Goal: Task Accomplishment & Management: Use online tool/utility

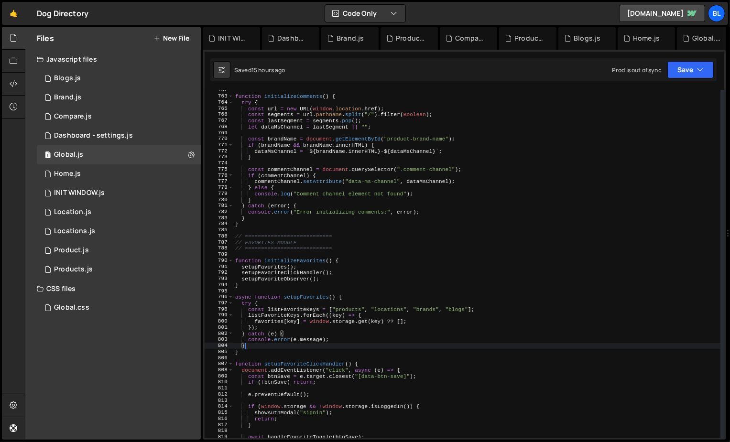
scroll to position [14760, 0]
click at [292, 239] on div "function initializeComments ( ) { try { const url = new URL ( window . location…" at bounding box center [477, 267] width 488 height 360
type textarea "// ==========================="
click at [315, 290] on div "function initializeComments ( ) { try { const url = new URL ( window . location…" at bounding box center [477, 267] width 488 height 360
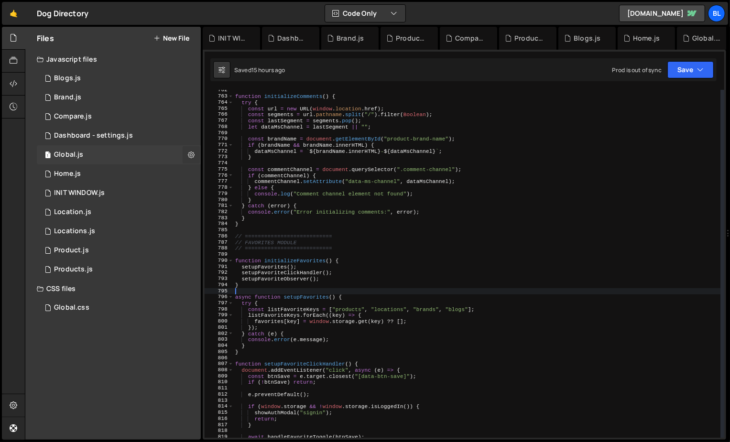
click at [192, 155] on icon at bounding box center [191, 154] width 7 height 9
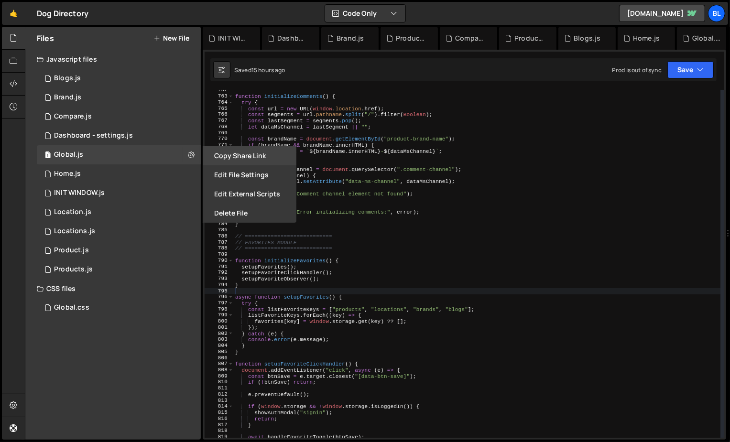
click at [241, 153] on button "Copy share link" at bounding box center [250, 155] width 94 height 19
click at [7, 85] on div at bounding box center [13, 84] width 23 height 23
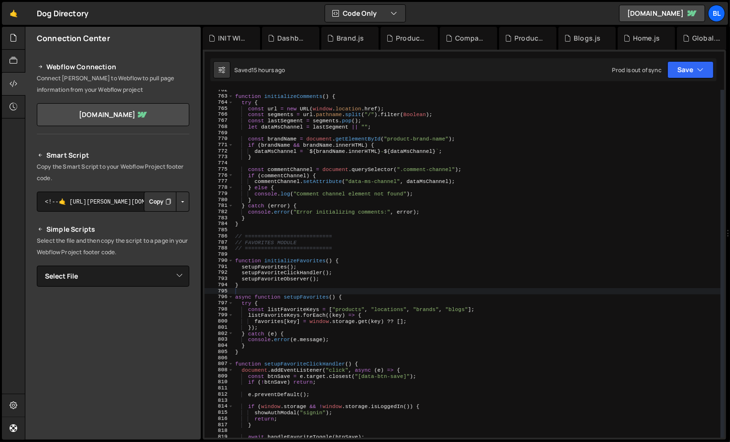
click at [178, 200] on button "Button group with nested dropdown" at bounding box center [182, 202] width 13 height 20
click at [167, 218] on link "Copy Staging Script" at bounding box center [142, 219] width 94 height 13
click at [141, 275] on select "Select File Blogs.js Brand.js Compare.js Dashboard - settings.js Global.js Home…" at bounding box center [113, 276] width 152 height 21
select select "43681"
click at [37, 266] on select "Select File Blogs.js Brand.js Compare.js Dashboard - settings.js Global.js Home…" at bounding box center [113, 276] width 152 height 21
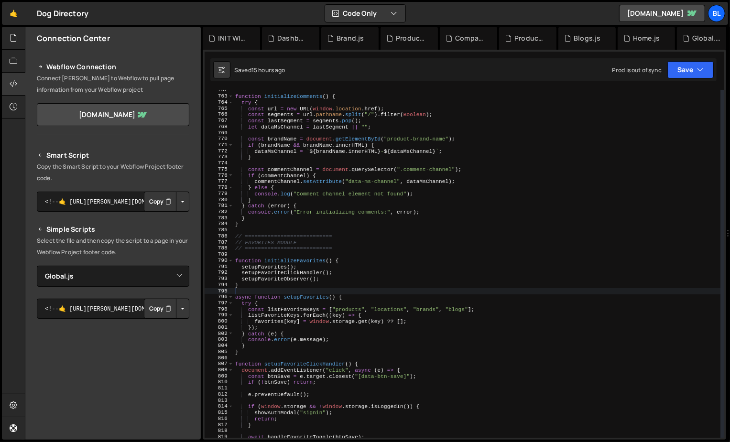
click at [178, 304] on button "Button group with nested dropdown" at bounding box center [182, 309] width 13 height 20
click at [169, 325] on link "Copy Staging Script" at bounding box center [142, 326] width 94 height 13
click at [342, 274] on div "function initializeComments ( ) { try { const url = new URL ( window . location…" at bounding box center [477, 267] width 488 height 360
click at [275, 263] on div "function initializeComments ( ) { try { const url = new URL ( window . location…" at bounding box center [477, 267] width 488 height 360
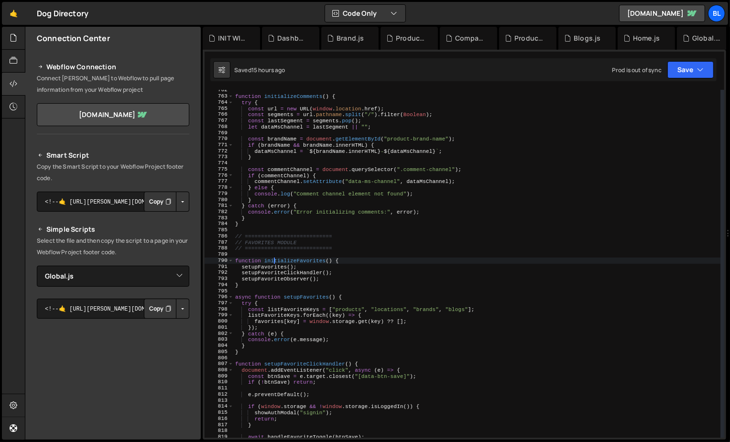
click at [275, 263] on div "function initializeComments ( ) { try { const url = new URL ( window . location…" at bounding box center [477, 267] width 488 height 360
click at [272, 263] on div "function initializeComments ( ) { try { const url = new URL ( window . location…" at bounding box center [477, 267] width 488 height 360
click at [262, 265] on div "function initializeComments ( ) { try { const url = new URL ( window . location…" at bounding box center [477, 267] width 488 height 360
click at [306, 307] on div "function initializeComments ( ) { try { const url = new URL ( window . location…" at bounding box center [477, 267] width 488 height 360
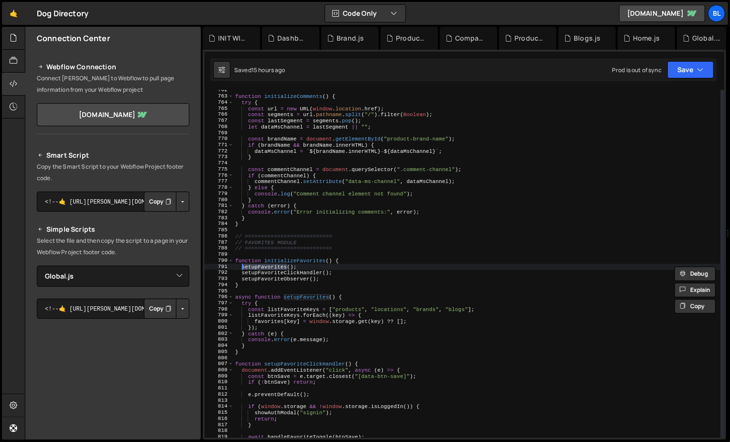
type textarea "const listFavoriteKeys = ["products", "locations", "brands", "blogs"];"
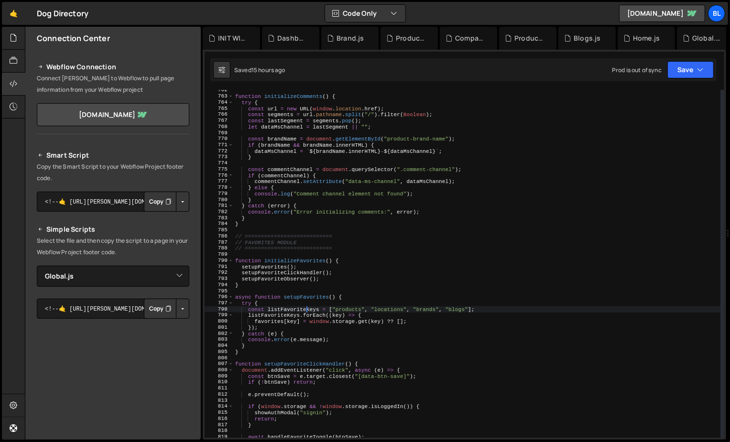
click at [306, 307] on div "function initializeComments ( ) { try { const url = new URL ( window . location…" at bounding box center [477, 267] width 488 height 360
click at [298, 312] on div "function initializeComments ( ) { try { const url = new URL ( window . location…" at bounding box center [477, 267] width 488 height 360
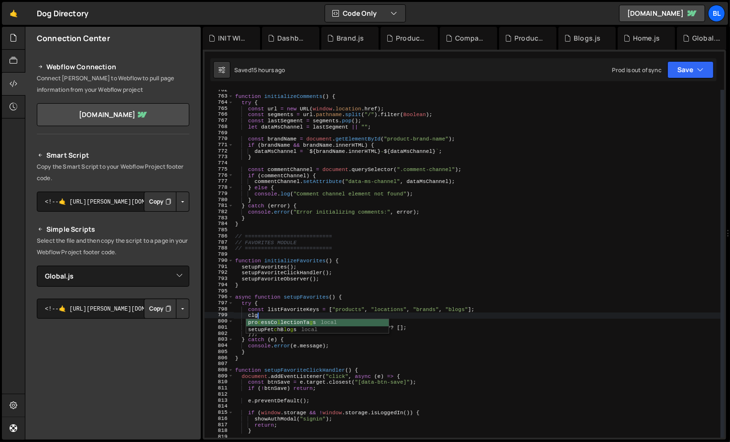
scroll to position [0, 1]
paste textarea "listFavoriteKeys"
type textarea "processCollectionTags"
paste textarea "listFavoriteKeys)"
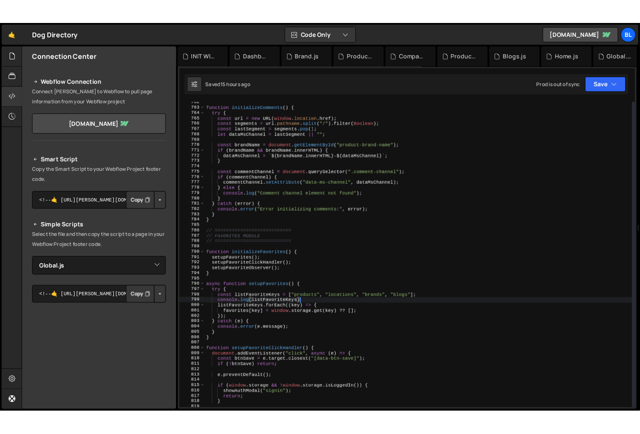
scroll to position [0, 9]
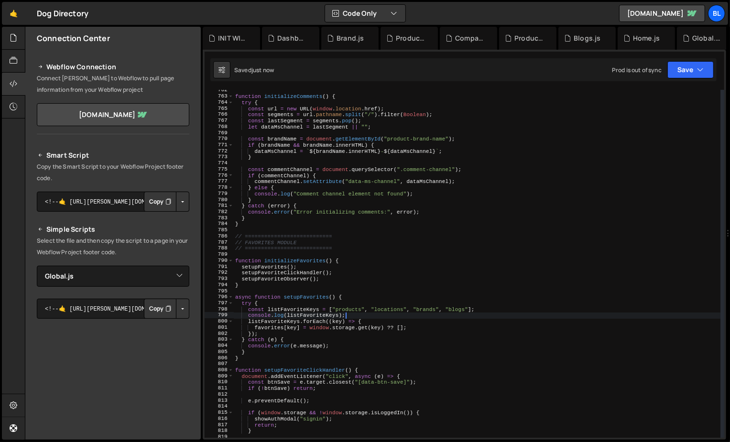
click at [320, 311] on div "function initializeComments ( ) { try { const url = new URL ( window . location…" at bounding box center [477, 267] width 488 height 360
click at [329, 315] on div "function initializeComments ( ) { try { const url = new URL ( window . location…" at bounding box center [477, 267] width 488 height 360
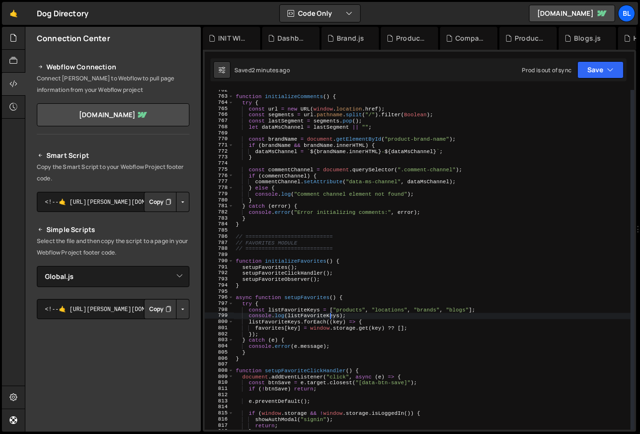
click at [343, 326] on div "function initializeComments ( ) { try { const url = new URL ( window . location…" at bounding box center [432, 263] width 397 height 352
type textarea "favorites[key] = window.storage.get(key) ?? [];"
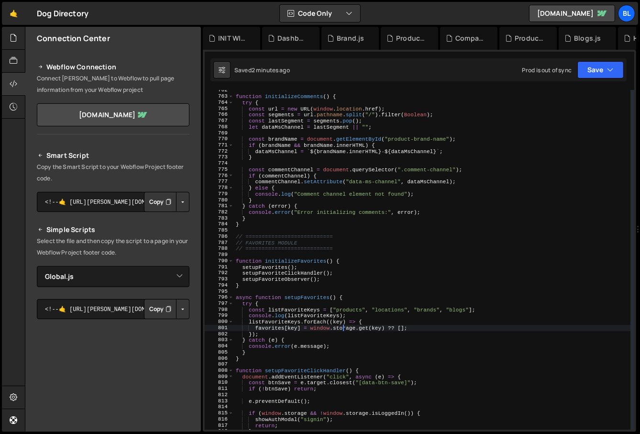
click at [310, 292] on div "function initializeComments ( ) { try { const url = new URL ( window . location…" at bounding box center [432, 263] width 397 height 352
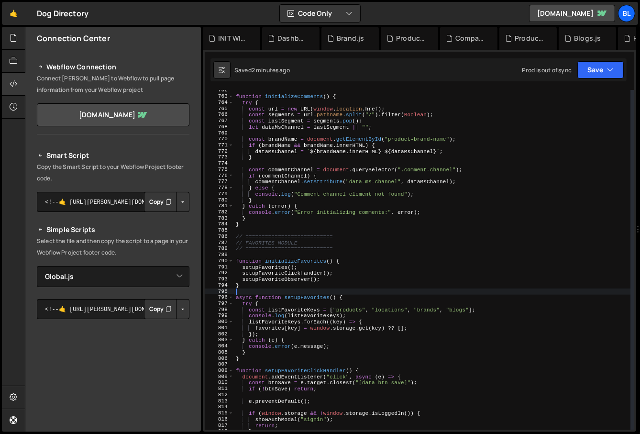
click at [315, 296] on div "function initializeComments ( ) { try { const url = new URL ( window . location…" at bounding box center [432, 263] width 397 height 352
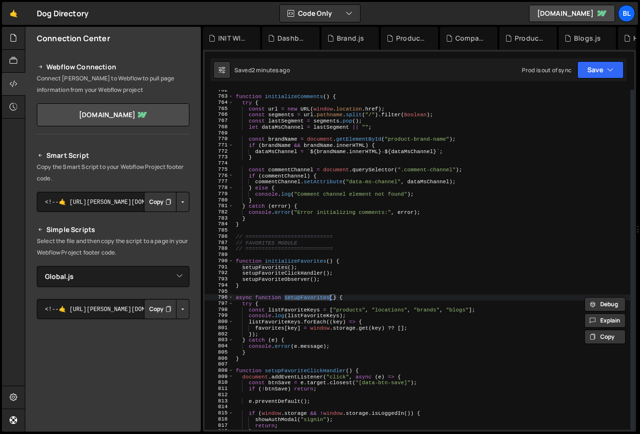
click at [395, 320] on div "function initializeComments ( ) { try { const url = new URL ( window . location…" at bounding box center [432, 263] width 397 height 352
type textarea "listFavoriteKeys.forEach((key) => {"
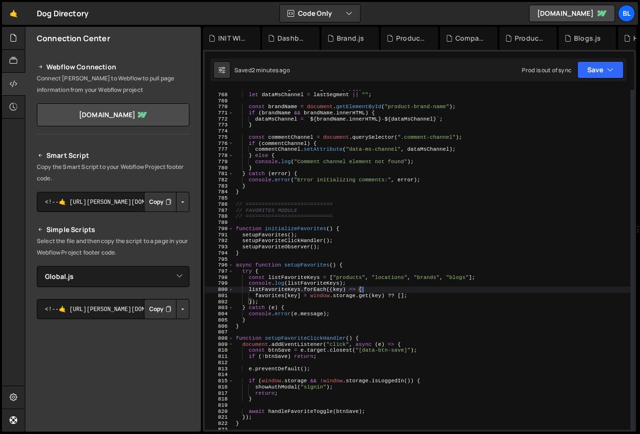
scroll to position [4691, 0]
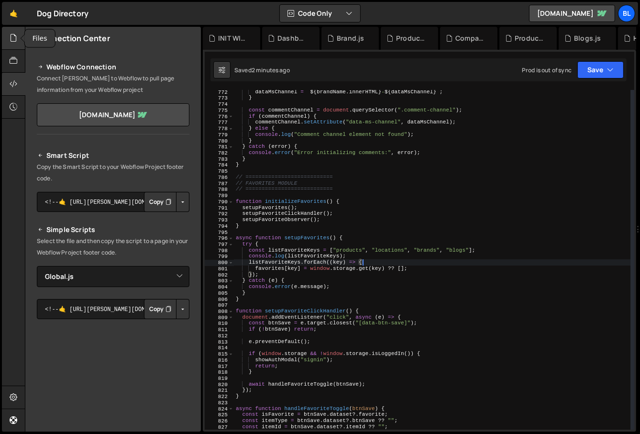
click at [5, 30] on div at bounding box center [13, 38] width 23 height 23
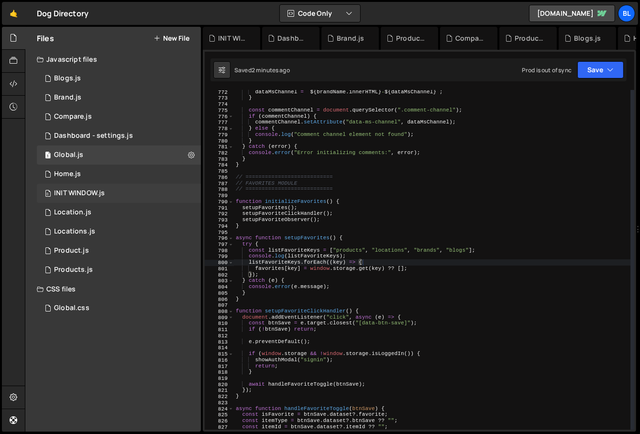
click at [99, 193] on div "INIT WINDOW.js" at bounding box center [79, 193] width 51 height 9
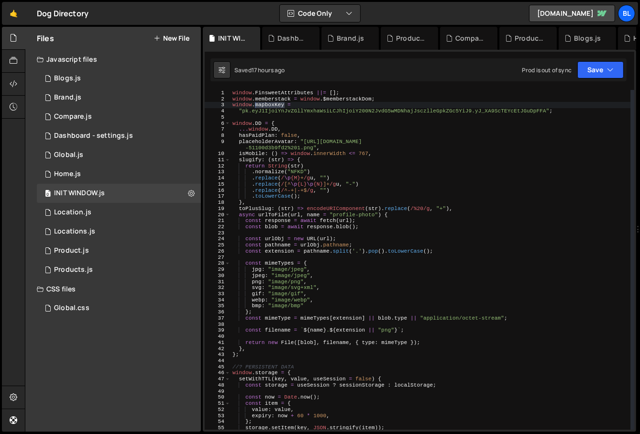
scroll to position [0, 0]
click at [316, 274] on div "window . FinsweetAttributes ||= [ ] ; window . memberstack = window . $memberst…" at bounding box center [475, 270] width 490 height 360
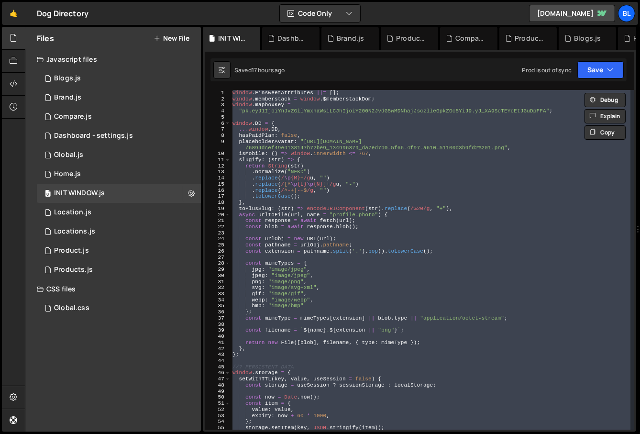
click at [316, 274] on div "window . FinsweetAttributes ||= [ ] ; window . memberstack = window . $memberst…" at bounding box center [430, 266] width 400 height 352
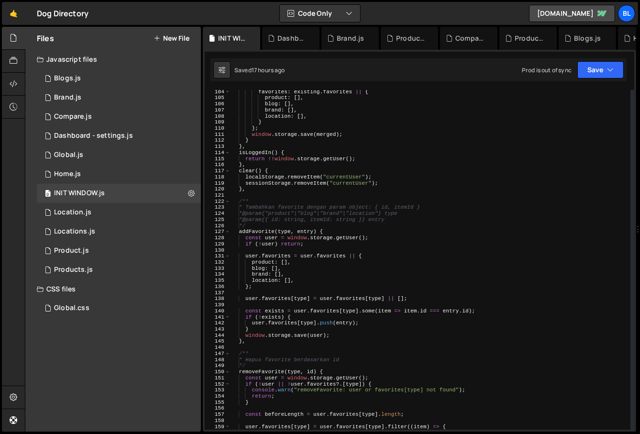
scroll to position [633, 0]
click at [305, 230] on div "favorites : existing . favorites || { product : [ ] , blog : [ ] , brand : [ ] …" at bounding box center [430, 265] width 400 height 352
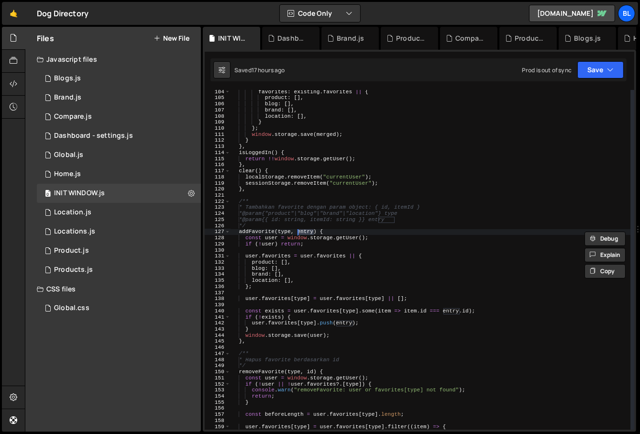
type textarea "addFavorite(type, id) {"
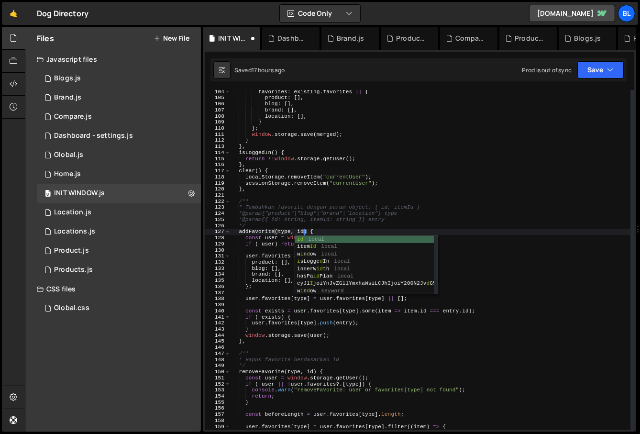
scroll to position [0, 6]
click at [329, 196] on div "favorites : existing . favorites || { product : [ ] , blog : [ ] , brand : [ ] …" at bounding box center [430, 265] width 400 height 352
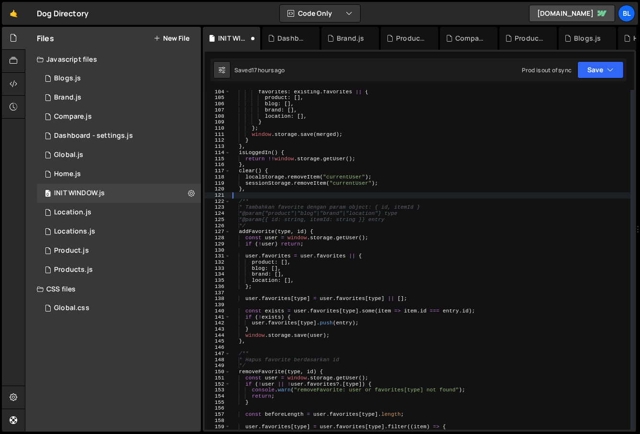
scroll to position [0, 0]
click at [262, 229] on div "favorites : existing . favorites || { product : [ ] , blog : [ ] , brand : [ ] …" at bounding box center [430, 265] width 400 height 352
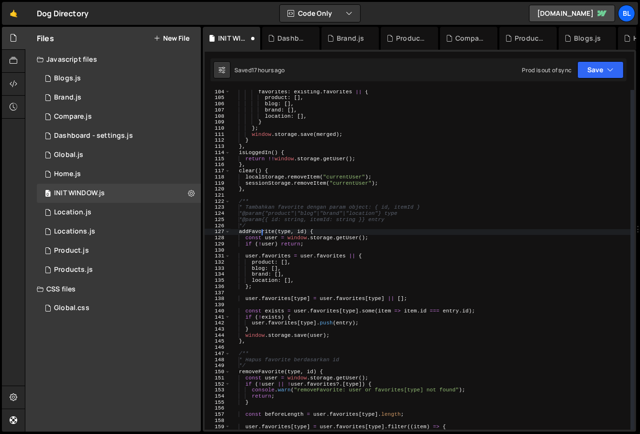
click at [262, 229] on div "favorites : existing . favorites || { product : [ ] , blog : [ ] , brand : [ ] …" at bounding box center [430, 265] width 400 height 352
click at [351, 275] on div "favorites : existing . favorites || { product : [ ] , blog : [ ] , brand : [ ] …" at bounding box center [430, 265] width 400 height 352
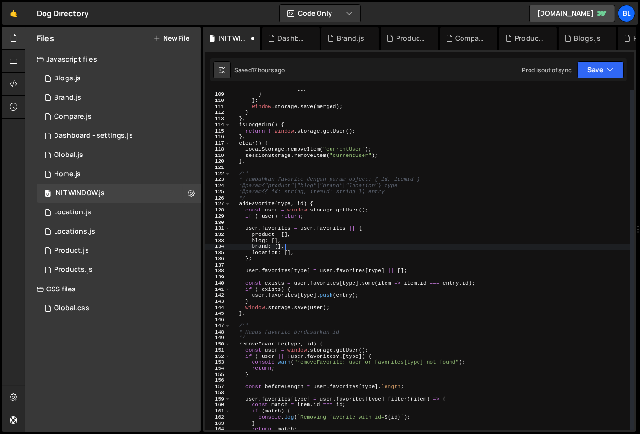
scroll to position [662, 0]
click at [307, 259] on div "location : [ ] , } } ; window . storage . save ( merged ) ; } } , isLoggedIn ( …" at bounding box center [430, 261] width 400 height 352
click at [311, 260] on div "location : [ ] , } } ; window . storage . save ( merged ) ; } } , isLoggedIn ( …" at bounding box center [430, 261] width 400 height 352
click at [347, 293] on div "location : [ ] , } } ; window . storage . save ( merged ) ; } } , isLoggedIn ( …" at bounding box center [430, 261] width 400 height 352
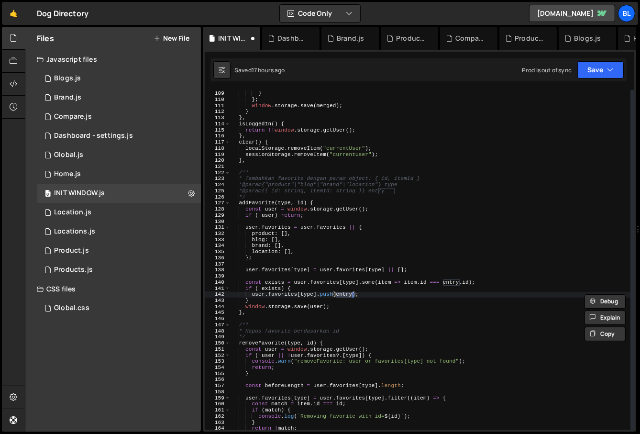
click at [300, 201] on div "location : [ ] , } } ; window . storage . save ( merged ) ; } } , isLoggedIn ( …" at bounding box center [430, 261] width 400 height 352
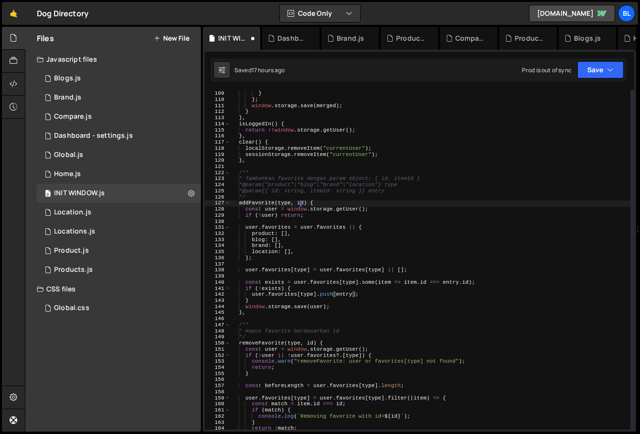
click at [300, 201] on div "location : [ ] , } } ; window . storage . save ( merged ) ; } } , isLoggedIn ( …" at bounding box center [430, 261] width 400 height 352
click at [335, 192] on div "location : [ ] , } } ; window . storage . save ( merged ) ; } } , isLoggedIn ( …" at bounding box center [430, 261] width 400 height 352
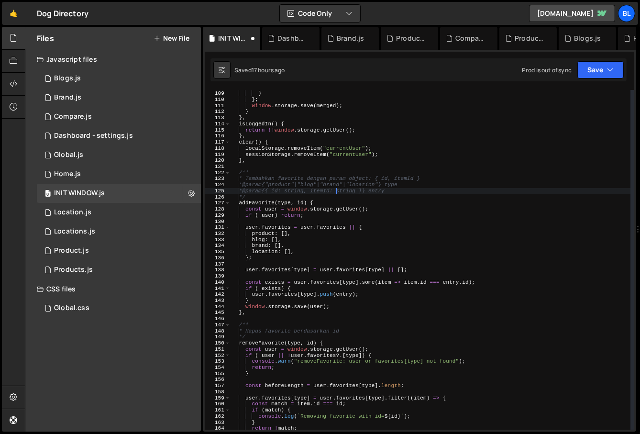
click at [255, 188] on div "location : [ ] , } } ; window . storage . save ( merged ) ; } } , isLoggedIn ( …" at bounding box center [430, 261] width 400 height 352
click at [264, 179] on div "location : [ ] , } } ; window . storage . save ( merged ) ; } } , isLoggedIn ( …" at bounding box center [430, 261] width 400 height 352
type textarea "* Tambahkan favorite dengan param object: { id, itemId }"
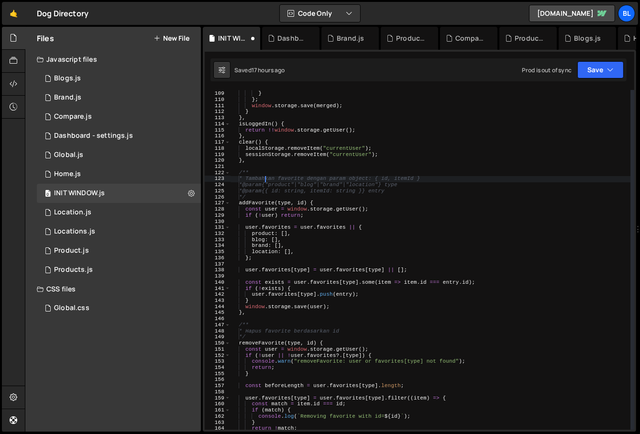
click at [264, 179] on div "location : [ ] , } } ; window . storage . save ( merged ) ; } } , isLoggedIn ( …" at bounding box center [430, 261] width 400 height 352
click at [291, 167] on div "location : [ ] , } } ; window . storage . save ( merged ) ; } } , isLoggedIn ( …" at bounding box center [430, 261] width 400 height 352
click at [407, 190] on div "location : [ ] , } } ; window . storage . save ( merged ) ; } } , isLoggedIn ( …" at bounding box center [430, 261] width 400 height 352
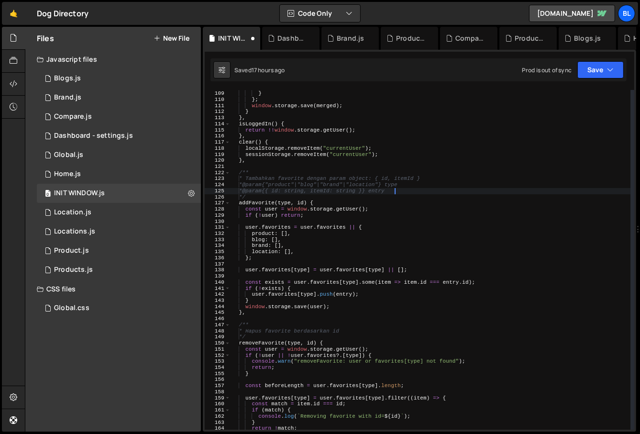
click at [387, 190] on div "location : [ ] , } } ; window . storage . save ( merged ) ; } } , isLoggedIn ( …" at bounding box center [430, 261] width 400 height 352
click at [365, 189] on div "location : [ ] , } } ; window . storage . save ( merged ) ; } } , isLoggedIn ( …" at bounding box center [430, 261] width 400 height 352
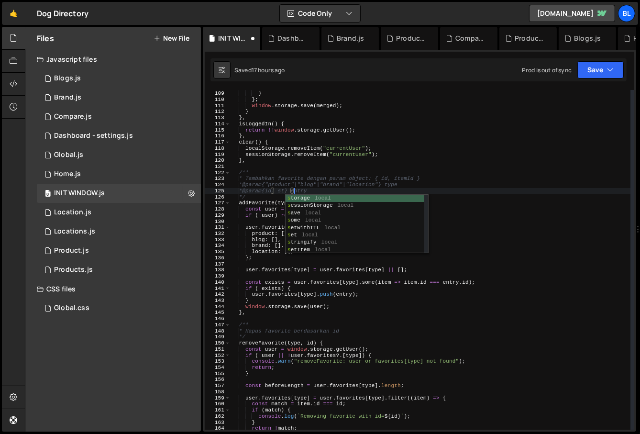
scroll to position [0, 6]
click at [368, 283] on div "location : [ ] , } } ; window . storage . save ( merged ) ; } } , isLoggedIn ( …" at bounding box center [430, 261] width 400 height 352
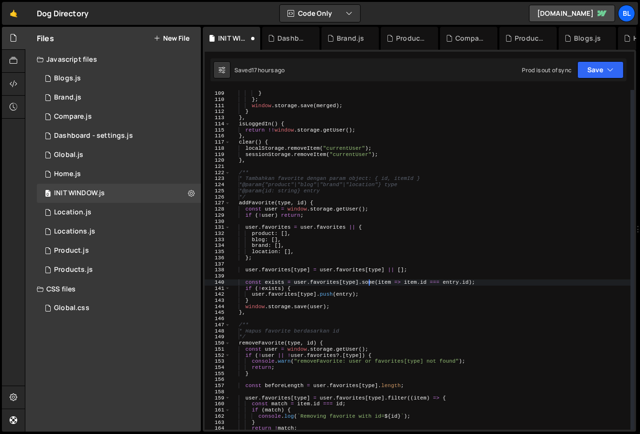
click at [312, 257] on div "location : [ ] , } } ; window . storage . save ( merged ) ; } } , isLoggedIn ( …" at bounding box center [430, 261] width 400 height 352
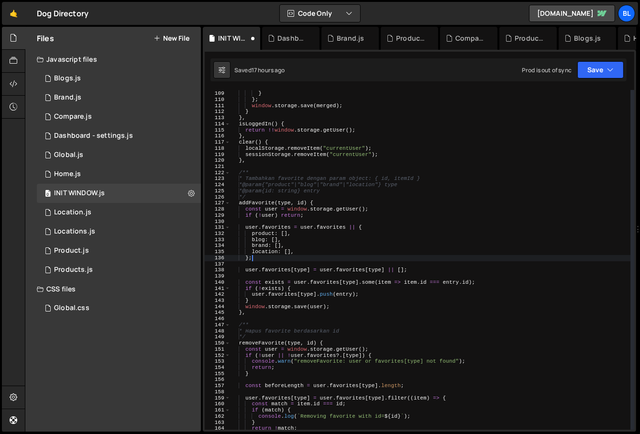
click at [317, 283] on div "location : [ ] , } } ; window . storage . save ( merged ) ; } } , isLoggedIn ( …" at bounding box center [430, 261] width 400 height 352
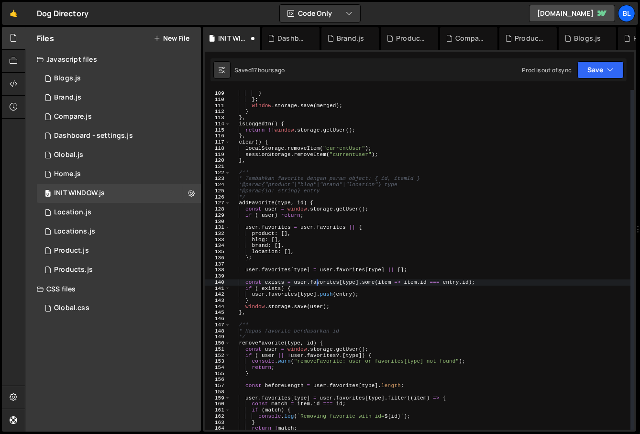
click at [300, 200] on div "location : [ ] , } } ; window . storage . save ( merged ) ; } } , isLoggedIn ( …" at bounding box center [430, 261] width 400 height 352
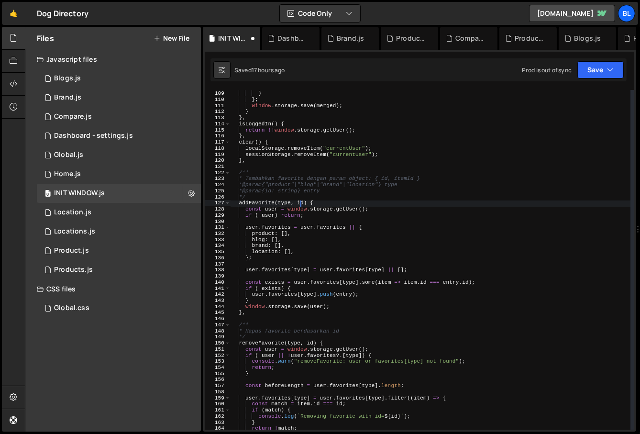
click at [300, 200] on div "location : [ ] , } } ; window . storage . save ( merged ) ; } } , isLoggedIn ( …" at bounding box center [430, 261] width 400 height 352
paste textarea "entry"
click at [350, 287] on div "location : [ ] , } } ; window . storage . save ( merged ) ; } } , isLoggedIn ( …" at bounding box center [430, 261] width 400 height 352
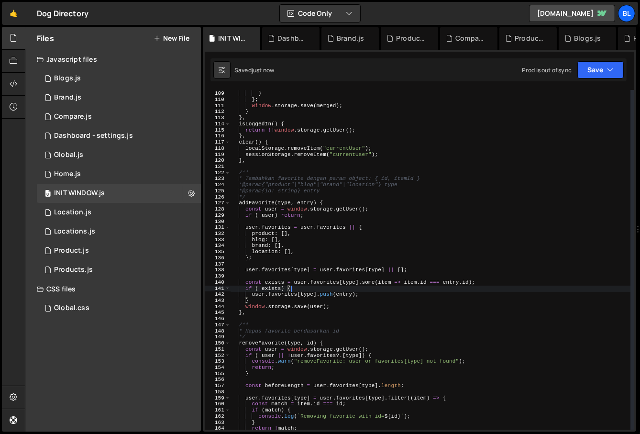
click at [343, 312] on div "location : [ ] , } } ; window . storage . save ( merged ) ; } } , isLoggedIn ( …" at bounding box center [430, 261] width 400 height 352
type textarea "},"
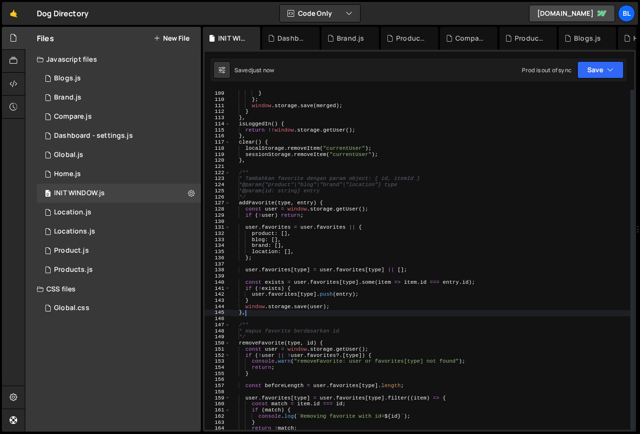
click at [381, 277] on div "location : [ ] , } } ; window . storage . save ( merged ) ; } } , isLoggedIn ( …" at bounding box center [430, 261] width 400 height 352
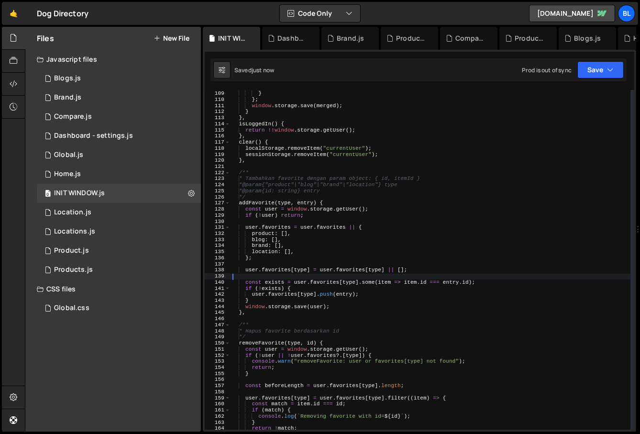
click at [386, 279] on div "location : [ ] , } } ; window . storage . save ( merged ) ; } } , isLoggedIn ( …" at bounding box center [430, 261] width 400 height 352
click at [388, 283] on div "location : [ ] , } } ; window . storage . save ( merged ) ; } } , isLoggedIn ( …" at bounding box center [430, 261] width 400 height 352
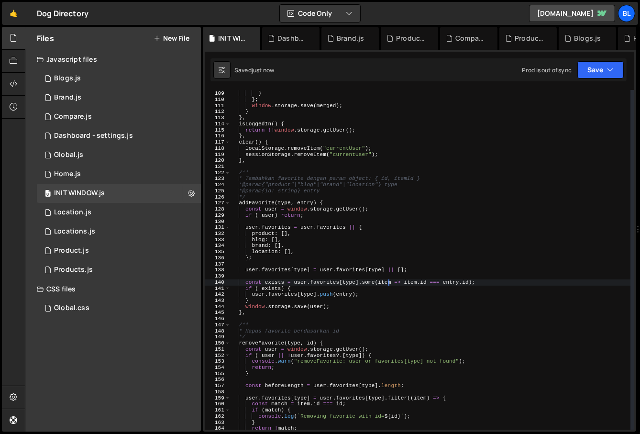
click at [388, 283] on div "location : [ ] , } } ; window . storage . save ( merged ) ; } } , isLoggedIn ( …" at bounding box center [430, 261] width 400 height 352
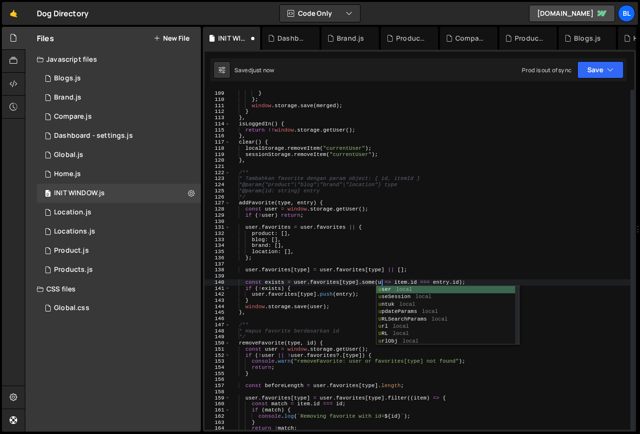
type textarea "const exists = user.favorites[type].some(id => [DOMAIN_NAME] === [DOMAIN_NAME]);"
click at [411, 277] on div "location : [ ] , } } ; window . storage . save ( merged ) ; } } , isLoggedIn ( …" at bounding box center [430, 261] width 400 height 352
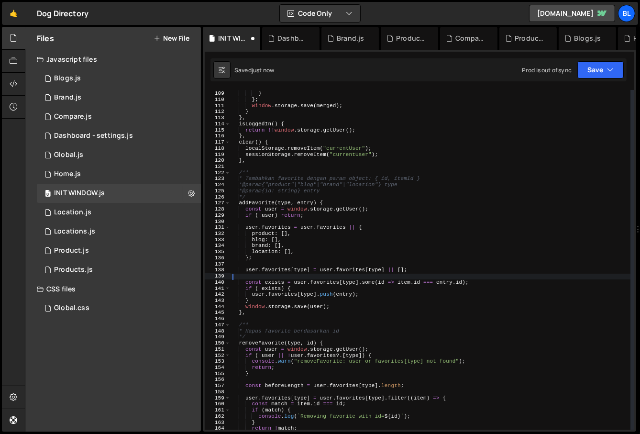
click at [381, 283] on div "location : [ ] , } } ; window . storage . save ( merged ) ; } } , isLoggedIn ( …" at bounding box center [430, 261] width 400 height 352
click at [407, 280] on div "location : [ ] , } } ; window . storage . save ( merged ) ; } } , isLoggedIn ( …" at bounding box center [430, 261] width 400 height 352
click at [376, 296] on div "location : [ ] , } } ; window . storage . save ( merged ) ; } } , isLoggedIn ( …" at bounding box center [430, 261] width 400 height 352
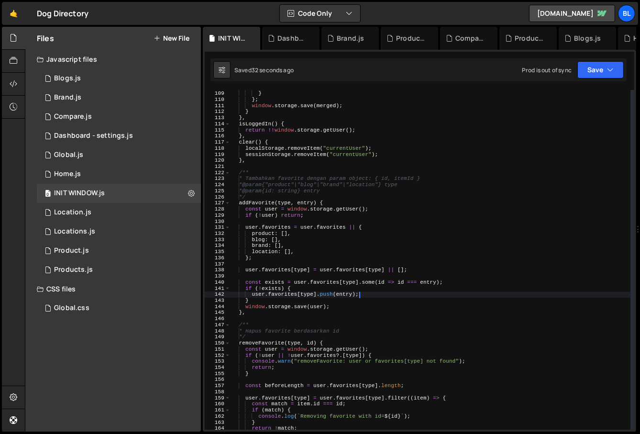
click at [368, 298] on div "location : [ ] , } } ; window . storage . save ( merged ) ; } } , isLoggedIn ( …" at bounding box center [430, 261] width 400 height 352
click at [304, 304] on div "location : [ ] , } } ; window . storage . save ( merged ) ; } } , isLoggedIn ( …" at bounding box center [430, 261] width 400 height 352
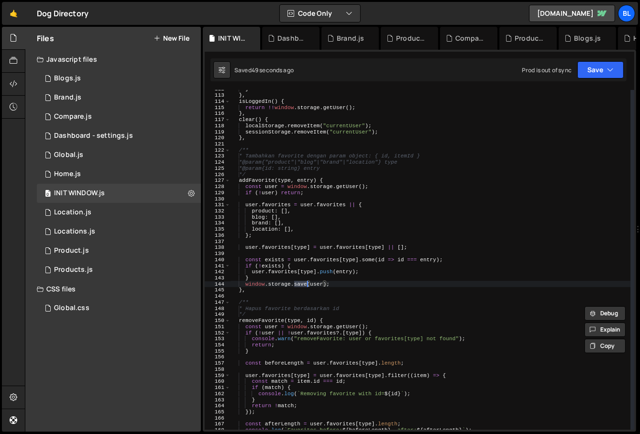
scroll to position [687, 0]
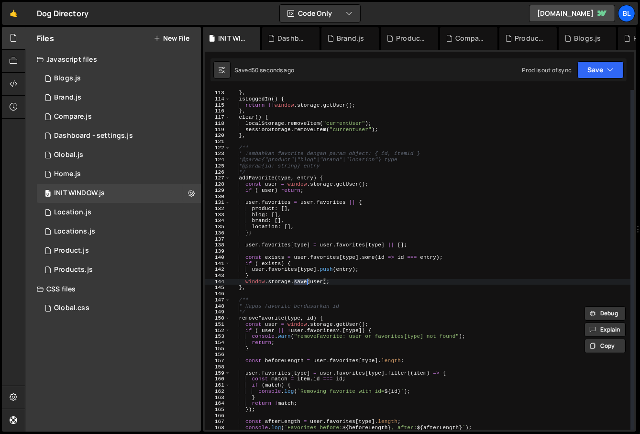
click at [328, 278] on div "} , isLoggedIn ( ) { return !! window . storage . getUser ( ) ; } , clear ( ) {…" at bounding box center [430, 266] width 400 height 352
click at [353, 276] on div "} , isLoggedIn ( ) { return !! window . storage . getUser ( ) ; } , clear ( ) {…" at bounding box center [430, 266] width 400 height 352
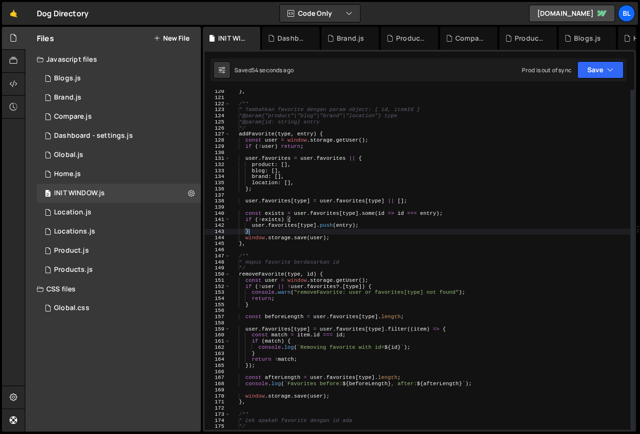
scroll to position [731, 0]
click at [346, 223] on div "} , /** * Tambahkan favorite dengan param object: { id, itemId } * @param {"pro…" at bounding box center [430, 264] width 400 height 352
click at [337, 242] on div "} , /** * Tambahkan favorite dengan param object: { id, itemId } * @param {"pro…" at bounding box center [430, 264] width 400 height 352
type textarea "},"
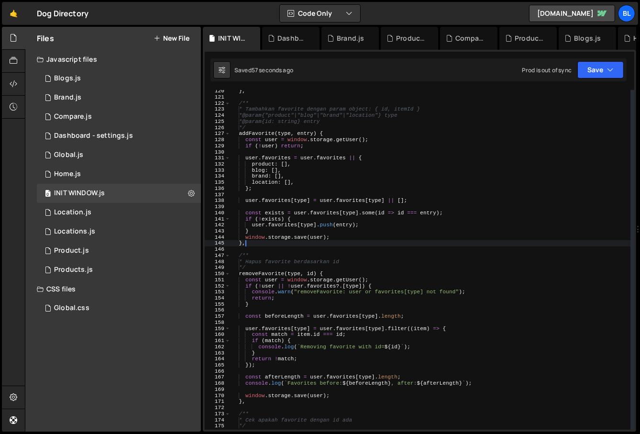
click at [343, 251] on div "} , /** * Tambahkan favorite dengan param object: { id, itemId } * @param {"pro…" at bounding box center [430, 264] width 400 height 352
click at [349, 262] on div "} , /** * Tambahkan favorite dengan param object: { id, itemId } * @param {"pro…" at bounding box center [430, 264] width 400 height 352
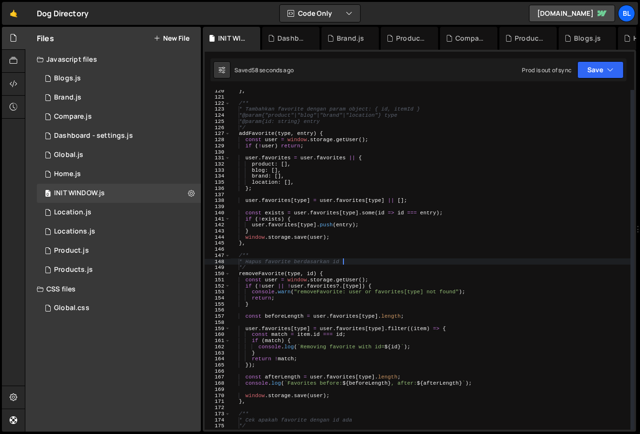
click at [344, 283] on div "} , /** * Tambahkan favorite dengan param object: { id, itemId } * @param {"pro…" at bounding box center [430, 264] width 400 height 352
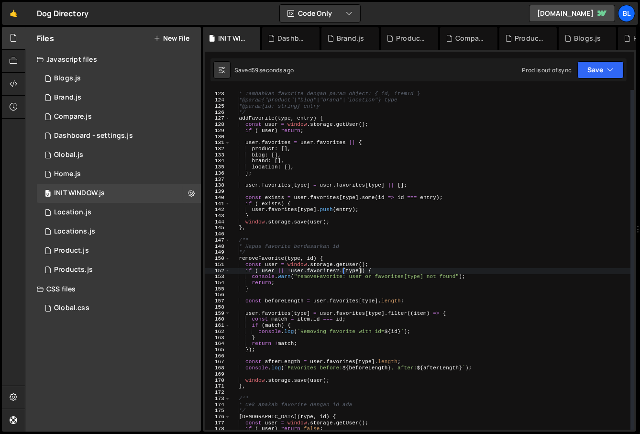
scroll to position [747, 0]
click at [379, 271] on div "/** * Tambahkan favorite dengan param object: { id, itemId } * @param {"product…" at bounding box center [430, 261] width 400 height 352
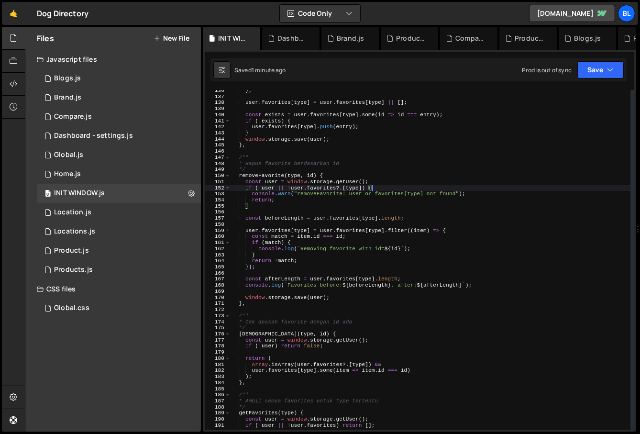
scroll to position [830, 0]
click at [423, 227] on div "} ; user . favorites [ type ] = user . favorites [ type ] || [ ] ; const exists…" at bounding box center [430, 263] width 400 height 352
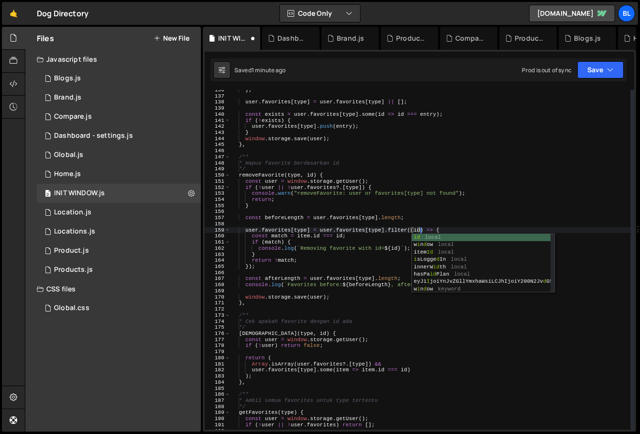
scroll to position [0, 16]
click at [304, 235] on div "} ; user . favorites [ type ] = user . favorites [ type ] || [ ] ; const exists…" at bounding box center [430, 263] width 400 height 352
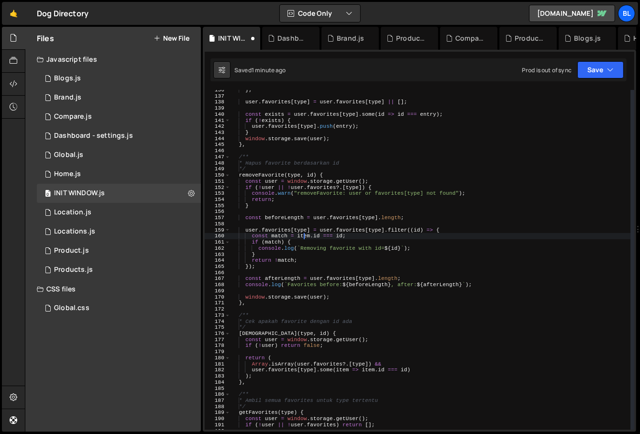
click at [304, 235] on div "} ; user . favorites [ type ] = user . favorites [ type ] || [ ] ; const exists…" at bounding box center [430, 263] width 400 height 352
click at [331, 240] on div "} ; user . favorites [ type ] = user . favorites [ type ] || [ ] ; const exists…" at bounding box center [430, 263] width 400 height 352
click at [342, 235] on div "} ; user . favorites [ type ] = user . favorites [ type ] || [ ] ; const exists…" at bounding box center [430, 263] width 400 height 352
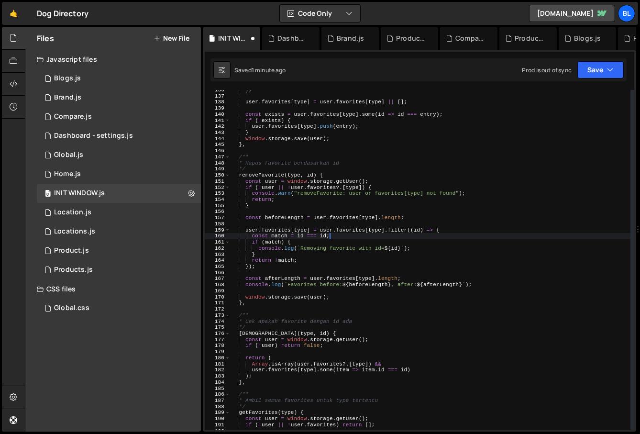
click at [322, 234] on div "} ; user . favorites [ type ] = user . favorites [ type ] || [ ] ; const exists…" at bounding box center [430, 263] width 400 height 352
click at [331, 232] on div "} ; user . favorites [ type ] = user . favorites [ type ] || [ ] ; const exists…" at bounding box center [430, 263] width 400 height 352
click at [326, 234] on div "} ; user . favorites [ type ] = user . favorites [ type ] || [ ] ; const exists…" at bounding box center [430, 263] width 400 height 352
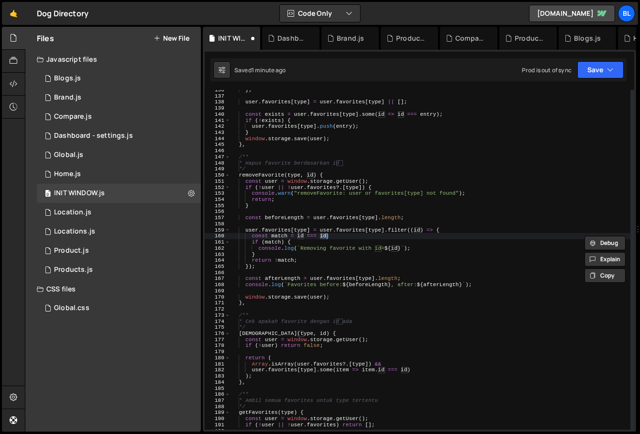
click at [310, 174] on div "} ; user . favorites [ type ] = user . favorites [ type ] || [ ] ; const exists…" at bounding box center [430, 263] width 400 height 352
type textarea "removeFavorite(type, id) {"
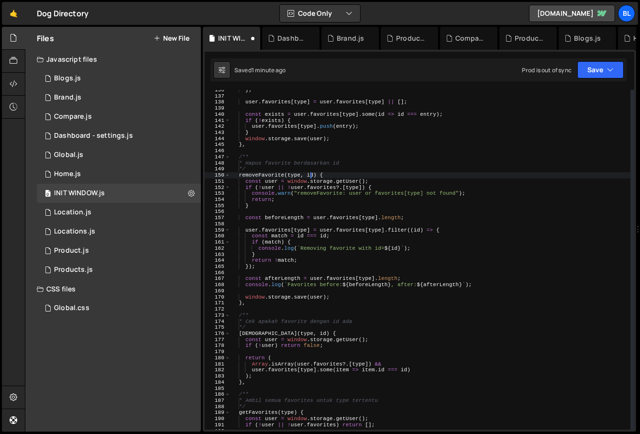
click at [310, 174] on div "} ; user . favorites [ type ] = user . favorites [ type ] || [ ] ; const exists…" at bounding box center [430, 263] width 400 height 352
click at [417, 226] on div "} ; user . favorites [ type ] = user . favorites [ type ] || [ ] ; const exists…" at bounding box center [430, 263] width 400 height 352
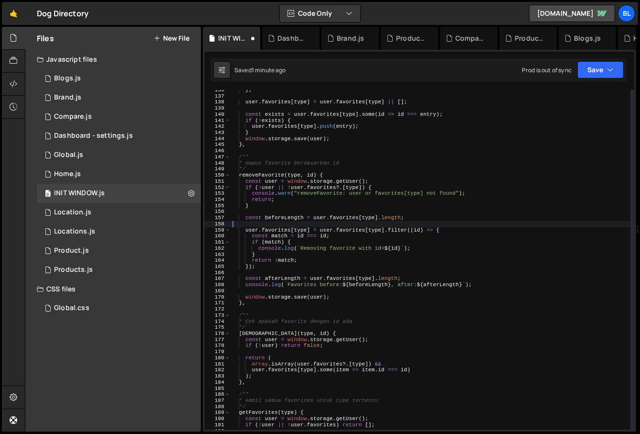
type textarea "i"
click at [418, 228] on div "} ; user . favorites [ type ] = user . favorites [ type ] || [ ] ; const exists…" at bounding box center [430, 263] width 400 height 352
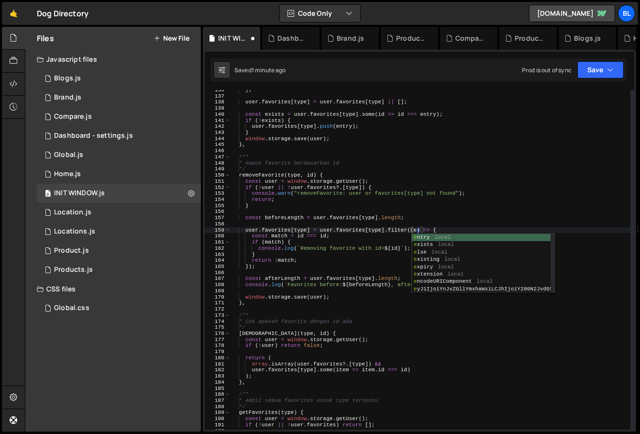
scroll to position [0, 16]
click at [302, 233] on div "} ; user . favorites [ type ] = user . favorites [ type ] || [ ] ; const exists…" at bounding box center [430, 263] width 400 height 352
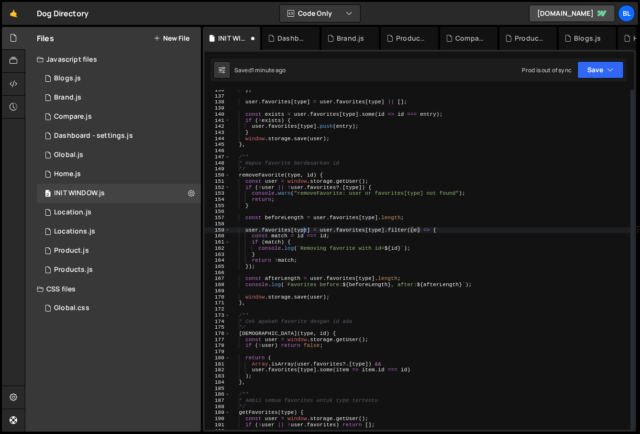
click at [302, 233] on div "} ; user . favorites [ type ] = user . favorites [ type ] || [ ] ; const exists…" at bounding box center [430, 263] width 400 height 352
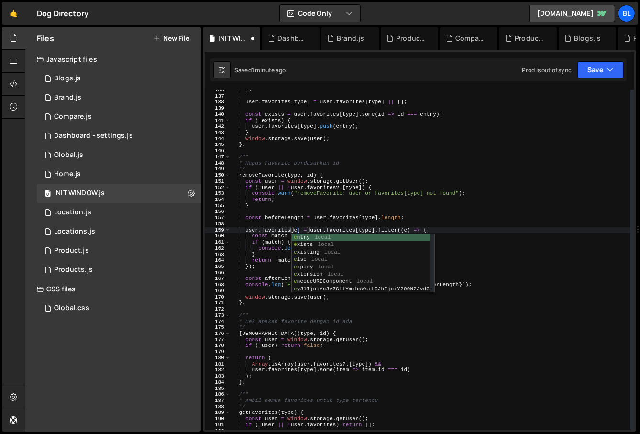
scroll to position [0, 6]
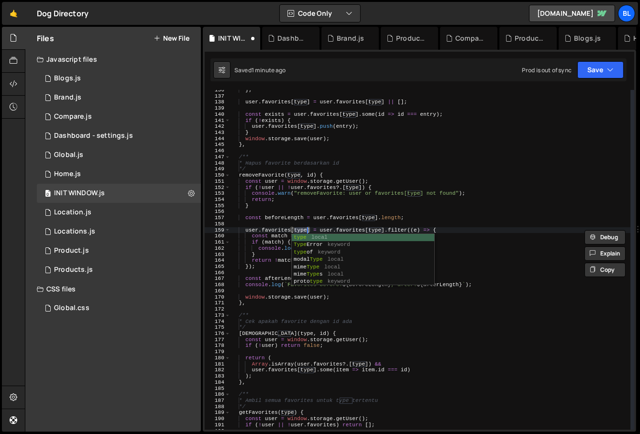
click at [285, 228] on div "} ; user . favorites [ type ] = user . favorites [ type ] || [ ] ; const exists…" at bounding box center [430, 263] width 400 height 352
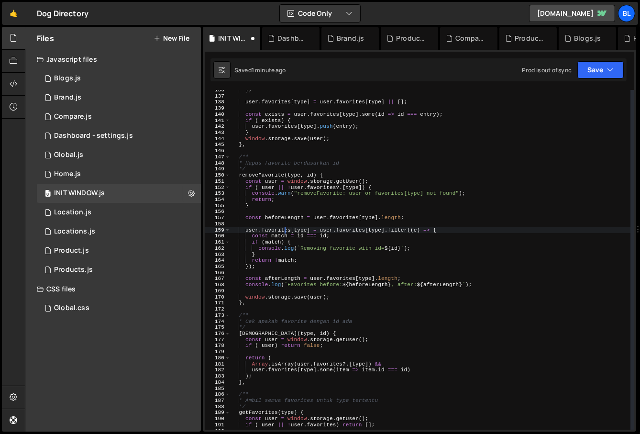
click at [303, 236] on div "} ; user . favorites [ type ] = user . favorites [ type ] || [ ] ; const exists…" at bounding box center [430, 263] width 400 height 352
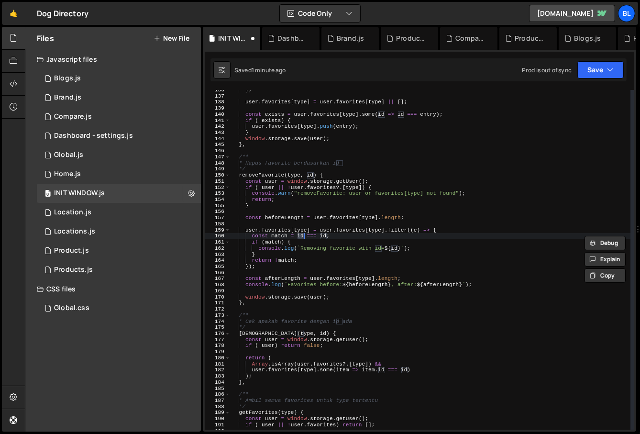
type textarea "const match = e === id;"
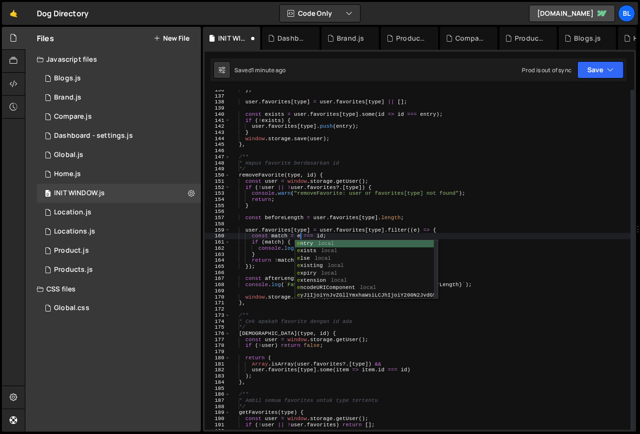
click at [340, 226] on div "} ; user . favorites [ type ] = user . favorites [ type ] || [ ] ; const exists…" at bounding box center [430, 263] width 400 height 352
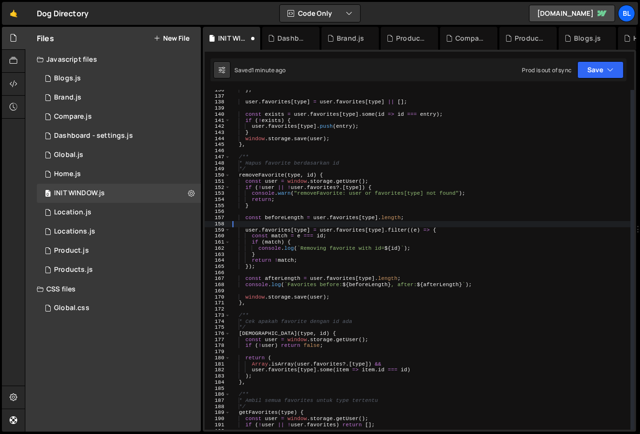
scroll to position [0, 0]
click at [393, 249] on div "} ; user . favorites [ type ] = user . favorites [ type ] || [ ] ; const exists…" at bounding box center [430, 263] width 400 height 352
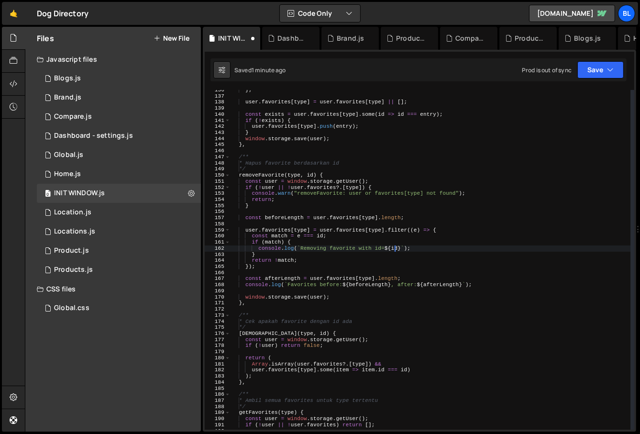
click at [393, 249] on div "} ; user . favorites [ type ] = user . favorites [ type ] || [ ] ; const exists…" at bounding box center [430, 263] width 400 height 352
click at [339, 262] on div "} ; user . favorites [ type ] = user . favorites [ type ] || [ ] ; const exists…" at bounding box center [430, 263] width 400 height 352
type textarea "return !match;"
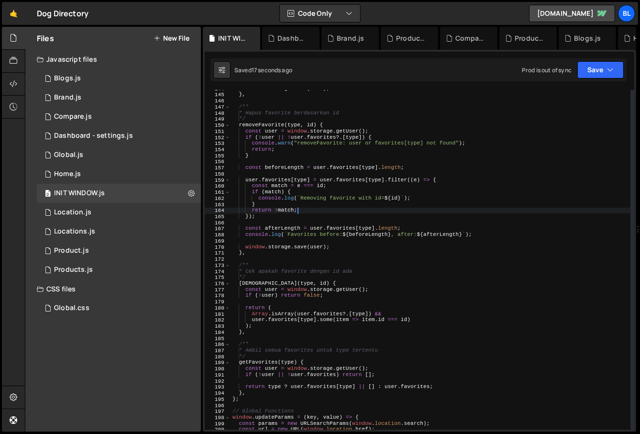
scroll to position [882, 0]
click at [339, 299] on div "window . storage . save ( user ) ; } , /** * Hapus favorite berdasarkan id */ r…" at bounding box center [430, 260] width 400 height 352
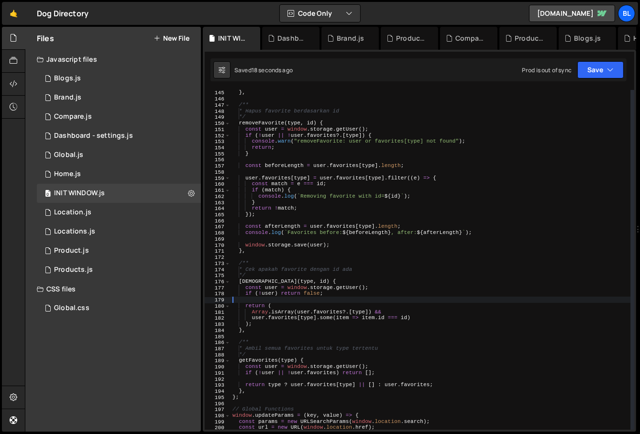
click at [305, 330] on div "window . storage . save ( user ) ; } , /** * Hapus favorite berdasarkan id */ r…" at bounding box center [430, 260] width 400 height 352
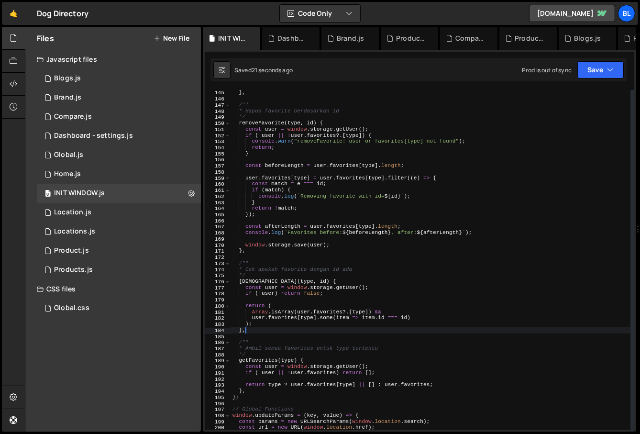
click at [340, 318] on div "window . storage . save ( user ) ; } , /** * Hapus favorite berdasarkan id */ r…" at bounding box center [430, 260] width 400 height 352
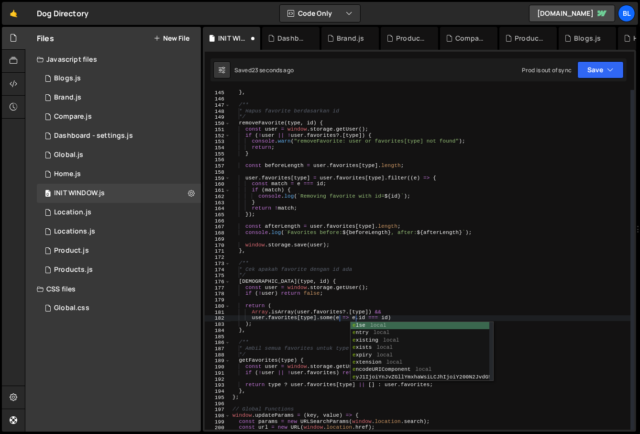
scroll to position [0, 11]
click at [368, 317] on div "window . storage . save ( user ) ; } , /** * Hapus favorite berdasarkan id */ r…" at bounding box center [430, 260] width 400 height 352
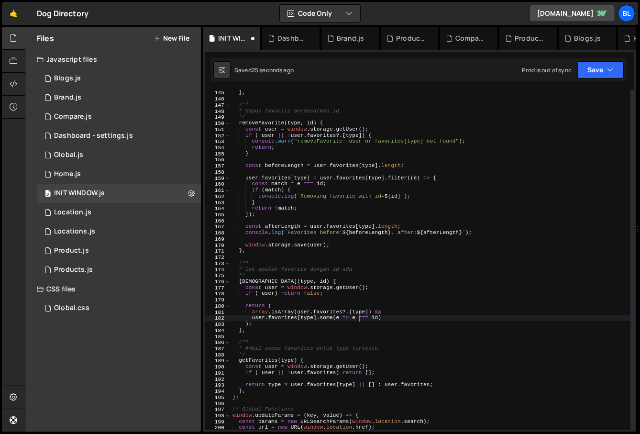
scroll to position [0, 11]
click at [316, 324] on div "window . storage . save ( user ) ; } , /** * Hapus favorite berdasarkan id */ r…" at bounding box center [430, 260] width 400 height 352
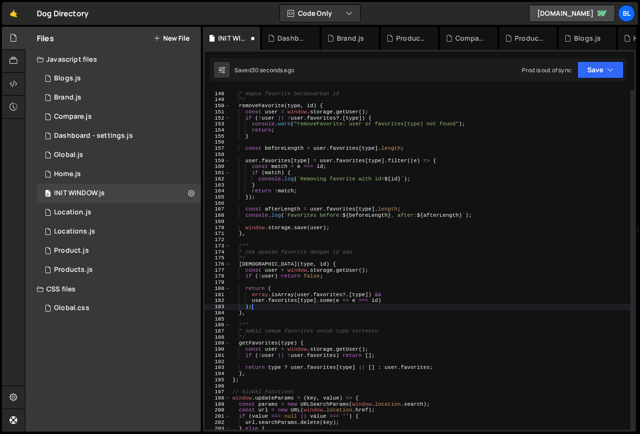
scroll to position [902, 0]
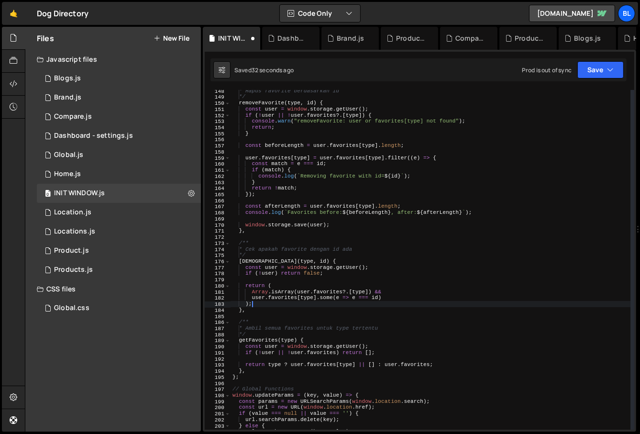
click at [316, 345] on div "* Hapus favorite berdasarkan id */ removeFavorite ( type , id ) { const user = …" at bounding box center [430, 264] width 400 height 352
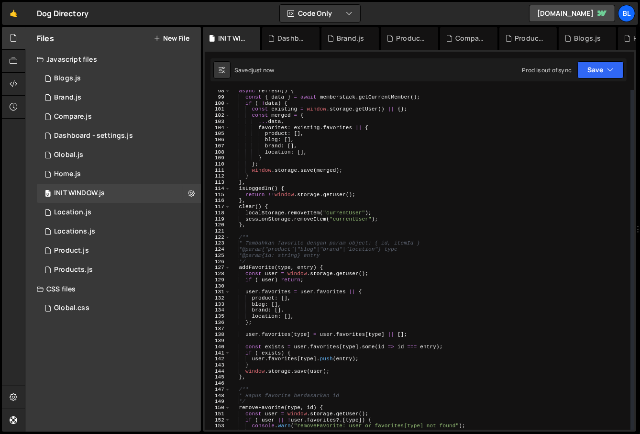
scroll to position [598, 0]
click at [313, 317] on div "async refresh ( ) { const { data } = await memberstack . getCurrentMember ( ) ;…" at bounding box center [430, 264] width 400 height 352
type textarea "location: [],"
click at [328, 228] on div "async refresh ( ) { const { data } = await memberstack . getCurrentMember ( ) ;…" at bounding box center [430, 264] width 400 height 352
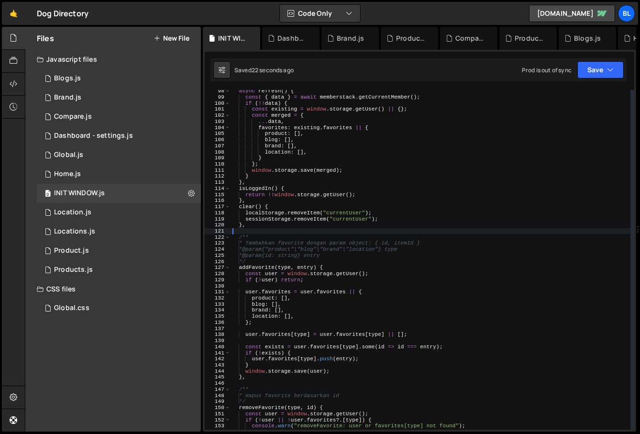
click at [263, 268] on div "async refresh ( ) { const { data } = await memberstack . getCurrentMember ( ) ;…" at bounding box center [430, 264] width 400 height 352
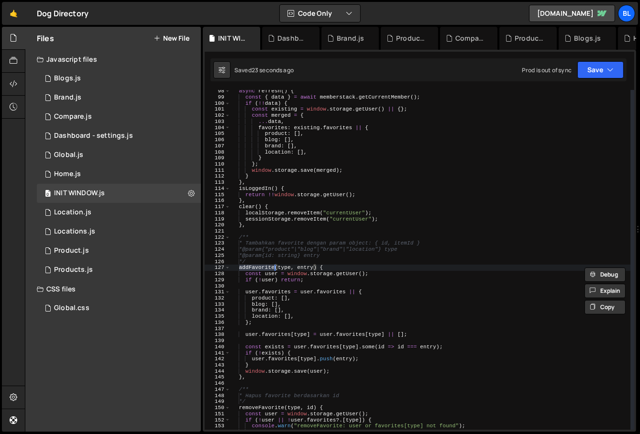
click at [315, 240] on div "async refresh ( ) { const { data } = await memberstack . getCurrentMember ( ) ;…" at bounding box center [430, 264] width 400 height 352
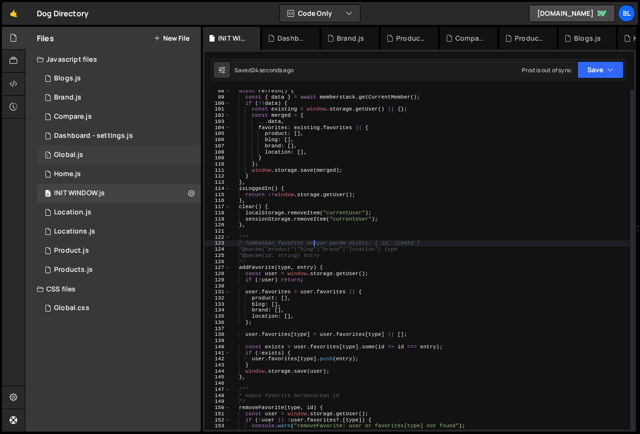
type textarea "* Tambahkan favorite dengan param object: { id, itemId }"
click at [79, 154] on div "Global.js" at bounding box center [68, 155] width 29 height 9
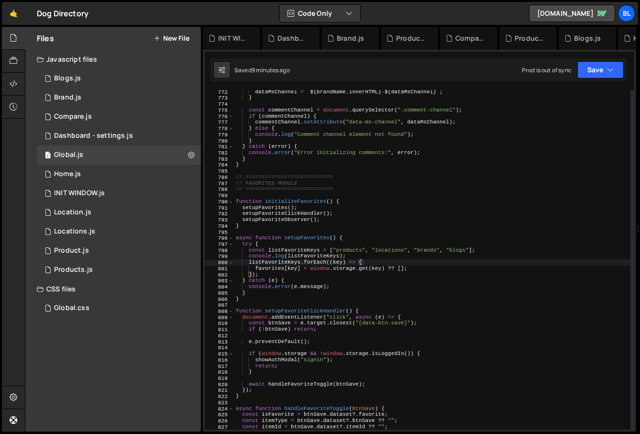
scroll to position [14768, 0]
click at [379, 257] on div "dataMsChannel = ` ${ brandName . innerHTML } - ${ dataMsChannel } ` ; } const c…" at bounding box center [432, 265] width 397 height 352
click at [481, 252] on div "dataMsChannel = ` ${ brandName . innerHTML } - ${ dataMsChannel } ` ; } const c…" at bounding box center [432, 265] width 397 height 352
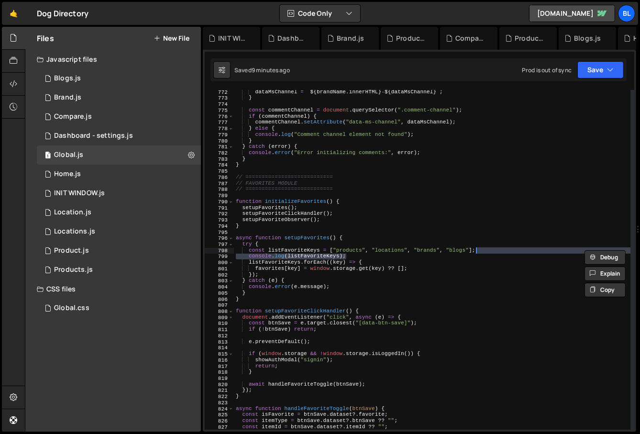
type textarea "const listFavoriteKeys = ["products", "locations", "brands", "blogs"];"
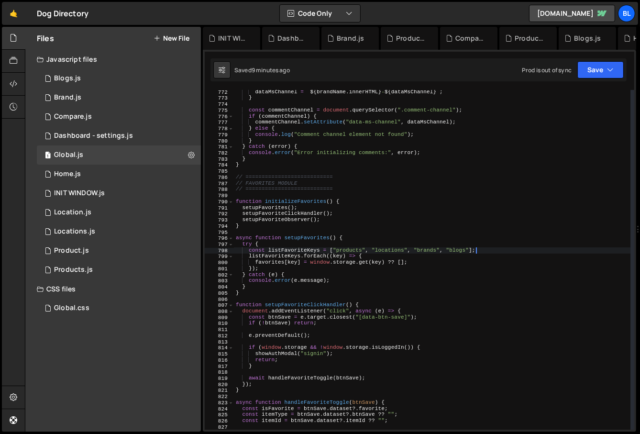
click at [335, 250] on div "dataMsChannel = ` ${ brandName . innerHTML } - ${ dataMsChannel } ` ; } const c…" at bounding box center [432, 265] width 397 height 352
click at [93, 191] on div "INIT WINDOW.js" at bounding box center [79, 193] width 51 height 9
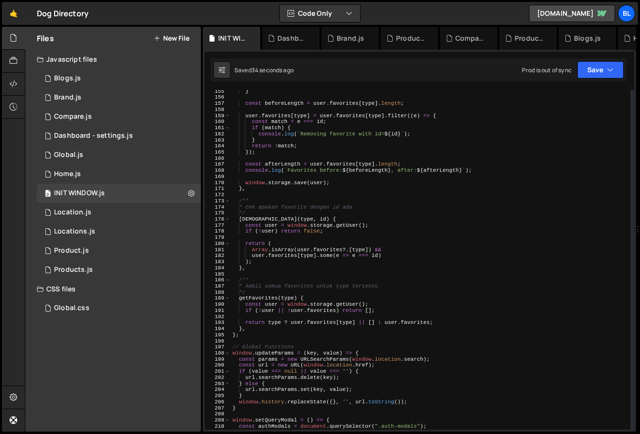
scroll to position [954, 0]
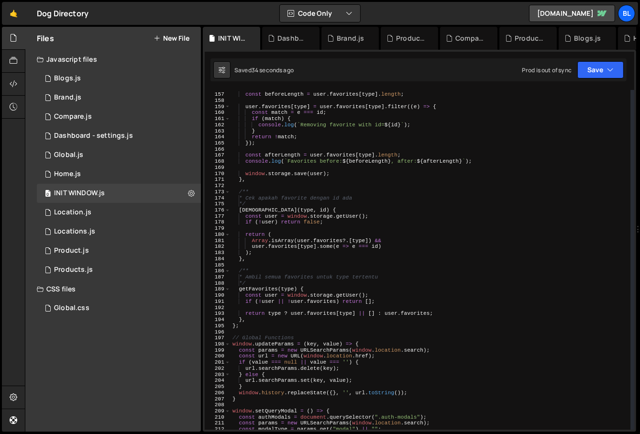
click at [264, 288] on div "const beforeLength = user . favorites [ type ] . length ; user . favorites [ ty…" at bounding box center [430, 261] width 400 height 352
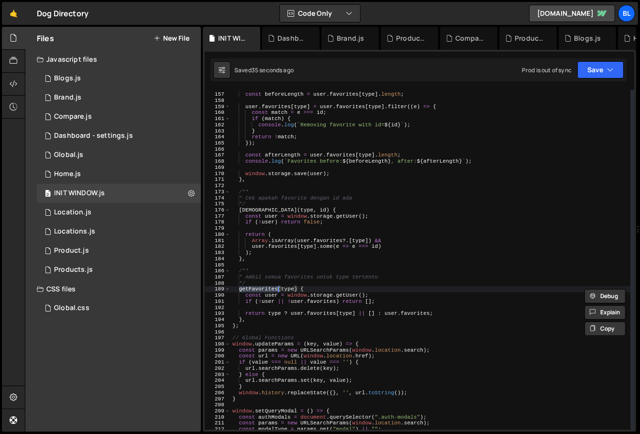
click at [299, 281] on div "const beforeLength = user . favorites [ type ] . length ; user . favorites [ ty…" at bounding box center [430, 261] width 400 height 352
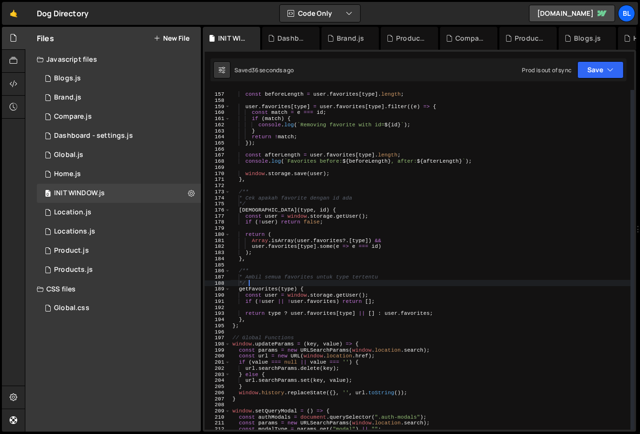
click at [301, 312] on div "const beforeLength = user . favorites [ type ] . length ; user . favorites [ ty…" at bounding box center [430, 261] width 400 height 352
type textarea "return type ? user.favorites[type] || [] : user.favorites;"
click at [250, 304] on div "const beforeLength = user . favorites [ type ] . length ; user . favorites [ ty…" at bounding box center [430, 261] width 400 height 352
click at [125, 135] on div "Dashboard - settings.js" at bounding box center [93, 135] width 79 height 9
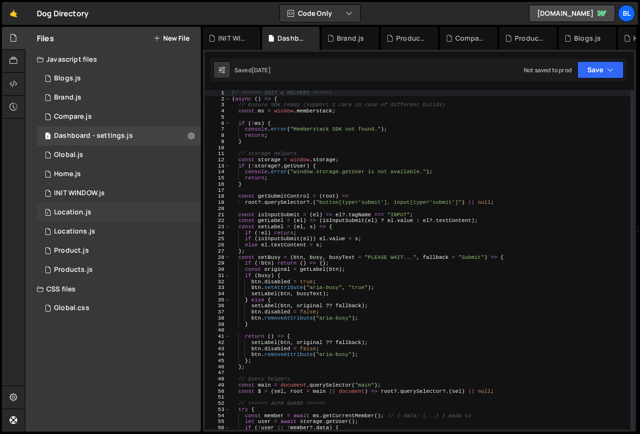
scroll to position [6708, 0]
click at [124, 152] on div "1 Global.js 0" at bounding box center [120, 154] width 167 height 19
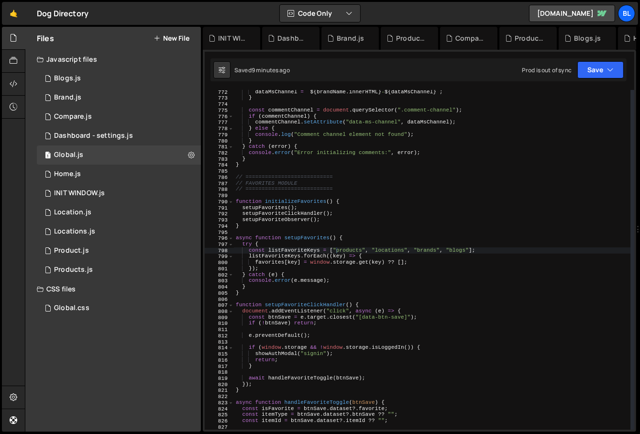
scroll to position [14768, 0]
click at [274, 262] on div "dataMsChannel = ` ${ brandName . innerHTML } - ${ dataMsChannel } ` ; } const c…" at bounding box center [432, 265] width 397 height 352
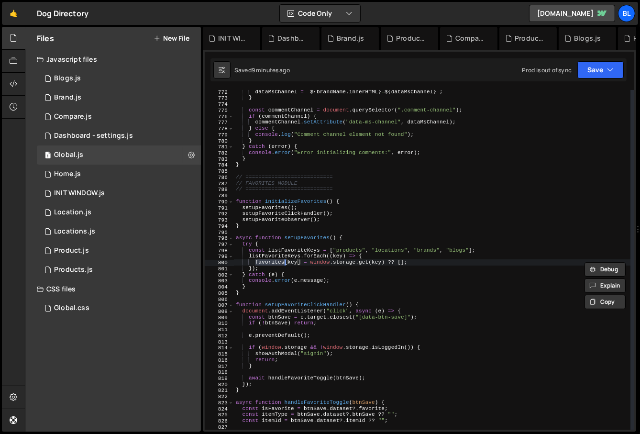
click at [279, 242] on div "dataMsChannel = ` ${ brandName . innerHTML } - ${ dataMsChannel } ` ; } const c…" at bounding box center [432, 265] width 397 height 352
type textarea "try {"
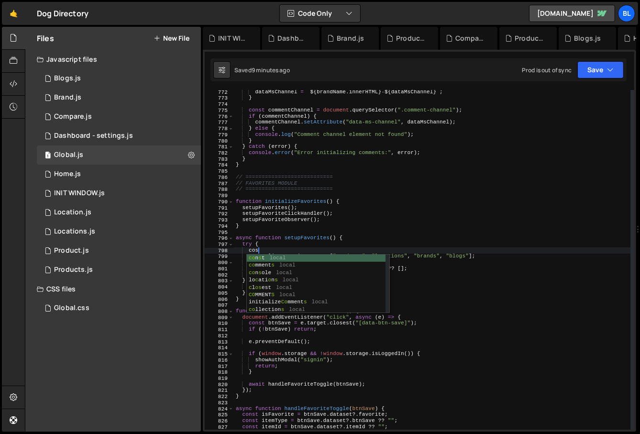
type textarea "cosnt"
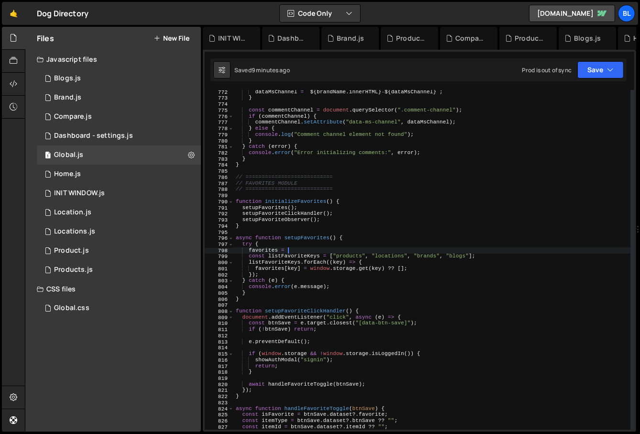
scroll to position [0, 4]
paste textarea "getFavorites"
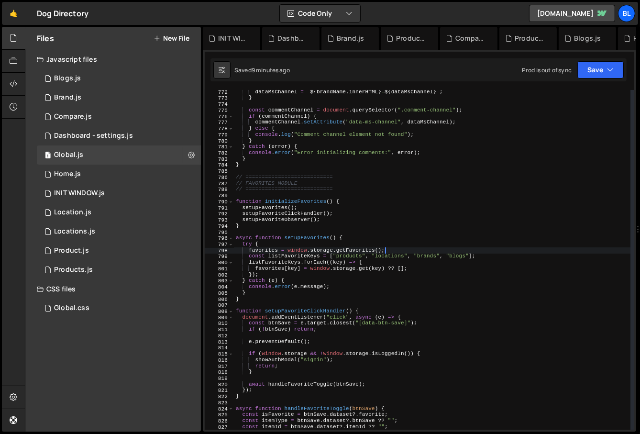
click at [396, 276] on div "dataMsChannel = ` ${ brandName . innerHTML } - ${ dataMsChannel } ` ; } const c…" at bounding box center [432, 265] width 397 height 352
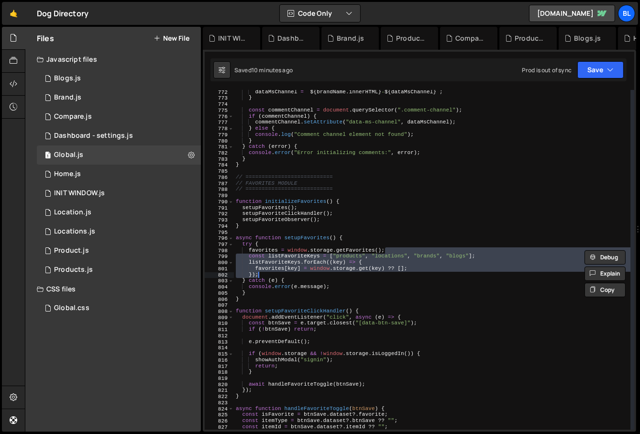
type textarea "favorites = window.storage.getFavorites();"
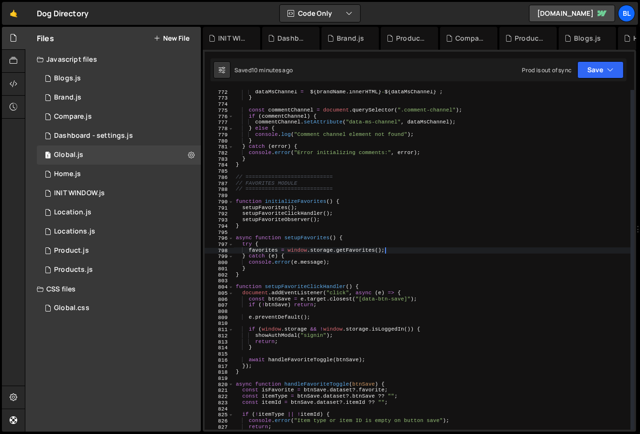
click at [271, 247] on div "dataMsChannel = ` ${ brandName . innerHTML } - ${ dataMsChannel } ` ; } const c…" at bounding box center [432, 265] width 397 height 352
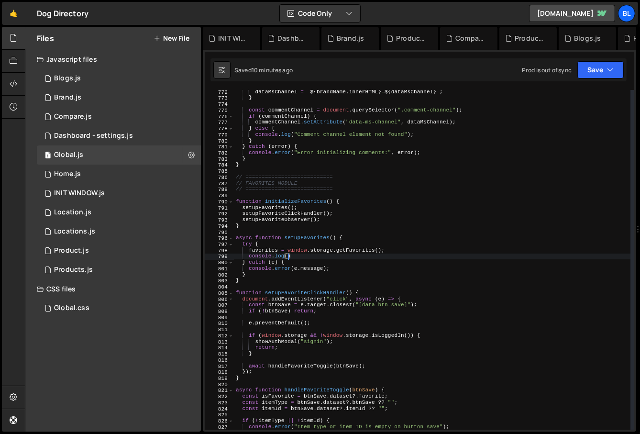
paste textarea "favorites)"
click at [271, 247] on div "dataMsChannel = ` ${ brandName . innerHTML } - ${ dataMsChannel } ` ; } const c…" at bounding box center [432, 265] width 397 height 352
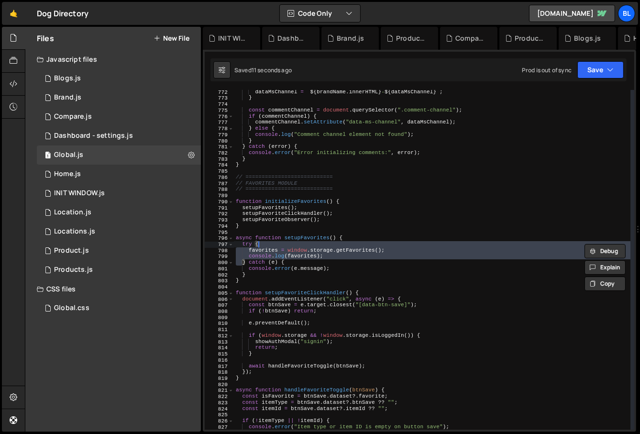
click at [273, 248] on div "dataMsChannel = ` ${ brandName . innerHTML } - ${ dataMsChannel } ` ; } const c…" at bounding box center [432, 265] width 397 height 352
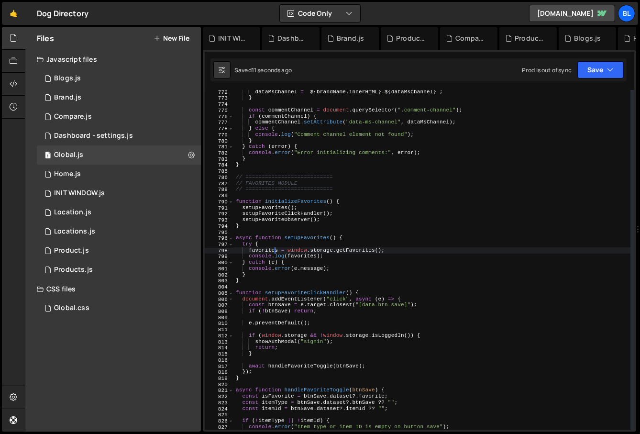
click at [273, 248] on div "dataMsChannel = ` ${ brandName . innerHTML } - ${ dataMsChannel } ` ; } const c…" at bounding box center [432, 265] width 397 height 352
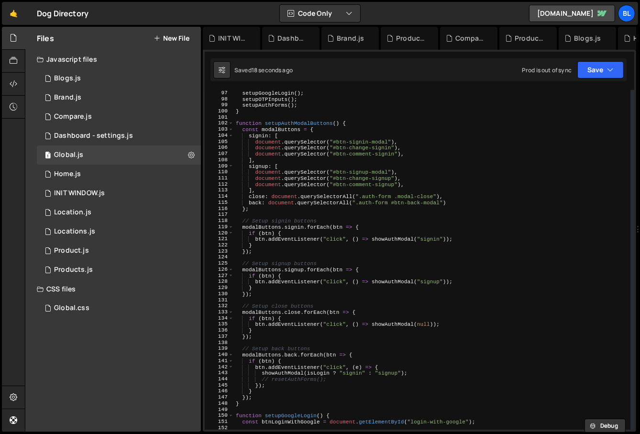
scroll to position [0, 0]
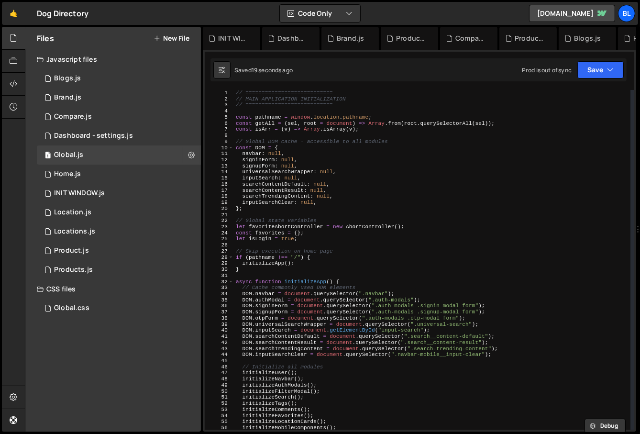
click at [351, 314] on div "// =========================== // MAIN APPLICATION INITIALIZATION // ==========…" at bounding box center [432, 266] width 397 height 352
click at [246, 231] on div "// =========================== // MAIN APPLICATION INITIALIZATION // ==========…" at bounding box center [432, 266] width 397 height 352
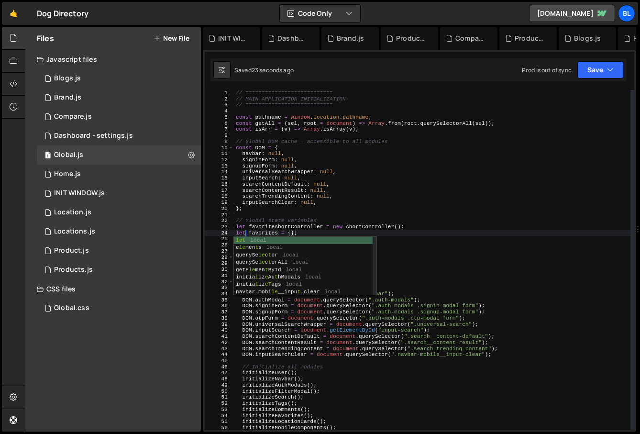
click at [290, 229] on div "// =========================== // MAIN APPLICATION INITIALIZATION // ==========…" at bounding box center [432, 266] width 397 height 352
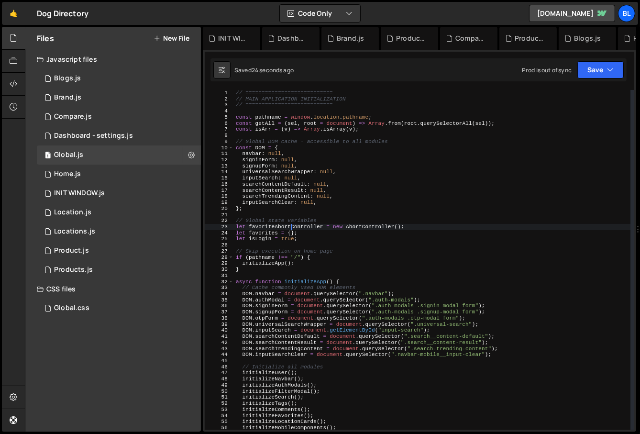
click at [295, 236] on div "// =========================== // MAIN APPLICATION INITIALIZATION // ==========…" at bounding box center [432, 266] width 397 height 352
click at [304, 237] on div "// =========================== // MAIN APPLICATION INITIALIZATION // ==========…" at bounding box center [432, 266] width 397 height 352
click at [265, 235] on div "// =========================== // MAIN APPLICATION INITIALIZATION // ==========…" at bounding box center [432, 266] width 397 height 352
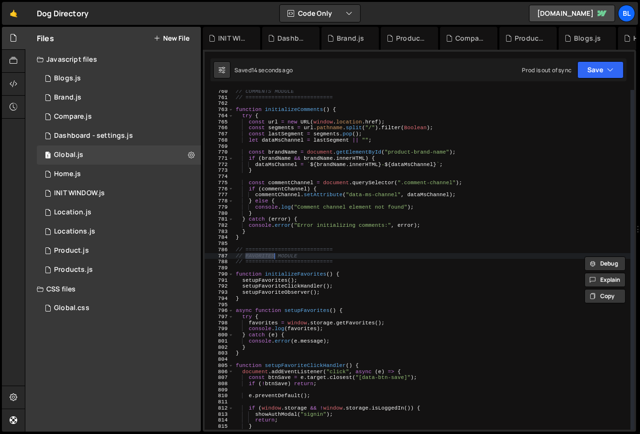
scroll to position [4620, 0]
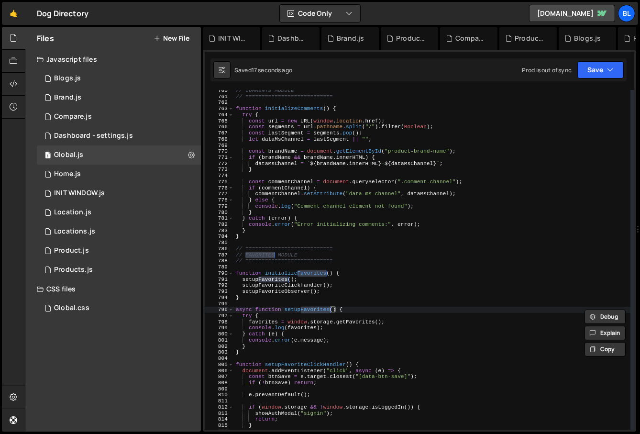
click at [361, 321] on div "// COMMENTS MODULE // =========================== function initializeComments (…" at bounding box center [432, 263] width 397 height 352
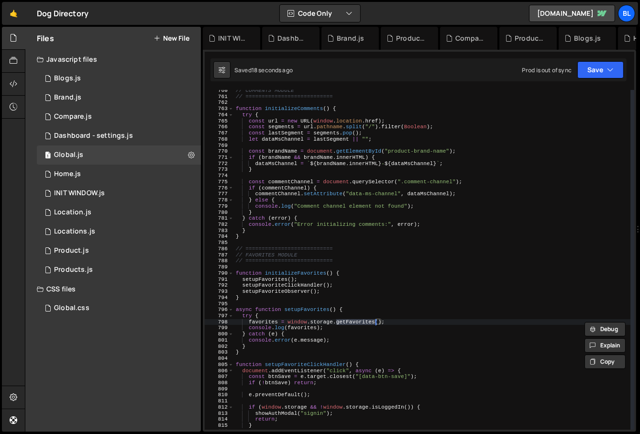
click at [316, 329] on div "// COMMENTS MODULE // =========================== function initializeComments (…" at bounding box center [432, 263] width 397 height 352
type textarea "console.log(favorites);"
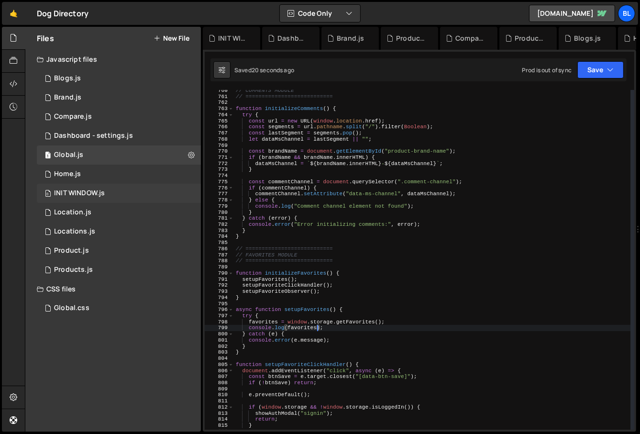
click at [121, 189] on div "0 INIT WINDOW.js 0" at bounding box center [120, 193] width 167 height 19
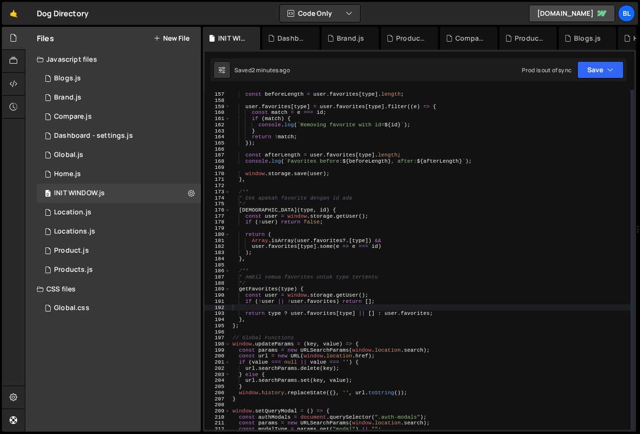
click at [330, 307] on div "const beforeLength = user . favorites [ type ] . length ; user . favorites [ ty…" at bounding box center [430, 261] width 400 height 352
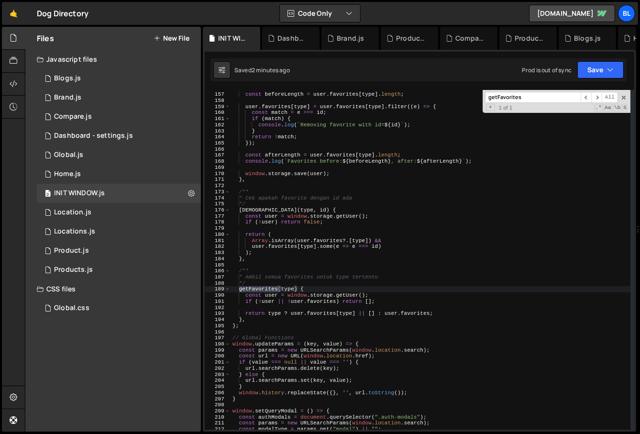
type input "getFavorites"
click at [290, 311] on div "const beforeLength = user . favorites [ type ] . length ; user . favorites [ ty…" at bounding box center [430, 261] width 400 height 352
click at [267, 300] on div "const beforeLength = user . favorites [ type ] . length ; user . favorites [ ty…" at bounding box center [430, 261] width 400 height 352
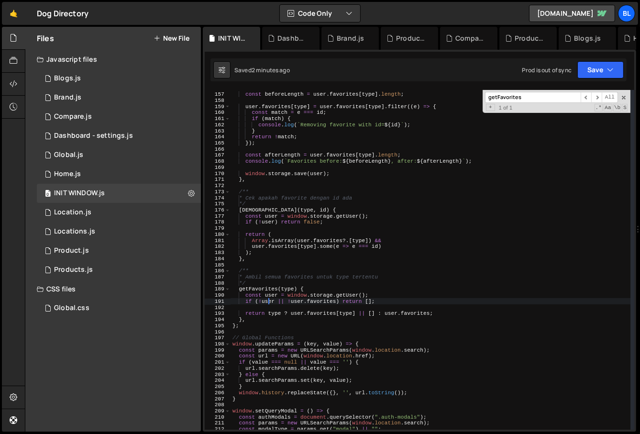
click at [267, 300] on div "const beforeLength = user . favorites [ type ] . length ; user . favorites [ ty…" at bounding box center [430, 261] width 400 height 352
click at [371, 299] on div "const beforeLength = user . favorites [ type ] . length ; user . favorites [ ty…" at bounding box center [430, 261] width 400 height 352
click at [367, 343] on div "const beforeLength = user . favorites [ type ] . length ; user . favorites [ ty…" at bounding box center [430, 261] width 400 height 352
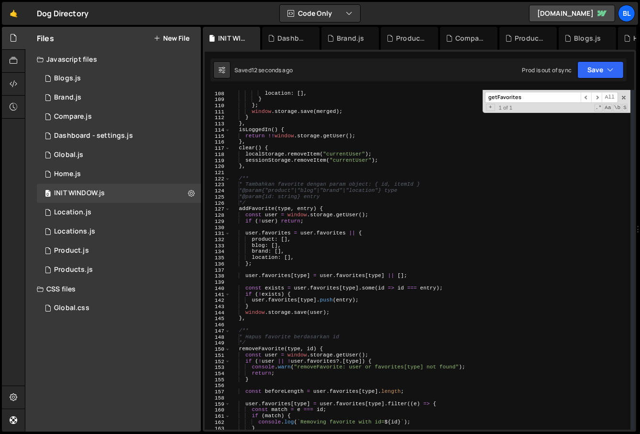
scroll to position [662, 0]
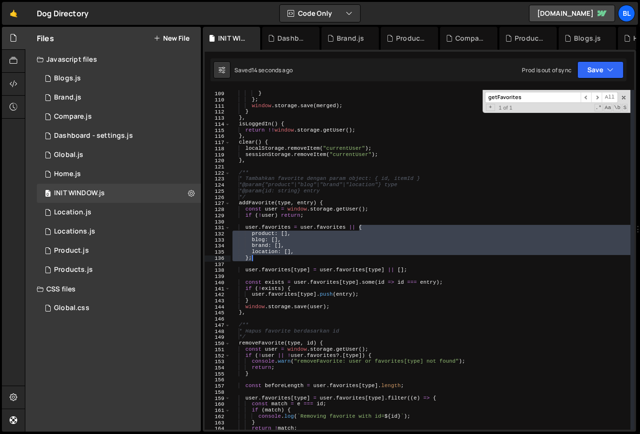
drag, startPoint x: 357, startPoint y: 227, endPoint x: 360, endPoint y: 256, distance: 29.3
click at [360, 256] on div "location : [ ] , } } ; window . storage . save ( merged ) ; } } , isLoggedIn ( …" at bounding box center [430, 261] width 400 height 352
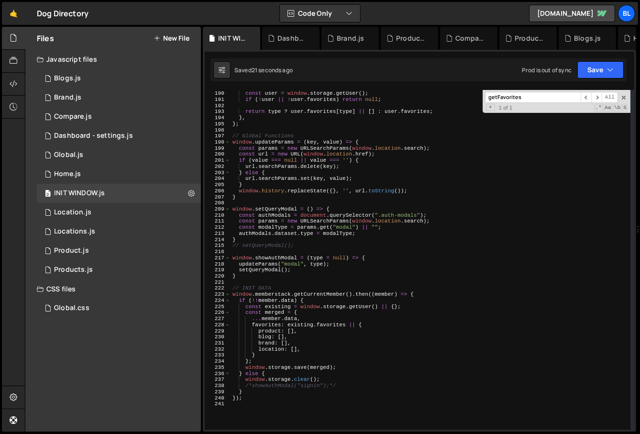
scroll to position [1159, 0]
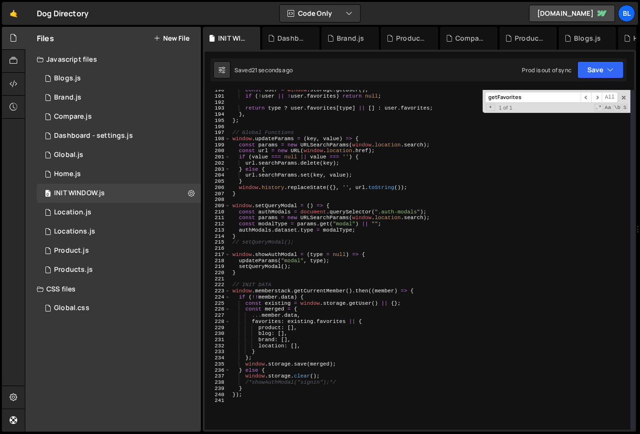
click at [365, 299] on div "const user = window . storage . getUser ( ) ; if ( ! user || ! user . favorites…" at bounding box center [430, 263] width 400 height 352
type textarea "if (!![DOMAIN_NAME]) {"
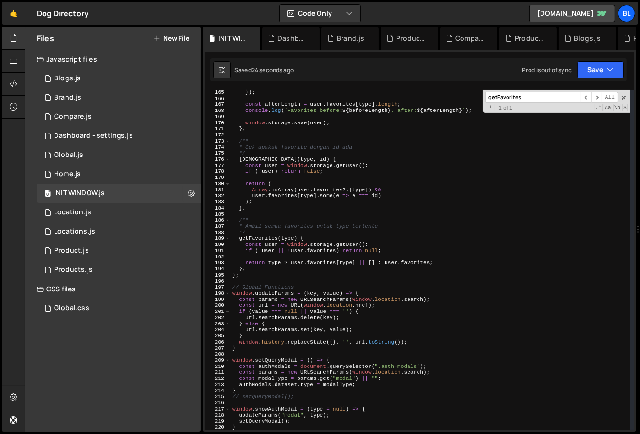
scroll to position [1004, 0]
click at [370, 254] on div "}) ; const afterLength = user . favorites [ type ] . length ; console . log ( `…" at bounding box center [430, 265] width 400 height 352
click at [374, 249] on div "}) ; const afterLength = user . favorites [ type ] . length ; console . log ( `…" at bounding box center [430, 265] width 400 height 352
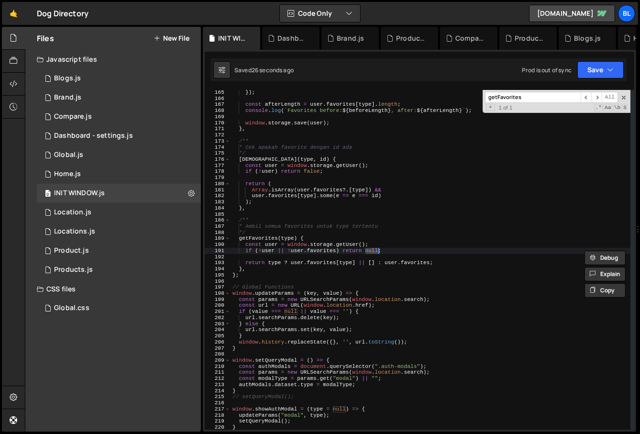
paste textarea "};"
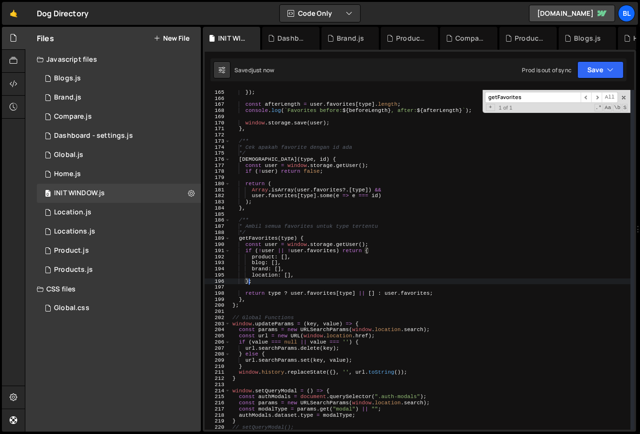
click at [430, 301] on div "}) ; const afterLength = user . favorites [ type ] . length ; console . log ( `…" at bounding box center [430, 265] width 400 height 352
type textarea "},"
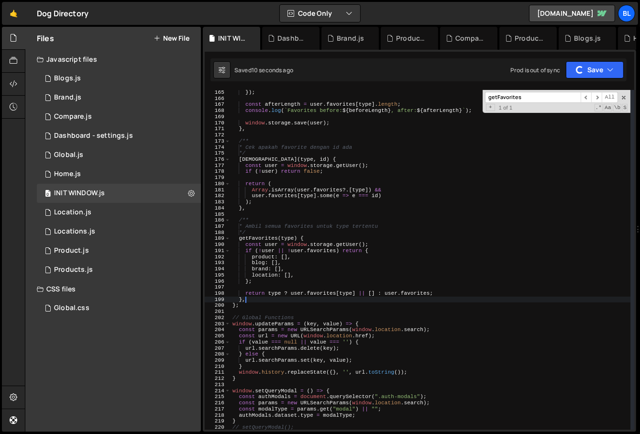
click at [625, 93] on div "getFavorites ​ ​ All Replace All + 1 of 1 .* Aa \b S" at bounding box center [556, 101] width 148 height 23
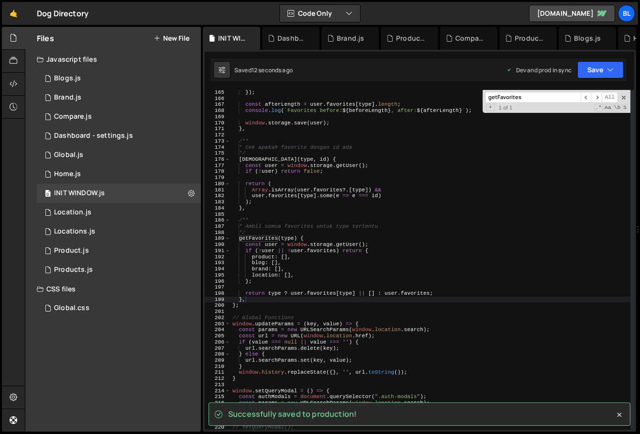
click at [623, 93] on div "getFavorites ​ ​ All Replace All + 1 of 1 .* Aa \b S" at bounding box center [556, 101] width 148 height 23
click at [523, 287] on div "}) ; const afterLength = user . favorites [ type ] . length ; console . log ( `…" at bounding box center [430, 265] width 400 height 352
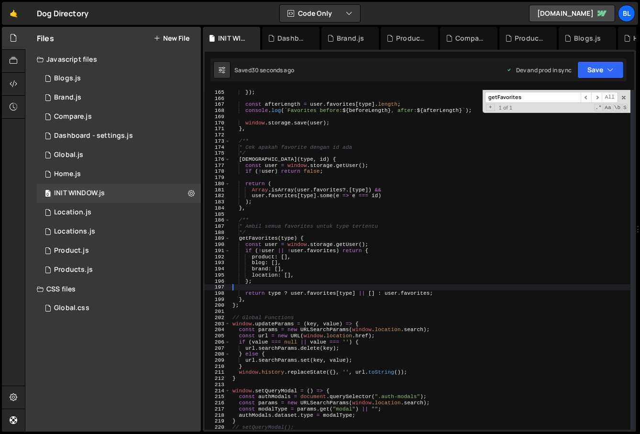
click at [333, 276] on div "}) ; const afterLength = user . favorites [ type ] . length ; console . log ( `…" at bounding box center [430, 265] width 400 height 352
type textarea "location: [],"
click at [103, 150] on div "1 Global.js 0" at bounding box center [120, 154] width 167 height 19
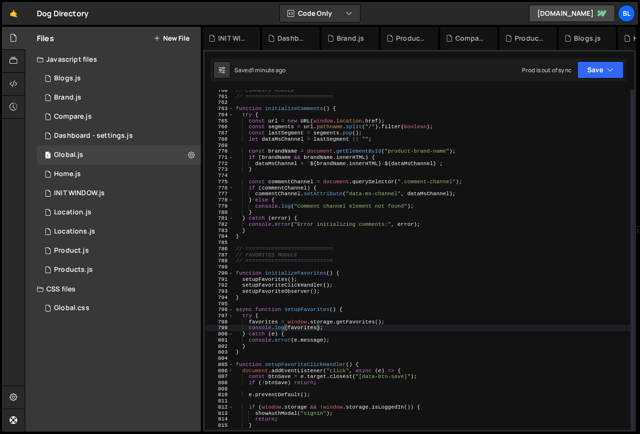
scroll to position [14768, 0]
click at [333, 320] on div "// COMMENTS MODULE // =========================== function initializeComments (…" at bounding box center [432, 263] width 397 height 352
click at [355, 325] on div "// COMMENTS MODULE // =========================== function initializeComments (…" at bounding box center [432, 263] width 397 height 352
click at [311, 307] on div "// COMMENTS MODULE // =========================== function initializeComments (…" at bounding box center [432, 263] width 397 height 352
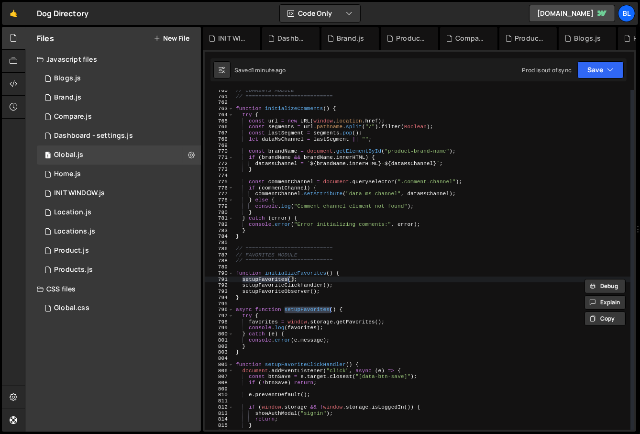
type textarea "async function setupFavorites() {"
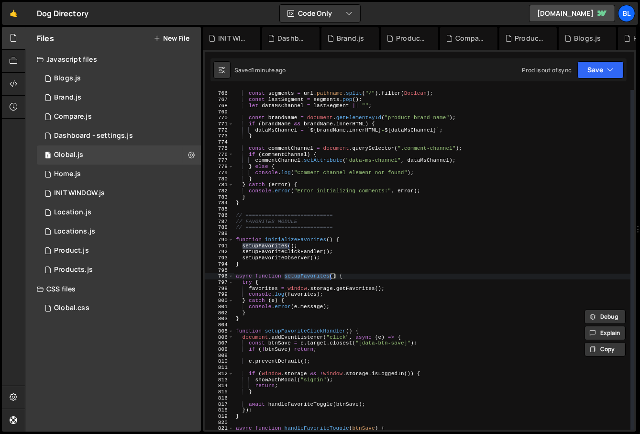
scroll to position [4654, 0]
click at [321, 354] on div "const url = new URL ( window . location . href ) ; const segments = url . pathn…" at bounding box center [432, 260] width 397 height 352
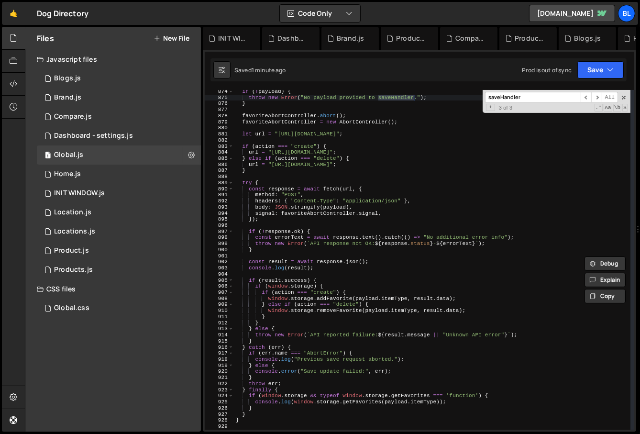
scroll to position [5312, 0]
type input "saveHandler"
click at [325, 270] on div "if ( ! payload ) { throw new Error ( "No payload provided to saveHandler." ) ; …" at bounding box center [432, 264] width 397 height 352
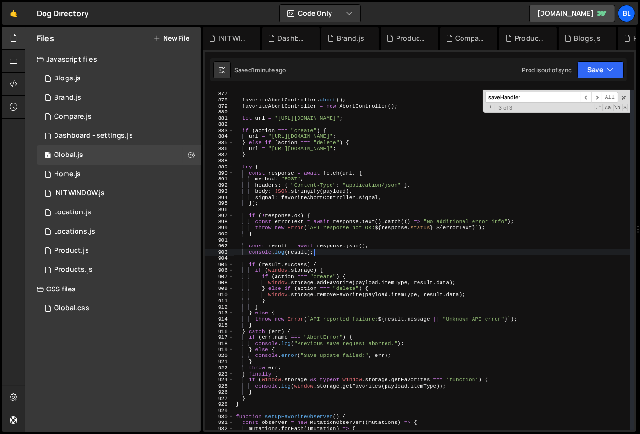
scroll to position [5329, 0]
click at [398, 282] on div "} favoriteAbortController . abort ( ) ; favoriteAbortController = new AbortCont…" at bounding box center [432, 261] width 397 height 352
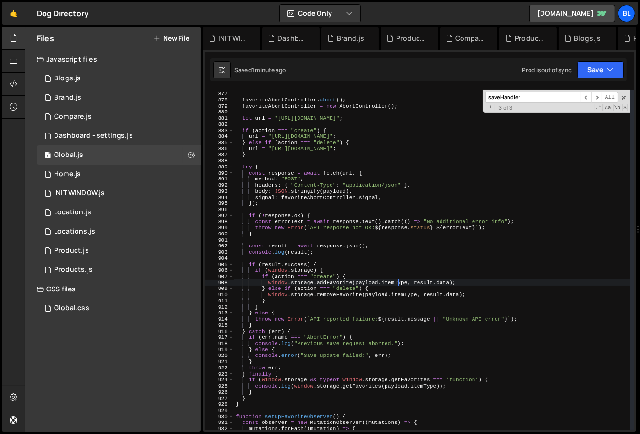
click at [398, 282] on div "} favoriteAbortController . abort ( ) ; favoriteAbortController = new AbortCont…" at bounding box center [432, 261] width 397 height 352
click at [401, 285] on div "} favoriteAbortController . abort ( ) ; favoriteAbortController = new AbortCont…" at bounding box center [432, 261] width 397 height 352
click at [373, 282] on div "} favoriteAbortController . abort ( ) ; favoriteAbortController = new AbortCont…" at bounding box center [432, 261] width 397 height 352
click at [392, 278] on div "} favoriteAbortController . abort ( ) ; favoriteAbortController = new AbortCont…" at bounding box center [432, 261] width 397 height 352
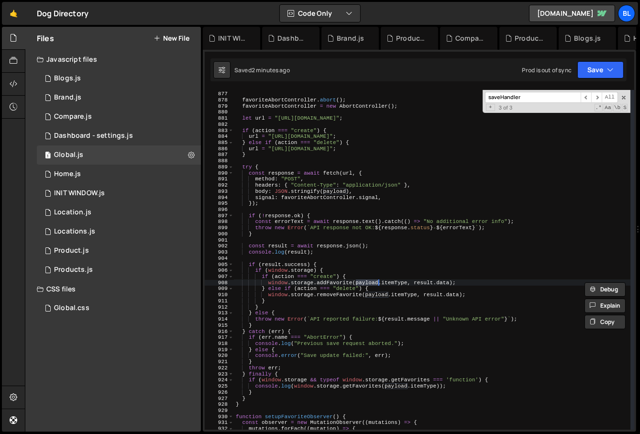
click at [392, 278] on div "} favoriteAbortController . abort ( ) ; favoriteAbortController = new AbortCont…" at bounding box center [432, 261] width 397 height 352
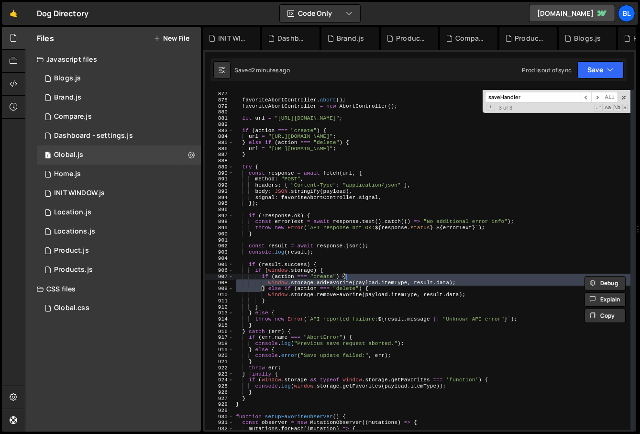
click at [378, 282] on div "} favoriteAbortController . abort ( ) ; favoriteAbortController = new AbortCont…" at bounding box center [432, 261] width 397 height 352
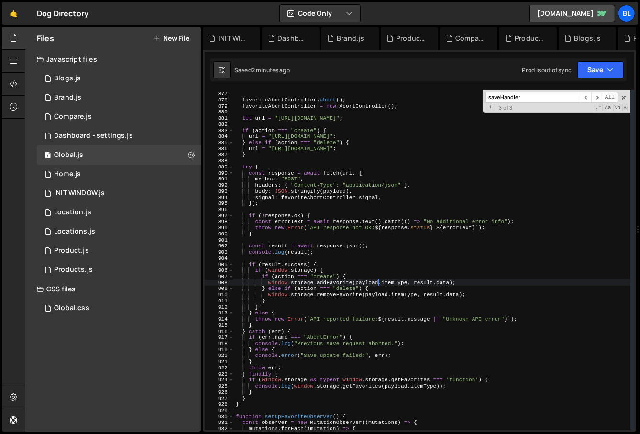
click at [395, 282] on div "} favoriteAbortController . abort ( ) ; favoriteAbortController = new AbortCont…" at bounding box center [432, 261] width 397 height 352
click at [372, 283] on div "} favoriteAbortController . abort ( ) ; favoriteAbortController = new AbortCont…" at bounding box center [432, 261] width 397 height 352
click at [390, 283] on div "} favoriteAbortController . abort ( ) ; favoriteAbortController = new AbortCont…" at bounding box center [432, 261] width 397 height 352
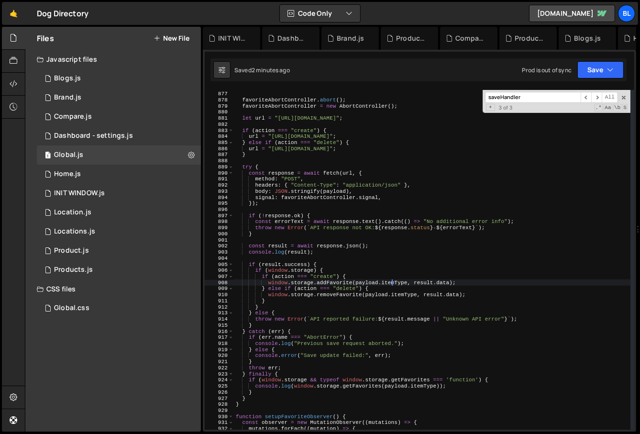
click at [390, 283] on div "} favoriteAbortController . abort ( ) ; favoriteAbortController = new AbortCont…" at bounding box center [432, 261] width 397 height 352
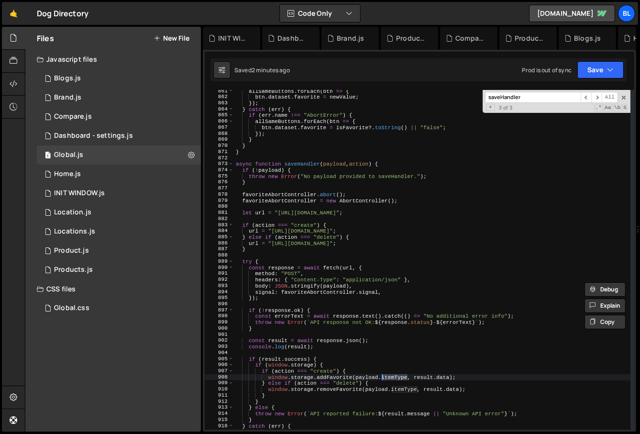
scroll to position [5243, 0]
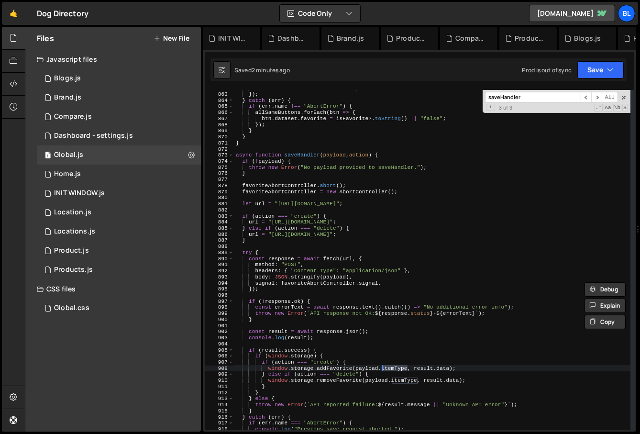
click at [296, 335] on div "btn . dataset . favorite = newValue ; }) ; } catch ( err ) { if ( err . name !=…" at bounding box center [432, 261] width 397 height 352
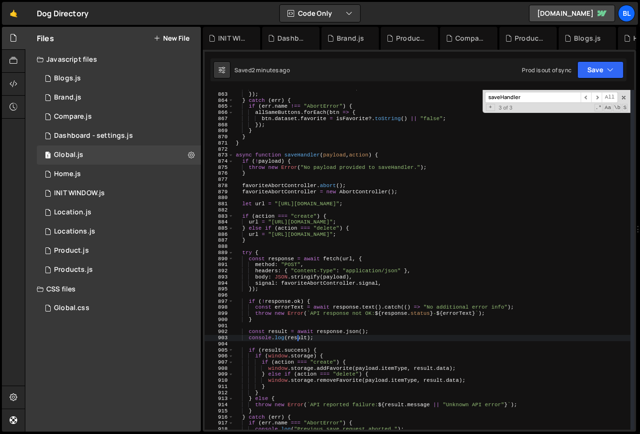
click at [296, 335] on div "btn . dataset . favorite = newValue ; }) ; } catch ( err ) { if ( err . name !=…" at bounding box center [432, 261] width 397 height 352
click at [394, 369] on div "btn . dataset . favorite = newValue ; }) ; } catch ( err ) { if ( err . name !=…" at bounding box center [432, 261] width 397 height 352
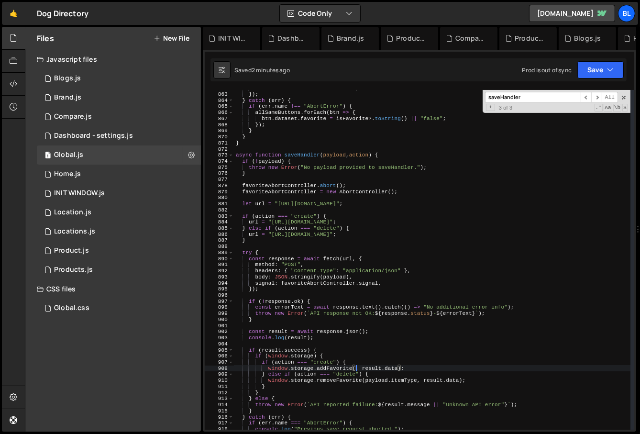
paste textarea "result"
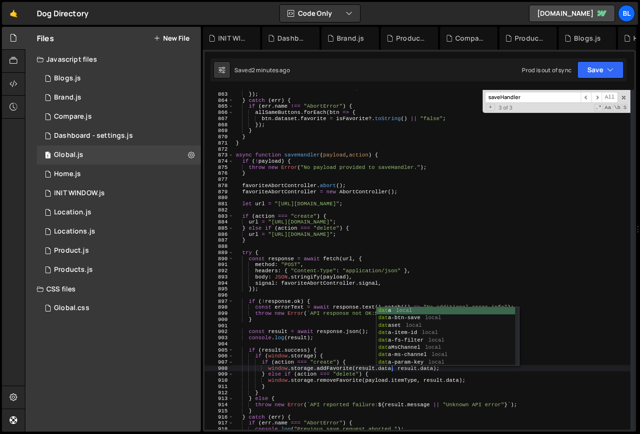
scroll to position [0, 13]
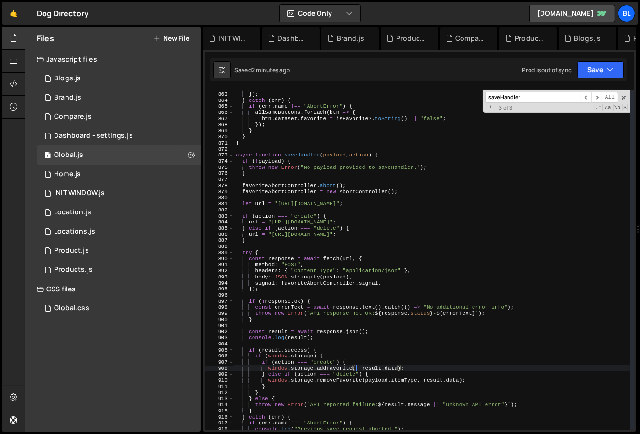
click at [381, 329] on div "btn . dataset . favorite = newValue ; }) ; } catch ( err ) { if ( err . name !=…" at bounding box center [432, 261] width 397 height 352
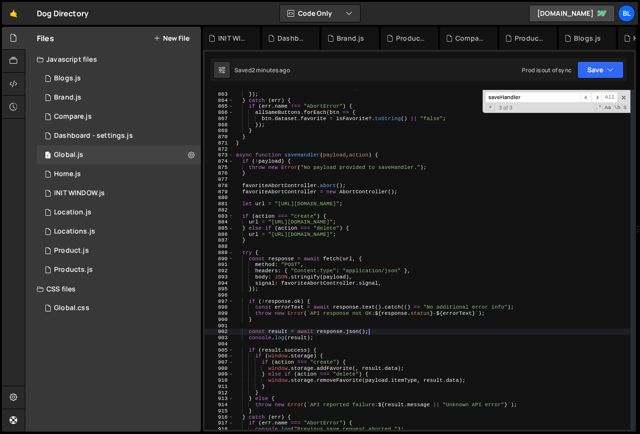
scroll to position [0, 11]
click at [333, 348] on div "btn . dataset . favorite = newValue ; }) ; } catch ( err ) { if ( err . name !=…" at bounding box center [432, 261] width 397 height 352
type textarea "if (result.success) {"
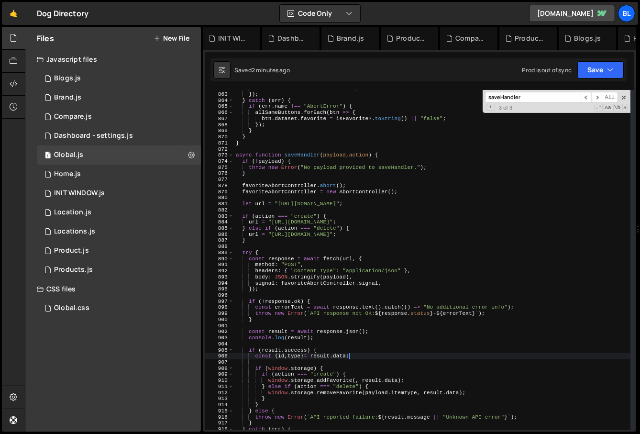
scroll to position [0, 10]
click at [356, 377] on div "btn . dataset . favorite = newValue ; }) ; } catch ( err ) { if ( err . name !=…" at bounding box center [432, 261] width 397 height 352
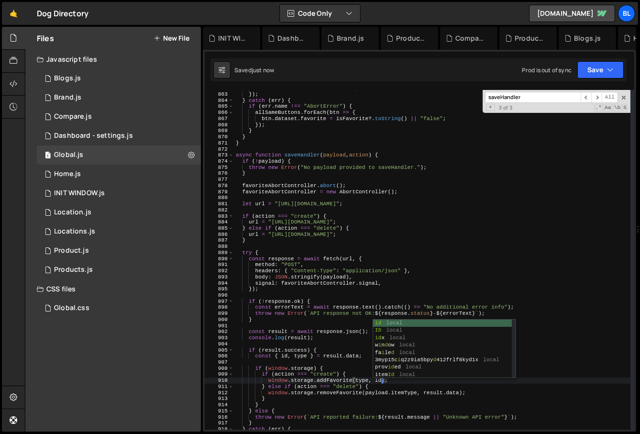
click at [454, 390] on div "btn . dataset . favorite = newValue ; }) ; } catch ( err ) { if ( err . name !=…" at bounding box center [432, 261] width 397 height 352
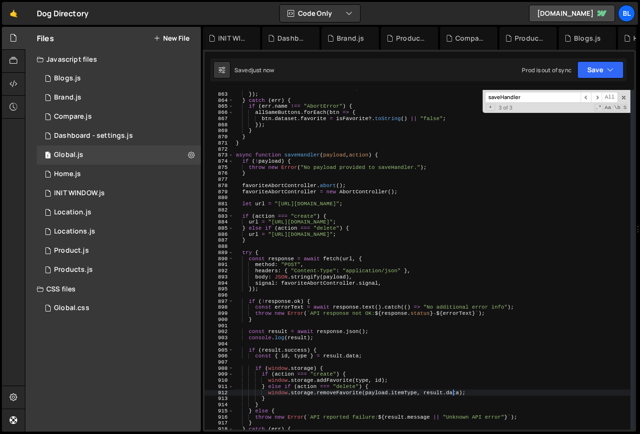
click at [454, 390] on div "btn . dataset . favorite = newValue ; }) ; } catch ( err ) { if ( err . name !=…" at bounding box center [432, 261] width 397 height 352
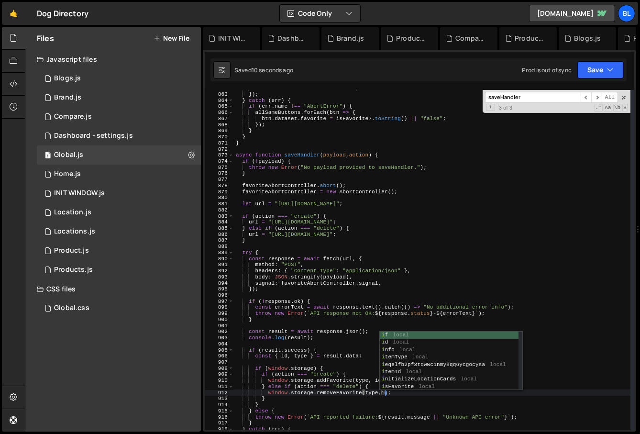
scroll to position [0, 13]
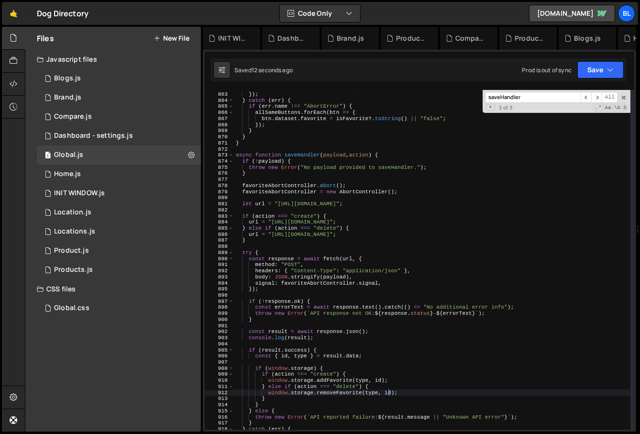
click at [451, 394] on div "btn . dataset . favorite = newValue ; }) ; } catch ( err ) { if ( err . name !=…" at bounding box center [432, 261] width 397 height 352
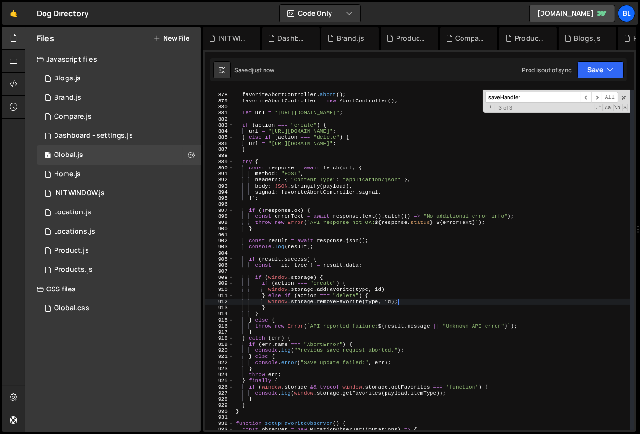
scroll to position [5334, 0]
click at [342, 249] on div "favoriteAbortController . abort ( ) ; favoriteAbortController = new AbortContro…" at bounding box center [432, 262] width 397 height 352
click at [351, 312] on div "favoriteAbortController . abort ( ) ; favoriteAbortController = new AbortContro…" at bounding box center [432, 262] width 397 height 352
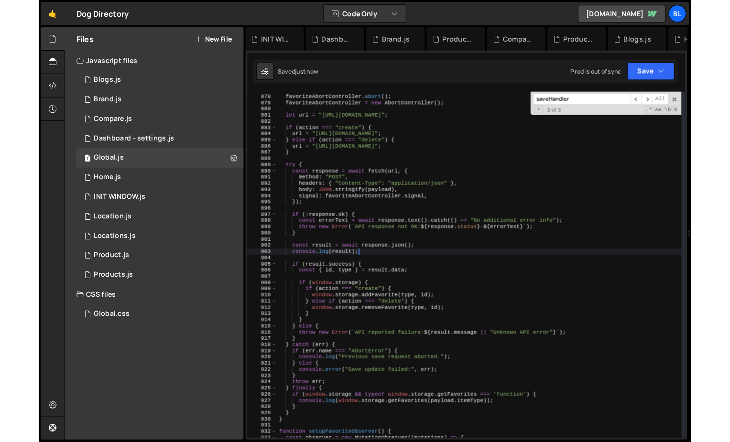
scroll to position [0, 1]
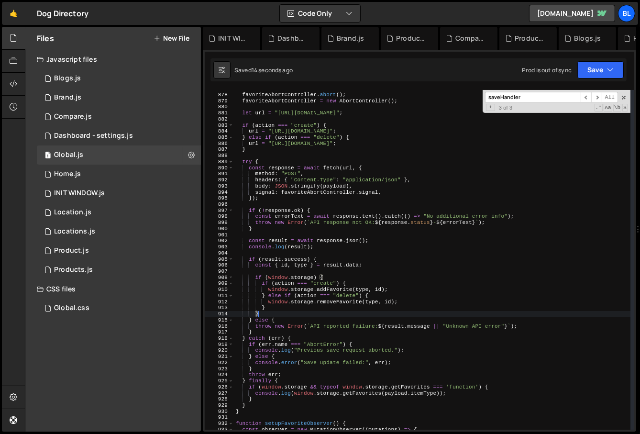
click at [345, 302] on div "favoriteAbortController . abort ( ) ; favoriteAbortController = new AbortContro…" at bounding box center [432, 262] width 397 height 352
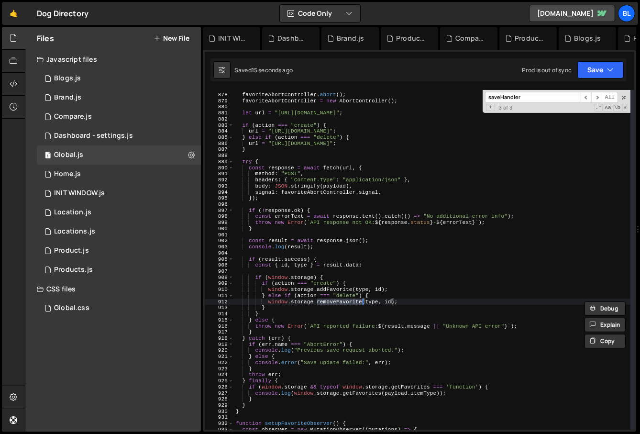
click at [334, 305] on div "favoriteAbortController . abort ( ) ; favoriteAbortController = new AbortContro…" at bounding box center [432, 262] width 397 height 352
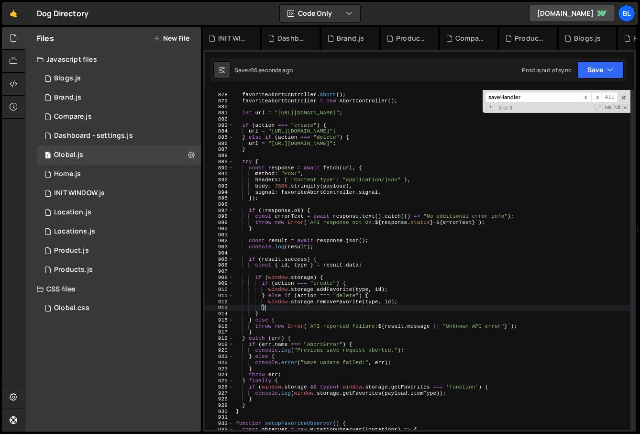
scroll to position [14760, 0]
type textarea "}"
click at [125, 192] on div "0 INIT WINDOW.js 0" at bounding box center [120, 193] width 167 height 19
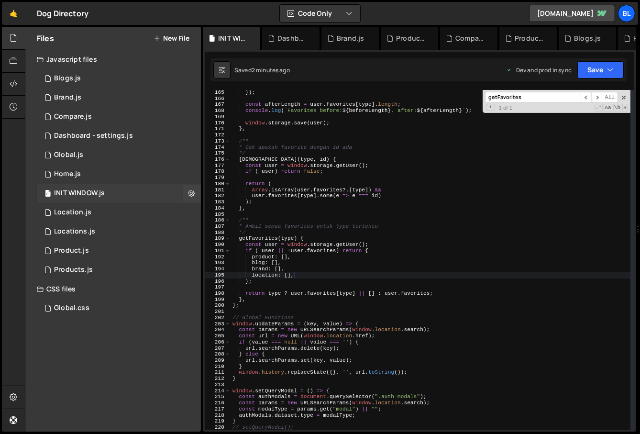
scroll to position [0, 0]
click at [368, 317] on div "}) ; const afterLength = user . favorites [ type ] . length ; console . log ( `…" at bounding box center [430, 265] width 400 height 352
type textarea "// Global Functions"
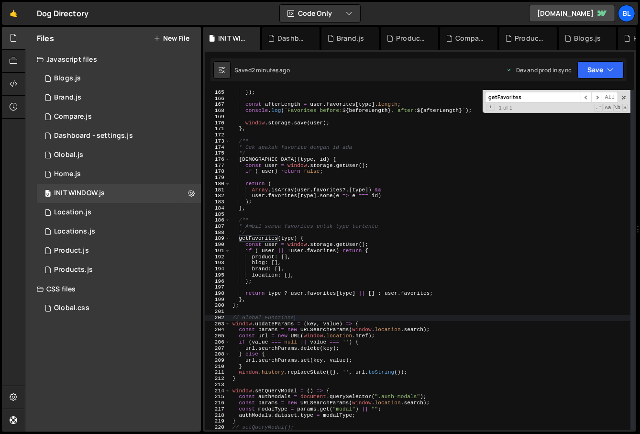
paste input "removeFavorite"
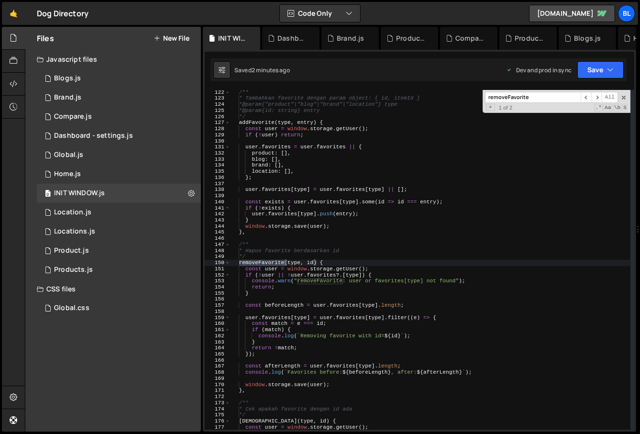
type input "removeFavorite"
click at [293, 263] on div "/** * Tambahkan favorite dengan param object: { id, itemId } * @param {"product…" at bounding box center [430, 265] width 400 height 352
click at [289, 330] on div "/** * Tambahkan favorite dengan param object: { id, itemId } * @param {"product…" at bounding box center [430, 265] width 400 height 352
type textarea "if (match) {"
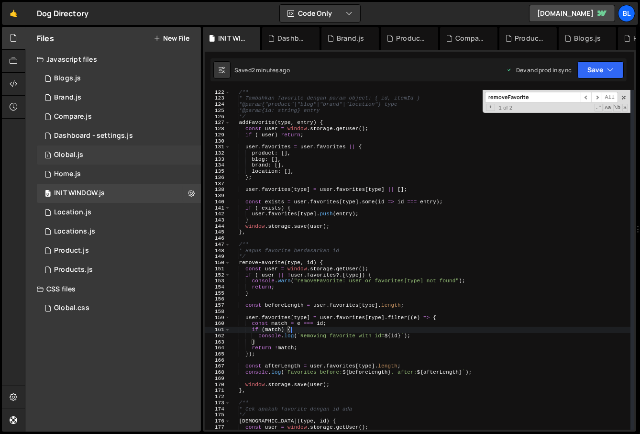
click at [89, 150] on div "1 Global.js 0" at bounding box center [120, 154] width 167 height 19
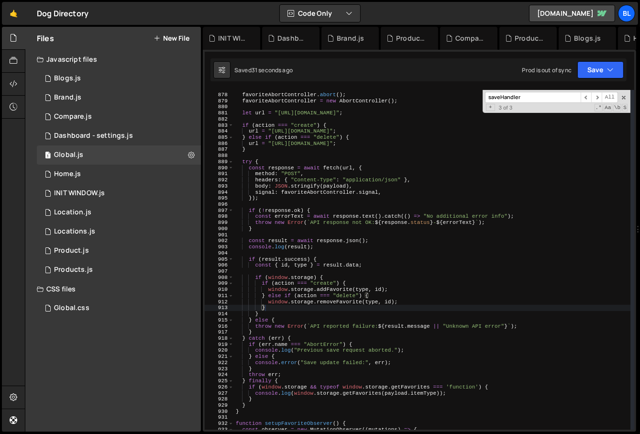
scroll to position [14768, 0]
click at [334, 313] on div "favoriteAbortController . abort ( ) ; favoriteAbortController = new AbortContro…" at bounding box center [432, 262] width 397 height 352
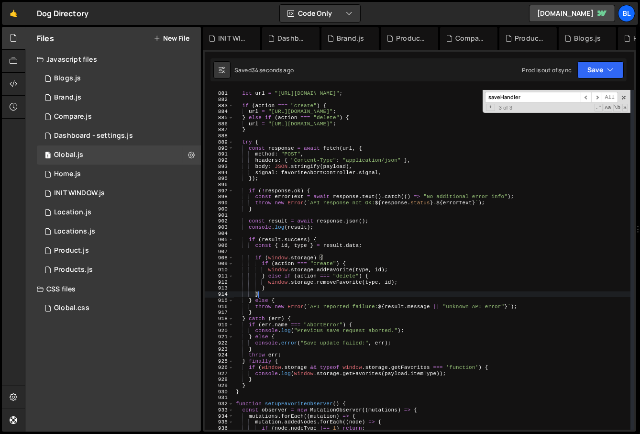
scroll to position [5354, 0]
click at [403, 374] on div "let url = "[URL][DOMAIN_NAME]" ; if ( action === "create" ) { url = "[URL][DOMA…" at bounding box center [432, 260] width 397 height 352
click at [320, 365] on div "let url = "[URL][DOMAIN_NAME]" ; if ( action === "create" ) { url = "[URL][DOMA…" at bounding box center [432, 260] width 397 height 352
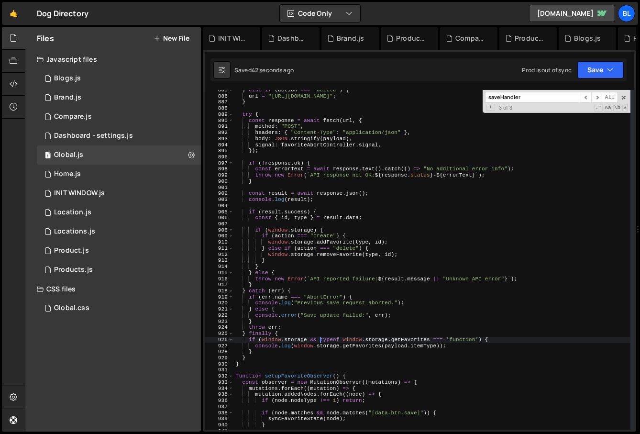
scroll to position [5396, 0]
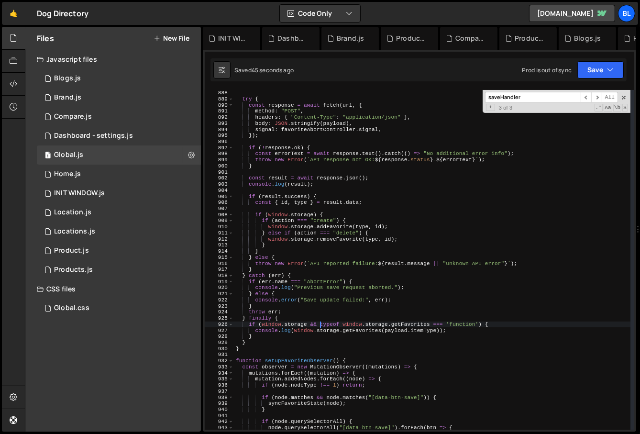
click at [624, 92] on div "saveHandler ​ ​ All Replace All + 3 of 3 .* Aa \b S" at bounding box center [556, 101] width 148 height 23
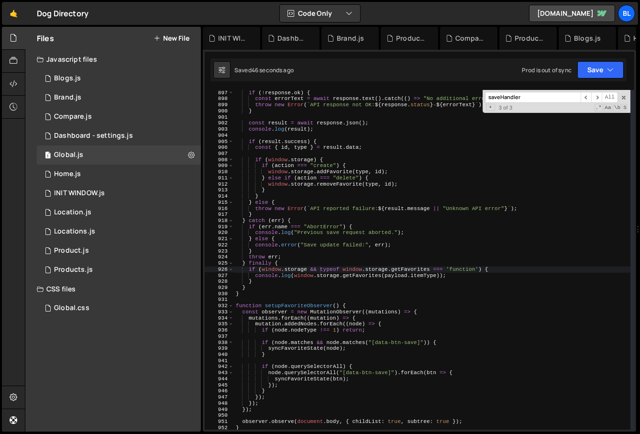
scroll to position [5455, 0]
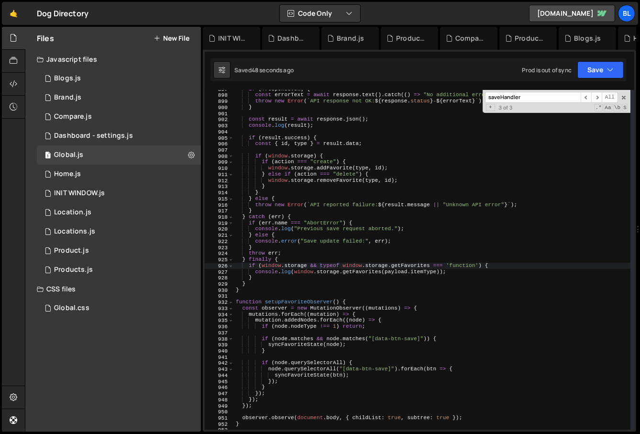
click at [622, 93] on div "saveHandler ​ ​ All Replace All + 3 of 3 .* Aa \b S" at bounding box center [556, 101] width 148 height 23
click at [625, 93] on div "saveHandler ​ ​ All Replace All + 3 of 3 .* Aa \b S" at bounding box center [556, 101] width 148 height 23
click at [624, 98] on span at bounding box center [623, 97] width 7 height 7
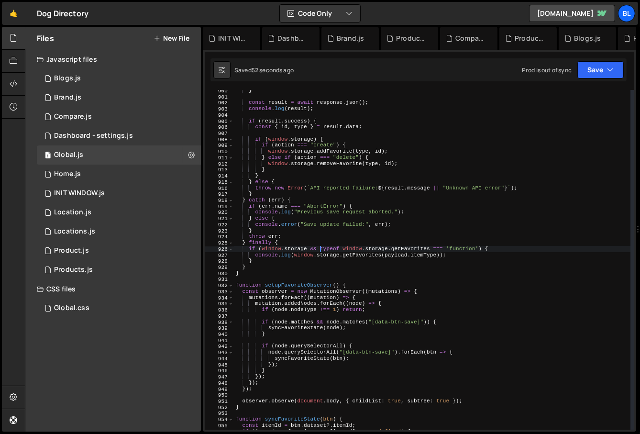
scroll to position [5476, 0]
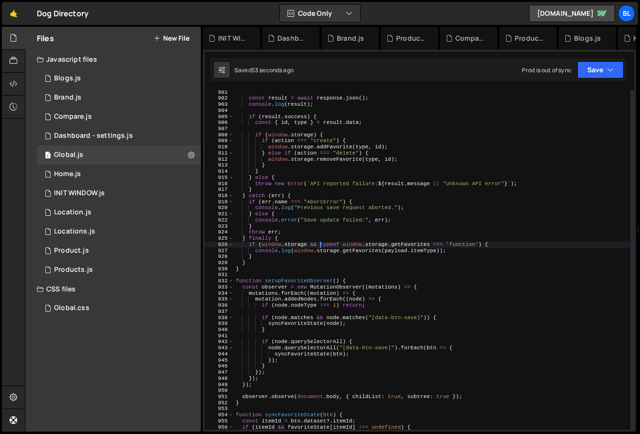
click at [310, 352] on div "const result = await response . json ( ) ; console . log ( result ) ; if ( resu…" at bounding box center [432, 265] width 397 height 352
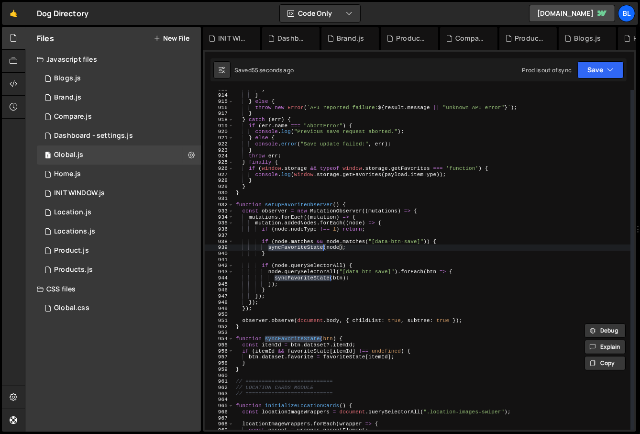
scroll to position [5552, 0]
click at [343, 345] on div "} } } else { throw new Error ( ` API reported failure: ${ result . message || "…" at bounding box center [432, 262] width 397 height 352
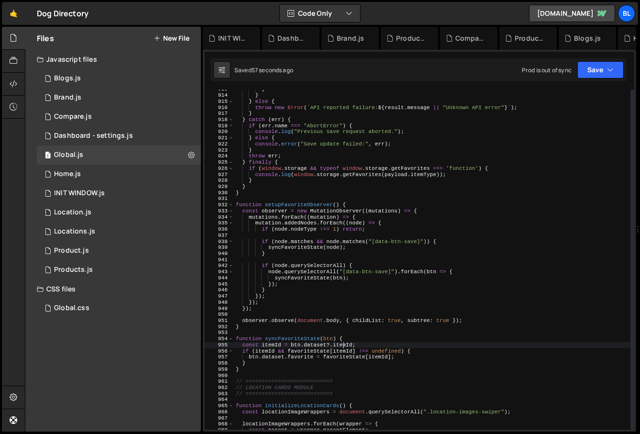
click at [350, 354] on div "} } } else { throw new Error ( ` API reported failure: ${ result . message || "…" at bounding box center [432, 262] width 397 height 352
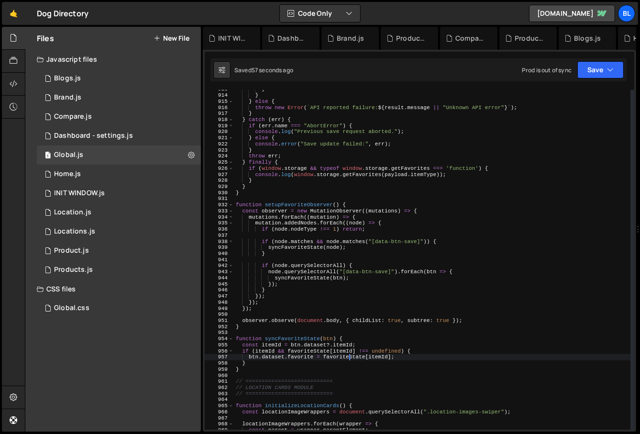
click at [324, 351] on div "} } } else { throw new Error ( ` API reported failure: ${ result . message || "…" at bounding box center [432, 262] width 397 height 352
click at [312, 346] on div "} } } else { throw new Error ( ` API reported failure: ${ result . message || "…" at bounding box center [432, 262] width 397 height 352
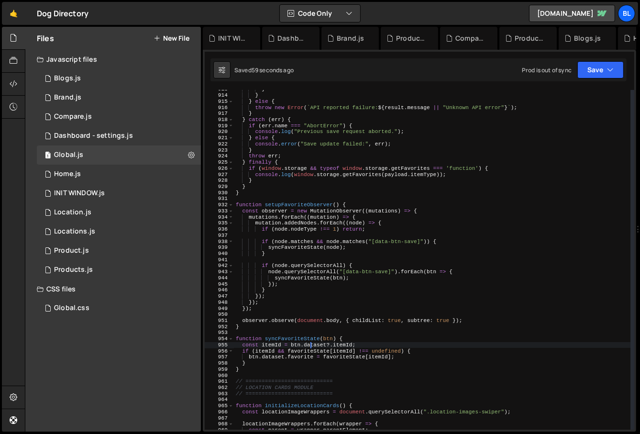
click at [347, 341] on div "} } } else { throw new Error ( ` API reported failure: ${ result . message || "…" at bounding box center [432, 262] width 397 height 352
click at [275, 355] on div "} } } else { throw new Error ( ` API reported failure: ${ result . message || "…" at bounding box center [432, 262] width 397 height 352
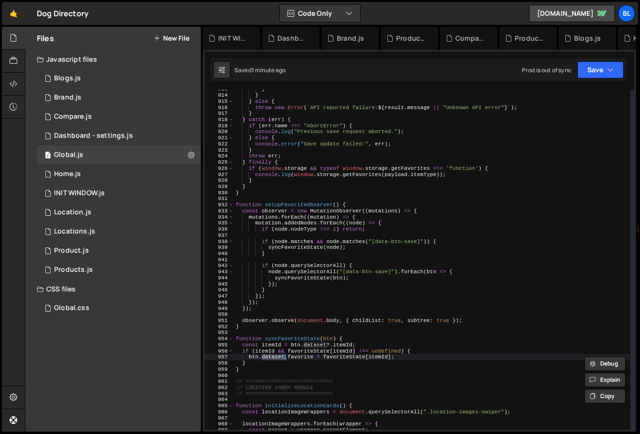
click at [294, 357] on div "} } } else { throw new Error ( ` API reported failure: ${ result . message || "…" at bounding box center [432, 262] width 397 height 352
click at [345, 359] on div "} } } else { throw new Error ( ` API reported failure: ${ result . message || "…" at bounding box center [432, 262] width 397 height 352
click at [351, 358] on div "} } } else { throw new Error ( ` API reported failure: ${ result . message || "…" at bounding box center [432, 262] width 397 height 352
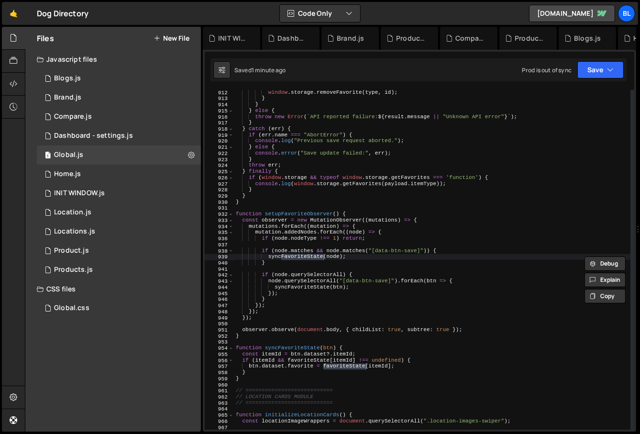
scroll to position [5543, 0]
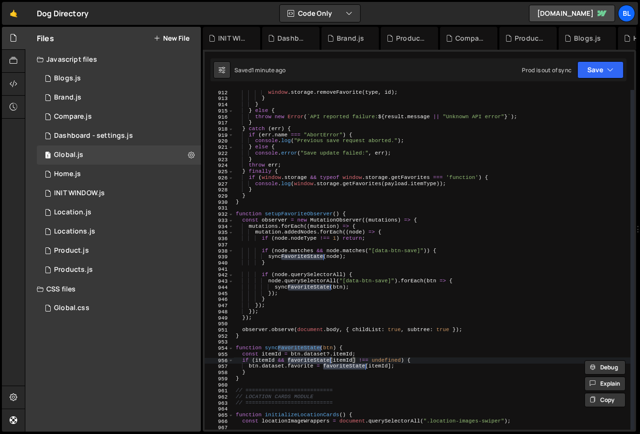
click at [348, 364] on div "window . storage . removeFavorite ( type , id ) ; } } } else { throw new Error …" at bounding box center [432, 265] width 397 height 352
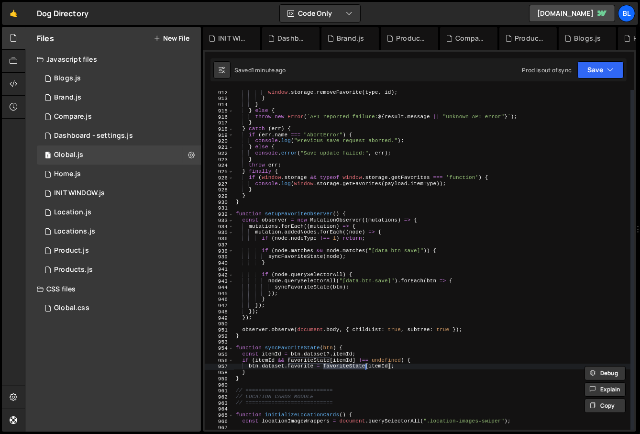
scroll to position [5014, 0]
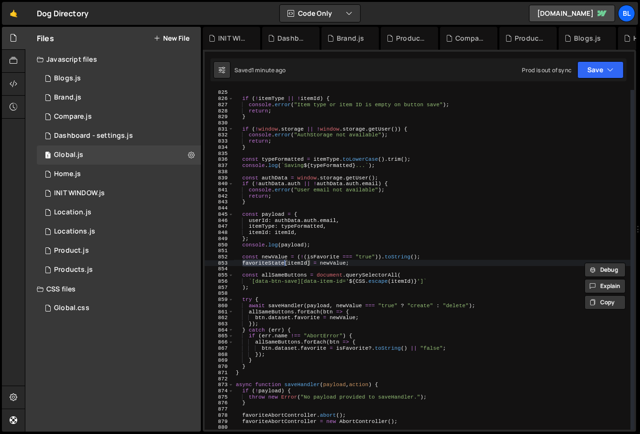
click at [270, 262] on div "if ( ! itemType || ! itemId ) { console . error ( "Item type or item ID is empt…" at bounding box center [432, 265] width 397 height 352
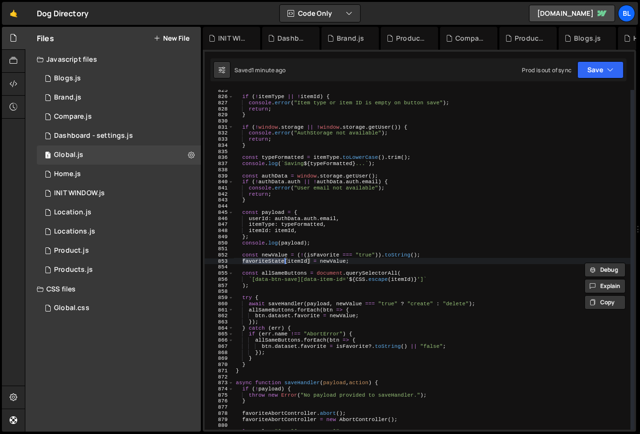
scroll to position [5015, 0]
click at [324, 258] on div "if ( ! itemType || ! itemId ) { console . error ( "Item type or item ID is empt…" at bounding box center [432, 263] width 397 height 352
click at [290, 261] on div "if ( ! itemType || ! itemId ) { console . error ( "Item type or item ID is empt…" at bounding box center [432, 263] width 397 height 352
click at [272, 261] on div "if ( ! itemType || ! itemId ) { console . error ( "Item type or item ID is empt…" at bounding box center [432, 263] width 397 height 352
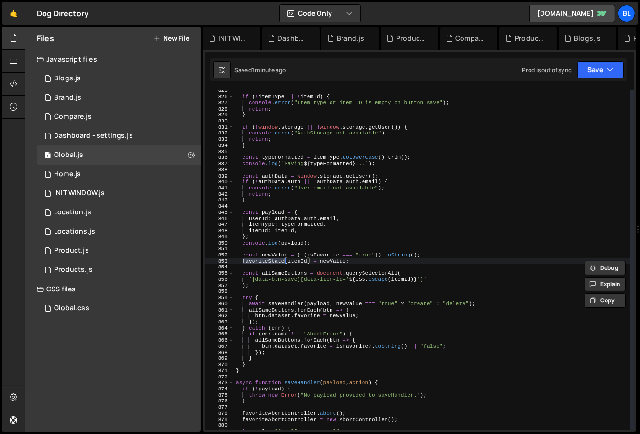
click at [360, 259] on div "if ( ! itemType || ! itemId ) { console . error ( "Item type or item ID is empt…" at bounding box center [432, 263] width 397 height 352
click at [331, 260] on div "if ( ! itemType || ! itemId ) { console . error ( "Item type or item ID is empt…" at bounding box center [432, 263] width 397 height 352
click at [351, 259] on div "if ( ! itemType || ! itemId ) { console . error ( "Item type or item ID is empt…" at bounding box center [432, 263] width 397 height 352
click at [366, 261] on div "if ( ! itemType || ! itemId ) { console . error ( "Item type or item ID is empt…" at bounding box center [432, 263] width 397 height 352
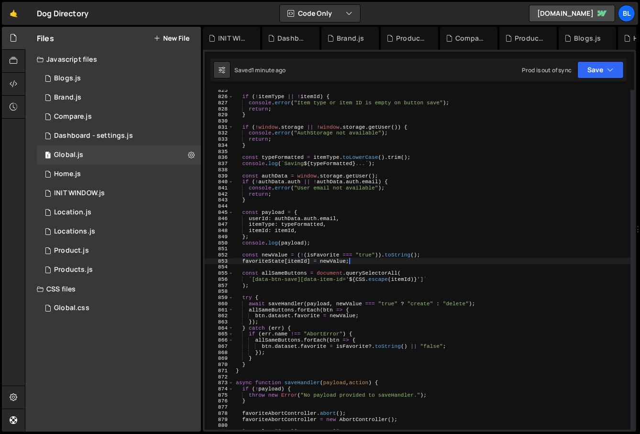
click at [433, 252] on div "if ( ! itemType || ! itemId ) { console . error ( "Item type or item ID is empt…" at bounding box center [432, 263] width 397 height 352
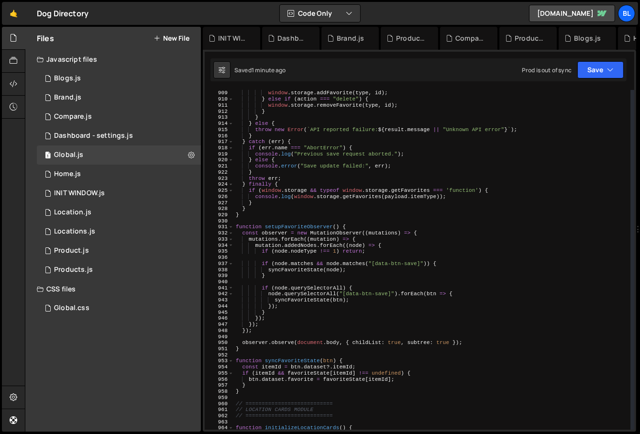
scroll to position [5536, 0]
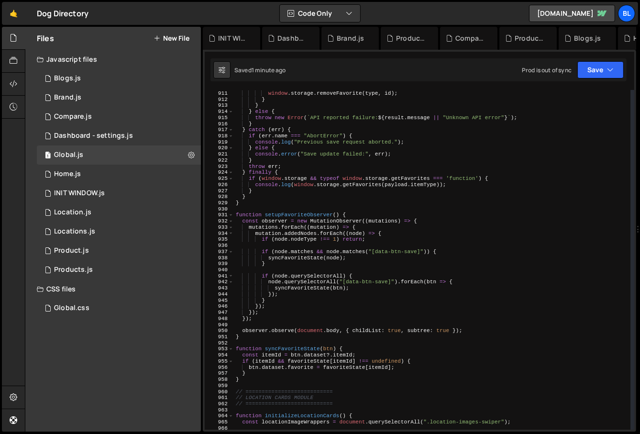
click at [345, 368] on div "} else if ( action === "delete" ) { window . storage . removeFavorite ( type , …" at bounding box center [432, 260] width 397 height 352
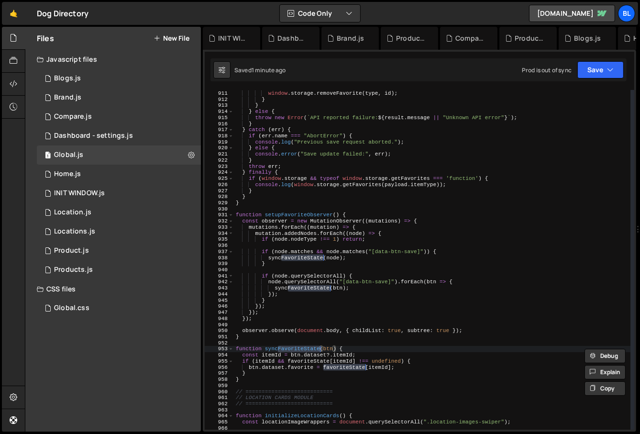
click at [345, 368] on div "} else if ( action === "delete" ) { window . storage . removeFavorite ( type , …" at bounding box center [432, 260] width 397 height 352
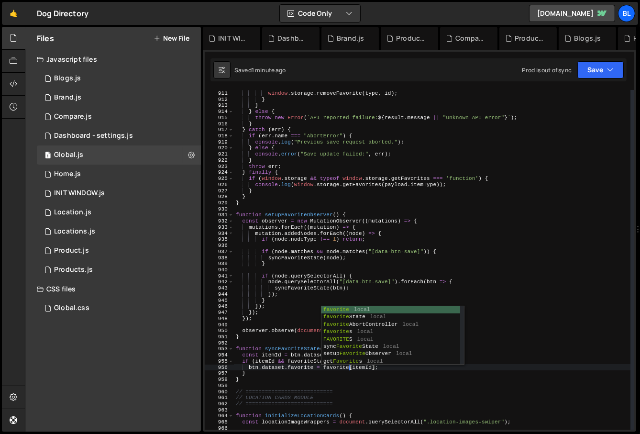
scroll to position [0, 10]
click at [351, 370] on div "} else if ( action === "delete" ) { window . storage . removeFavorite ( type , …" at bounding box center [432, 260] width 397 height 352
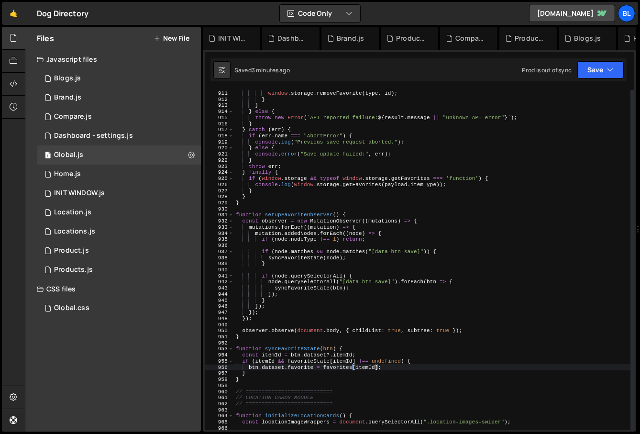
click at [338, 364] on div "} else if ( action === "delete" ) { window . storage . removeFavorite ( type , …" at bounding box center [432, 260] width 397 height 352
click at [297, 365] on div "} else if ( action === "delete" ) { window . storage . removeFavorite ( type , …" at bounding box center [432, 260] width 397 height 352
click at [344, 363] on div "} else if ( action === "delete" ) { window . storage . removeFavorite ( type , …" at bounding box center [432, 260] width 397 height 352
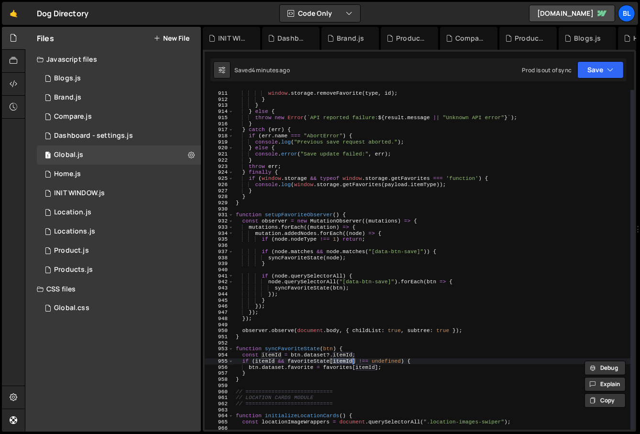
click at [340, 367] on div "} else if ( action === "delete" ) { window . storage . removeFavorite ( type , …" at bounding box center [432, 260] width 397 height 352
click at [371, 369] on div "} else if ( action === "delete" ) { window . storage . removeFavorite ( type , …" at bounding box center [432, 260] width 397 height 352
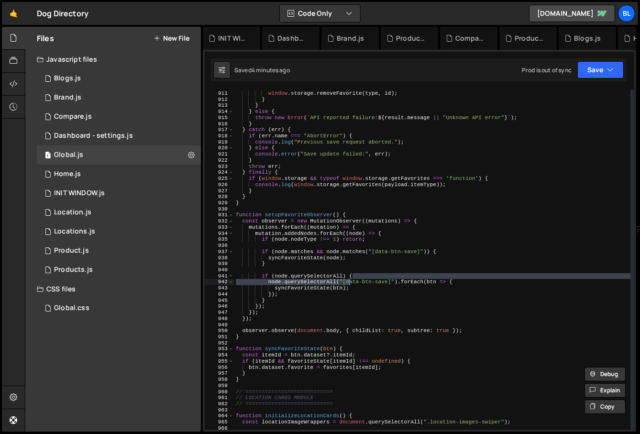
drag, startPoint x: 389, startPoint y: 278, endPoint x: 350, endPoint y: 281, distance: 38.8
click at [350, 281] on div "} else if ( action === "delete" ) { window . storage . removeFavorite ( type , …" at bounding box center [432, 260] width 397 height 352
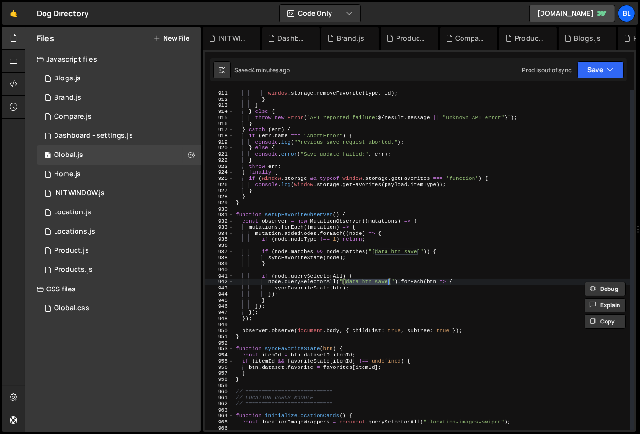
scroll to position [4733, 0]
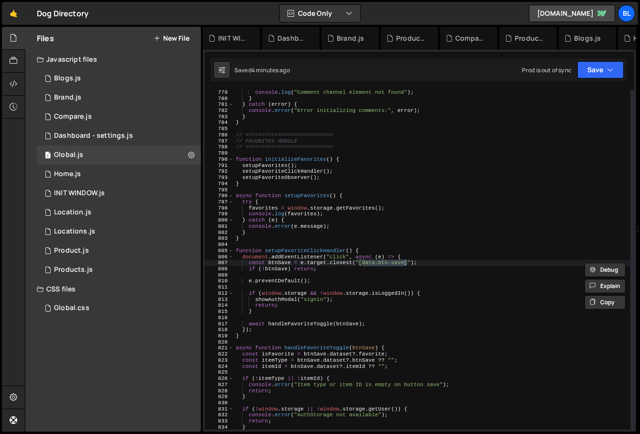
drag, startPoint x: 346, startPoint y: 284, endPoint x: 388, endPoint y: 283, distance: 41.6
click at [388, 283] on div "console . log ( "Comment channel element not found" ) ; } } catch ( error ) { c…" at bounding box center [432, 265] width 397 height 352
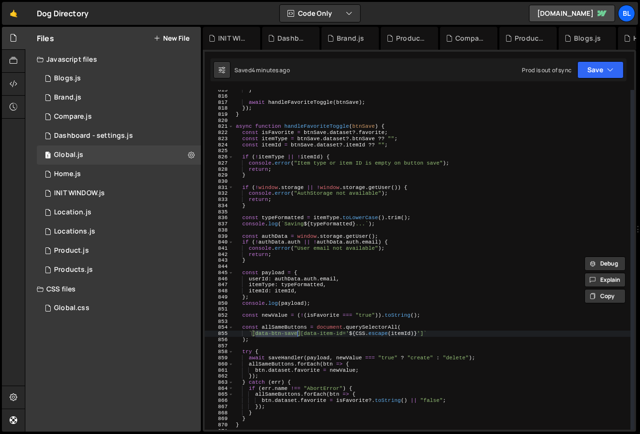
scroll to position [4955, 0]
click at [364, 135] on div "} await handleFavoriteToggle ( btnSave ) ; }) ; } async function handleFavorite…" at bounding box center [432, 263] width 397 height 352
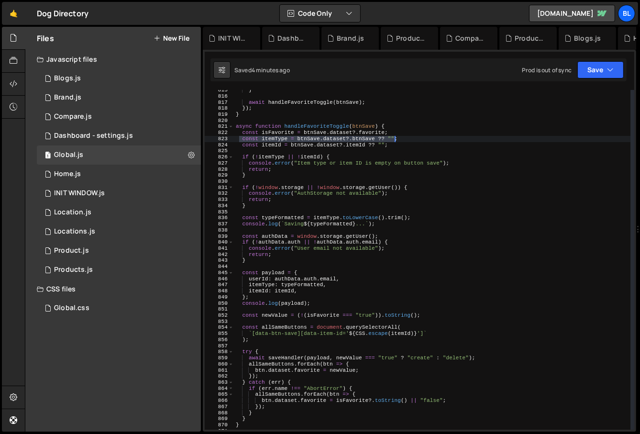
drag, startPoint x: 240, startPoint y: 138, endPoint x: 396, endPoint y: 136, distance: 155.8
click at [396, 136] on div "} await handleFavoriteToggle ( btnSave ) ; }) ; } async function handleFavorite…" at bounding box center [432, 263] width 397 height 352
type textarea "const itemType = btnSave.dataset?.btnSave ?? "";"
click at [364, 324] on div "} await handleFavoriteToggle ( btnSave ) ; }) ; } async function handleFavorite…" at bounding box center [432, 263] width 397 height 352
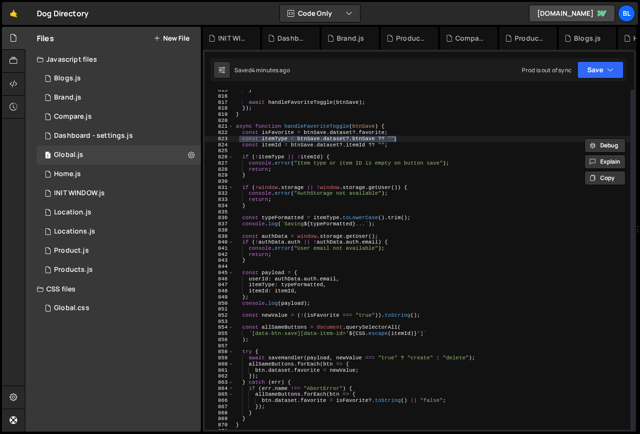
click at [364, 324] on div "} await handleFavoriteToggle ( btnSave ) ; }) ; } async function handleFavorite…" at bounding box center [432, 263] width 397 height 352
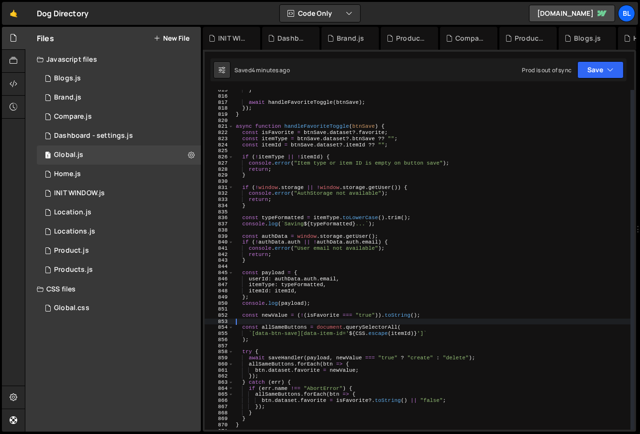
click at [328, 218] on div "} await handleFavoriteToggle ( btnSave ) ; }) ; } async function handleFavorite…" at bounding box center [432, 263] width 397 height 352
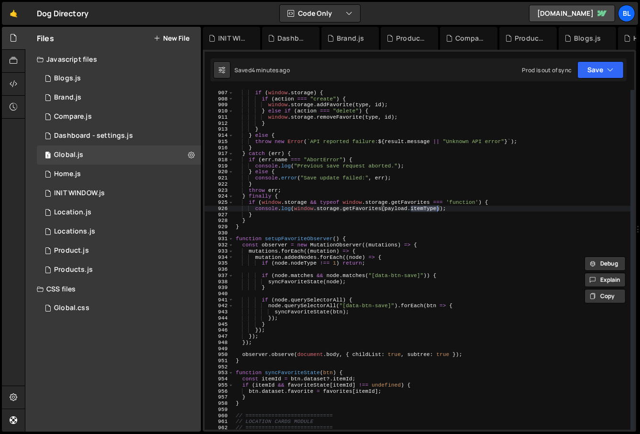
scroll to position [5513, 0]
click at [389, 388] on div "if ( window . storage ) { if ( action === "create" ) { window . storage . addFa…" at bounding box center [432, 265] width 397 height 352
type textarea "btn.dataset.favorite = favorites[itemId];"
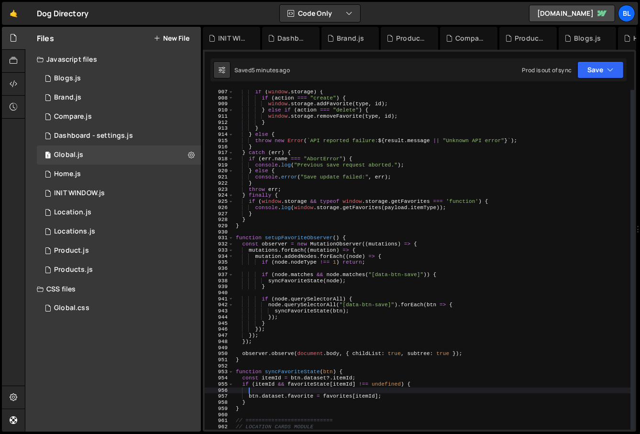
type textarea "if (itemId && favoriteState[itemId] !== undefined) {"
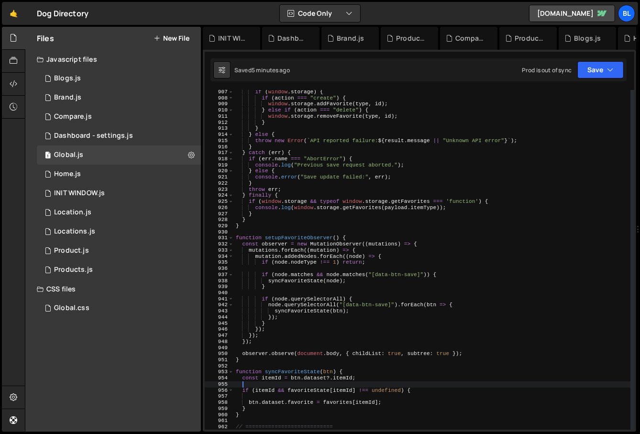
paste textarea "const itemType = btnSave.dataset?.btnSave ?? """
click at [273, 382] on div "if ( window . storage ) { if ( action === "create" ) { window . storage . addFa…" at bounding box center [432, 265] width 397 height 352
click at [258, 392] on div "if ( window . storage ) { if ( action === "create" ) { window . storage . addFa…" at bounding box center [432, 265] width 397 height 352
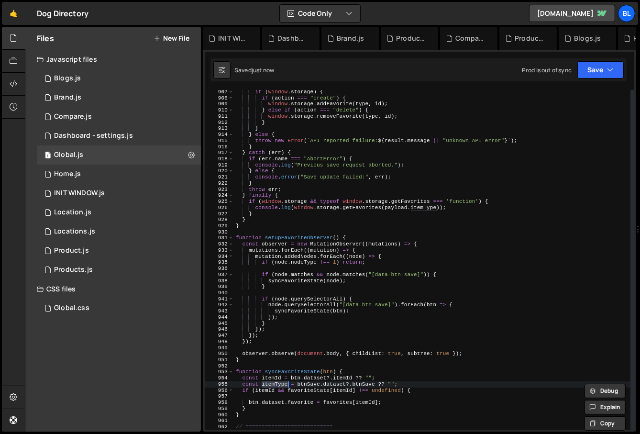
type textarea "if (itemId && favoriteState[itemId] !== undefined) {"
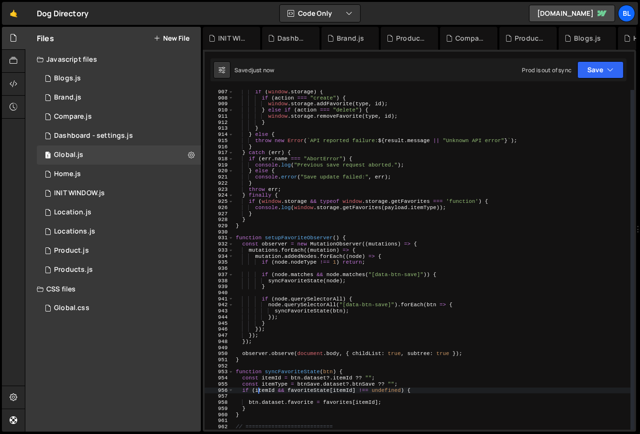
click at [268, 392] on div "if ( window . storage ) { if ( action === "create" ) { window . storage . addFa…" at bounding box center [432, 265] width 397 height 352
click at [254, 398] on div "if ( window . storage ) { if ( action === "create" ) { window . storage . addFa…" at bounding box center [432, 265] width 397 height 352
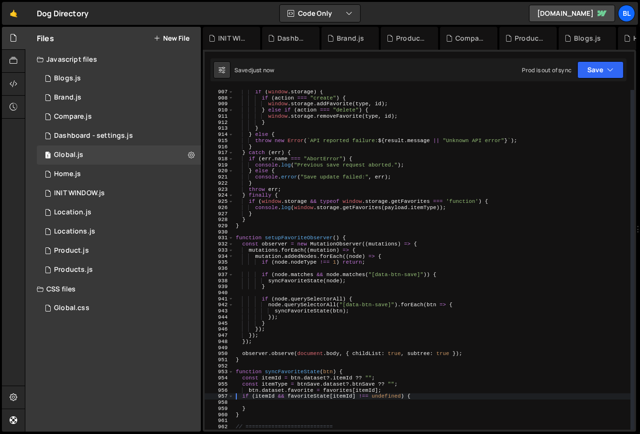
click at [260, 407] on div "if ( window . storage ) { if ( action === "create" ) { window . storage . addFa…" at bounding box center [432, 265] width 397 height 352
type textarea "}"
click at [274, 387] on div "if ( window . storage ) { if ( action === "create" ) { window . storage . addFa…" at bounding box center [432, 265] width 397 height 352
click at [340, 393] on div "if ( window . storage ) { if ( action === "create" ) { window . storage . addFa…" at bounding box center [432, 265] width 397 height 352
click at [311, 386] on div "if ( window . storage ) { if ( action === "create" ) { window . storage . addFa…" at bounding box center [432, 265] width 397 height 352
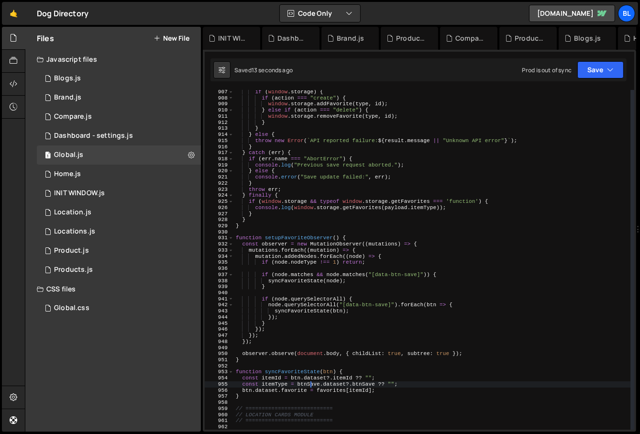
click at [311, 386] on div "if ( window . storage ) { if ( action === "create" ) { window . storage . addFa…" at bounding box center [432, 265] width 397 height 352
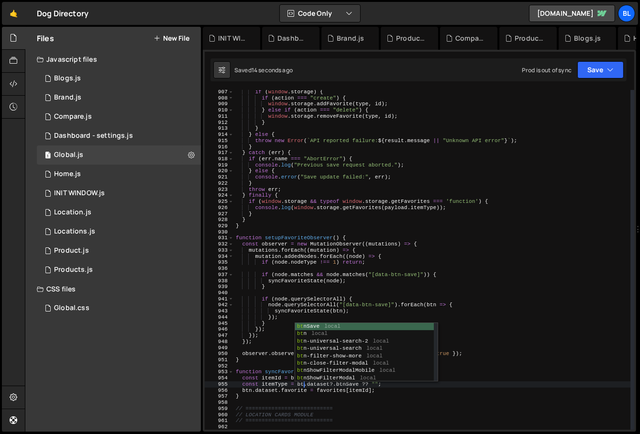
scroll to position [0, 6]
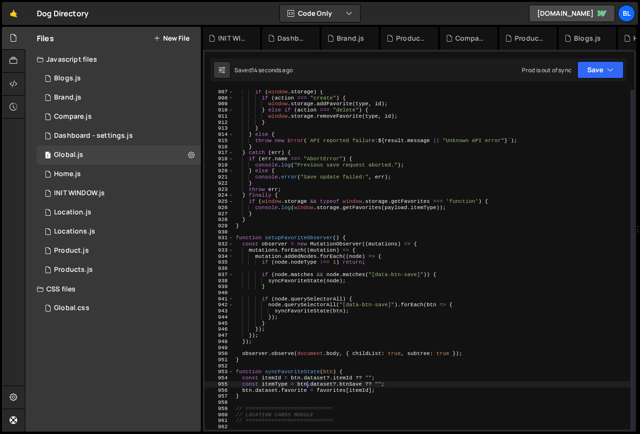
click at [294, 389] on div "if ( window . storage ) { if ( action === "create" ) { window . storage . addFa…" at bounding box center [432, 265] width 397 height 352
click at [273, 379] on div "if ( window . storage ) { if ( action === "create" ) { window . storage . addFa…" at bounding box center [432, 265] width 397 height 352
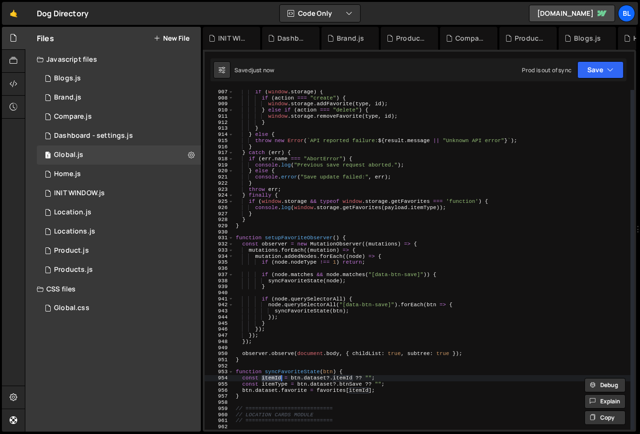
click at [361, 390] on div "if ( window . storage ) { if ( action === "create" ) { window . storage . addFa…" at bounding box center [432, 265] width 397 height 352
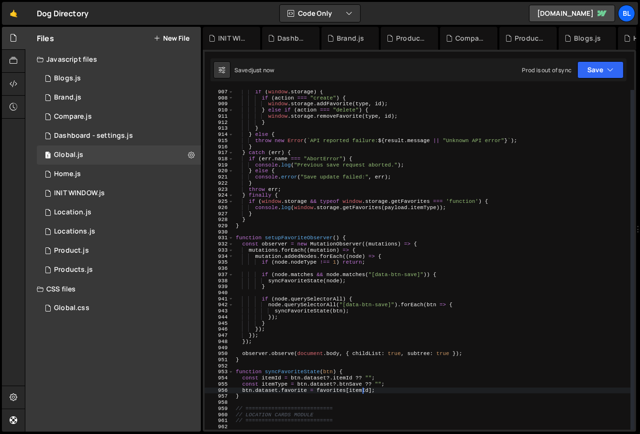
click at [361, 390] on div "if ( window . storage ) { if ( action === "create" ) { window . storage . addFa…" at bounding box center [432, 265] width 397 height 352
paste textarea "itemId"
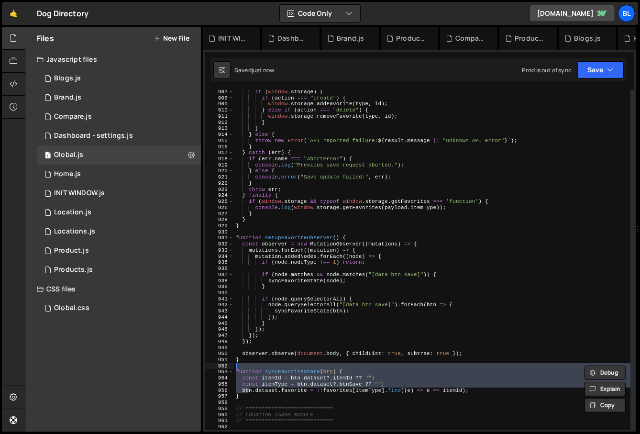
drag, startPoint x: 250, startPoint y: 392, endPoint x: 229, endPoint y: 367, distance: 32.0
click at [229, 367] on div "function syncFavoriteState(btn) { 907 908 909 910 911 912 913 914 915 916 917 9…" at bounding box center [419, 259] width 429 height 339
click at [277, 380] on div "if ( window . storage ) { if ( action === "create" ) { window . storage . addFa…" at bounding box center [432, 265] width 397 height 352
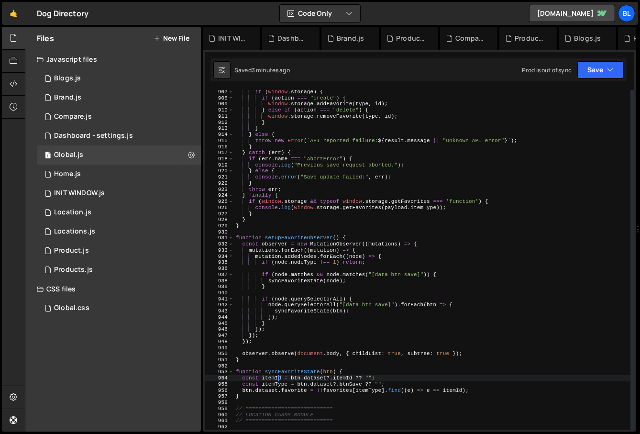
click at [272, 378] on div "if ( window . storage ) { if ( action === "create" ) { window . storage . addFa…" at bounding box center [432, 265] width 397 height 352
click at [251, 388] on div "if ( window . storage ) { if ( action === "create" ) { window . storage . addFa…" at bounding box center [432, 265] width 397 height 352
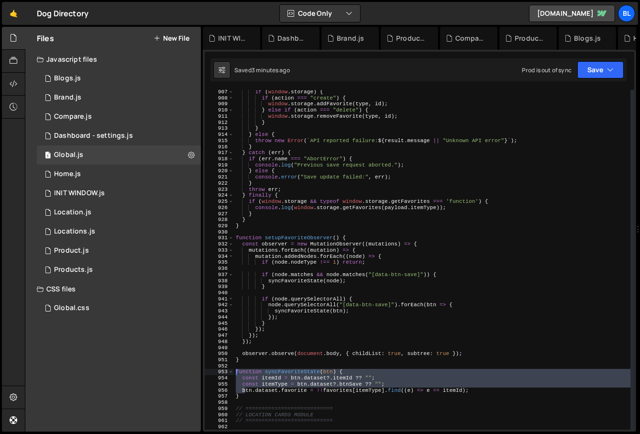
drag, startPoint x: 247, startPoint y: 392, endPoint x: 234, endPoint y: 370, distance: 25.1
click at [234, 370] on div "if ( window . storage ) { if ( action === "create" ) { window . storage . addFa…" at bounding box center [432, 265] width 397 height 352
type textarea "function syncFavoriteState(btn) { const itemId = btn.dataset?.itemId ?? "";"
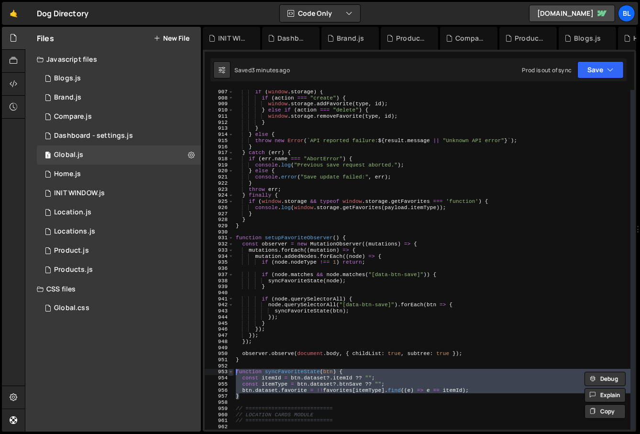
drag, startPoint x: 247, startPoint y: 398, endPoint x: 229, endPoint y: 371, distance: 31.7
click at [229, 371] on div "function syncFavoriteState(btn) { const itemId = btn.dataset?.itemId ?? ""; 907…" at bounding box center [419, 259] width 429 height 339
paste textarea
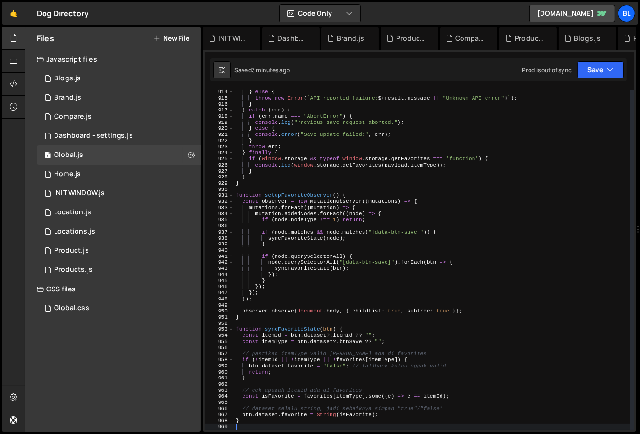
scroll to position [5555, 0]
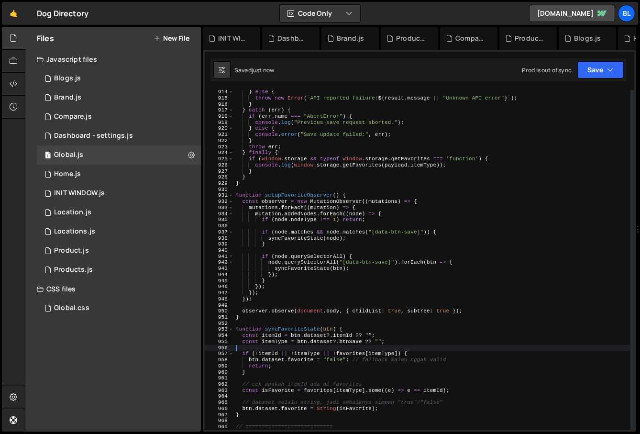
drag, startPoint x: 406, startPoint y: 350, endPoint x: 411, endPoint y: 355, distance: 6.1
click at [411, 355] on div "} else { throw new Error ( ` API reported failure: ${ result . message || "Unkn…" at bounding box center [432, 265] width 397 height 352
drag, startPoint x: 352, startPoint y: 360, endPoint x: 456, endPoint y: 359, distance: 103.7
click at [456, 359] on div "} else { throw new Error ( ` API reported failure: ${ result . message || "Unkn…" at bounding box center [432, 265] width 397 height 352
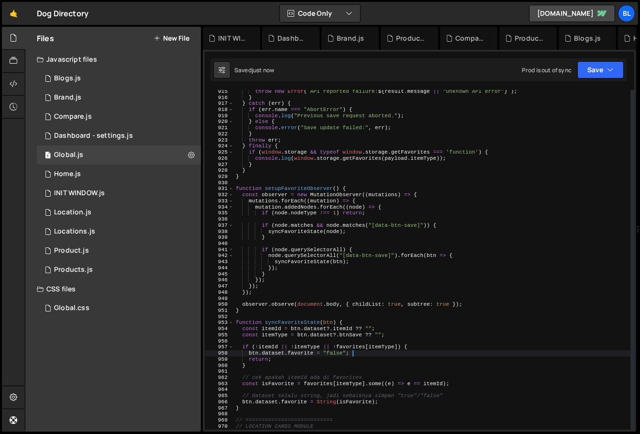
scroll to position [5566, 0]
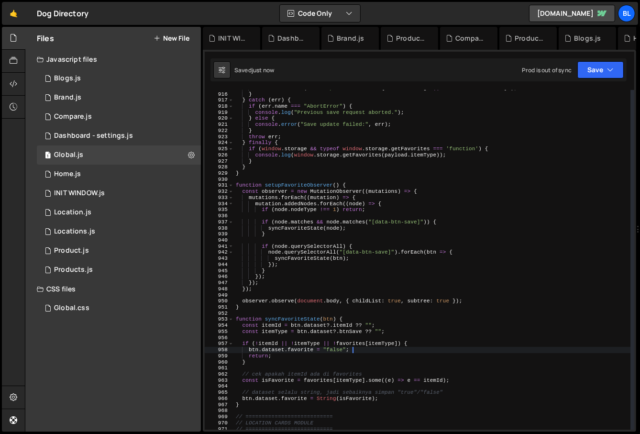
click at [370, 371] on div "throw new Error ( ` API reported failure: ${ result . message || "Unknown API e…" at bounding box center [432, 261] width 397 height 352
click at [335, 329] on div "throw new Error ( ` API reported failure: ${ result . message || "Unknown API e…" at bounding box center [432, 261] width 397 height 352
type textarea "const itemType = btn.dataset?.btnSave ?? "";"
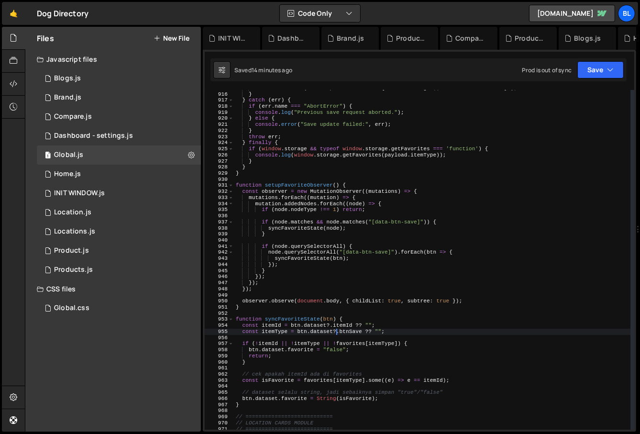
click at [339, 366] on div "throw new Error ( ` API reported failure: ${ result . message || "Unknown API e…" at bounding box center [432, 261] width 397 height 352
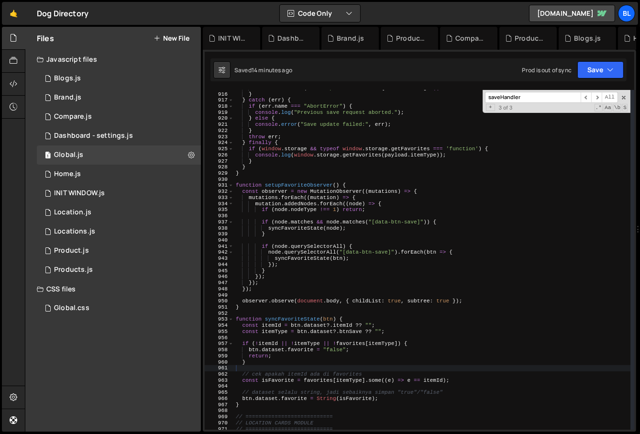
paste input "favoriteState"
type input "favoriteState"
click at [327, 295] on div "throw new Error ( ` API reported failure: ${ result . message || "Unknown API e…" at bounding box center [432, 261] width 397 height 352
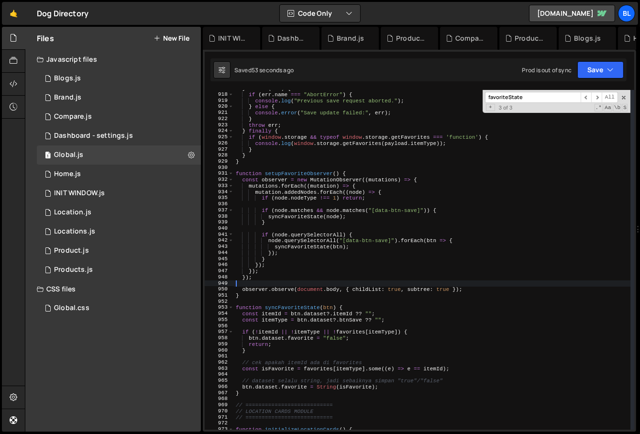
scroll to position [5590, 0]
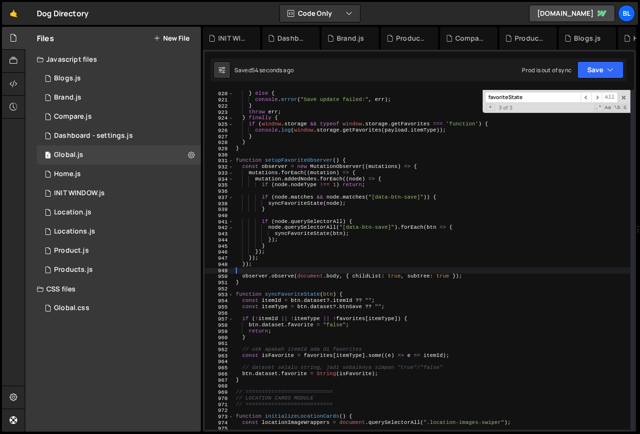
click at [367, 348] on div "console . log ( "Previous save request aborted." ) ; } else { console . error (…" at bounding box center [432, 261] width 397 height 352
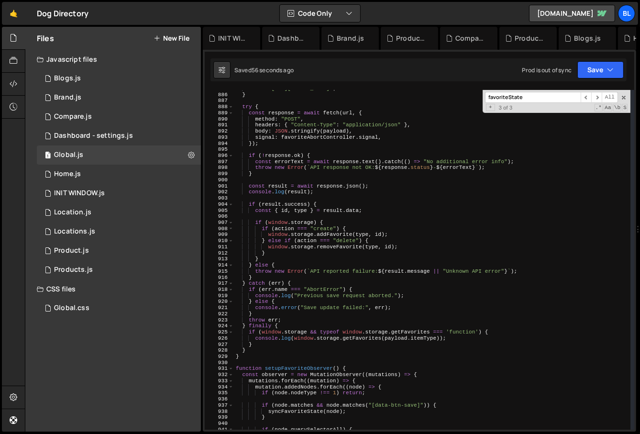
scroll to position [5353, 0]
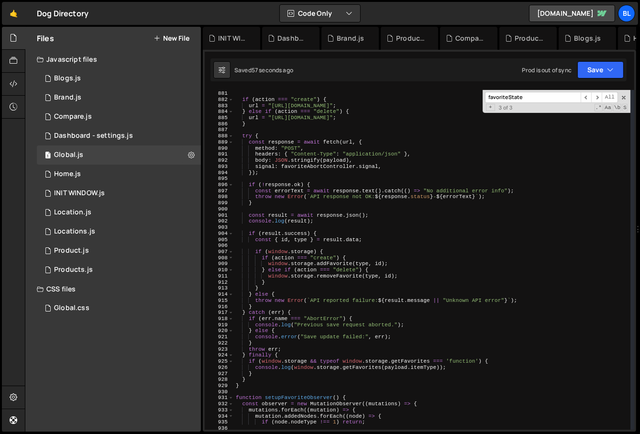
click at [337, 216] on div "let url = "[URL][DOMAIN_NAME]" ; if ( action === "create" ) { url = "[URL][DOMA…" at bounding box center [432, 260] width 397 height 352
click at [368, 220] on div "let url = "[URL][DOMAIN_NAME]" ; if ( action === "create" ) { url = "[URL][DOMA…" at bounding box center [432, 260] width 397 height 352
click at [379, 213] on div "let url = "[URL][DOMAIN_NAME]" ; if ( action === "create" ) { url = "[URL][DOMA…" at bounding box center [432, 260] width 397 height 352
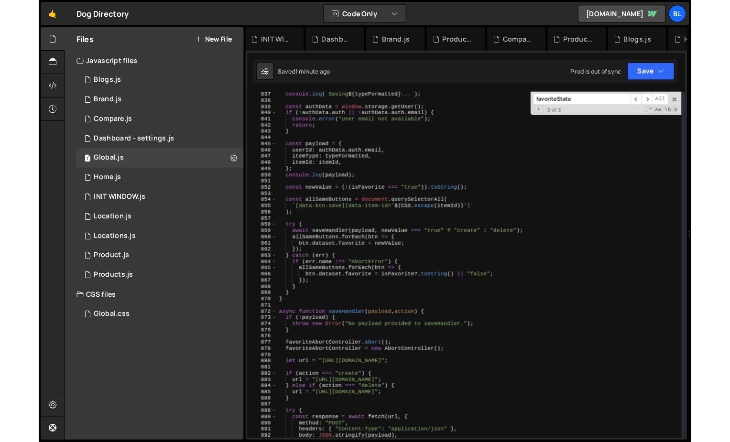
scroll to position [5055, 0]
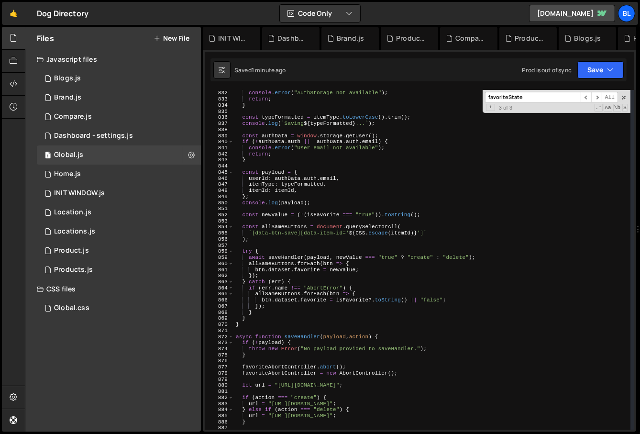
click at [319, 201] on div "if ( ! window . storage || ! window . storage . getUser ( )) { console . error …" at bounding box center [432, 260] width 397 height 352
click at [242, 200] on div "if ( ! window . storage || ! window . storage . getUser ( )) { console . error …" at bounding box center [432, 260] width 397 height 352
click at [294, 199] on div "if ( ! window . storage || ! window . storage . getUser ( )) { console . error …" at bounding box center [432, 260] width 397 height 352
click at [290, 196] on div "if ( ! window . storage || ! window . storage . getUser ( )) { console . error …" at bounding box center [432, 260] width 397 height 352
click at [306, 201] on div "if ( ! window . storage || ! window . storage . getUser ( )) { console . error …" at bounding box center [432, 260] width 397 height 352
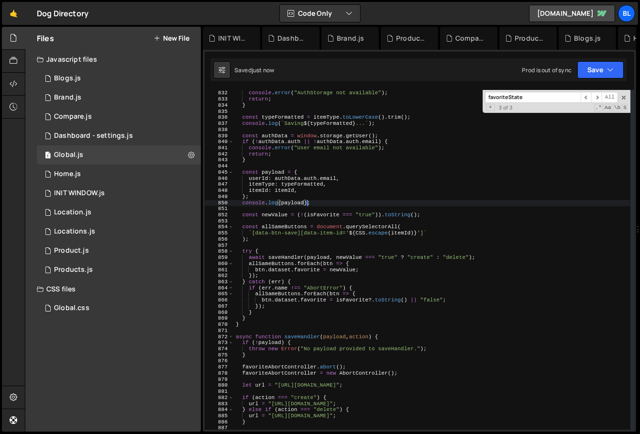
click at [316, 199] on div "if ( ! window . storage || ! window . storage . getUser ( )) { console . error …" at bounding box center [432, 260] width 397 height 352
click at [290, 306] on div "if ( ! window . storage || ! window . storage . getUser ( )) { console . error …" at bounding box center [432, 260] width 397 height 352
click at [310, 200] on div "if ( ! window . storage || ! window . storage . getUser ( )) { console . error …" at bounding box center [432, 260] width 397 height 352
click at [296, 189] on div "if ( ! window . storage || ! window . storage . getUser ( )) { console . error …" at bounding box center [432, 260] width 397 height 352
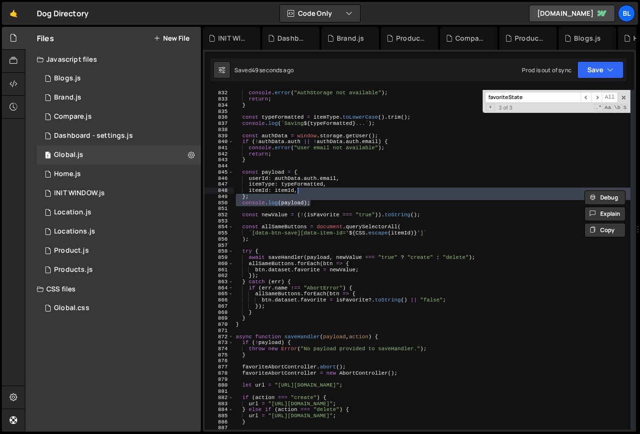
click at [285, 198] on div "if ( ! window . storage || ! window . storage . getUser ( )) { console . error …" at bounding box center [432, 260] width 397 height 352
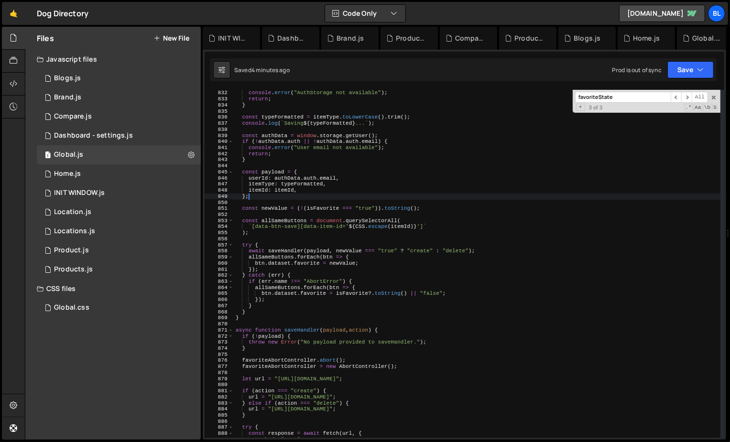
click at [387, 311] on div "if ( ! window . storage || ! window . storage . getUser ( )) { console . error …" at bounding box center [477, 264] width 487 height 360
click at [403, 257] on div "if ( ! window . storage || ! window . storage . getUser ( )) { console . error …" at bounding box center [477, 264] width 487 height 360
type textarea "allSameButtons.forEach(btn => {"
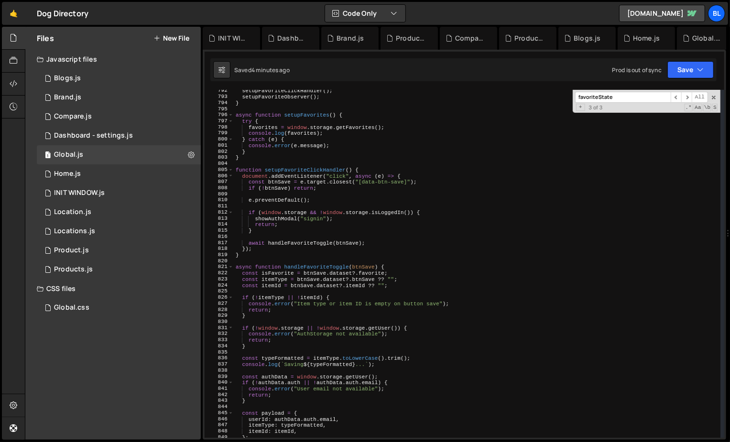
scroll to position [4680, 0]
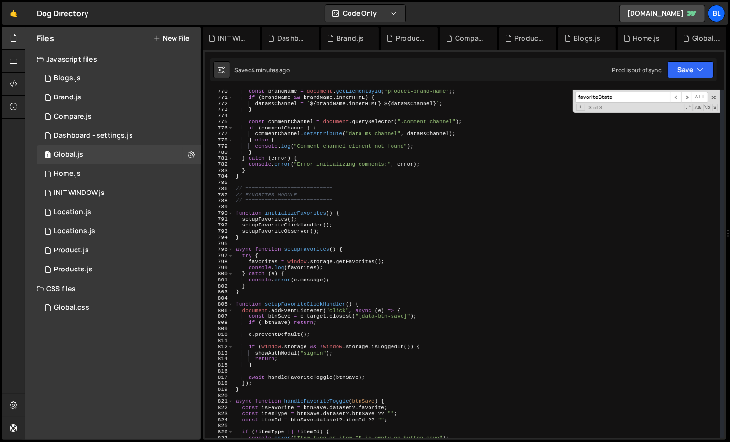
click at [622, 96] on input "favoriteState" at bounding box center [623, 97] width 96 height 11
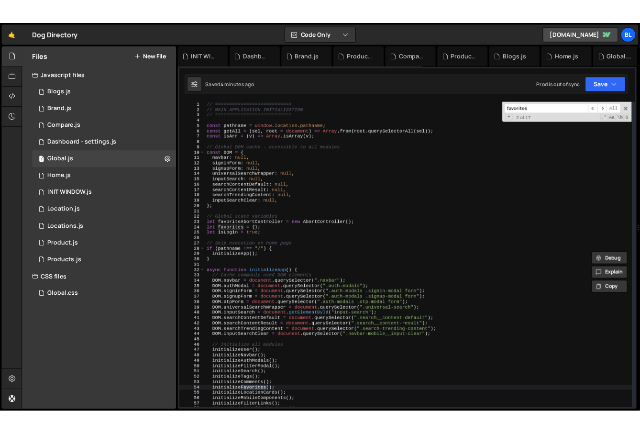
scroll to position [4613, 0]
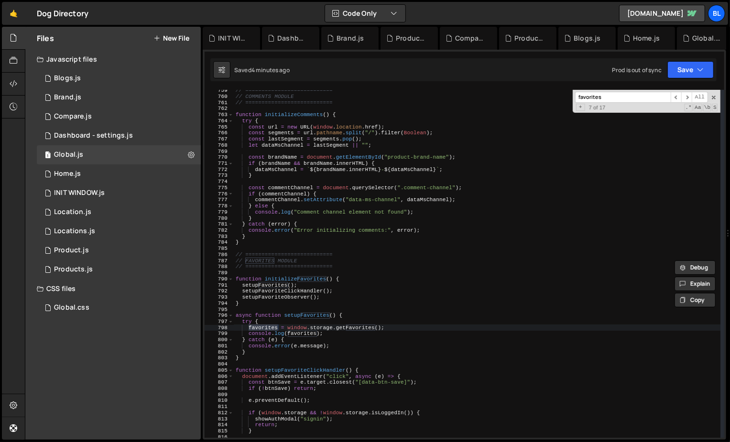
type input "favorites"
click at [329, 327] on div "// =========================== // COMMENTS MODULE // ==========================…" at bounding box center [477, 267] width 487 height 360
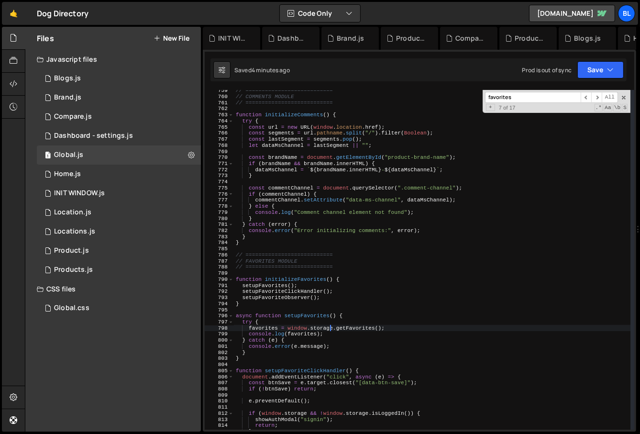
click at [322, 318] on div "// =========================== // COMMENTS MODULE // ==========================…" at bounding box center [432, 263] width 397 height 352
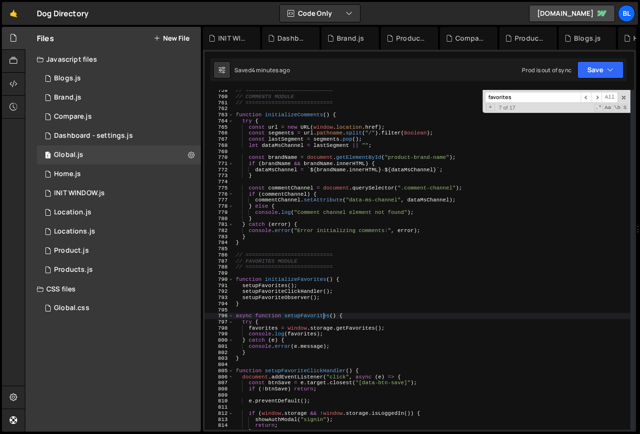
click at [302, 330] on div "// =========================== // COMMENTS MODULE // ==========================…" at bounding box center [432, 263] width 397 height 352
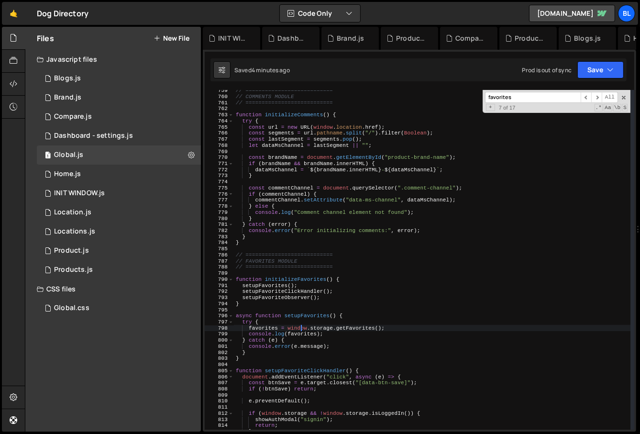
click at [316, 314] on div "// =========================== // COMMENTS MODULE // ==========================…" at bounding box center [432, 263] width 397 height 352
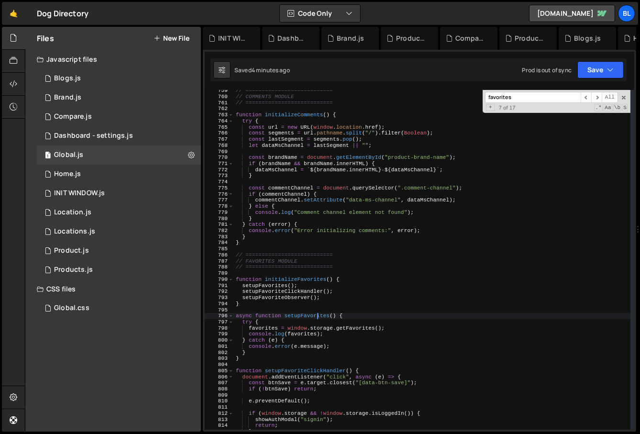
click at [316, 314] on div "// =========================== // COMMENTS MODULE // ==========================…" at bounding box center [432, 263] width 397 height 352
click at [300, 296] on div "// =========================== // COMMENTS MODULE // ==========================…" at bounding box center [432, 263] width 397 height 352
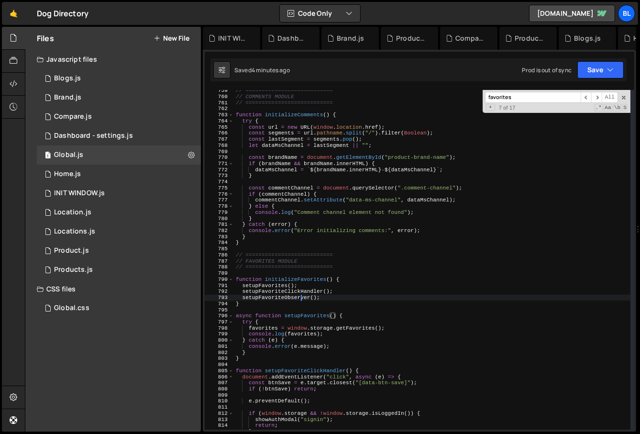
click at [300, 296] on div "// =========================== // COMMENTS MODULE // ==========================…" at bounding box center [432, 263] width 397 height 352
click at [344, 300] on div "// =========================== // COMMENTS MODULE // ==========================…" at bounding box center [432, 263] width 397 height 352
click at [308, 313] on div "// =========================== // COMMENTS MODULE // ==========================…" at bounding box center [432, 263] width 397 height 352
type textarea "async function setupFavorites() {"
click at [308, 313] on div "// =========================== // COMMENTS MODULE // ==========================…" at bounding box center [432, 263] width 397 height 352
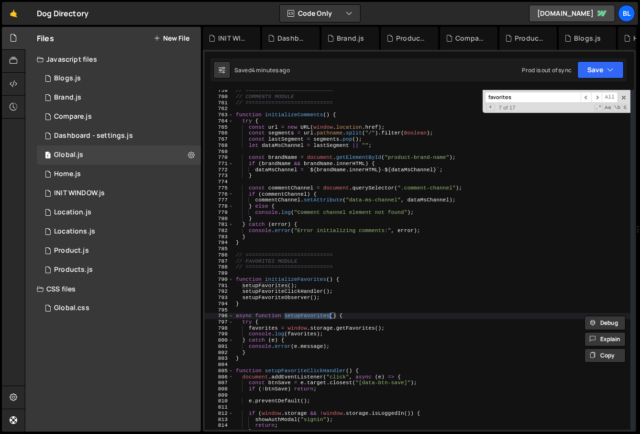
click at [369, 312] on div "// =========================== // COMMENTS MODULE // ==========================…" at bounding box center [432, 263] width 397 height 352
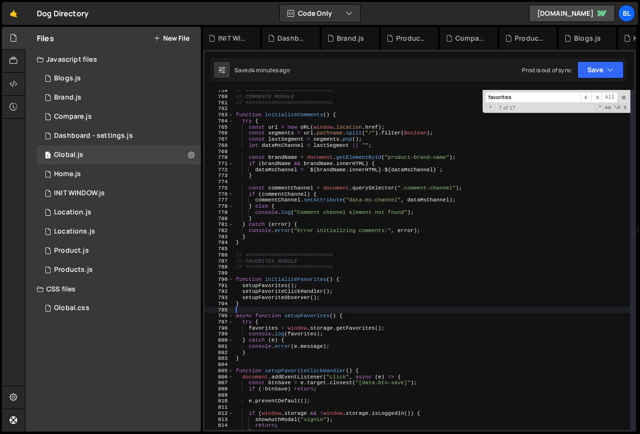
click at [277, 279] on div "// =========================== // COMMENTS MODULE // ==========================…" at bounding box center [432, 263] width 397 height 352
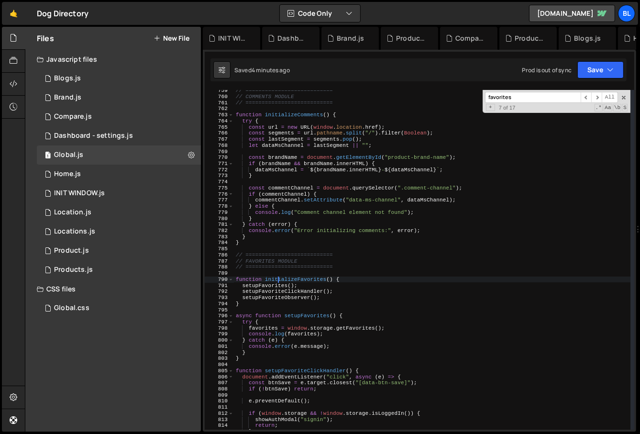
click at [277, 279] on div "// =========================== // COMMENTS MODULE // ==========================…" at bounding box center [432, 263] width 397 height 352
click at [285, 282] on div "// =========================== // COMMENTS MODULE // ==========================…" at bounding box center [432, 263] width 397 height 352
click at [277, 283] on div "// =========================== // COMMENTS MODULE // ==========================…" at bounding box center [432, 263] width 397 height 352
click at [312, 332] on div "// =========================== // COMMENTS MODULE // ==========================…" at bounding box center [432, 263] width 397 height 352
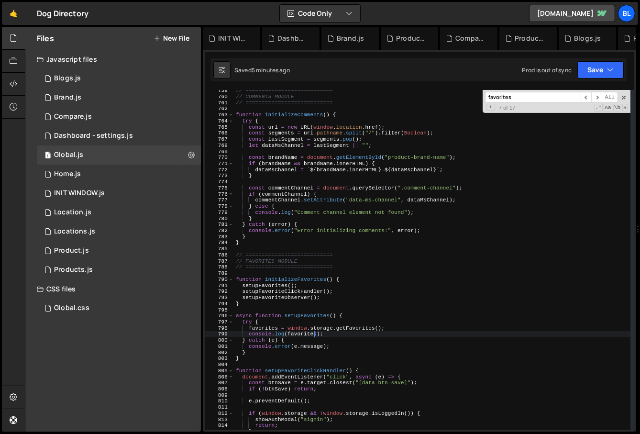
click at [268, 325] on div "// =========================== // COMMENTS MODULE // ==========================…" at bounding box center [432, 263] width 397 height 352
click at [390, 324] on div "// =========================== // COMMENTS MODULE // ==========================…" at bounding box center [432, 263] width 397 height 352
type textarea "favorites = window.storage.getFavorites();"
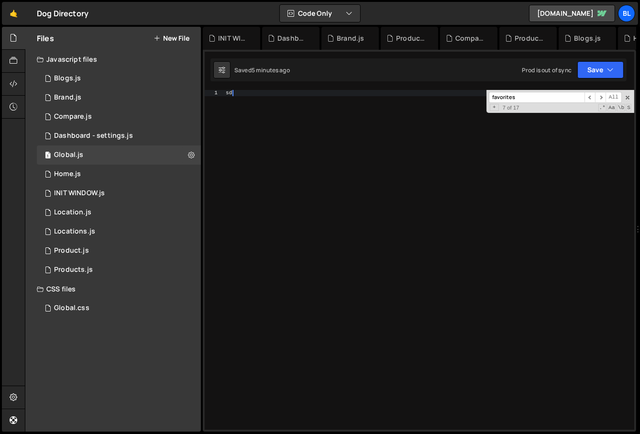
click at [336, 320] on div "sd" at bounding box center [429, 266] width 411 height 352
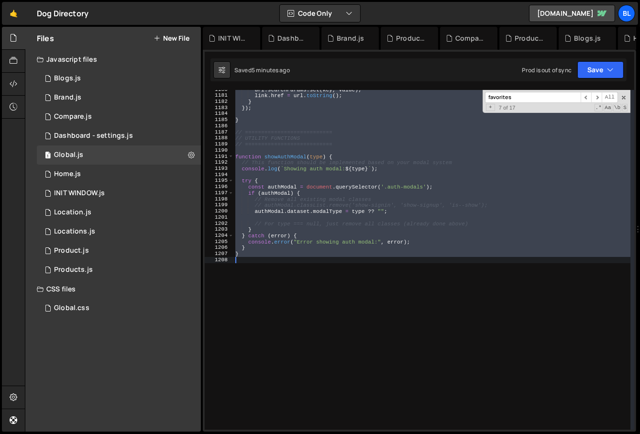
type textarea "}"
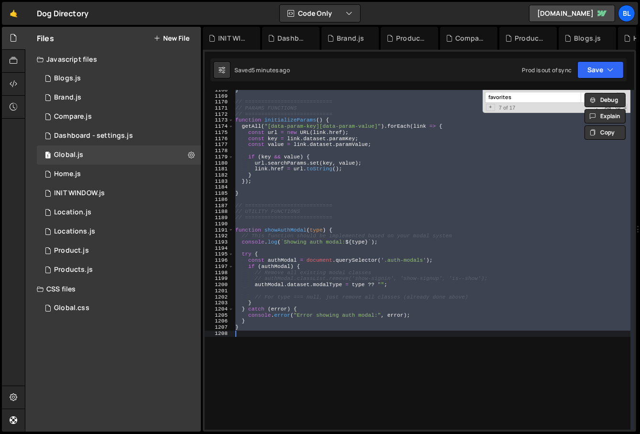
scroll to position [7091, 0]
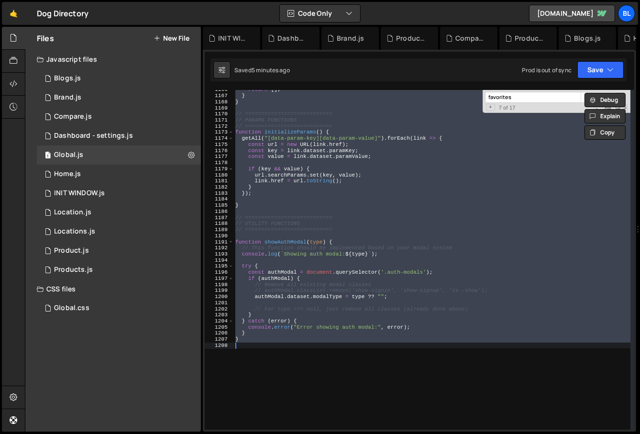
click at [557, 97] on input "favorites" at bounding box center [533, 97] width 96 height 11
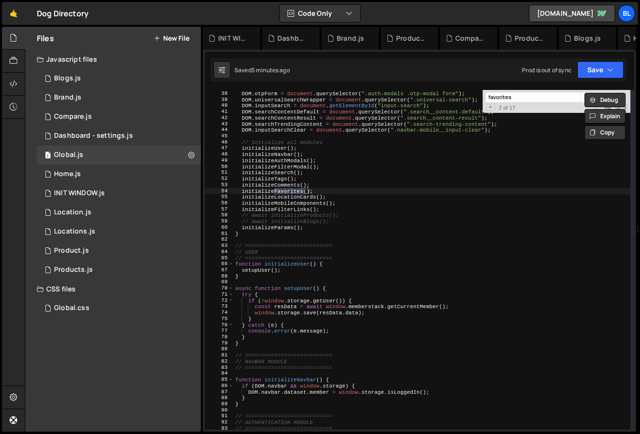
scroll to position [4618, 0]
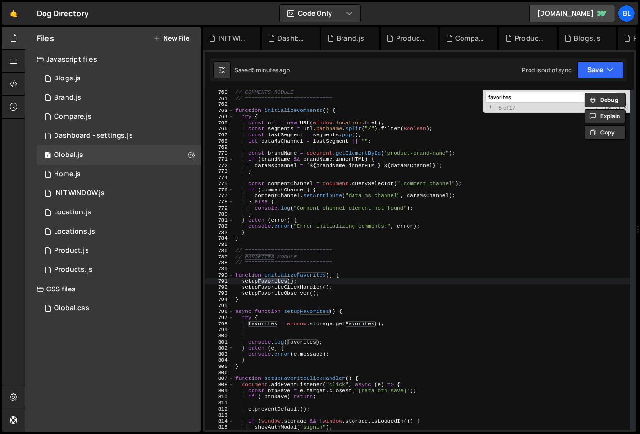
click at [295, 338] on div "// COMMENTS MODULE // =========================== function initializeComments (…" at bounding box center [431, 265] width 397 height 352
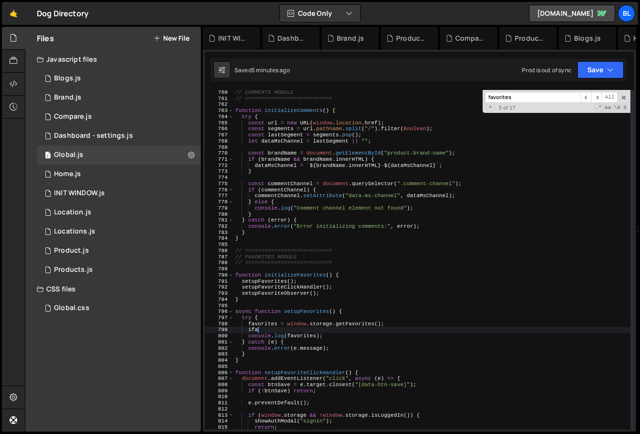
type textarea "i"
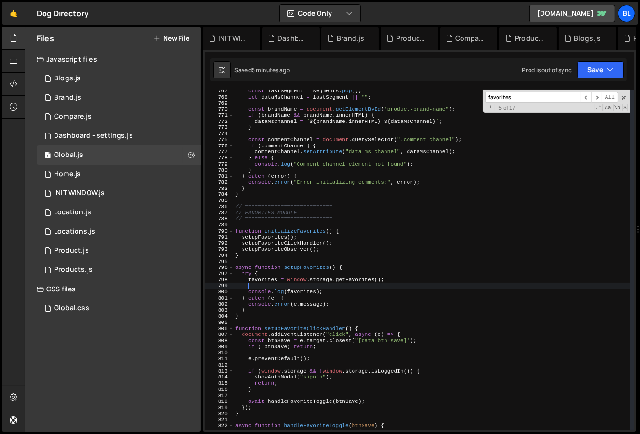
scroll to position [4663, 0]
click at [624, 94] on span at bounding box center [623, 97] width 7 height 7
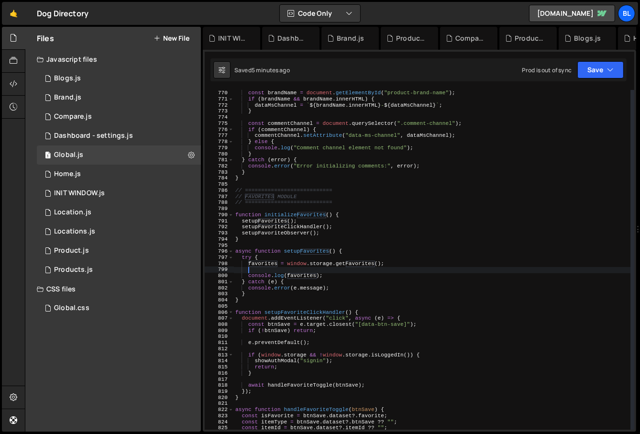
scroll to position [4678, 0]
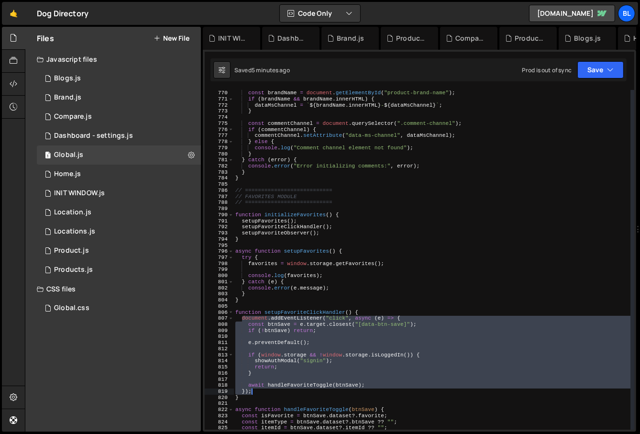
type textarea "await handleFavoriteToggle(btnSave); });"
drag, startPoint x: 241, startPoint y: 317, endPoint x: 282, endPoint y: 389, distance: 82.6
click at [282, 389] on div "const brandName = document . getElementById ( "product-brand-name" ) ; if ( bra…" at bounding box center [431, 260] width 397 height 352
click at [305, 269] on div "const brandName = document . getElementById ( "product-brand-name" ) ; if ( bra…" at bounding box center [431, 260] width 397 height 352
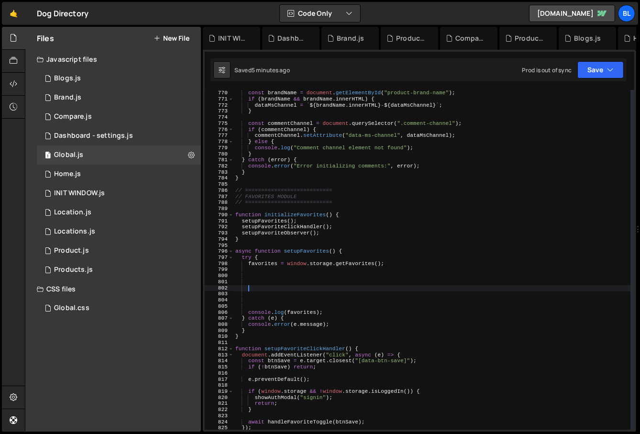
paste textarea "});"
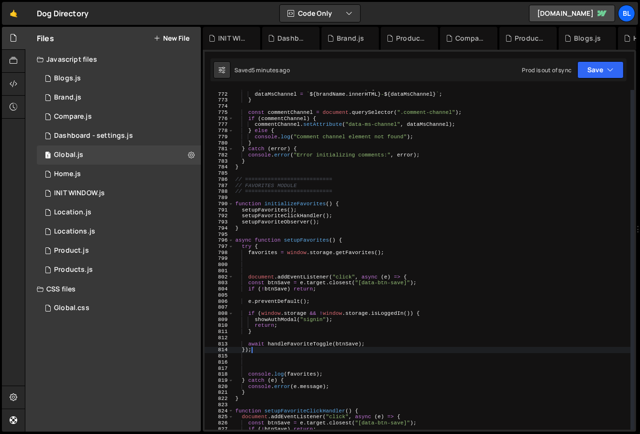
scroll to position [4691, 0]
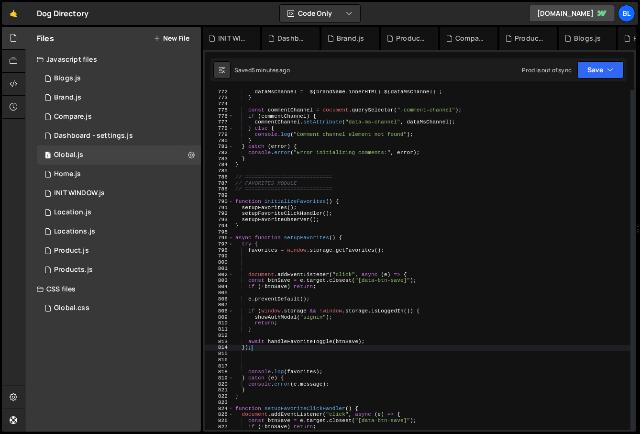
click at [328, 249] on div "dataMsChannel = ` ${ brandName . innerHTML } - ${ dataMsChannel } ` ; } const c…" at bounding box center [431, 265] width 397 height 352
click at [287, 205] on div "dataMsChannel = ` ${ brandName . innerHTML } - ${ dataMsChannel } ` ; } const c…" at bounding box center [431, 265] width 397 height 352
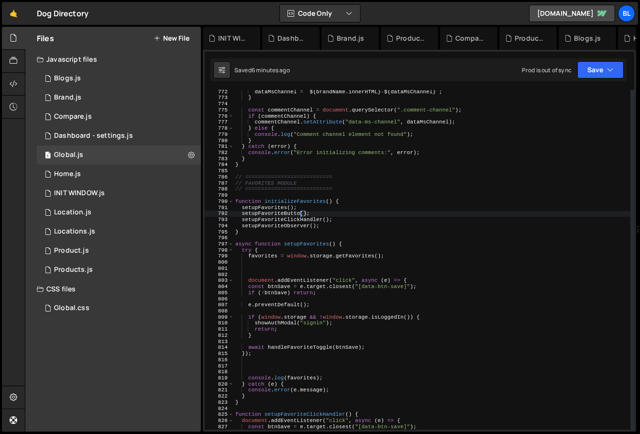
scroll to position [0, 6]
click at [288, 209] on div "dataMsChannel = ` ${ brandName . innerHTML } - ${ dataMsChannel } ` ; } const c…" at bounding box center [431, 265] width 397 height 352
click at [278, 215] on div "dataMsChannel = ` ${ brandName . innerHTML } - ${ dataMsChannel } ` ; } const c…" at bounding box center [431, 265] width 397 height 352
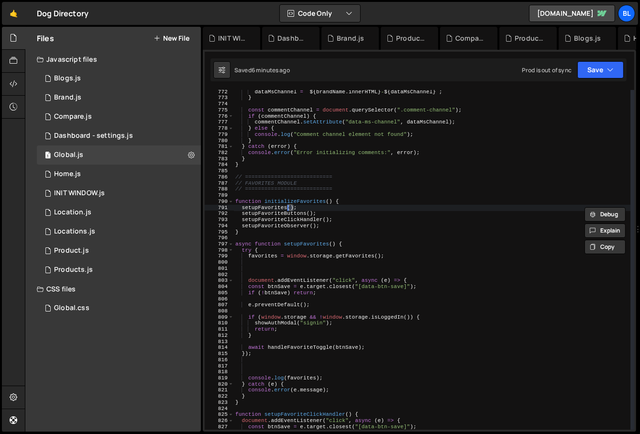
click at [278, 215] on div "dataMsChannel = ` ${ brandName . innerHTML } - ${ dataMsChannel } ` ; } const c…" at bounding box center [431, 265] width 397 height 352
click at [265, 229] on div "dataMsChannel = ` ${ brandName . innerHTML } - ${ dataMsChannel } ` ; } const c…" at bounding box center [431, 265] width 397 height 352
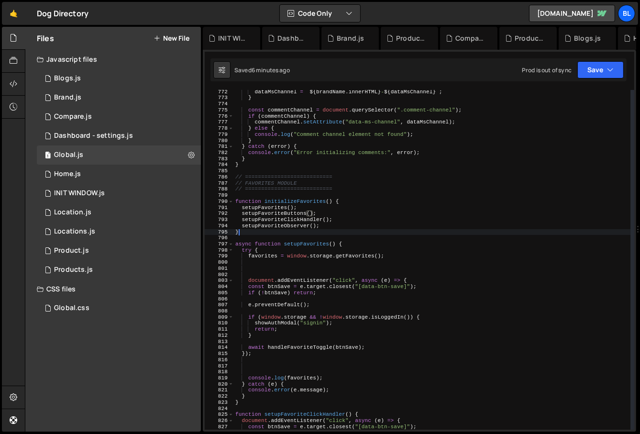
scroll to position [0, 0]
click at [259, 397] on div "dataMsChannel = ` ${ brandName . innerHTML } - ${ dataMsChannel } ` ; } const c…" at bounding box center [431, 265] width 397 height 352
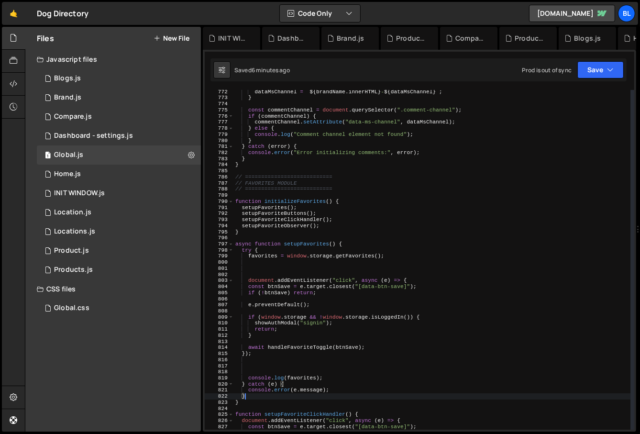
type textarea "}"
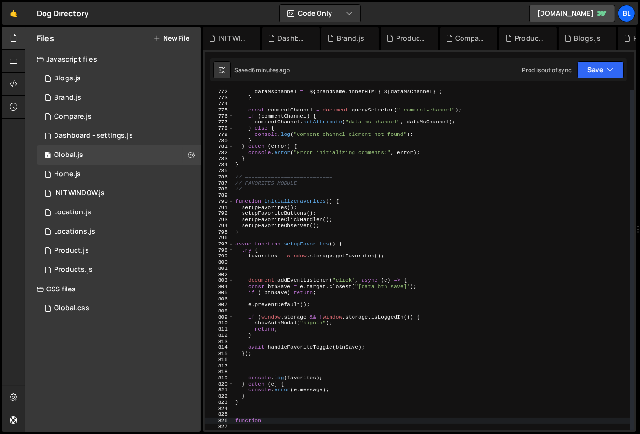
paste textarea "setupFavoriteButtons"
type textarea "function setupFavoriteButtons(){"
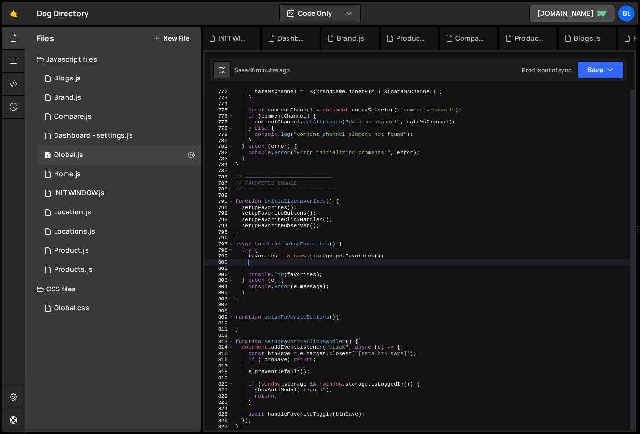
drag, startPoint x: 251, startPoint y: 265, endPoint x: 321, endPoint y: 367, distance: 123.4
click at [321, 367] on div "dataMsChannel = ` ${ brandName . innerHTML } - ${ dataMsChannel } ` ; } const c…" at bounding box center [431, 265] width 397 height 352
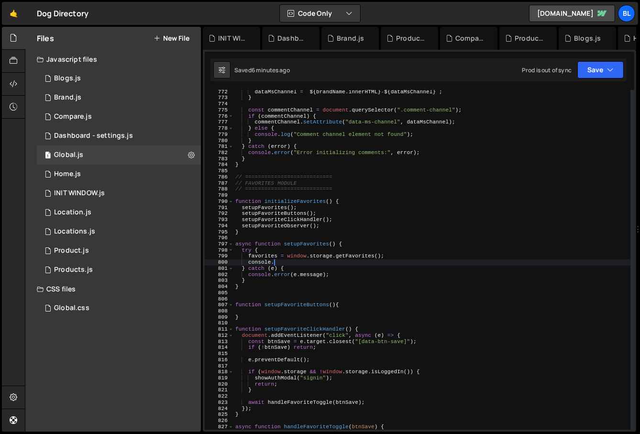
type textarea "console"
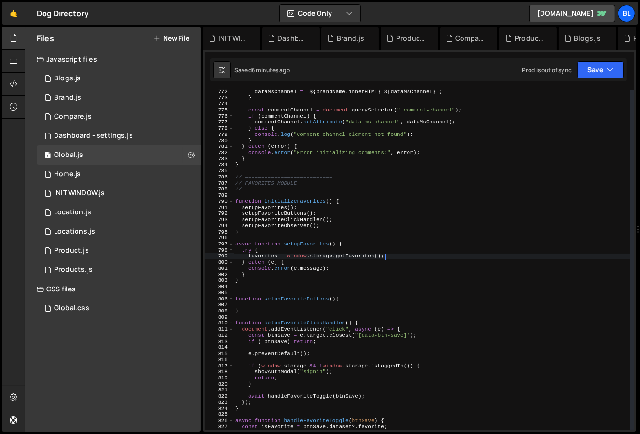
click at [302, 301] on div "dataMsChannel = ` ${ brandName . innerHTML } - ${ dataMsChannel } ` ; } const c…" at bounding box center [431, 265] width 397 height 352
type textarea "function setupFavoriteButtons(){"
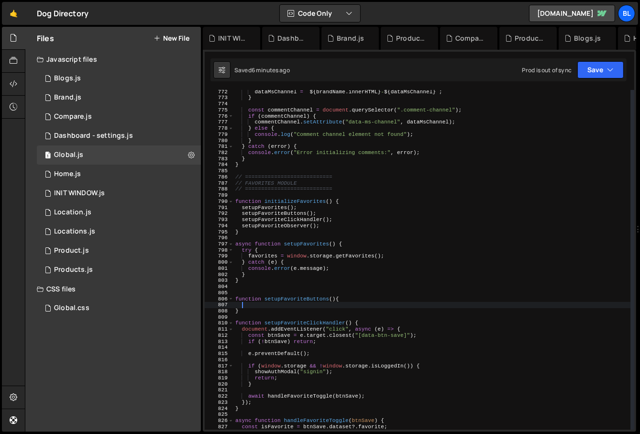
paste textarea
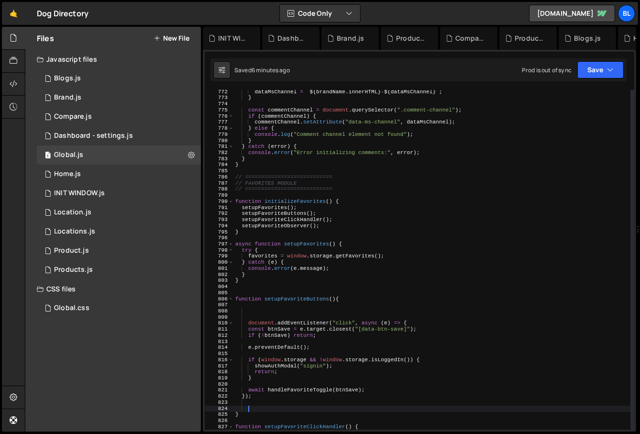
type textarea "document.addEventListener("click", async (e) => {"
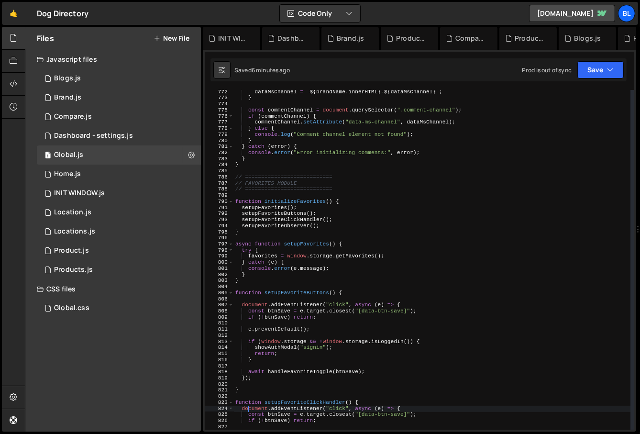
click at [291, 297] on div "dataMsChannel = ` ${ brandName . innerHTML } - ${ dataMsChannel } ` ; } const c…" at bounding box center [431, 265] width 397 height 352
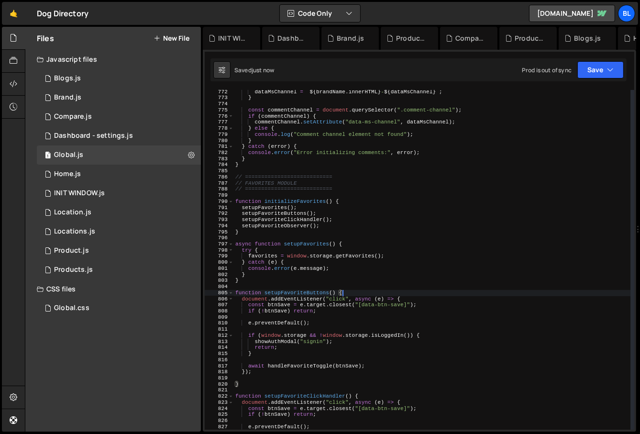
click at [335, 300] on div "dataMsChannel = ` ${ brandName . innerHTML } - ${ dataMsChannel } ` ; } const c…" at bounding box center [431, 265] width 397 height 352
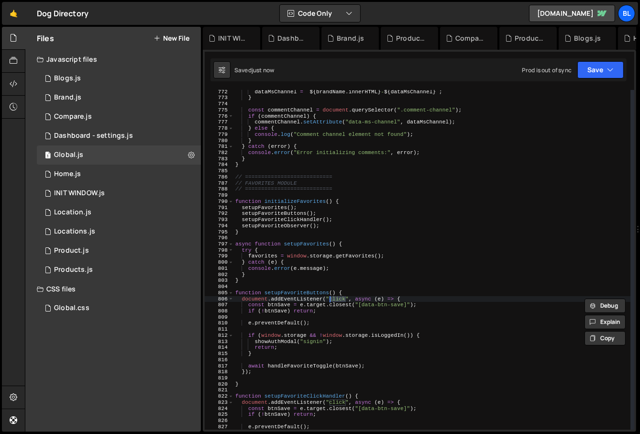
click at [300, 310] on div "dataMsChannel = ` ${ brandName . innerHTML } - ${ dataMsChannel } ` ; } const c…" at bounding box center [431, 265] width 397 height 352
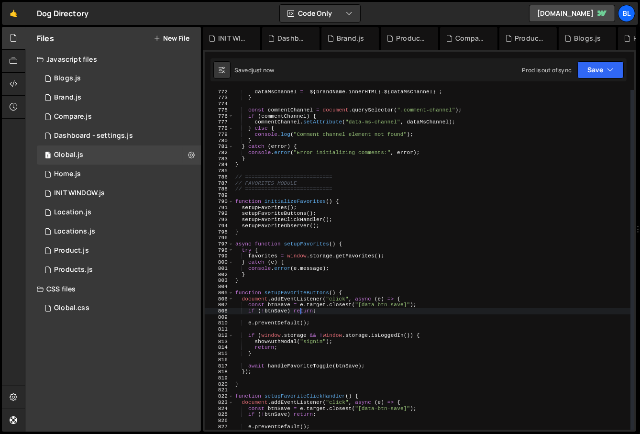
click at [245, 304] on div "dataMsChannel = ` ${ brandName . innerHTML } - ${ dataMsChannel } ` ; } const c…" at bounding box center [431, 265] width 397 height 352
click at [306, 297] on div "dataMsChannel = ` ${ brandName . innerHTML } - ${ dataMsChannel } ` ; } const c…" at bounding box center [431, 265] width 397 height 352
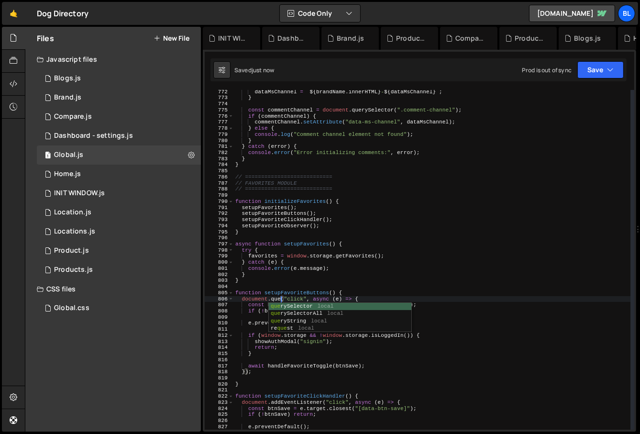
scroll to position [0, 4]
drag, startPoint x: 359, startPoint y: 305, endPoint x: 406, endPoint y: 306, distance: 47.4
click at [406, 306] on div "dataMsChannel = ` ${ brandName . innerHTML } - ${ dataMsChannel } ` ; } const c…" at bounding box center [431, 265] width 397 height 352
click at [338, 299] on div "dataMsChannel = ` ${ brandName . innerHTML } - ${ dataMsChannel } ` ; } const c…" at bounding box center [431, 265] width 397 height 352
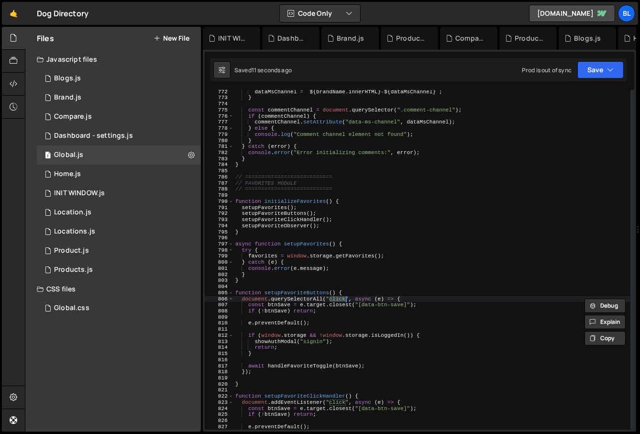
paste textarea "[data-btn-save]"
click at [349, 314] on div "dataMsChannel = ` ${ brandName . innerHTML } - ${ dataMsChannel } ` ; } const c…" at bounding box center [431, 265] width 397 height 352
type textarea "if (!btnSave) return;"
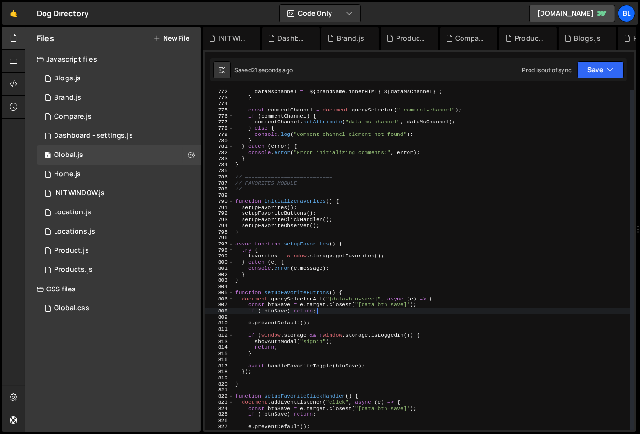
click at [338, 289] on div "dataMsChannel = ` ${ brandName . innerHTML } - ${ dataMsChannel } ` ; } const c…" at bounding box center [431, 265] width 397 height 352
click at [303, 289] on div "dataMsChannel = ` ${ brandName . innerHTML } - ${ dataMsChannel } ` ; } const c…" at bounding box center [431, 265] width 397 height 352
click at [307, 295] on div "dataMsChannel = ` ${ brandName . innerHTML } - ${ dataMsChannel } ` ; } const c…" at bounding box center [431, 265] width 397 height 352
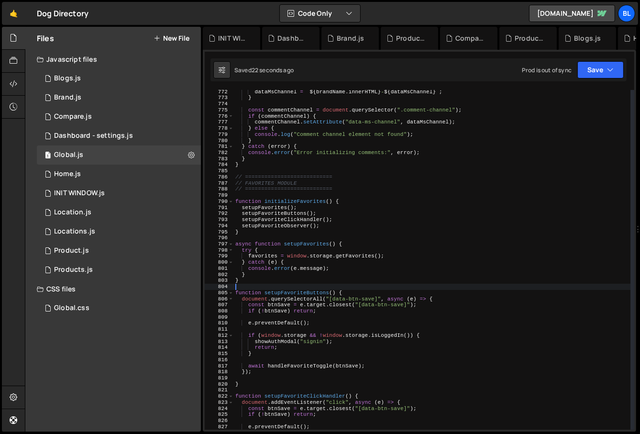
type textarea "function setupFavoriteButtons() {"
click at [307, 295] on div "dataMsChannel = ` ${ brandName . innerHTML } - ${ dataMsChannel } ` ; } const c…" at bounding box center [431, 265] width 397 height 352
click at [334, 286] on div "dataMsChannel = ` ${ brandName . innerHTML } - ${ dataMsChannel } ` ; } const c…" at bounding box center [431, 265] width 397 height 352
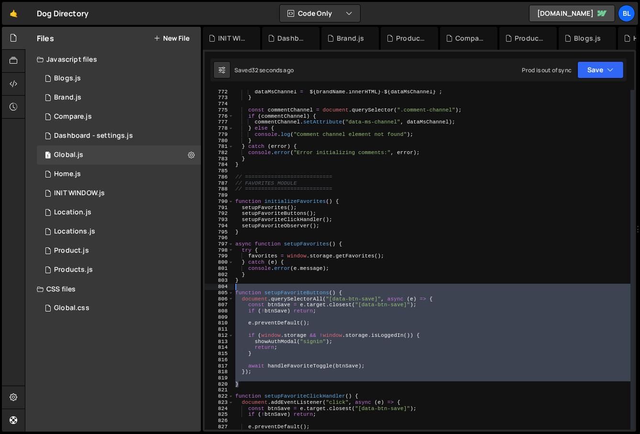
drag, startPoint x: 250, startPoint y: 385, endPoint x: 255, endPoint y: 288, distance: 96.7
click at [255, 288] on div "dataMsChannel = ` ${ brandName . innerHTML } - ${ dataMsChannel } ` ; } const c…" at bounding box center [431, 265] width 397 height 352
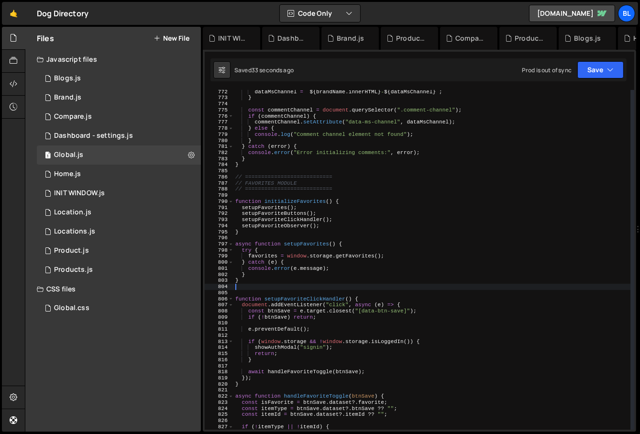
click at [332, 213] on div "dataMsChannel = ` ${ brandName . innerHTML } - ${ dataMsChannel } ` ; } const c…" at bounding box center [431, 265] width 397 height 352
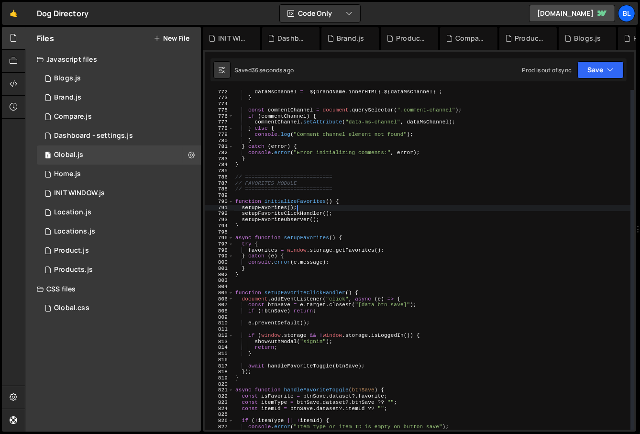
click at [265, 248] on div "dataMsChannel = ` ${ brandName . innerHTML } - ${ dataMsChannel } ` ; } const c…" at bounding box center [431, 265] width 397 height 352
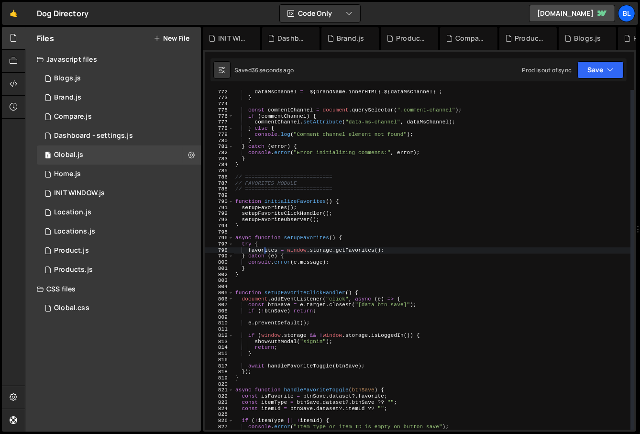
click at [265, 248] on div "dataMsChannel = ` ${ brandName . innerHTML } - ${ dataMsChannel } ` ; } const c…" at bounding box center [431, 265] width 397 height 352
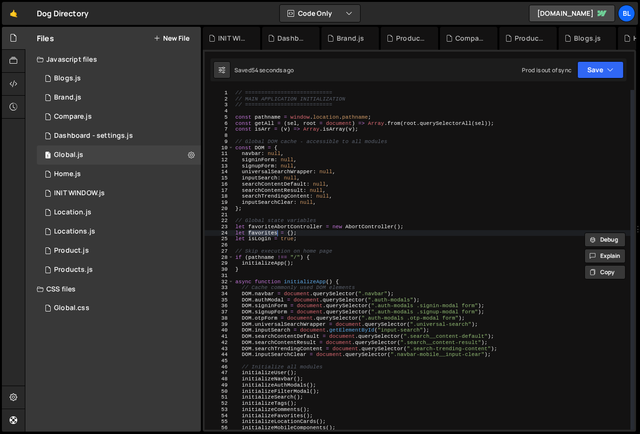
click at [336, 237] on div "// =========================== // MAIN APPLICATION INITIALIZATION // ==========…" at bounding box center [431, 266] width 397 height 352
click at [332, 234] on div "// =========================== // MAIN APPLICATION INITIALIZATION // ==========…" at bounding box center [431, 266] width 397 height 352
type textarea "let favorites = {};"
click at [86, 77] on div "1 Blogs.js 0" at bounding box center [120, 78] width 167 height 19
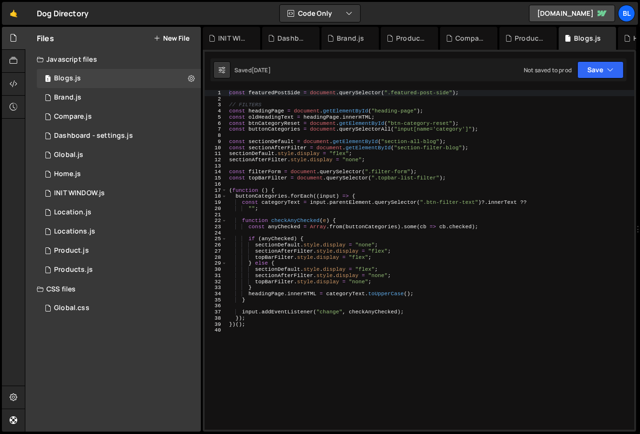
click at [275, 349] on div "const featuredPostSide = document . querySelector ( ".featured-post-side" ) ; /…" at bounding box center [430, 266] width 407 height 352
paste textarea "}"
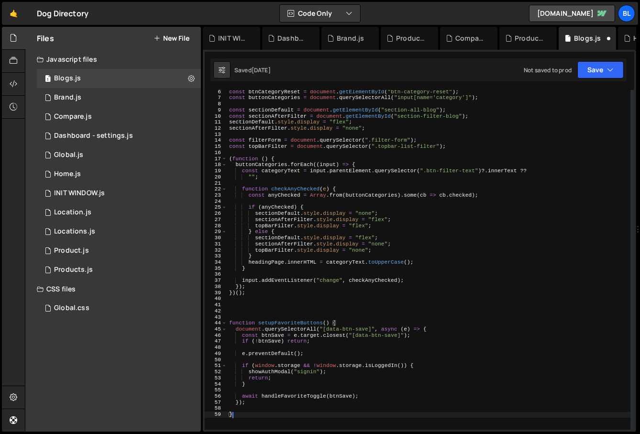
scroll to position [31, 0]
click at [272, 321] on div "const btnCategoryReset = document . getElementById ( "btn-category-reset" ) ; c…" at bounding box center [428, 265] width 403 height 352
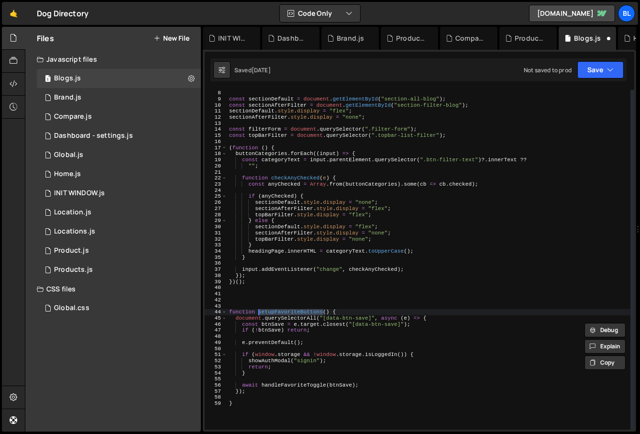
scroll to position [53, 0]
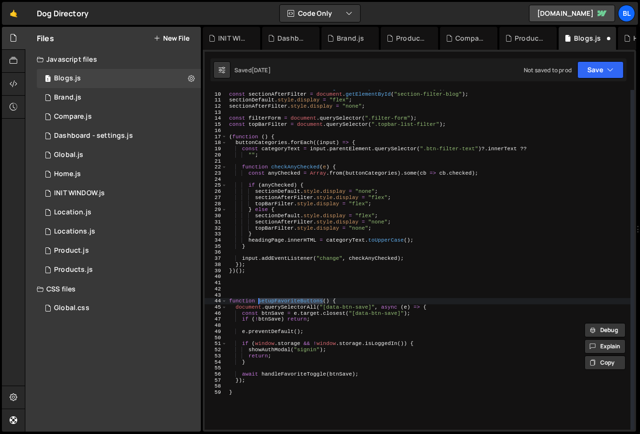
click at [241, 417] on div "const sectionDefault = document . getElementById ( "section-all-blog" ) ; const…" at bounding box center [428, 261] width 403 height 352
type textarea "}"
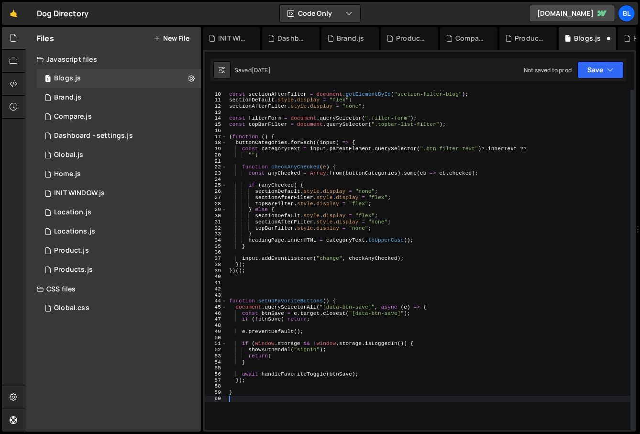
paste textarea "setupFavoriteButtons"
type textarea "setupFavoriteButtons();"
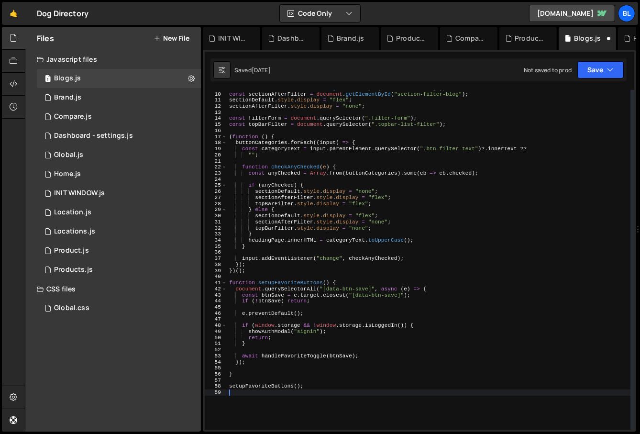
scroll to position [0, 0]
click at [358, 293] on div "const sectionDefault = document . getElementById ( "section-all-blog" ) ; const…" at bounding box center [428, 261] width 403 height 352
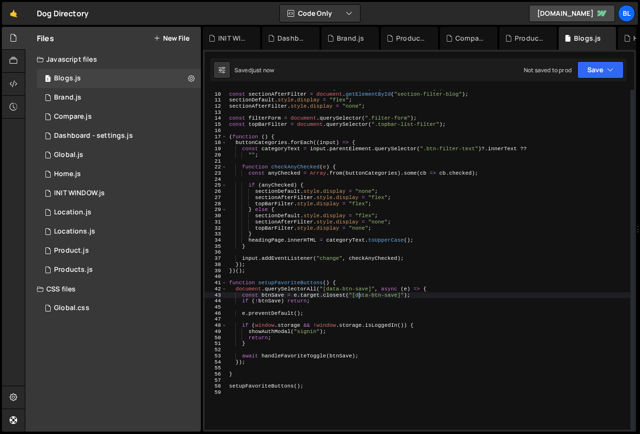
click at [370, 283] on div "const sectionDefault = document . getElementById ( "section-all-blog" ) ; const…" at bounding box center [428, 261] width 403 height 352
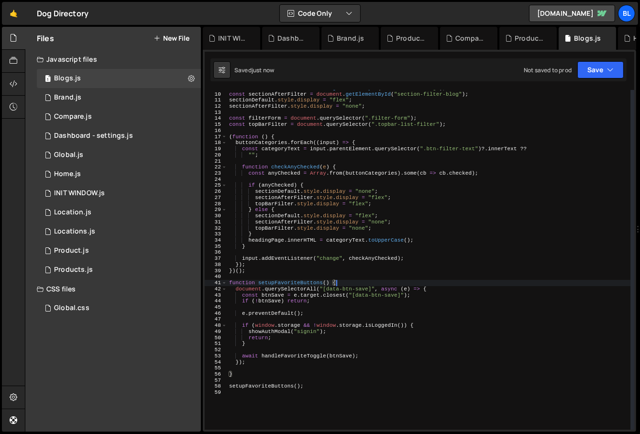
type textarea "document.querySelectorAll("[data-btn-save]", async (e) => {"
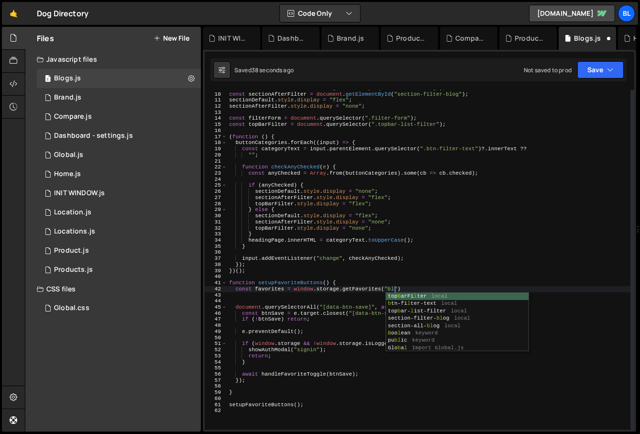
scroll to position [0, 14]
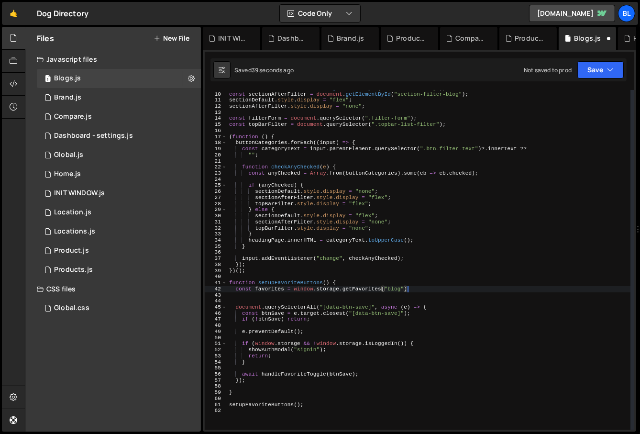
type textarea "const favorites = window.storage.getFavorites("blog");"
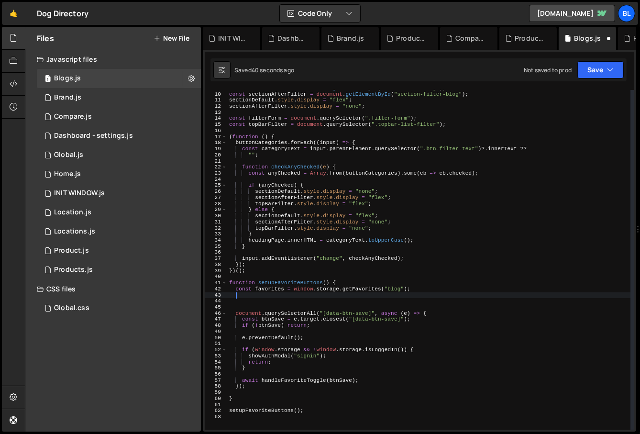
scroll to position [0, 0]
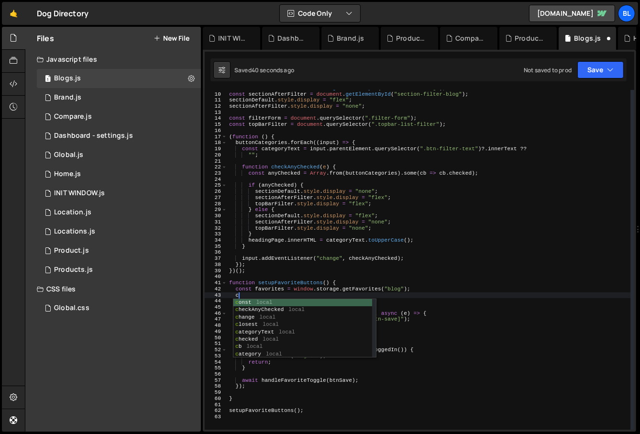
type textarea "conso"
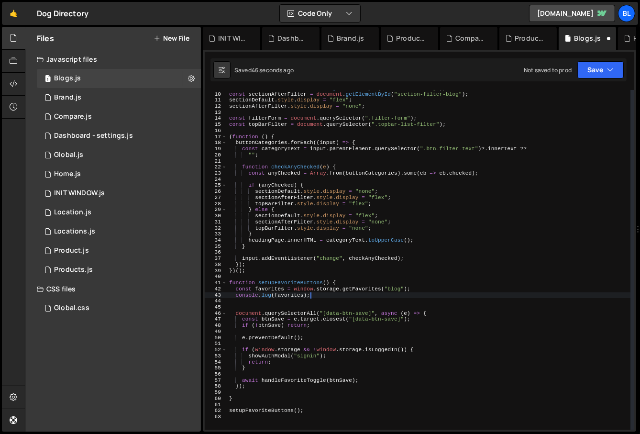
scroll to position [0, 7]
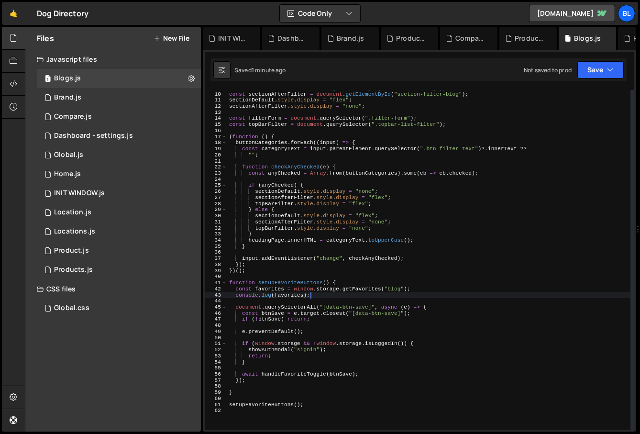
click at [286, 290] on div "const sectionDefault = document . getElementById ( "section-all-blog" ) ; const…" at bounding box center [428, 261] width 403 height 352
click at [288, 294] on div "const sectionDefault = document . getElementById ( "section-all-blog" ) ; const…" at bounding box center [428, 261] width 403 height 352
click at [302, 272] on div "const sectionDefault = document . getElementById ( "section-all-blog" ) ; const…" at bounding box center [428, 261] width 403 height 352
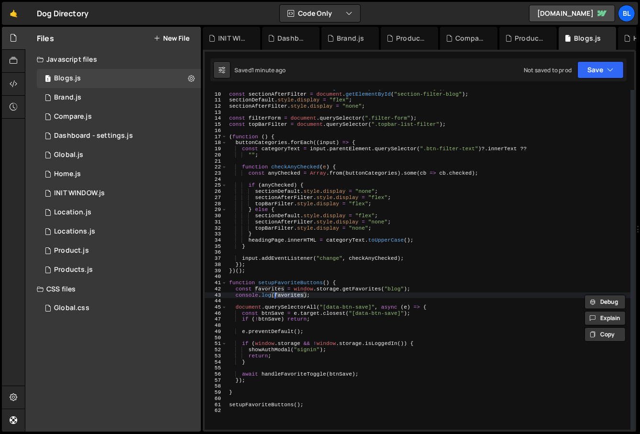
scroll to position [0, 1]
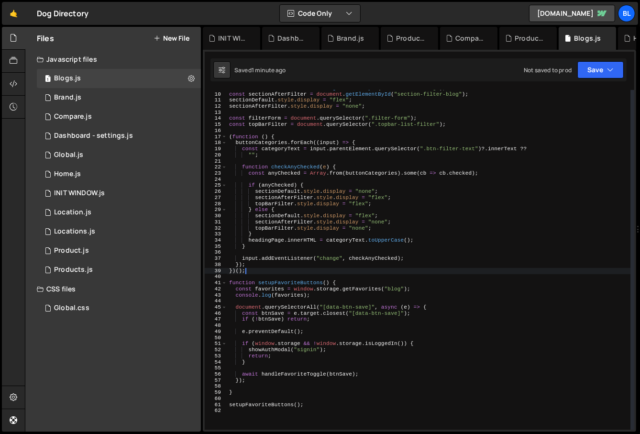
click at [310, 313] on div "const sectionDefault = document . getElementById ( "section-all-blog" ) ; const…" at bounding box center [428, 261] width 403 height 352
click at [283, 291] on div "const sectionDefault = document . getElementById ( "section-all-blog" ) ; const…" at bounding box center [428, 261] width 403 height 352
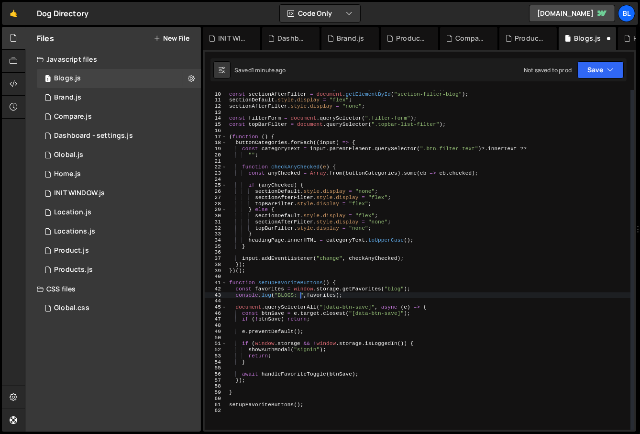
scroll to position [0, 6]
type textarea "console.log("BLOGS: ", favorites);"
click at [121, 151] on div "1 Global.js 0" at bounding box center [120, 154] width 167 height 19
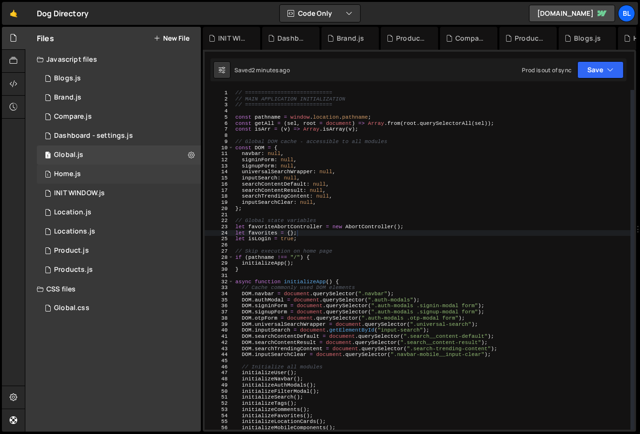
scroll to position [14768, 0]
click at [327, 279] on div "// =========================== // MAIN APPLICATION INITIALIZATION // ==========…" at bounding box center [431, 266] width 397 height 352
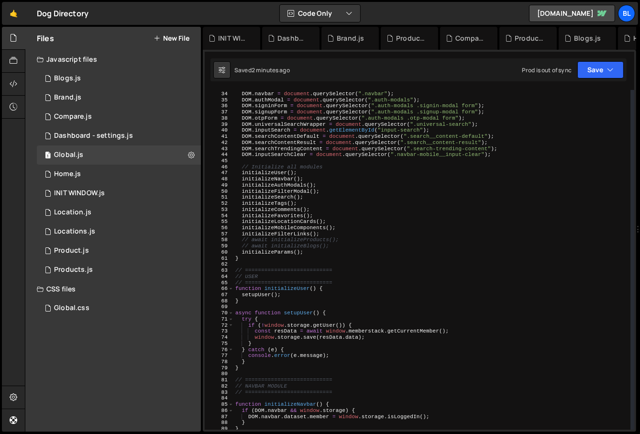
scroll to position [209, 0]
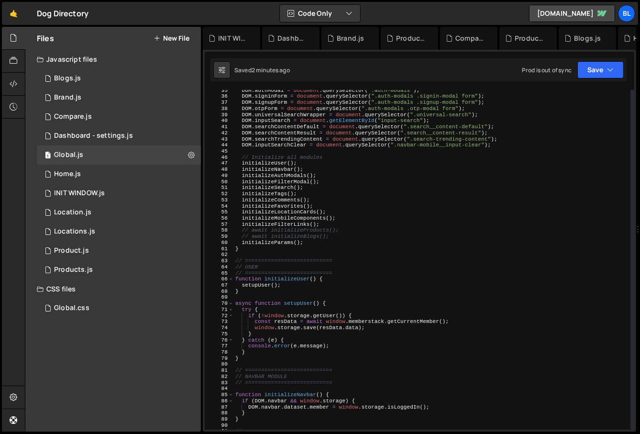
click at [366, 289] on div "DOM . authModal = document . querySelector ( ".auth-modals" ) ; DOM . signinFor…" at bounding box center [431, 263] width 397 height 352
type textarea "}"
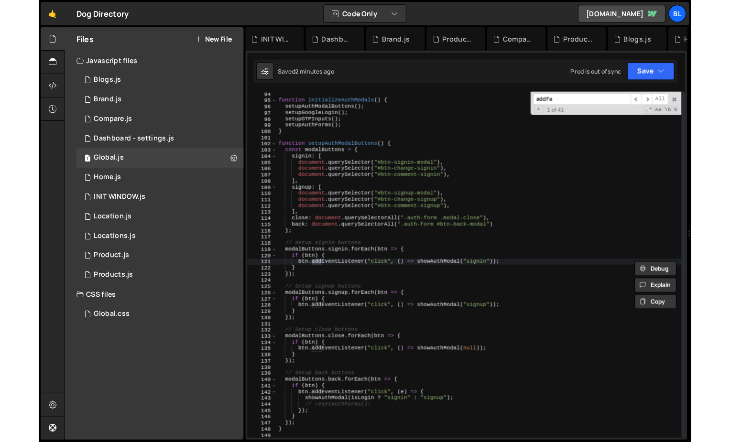
scroll to position [5342, 0]
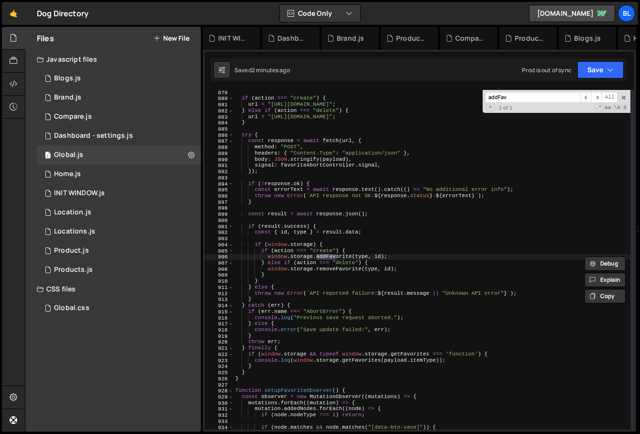
type input "addFav"
click at [342, 252] on div "if ( action === "create" ) { url = "[URL][DOMAIN_NAME]" ; } else if ( action ==…" at bounding box center [431, 265] width 397 height 352
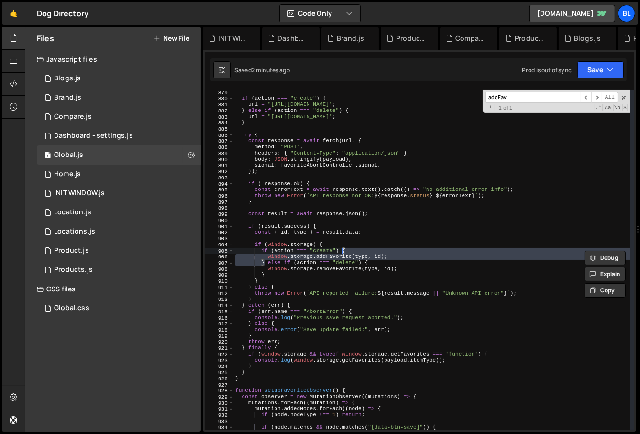
click at [335, 254] on div "if ( action === "create" ) { url = "[URL][DOMAIN_NAME]" ; } else if ( action ==…" at bounding box center [431, 265] width 397 height 352
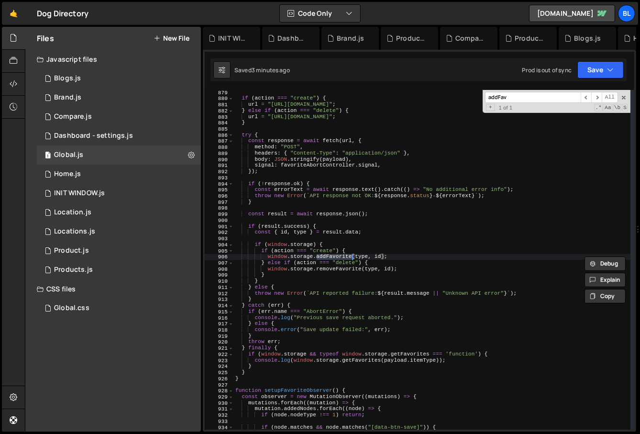
click at [361, 255] on div "if ( action === "create" ) { url = "[URL][DOMAIN_NAME]" ; } else if ( action ==…" at bounding box center [431, 265] width 397 height 352
click at [623, 91] on div "addFav ​ ​ All Replace All + 1 of 1 .* Aa \b S" at bounding box center [556, 101] width 148 height 23
click at [625, 94] on div "addFav ​ ​ All Replace All + 1 of 1 .* Aa \b S" at bounding box center [556, 101] width 148 height 23
click at [625, 96] on span at bounding box center [623, 97] width 7 height 7
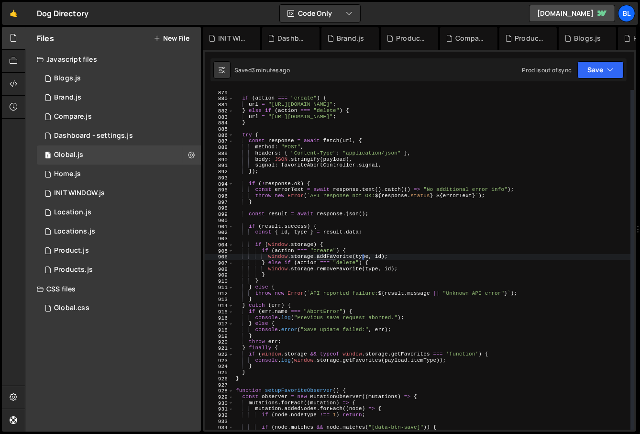
click at [361, 272] on div "if ( action === "create" ) { url = "[URL][DOMAIN_NAME]" ; } else if ( action ==…" at bounding box center [432, 265] width 397 height 352
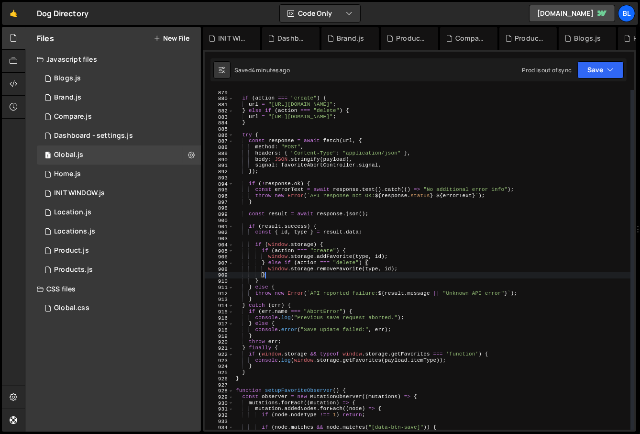
click at [337, 270] on div "if ( action === "create" ) { url = "[URL][DOMAIN_NAME]" ; } else if ( action ==…" at bounding box center [432, 265] width 397 height 352
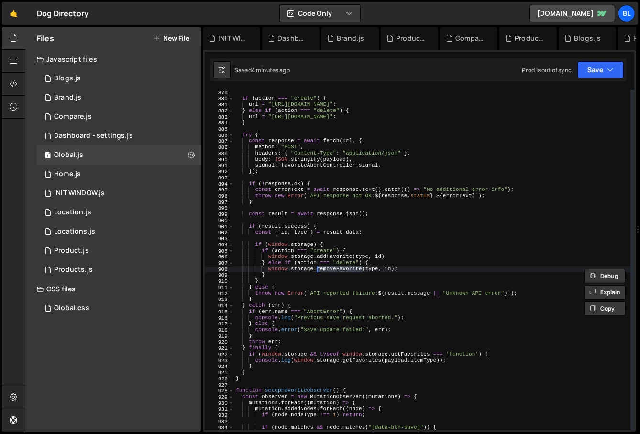
click at [345, 264] on div "if ( action === "create" ) { url = "[URL][DOMAIN_NAME]" ; } else if ( action ==…" at bounding box center [432, 265] width 397 height 352
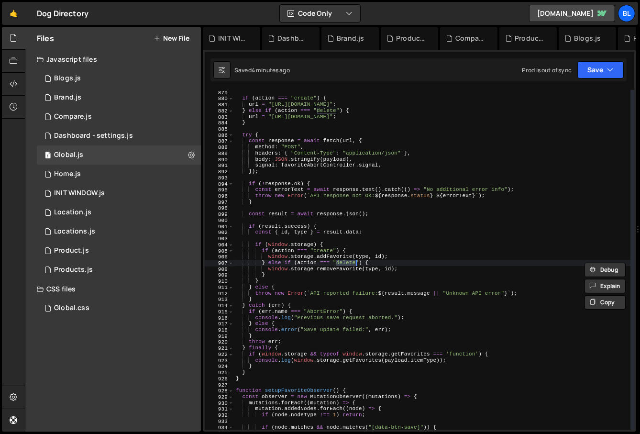
click at [335, 265] on div "if ( action === "create" ) { url = "[URL][DOMAIN_NAME]" ; } else if ( action ==…" at bounding box center [432, 265] width 397 height 352
click at [280, 213] on div "if ( action === "create" ) { url = "[URL][DOMAIN_NAME]" ; } else if ( action ==…" at bounding box center [432, 265] width 397 height 352
type textarea "const result = await response.json();"
click at [280, 213] on div "if ( action === "create" ) { url = "[URL][DOMAIN_NAME]" ; } else if ( action ==…" at bounding box center [432, 265] width 397 height 352
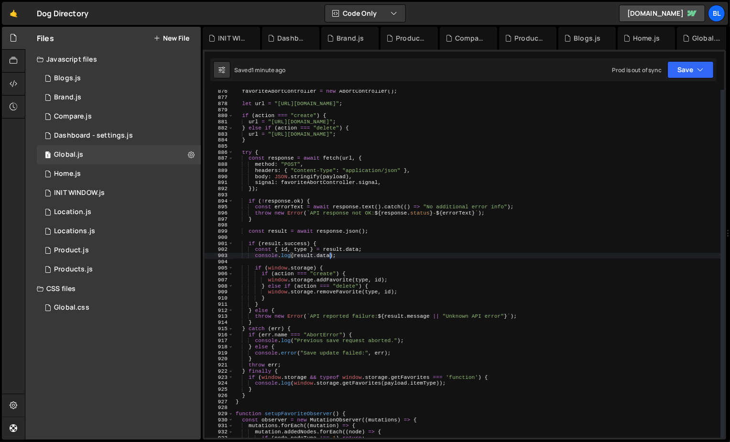
scroll to position [5325, 0]
click at [488, 118] on div "favoriteAbortController = new AbortController ( ) ; let url = "[URL][DOMAIN_NAM…" at bounding box center [477, 268] width 487 height 360
type textarea "if (action === "create") {"
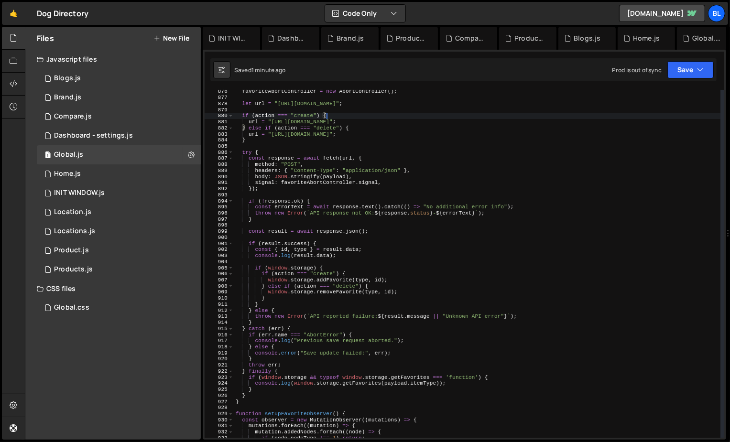
scroll to position [0, 0]
type textarea "url = "[URL][DOMAIN_NAME]";"
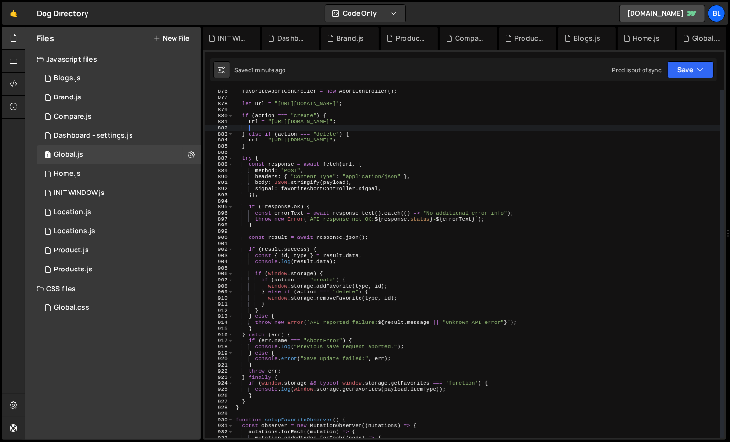
paste textarea "[URL][DOMAIN_NAME]"
type textarea "[URL][DOMAIN_NAME]"
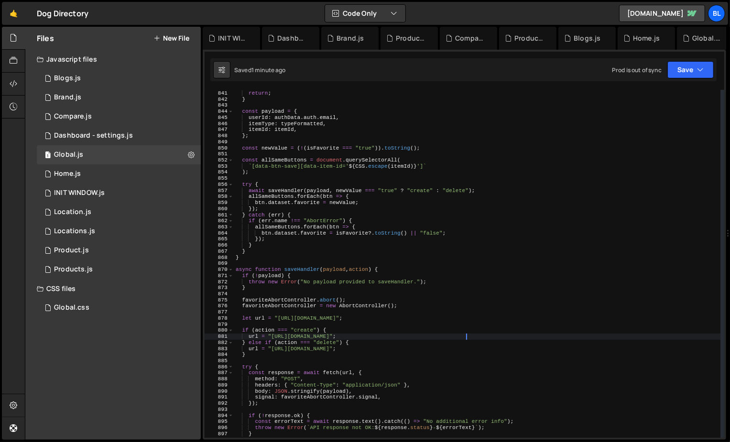
scroll to position [5111, 0]
click at [350, 189] on div "return ; } const payload = { userId : authData . auth . email , itemType : type…" at bounding box center [477, 269] width 487 height 360
click at [334, 238] on div "return ; } const payload = { userId : authData . auth . email , itemType : type…" at bounding box center [477, 269] width 487 height 360
click at [335, 277] on div "return ; } const payload = { userId : authData . auth . email , itemType : type…" at bounding box center [477, 269] width 487 height 360
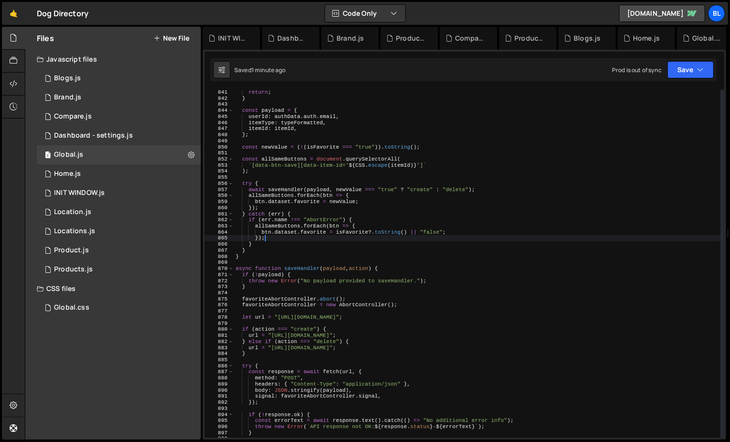
type textarea "if (!payload) {"
click at [335, 311] on div "return ; } const payload = { userId : authData . auth . email , itemType : type…" at bounding box center [477, 269] width 487 height 360
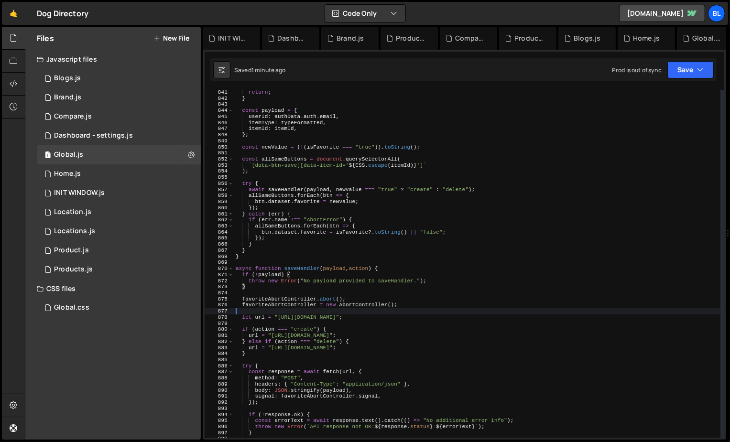
scroll to position [0, 0]
click at [330, 191] on div "return ; } const payload = { userId : authData . auth . email , itemType : type…" at bounding box center [477, 269] width 487 height 360
click at [337, 182] on div "return ; } const payload = { userId : authData . auth . email , itemType : type…" at bounding box center [477, 269] width 487 height 360
click at [335, 187] on div "return ; } const payload = { userId : authData . auth . email , itemType : type…" at bounding box center [477, 269] width 487 height 360
click at [400, 186] on div "return ; } const payload = { userId : authData . auth . email , itemType : type…" at bounding box center [477, 269] width 487 height 360
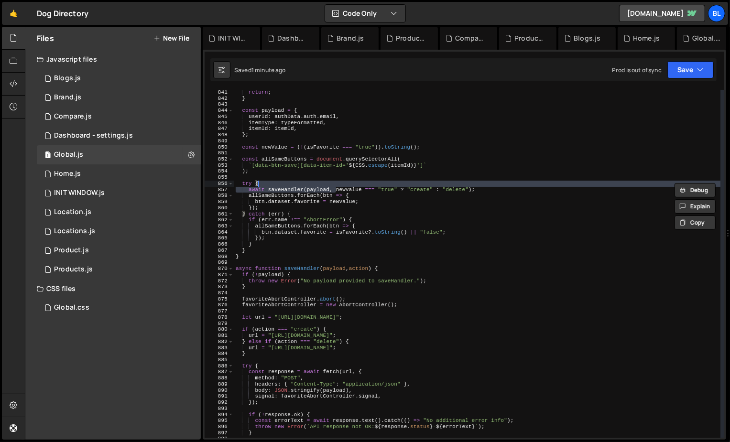
click at [395, 199] on div "return ; } const payload = { userId : authData . auth . email , itemType : type…" at bounding box center [477, 269] width 487 height 360
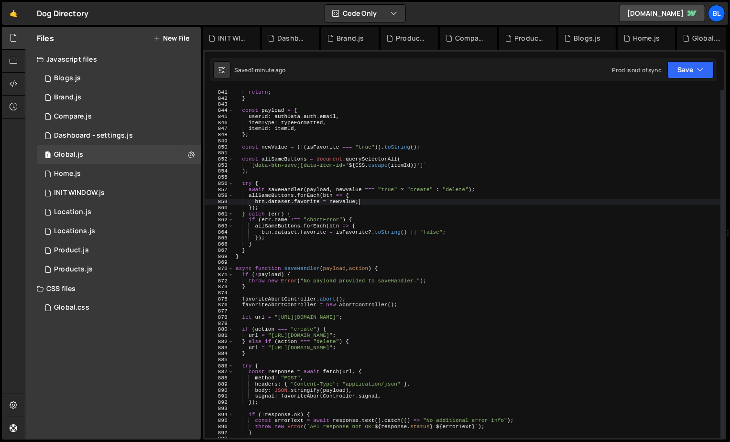
click at [353, 173] on div "return ; } const payload = { userId : authData . auth . email , itemType : type…" at bounding box center [477, 269] width 487 height 360
type textarea ");"
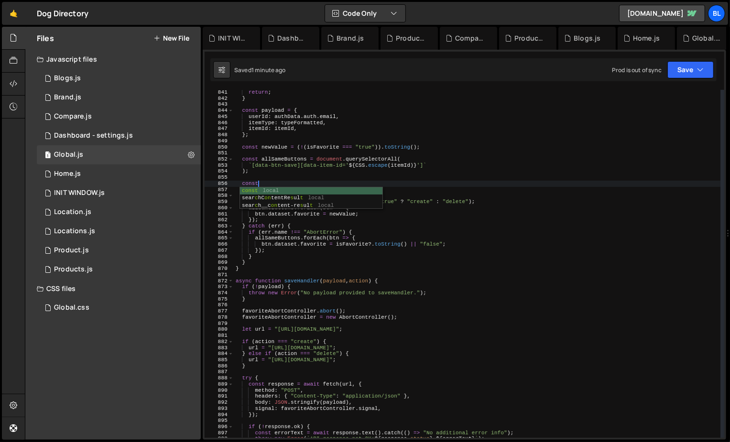
scroll to position [0, 2]
type textarea "const"
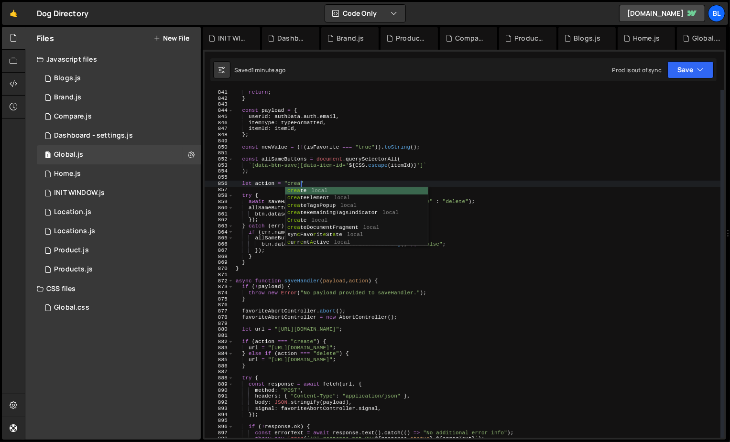
scroll to position [0, 6]
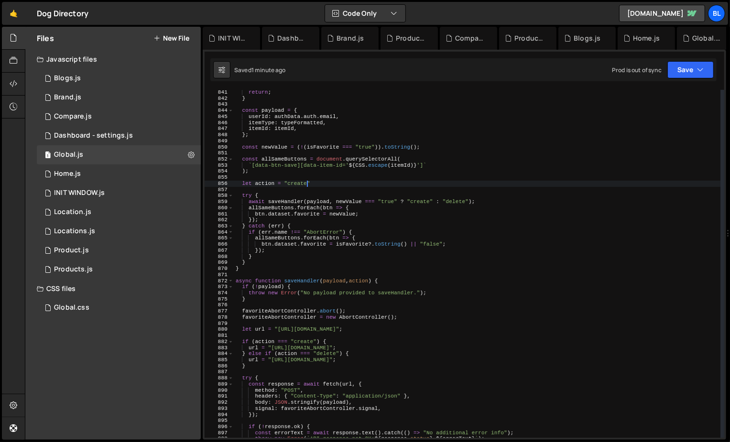
type textarea "let action = "create";"
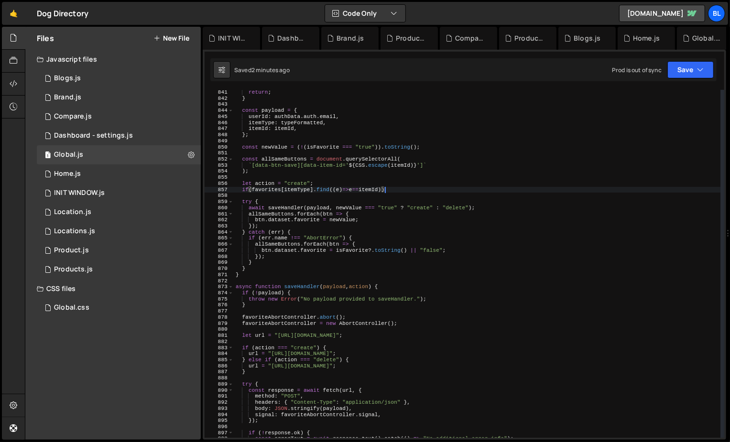
scroll to position [0, 13]
type textarea "if (favorites[itemType].find((e) => e == itemId));"
click at [378, 195] on div "return ; } const payload = { userId : authData . auth . email , itemType : type…" at bounding box center [477, 269] width 487 height 360
click at [405, 185] on div "return ; } const payload = { userId : authData . auth . email , itemType : type…" at bounding box center [477, 269] width 487 height 360
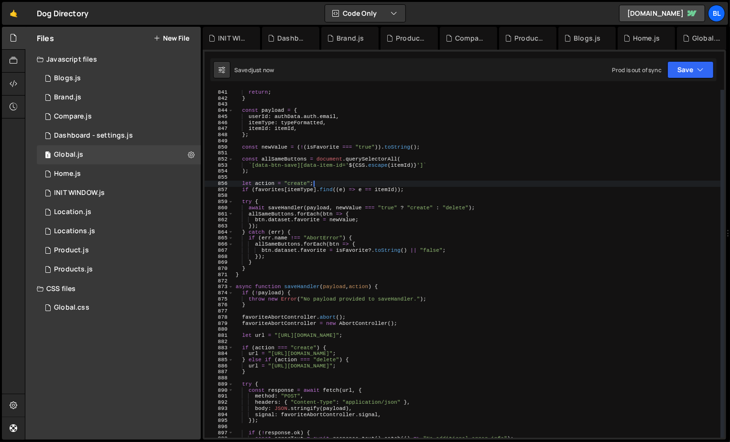
click at [413, 188] on div "return ; } const payload = { userId : authData . auth . email , itemType : type…" at bounding box center [477, 269] width 487 height 360
type textarea "if (favorites[itemType].find((e) => e == itemId)){"
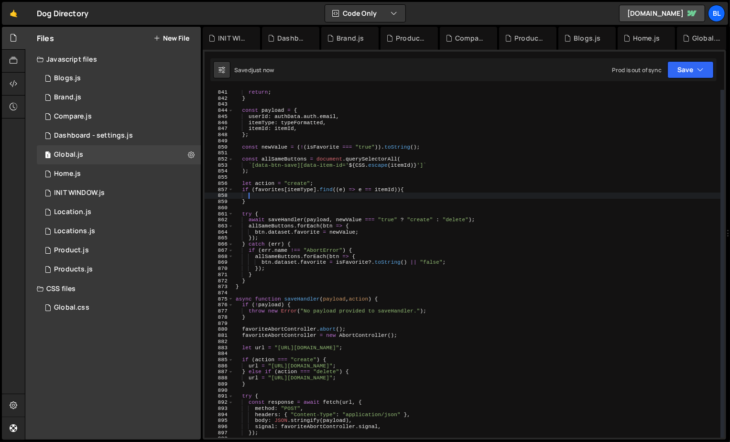
click at [263, 179] on div "return ; } const payload = { userId : authData . auth . email , itemType : type…" at bounding box center [477, 269] width 487 height 360
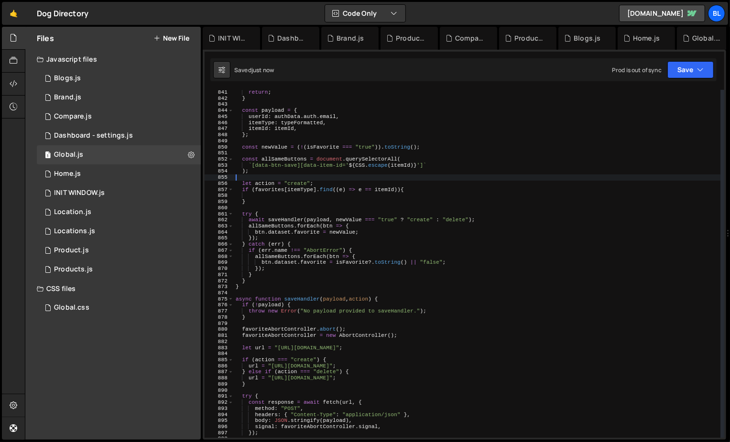
click at [263, 183] on div "return ; } const payload = { userId : authData . auth . email , itemType : type…" at bounding box center [477, 269] width 487 height 360
click at [258, 189] on div "return ; } const payload = { userId : authData . auth . email , itemType : type…" at bounding box center [477, 269] width 487 height 360
type textarea "if (favorites[itemType].find((e) => e == itemId)){"
click at [263, 197] on div "return ; } const payload = { userId : authData . auth . email , itemType : type…" at bounding box center [477, 269] width 487 height 360
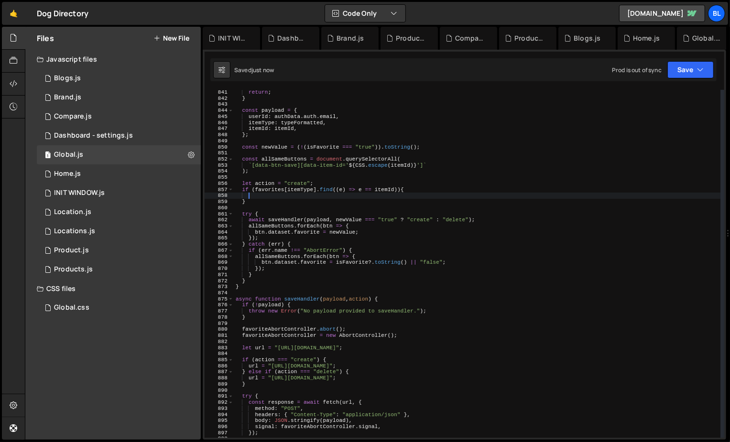
paste textarea "action"
type textarea "action = "delete";"
click at [263, 179] on div "return ; } const payload = { userId : authData . auth . email , itemType : type…" at bounding box center [477, 269] width 487 height 360
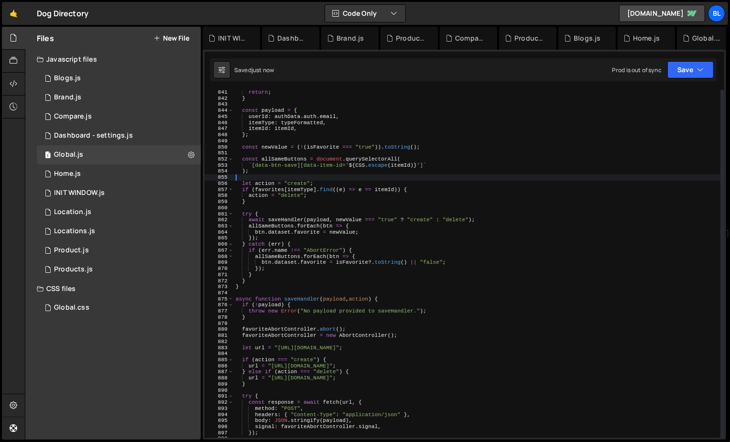
scroll to position [0, 0]
click at [263, 179] on div "return ; } const payload = { userId : authData . auth . email , itemType : type…" at bounding box center [477, 269] width 487 height 360
click at [267, 185] on div "return ; } const payload = { userId : authData . auth . email , itemType : type…" at bounding box center [477, 269] width 487 height 360
click at [340, 218] on div "return ; } const payload = { userId : authData . auth . email , itemType : type…" at bounding box center [477, 269] width 487 height 360
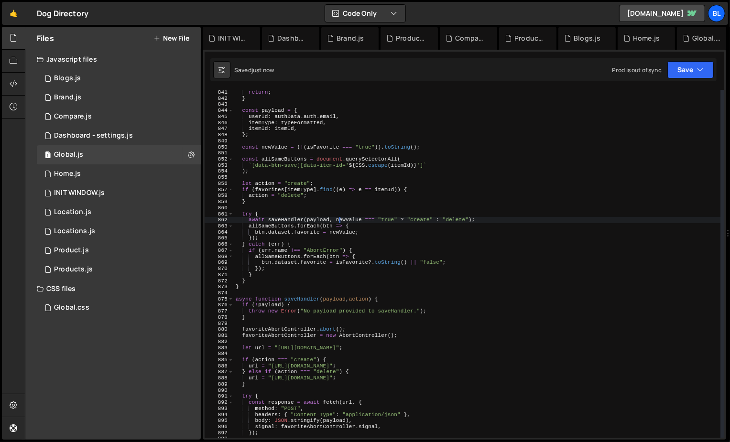
click at [336, 219] on div "return ; } const payload = { userId : authData . auth . email , itemType : type…" at bounding box center [477, 269] width 487 height 360
click at [468, 218] on div "return ; } const payload = { userId : authData . auth . email , itemType : type…" at bounding box center [477, 269] width 487 height 360
paste textarea "action"
click at [344, 228] on div "return ; } const payload = { userId : authData . auth . email , itemType : type…" at bounding box center [477, 269] width 487 height 360
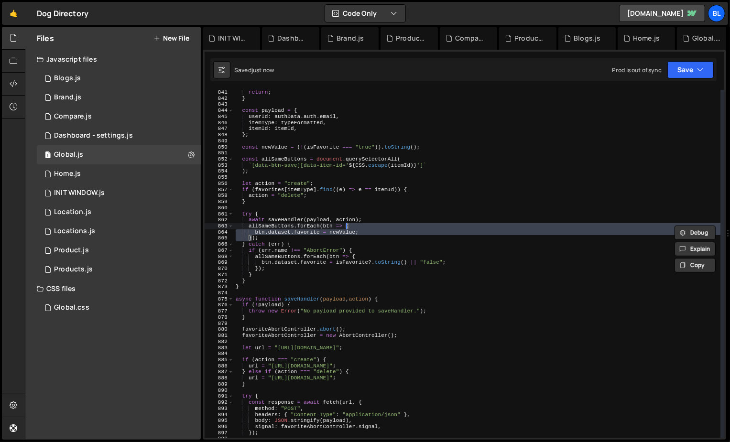
click at [342, 233] on div "return ; } const payload = { userId : authData . auth . email , itemType : type…" at bounding box center [477, 269] width 487 height 360
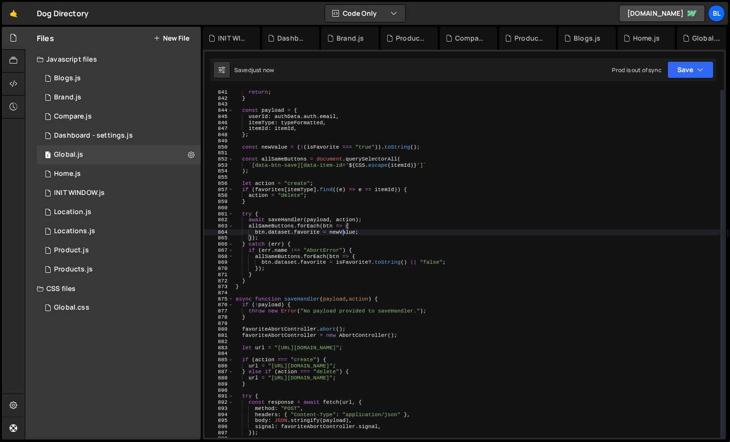
click at [342, 233] on div "return ; } const payload = { userId : authData . auth . email , itemType : type…" at bounding box center [477, 269] width 487 height 360
click at [320, 234] on div "return ; } const payload = { userId : authData . auth . email , itemType : type…" at bounding box center [477, 269] width 487 height 360
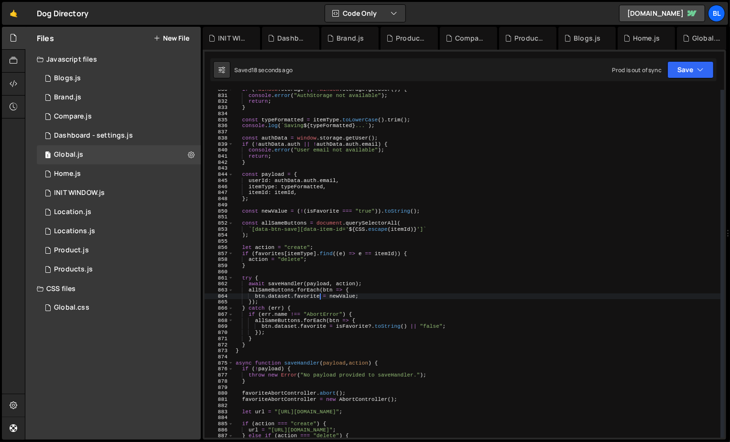
scroll to position [5042, 0]
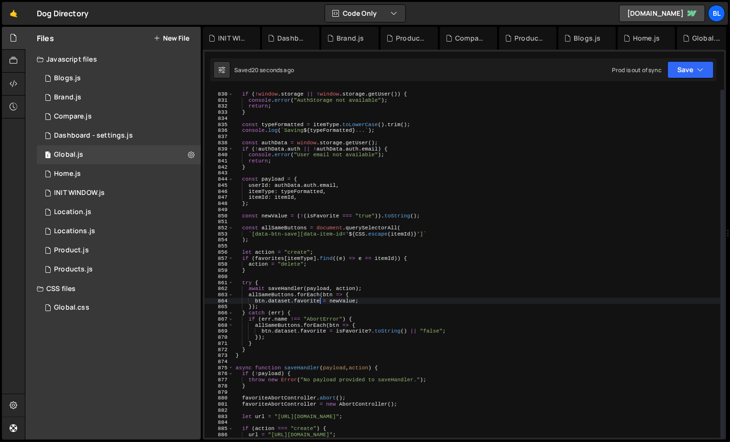
click at [346, 303] on div "if ( ! window . storage || ! window . storage . getUser ( )) { console . error …" at bounding box center [477, 265] width 487 height 360
click at [343, 301] on div "if ( ! window . storage || ! window . storage . getUser ( )) { console . error …" at bounding box center [477, 265] width 487 height 360
click at [369, 294] on div "if ( ! window . storage || ! window . storage . getUser ( )) { console . error …" at bounding box center [477, 265] width 487 height 360
click at [350, 289] on div "if ( ! window . storage || ! window . storage . getUser ( )) { console . error …" at bounding box center [477, 265] width 487 height 360
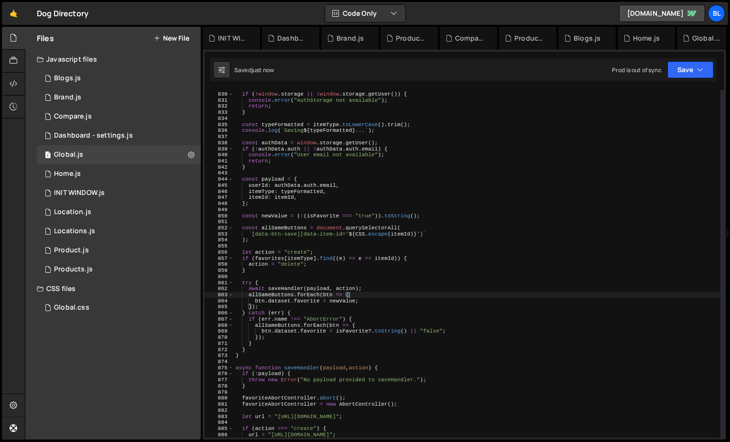
click at [350, 289] on div "if ( ! window . storage || ! window . storage . getUser ( )) { console . error …" at bounding box center [477, 265] width 487 height 360
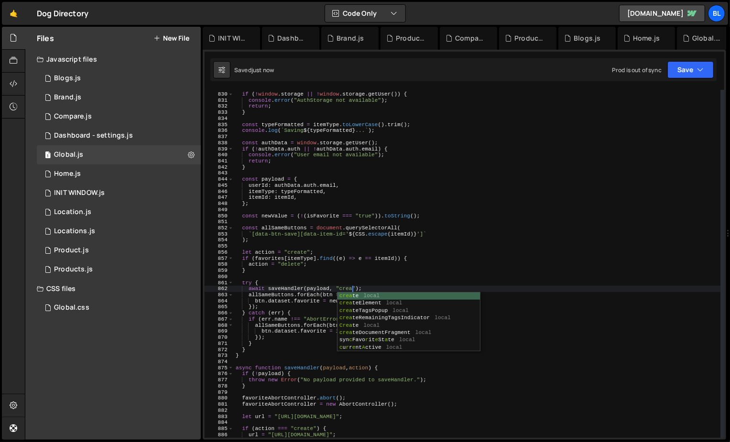
scroll to position [0, 11]
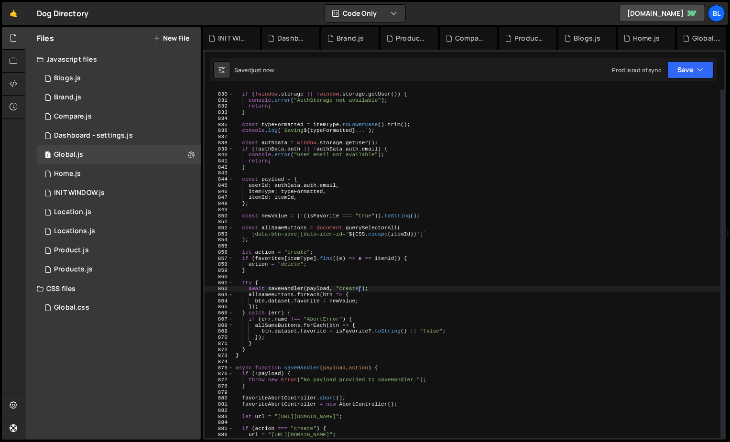
click at [342, 310] on div "if ( ! window . storage || ! window . storage . getUser ( )) { console . error …" at bounding box center [477, 265] width 487 height 360
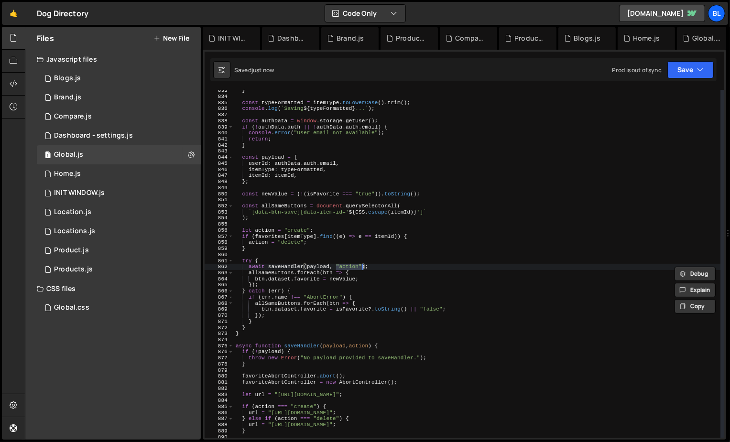
scroll to position [5064, 0]
type textarea "await saveHandler(payload, action);"
click at [305, 253] on div "} const typeFormatted = itemType . toLowerCase ( ) . trim ( ) ; console . log (…" at bounding box center [477, 267] width 487 height 360
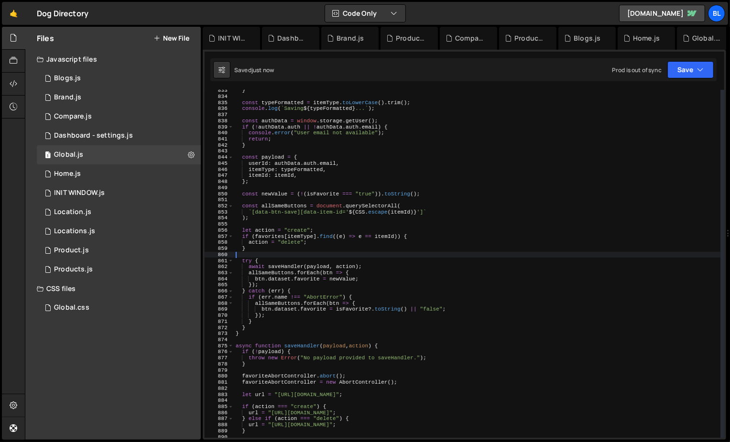
click at [315, 242] on div "} const typeFormatted = itemType . toLowerCase ( ) . trim ( ) ; console . log (…" at bounding box center [477, 267] width 487 height 360
click at [384, 267] on div "} const typeFormatted = itemType . toLowerCase ( ) . trim ( ) ; console . log (…" at bounding box center [477, 267] width 487 height 360
type textarea "await saveHandler(payload, action);"
click at [311, 338] on div "} const typeFormatted = itemType . toLowerCase ( ) . trim ( ) ; console . log (…" at bounding box center [477, 267] width 487 height 360
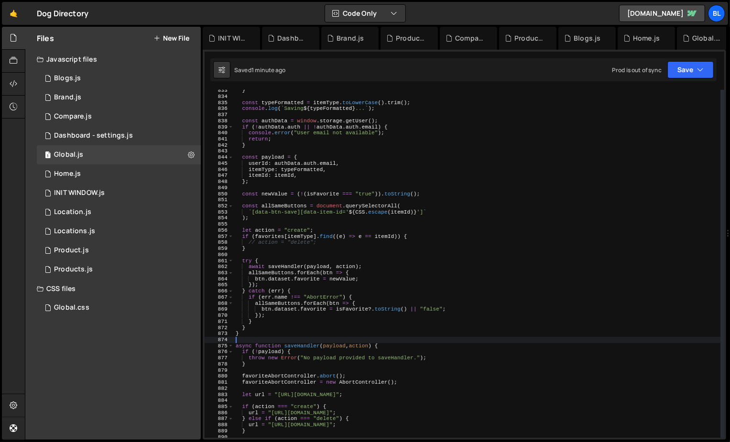
click at [394, 284] on div "} const typeFormatted = itemType . toLowerCase ( ) . trim ( ) ; console . log (…" at bounding box center [477, 267] width 487 height 360
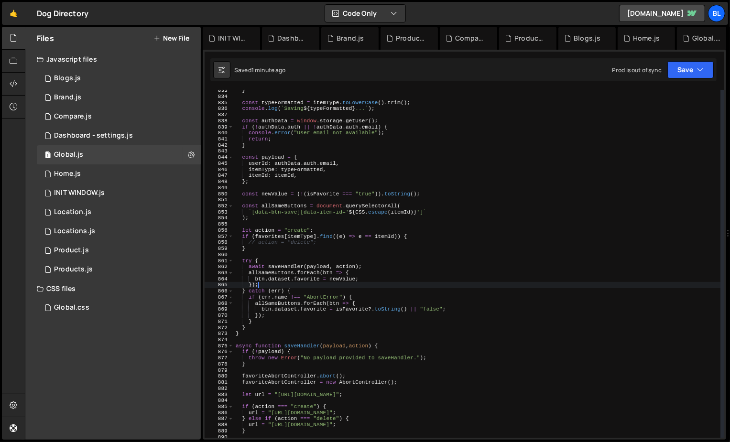
click at [386, 265] on div "} const typeFormatted = itemType . toLowerCase ( ) . trim ( ) ; console . log (…" at bounding box center [477, 267] width 487 height 360
click at [298, 312] on div "} const typeFormatted = itemType . toLowerCase ( ) . trim ( ) ; console . log (…" at bounding box center [477, 267] width 487 height 360
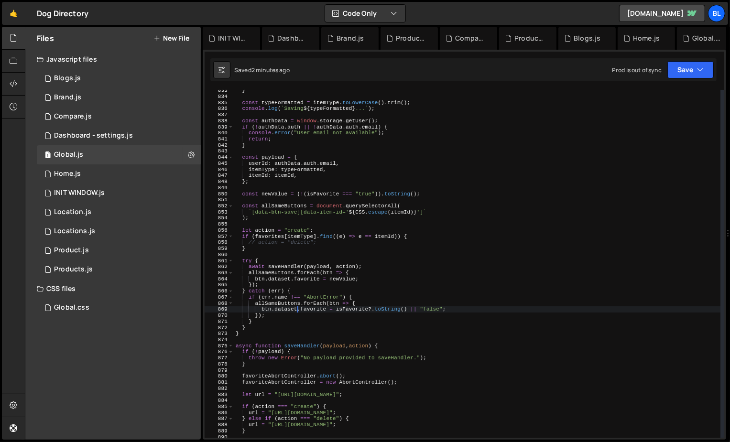
click at [260, 269] on div "} const typeFormatted = itemType . toLowerCase ( ) . trim ( ) ; console . log (…" at bounding box center [477, 267] width 487 height 360
click at [291, 270] on div "} const typeFormatted = itemType . toLowerCase ( ) . trim ( ) ; console . log (…" at bounding box center [477, 267] width 487 height 360
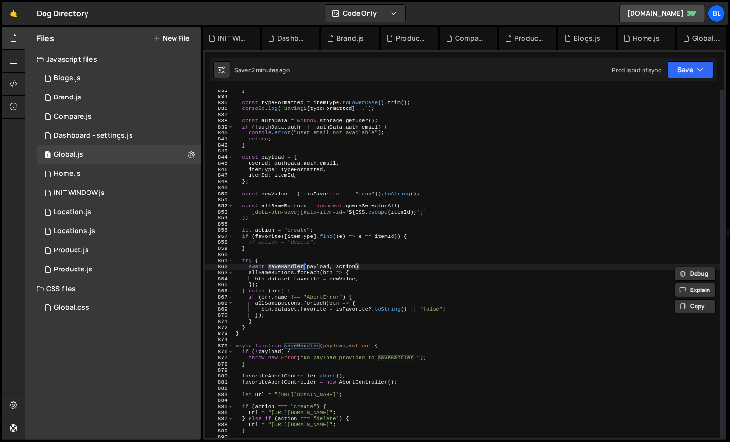
click at [286, 276] on div "} const typeFormatted = itemType . toLowerCase ( ) . trim ( ) ; console . log (…" at bounding box center [477, 267] width 487 height 360
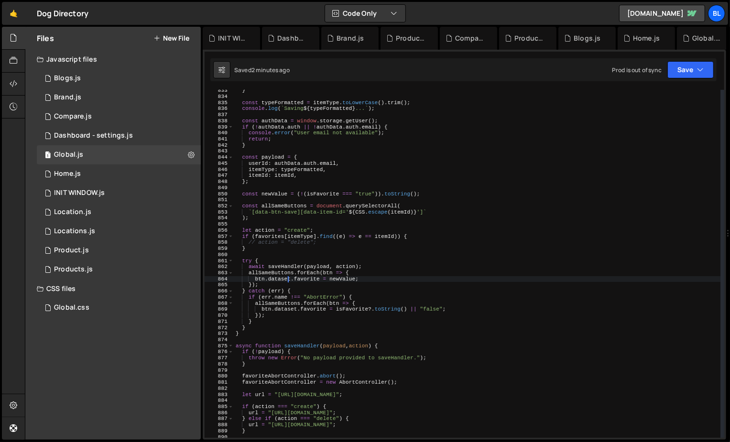
click at [286, 276] on div "} const typeFormatted = itemType . toLowerCase ( ) . trim ( ) ; console . log (…" at bounding box center [477, 267] width 487 height 360
click at [279, 272] on div "} const typeFormatted = itemType . toLowerCase ( ) . trim ( ) ; console . log (…" at bounding box center [477, 267] width 487 height 360
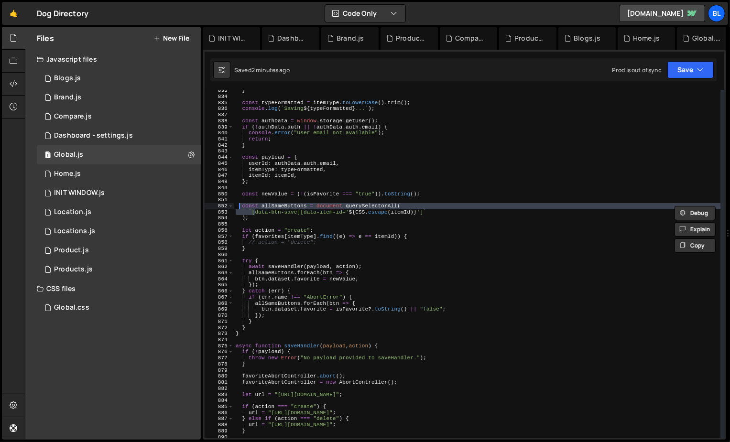
drag, startPoint x: 255, startPoint y: 215, endPoint x: 238, endPoint y: 207, distance: 18.2
click at [238, 207] on div "} const typeFormatted = itemType . toLowerCase ( ) . trim ( ) ; console . log (…" at bounding box center [477, 267] width 487 height 360
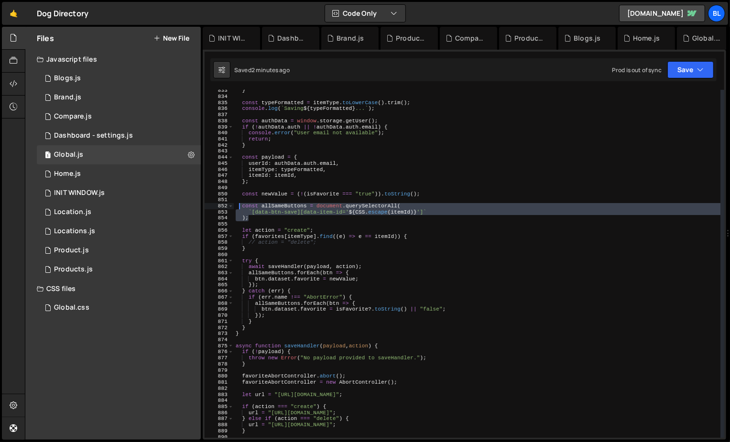
drag, startPoint x: 255, startPoint y: 218, endPoint x: 239, endPoint y: 206, distance: 20.5
click at [239, 206] on html "Projects [GEOGRAPHIC_DATA] Blog Bl Projects Your Teams Account Upgrade Logout" at bounding box center [365, 221] width 730 height 442
click at [301, 208] on div "} const typeFormatted = itemType . toLowerCase ( ) . trim ( ) ; console . log (…" at bounding box center [477, 267] width 487 height 360
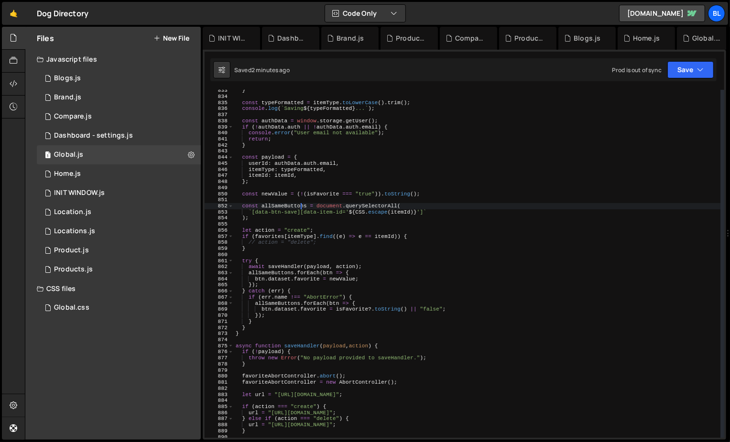
click at [326, 236] on div "} const typeFormatted = itemType . toLowerCase ( ) . trim ( ) ; console . log (…" at bounding box center [477, 267] width 487 height 360
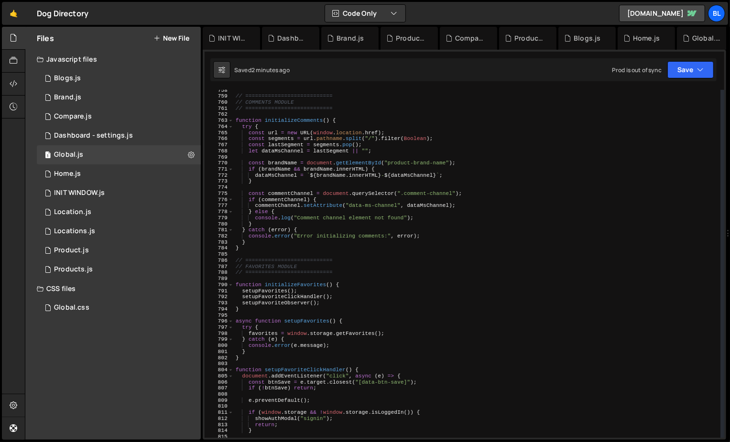
scroll to position [4607, 0]
click at [308, 285] on div "// =========================== // COMMENTS MODULE // ==========================…" at bounding box center [477, 268] width 487 height 360
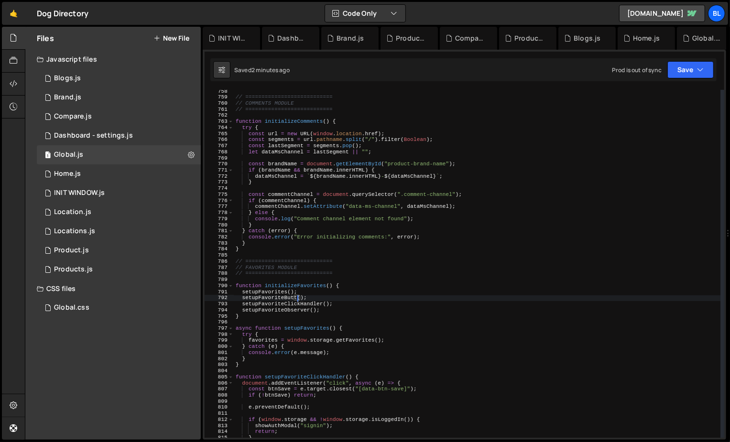
scroll to position [0, 6]
click at [256, 360] on div "// =========================== // COMMENTS MODULE // ==========================…" at bounding box center [477, 268] width 487 height 360
type textarea "}"
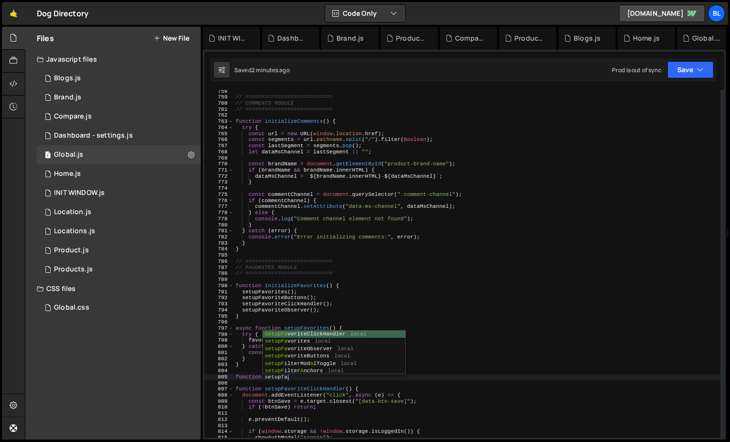
scroll to position [0, 4]
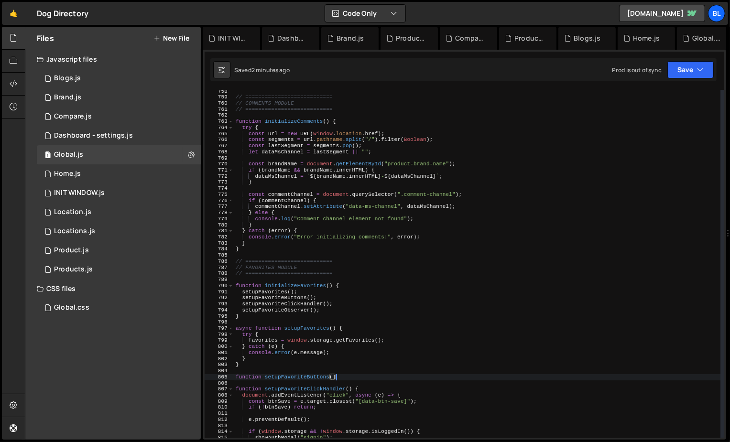
type textarea "function setupFavoriteButtons(){"
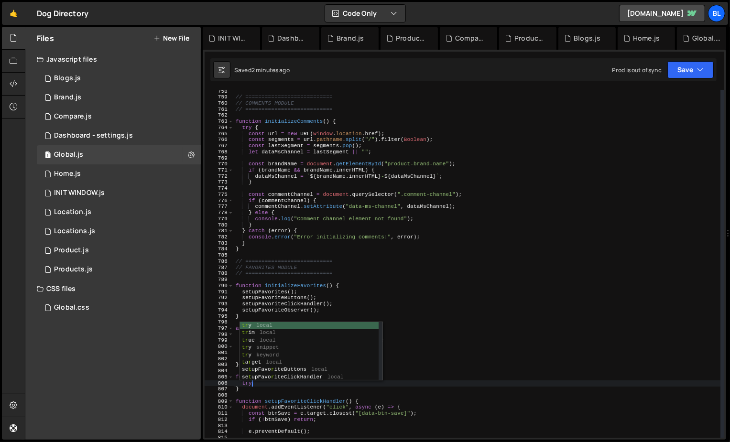
scroll to position [0, 1]
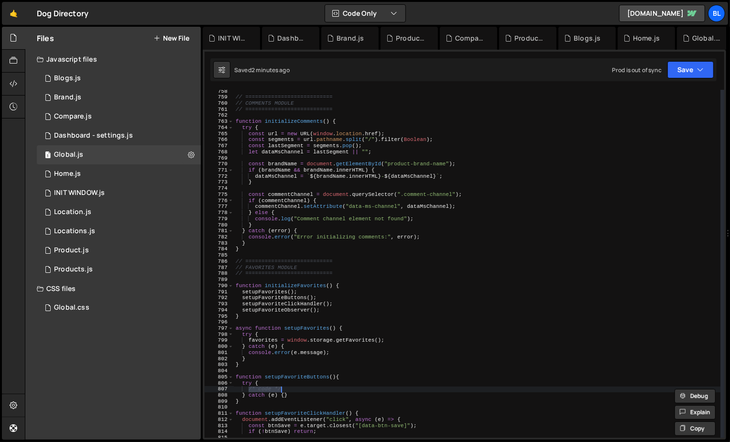
paste textarea ");"
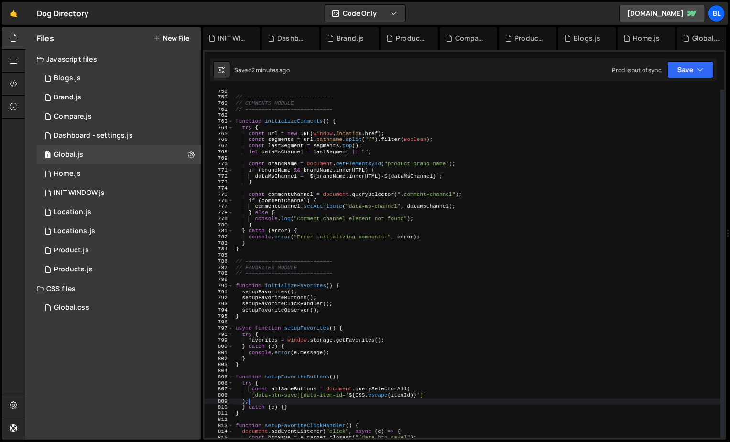
scroll to position [0, 0]
type textarea "} catch (e) {}"
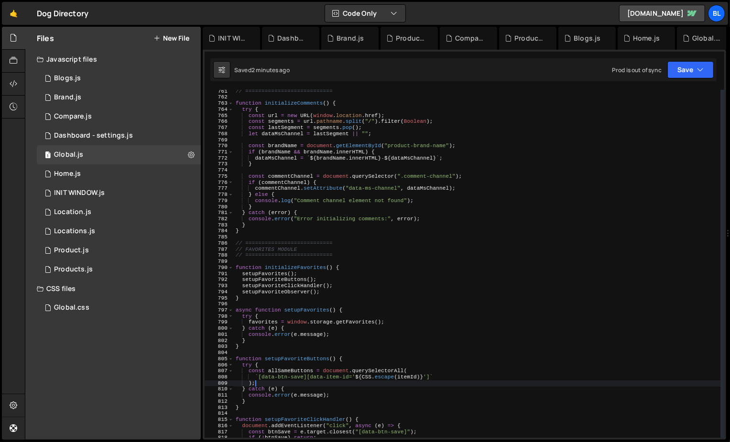
scroll to position [4626, 0]
click at [317, 382] on div "// =========================== function initializeComments ( ) { try { const ur…" at bounding box center [477, 267] width 487 height 360
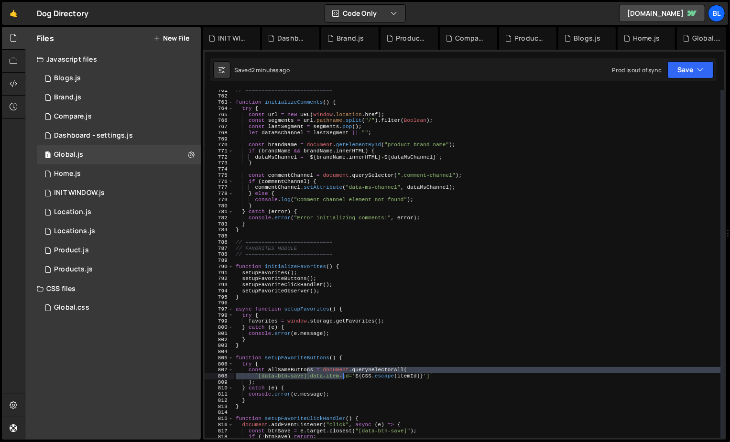
drag, startPoint x: 307, startPoint y: 372, endPoint x: 342, endPoint y: 375, distance: 35.1
click at [342, 375] on div "// =========================== function initializeComments ( ) { try { const ur…" at bounding box center [477, 267] width 487 height 360
click at [302, 383] on div "// =========================== function initializeComments ( ) { try { const ur…" at bounding box center [477, 267] width 487 height 360
drag, startPoint x: 308, startPoint y: 377, endPoint x: 430, endPoint y: 375, distance: 121.4
click at [430, 375] on div "// =========================== function initializeComments ( ) { try { const ur…" at bounding box center [477, 267] width 487 height 360
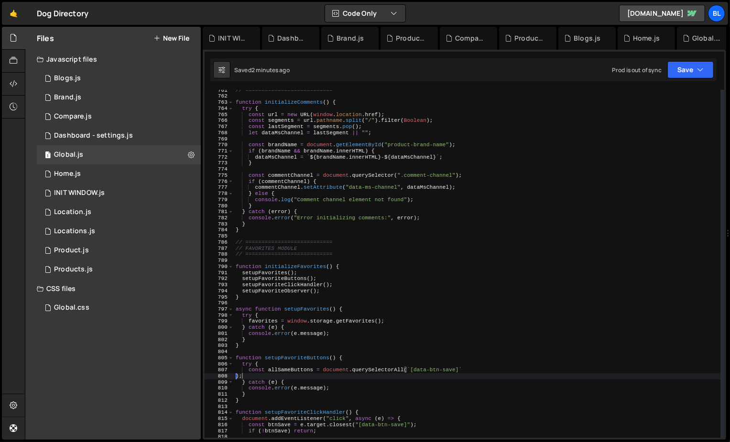
scroll to position [0, 0]
type textarea "const allSameButtons = document.querySelectorAll(`[data-btn-save]`);"
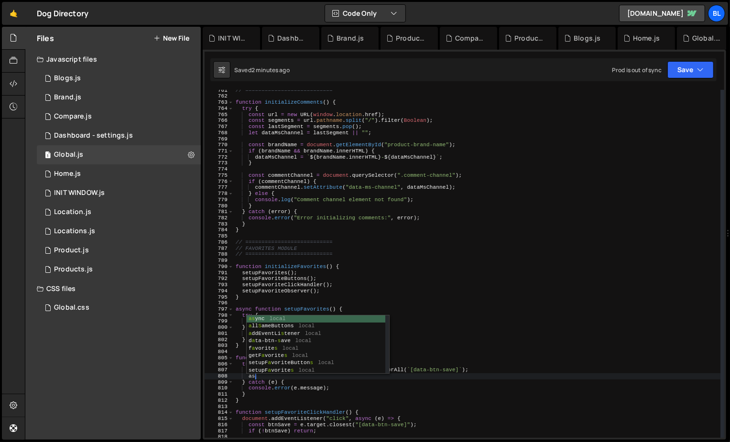
type textarea "a"
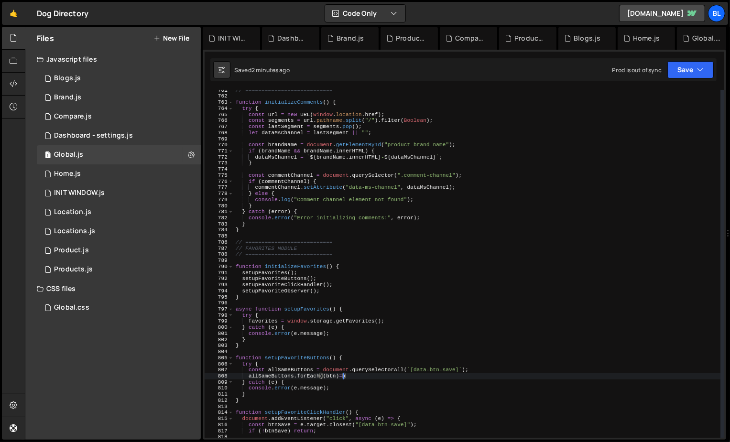
scroll to position [0, 10]
click at [459, 364] on div "// =========================== function initializeComments ( ) { try { const ur…" at bounding box center [477, 267] width 487 height 360
click at [460, 363] on div "// =========================== function initializeComments ( ) { try { const ur…" at bounding box center [477, 267] width 487 height 360
click at [459, 367] on div "// =========================== function initializeComments ( ) { try { const ur…" at bounding box center [477, 267] width 487 height 360
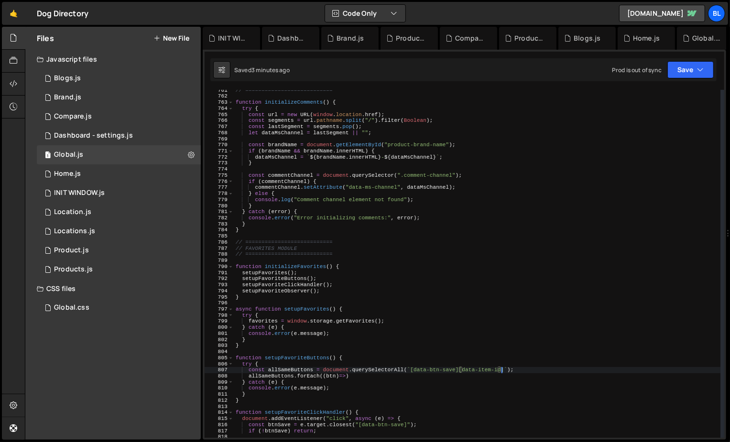
scroll to position [0, 23]
click at [420, 375] on div "// =========================== function initializeComments ( ) { try { const ur…" at bounding box center [477, 267] width 487 height 360
type textarea "allSameButtons.forEach((btn)=>{)"
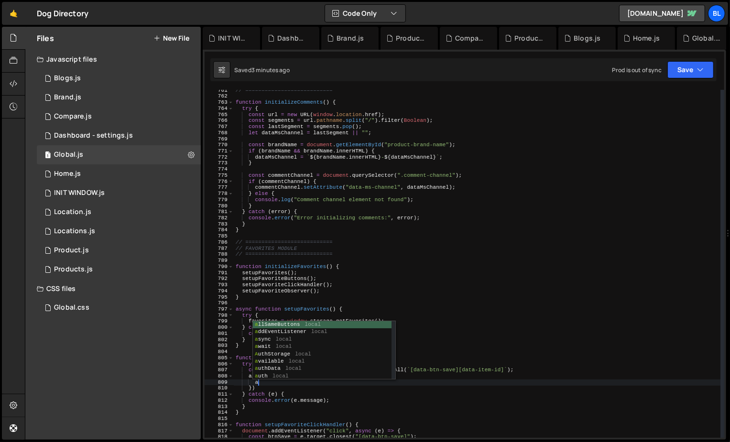
type textarea "a"
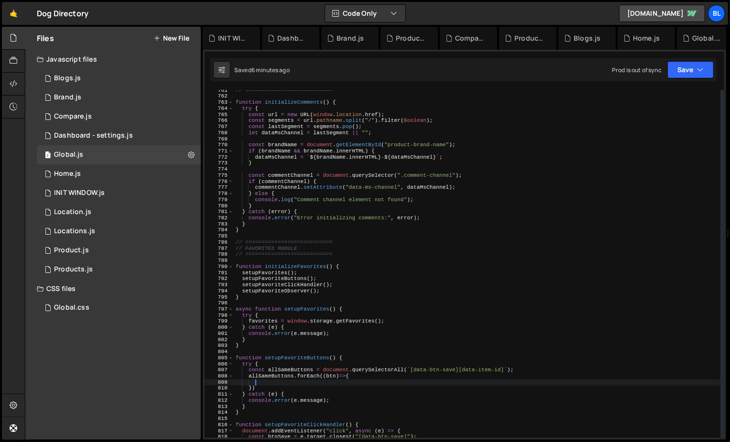
click at [301, 370] on div "// =========================== function initializeComments ( ) { try { const ur…" at bounding box center [477, 267] width 487 height 360
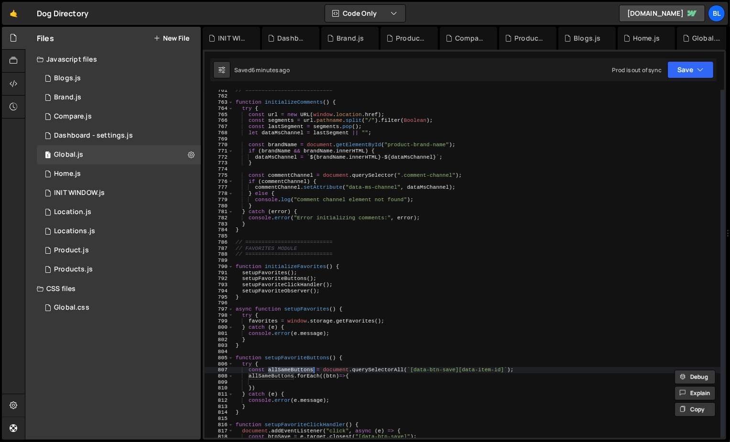
click at [276, 377] on div "// =========================== function initializeComments ( ) { try { const ur…" at bounding box center [477, 267] width 487 height 360
type textarea "allSameButtons.forEach((btn)=>{"
click at [276, 382] on div "// =========================== function initializeComments ( ) { try { const ur…" at bounding box center [477, 267] width 487 height 360
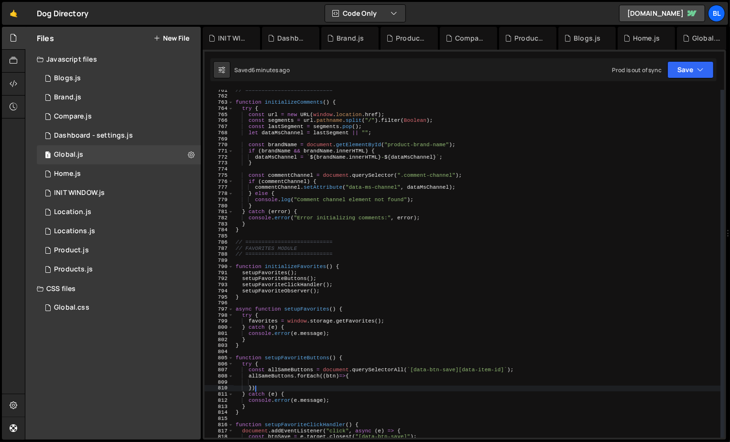
type textarea "});"
click at [308, 364] on div "// =========================== function initializeComments ( ) { try { const ur…" at bounding box center [477, 267] width 487 height 360
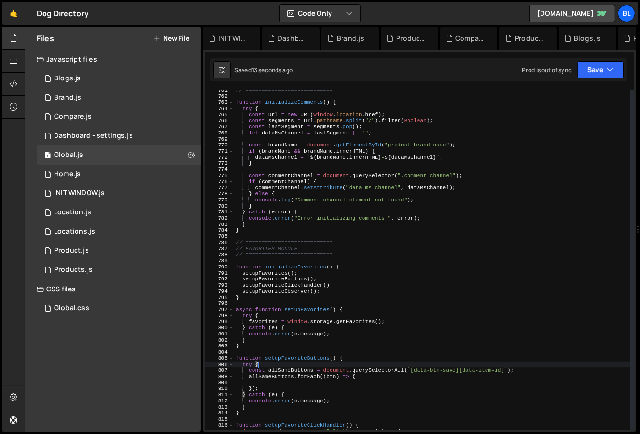
click at [273, 378] on div "// =========================== function initializeComments ( ) { try { const ur…" at bounding box center [432, 263] width 397 height 352
type textarea "allSameButtons.forEach((btn) => {"
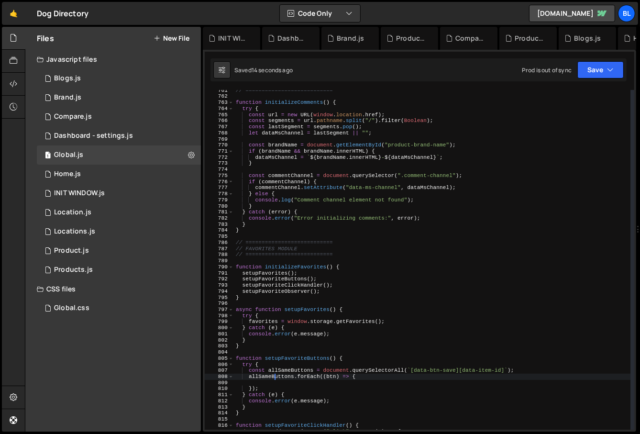
click at [296, 379] on div "// =========================== function initializeComments ( ) { try { const ur…" at bounding box center [432, 263] width 397 height 352
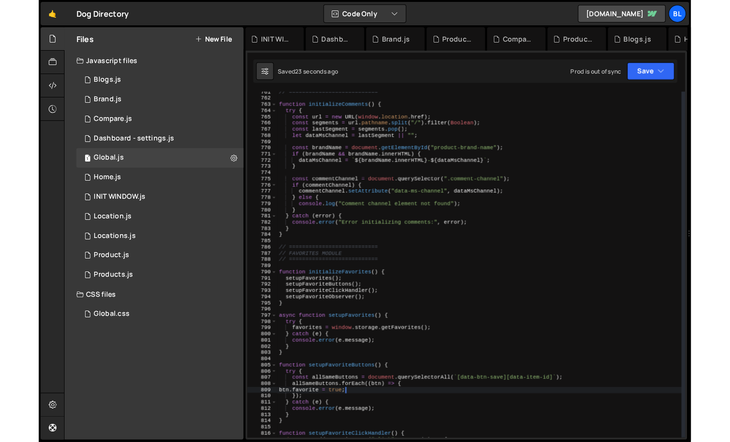
scroll to position [0, 5]
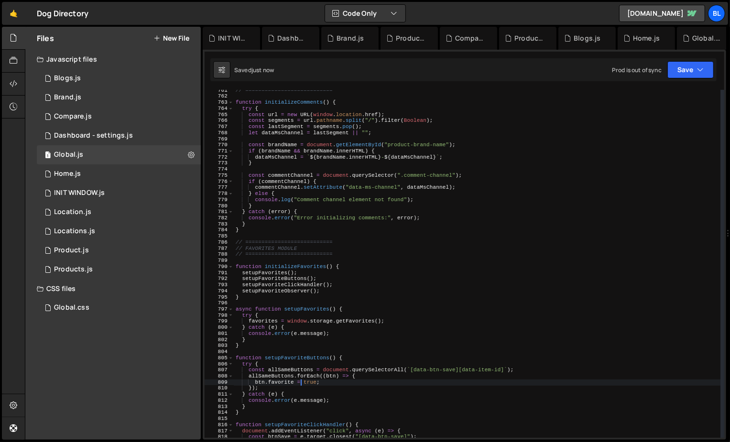
type textarea "btn.favorite = true;"
click at [307, 354] on div "// =========================== function initializeComments ( ) { try { const ur…" at bounding box center [477, 267] width 487 height 360
click at [299, 353] on div "// =========================== function initializeComments ( ) { try { const ur…" at bounding box center [477, 267] width 487 height 360
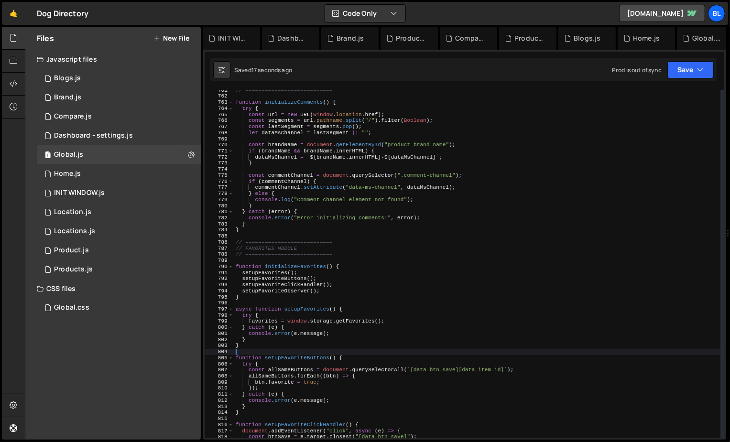
click at [299, 353] on div "// =========================== function initializeComments ( ) { try { const ur…" at bounding box center [477, 267] width 487 height 360
click at [310, 361] on div "// =========================== function initializeComments ( ) { try { const ur…" at bounding box center [477, 267] width 487 height 360
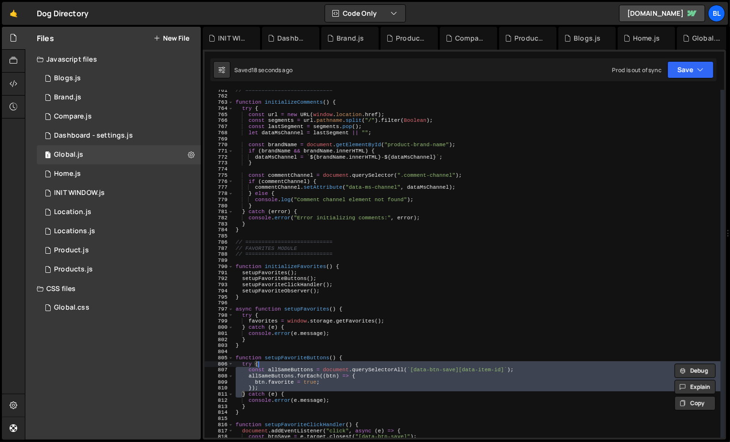
click at [319, 355] on div "// =========================== function initializeComments ( ) { try { const ur…" at bounding box center [477, 267] width 487 height 360
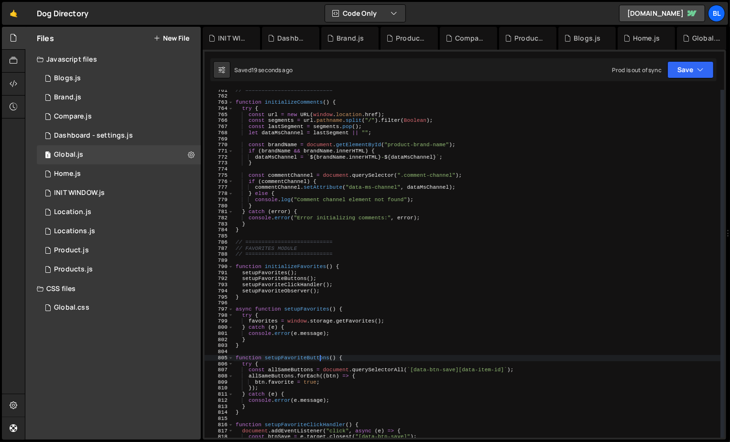
click at [319, 355] on div "// =========================== function initializeComments ( ) { try { const ur…" at bounding box center [477, 267] width 487 height 360
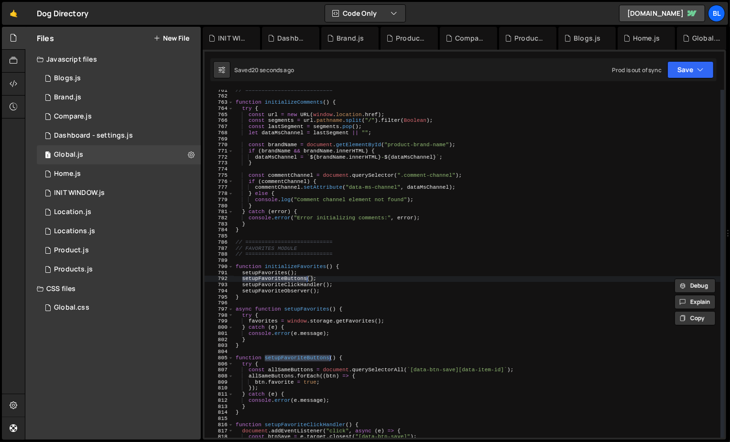
click at [294, 366] on div "// =========================== function initializeComments ( ) { try { const ur…" at bounding box center [477, 267] width 487 height 360
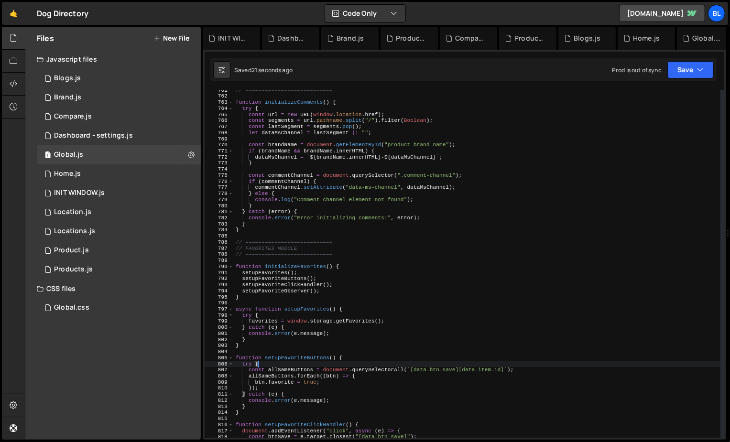
click at [291, 380] on div "// =========================== function initializeComments ( ) { try { const ur…" at bounding box center [477, 267] width 487 height 360
click at [283, 378] on div "// =========================== function initializeComments ( ) { try { const ur…" at bounding box center [477, 267] width 487 height 360
type textarea "allSameButtons.forEach((btn) => {"
click at [283, 378] on div "// =========================== function initializeComments ( ) { try { const ur…" at bounding box center [477, 267] width 487 height 360
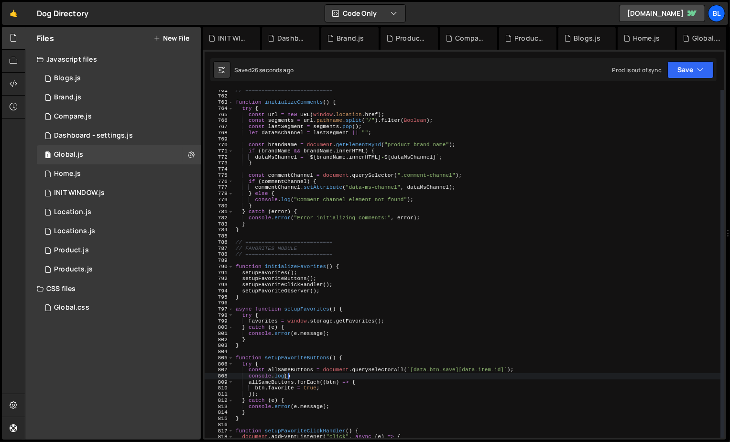
paste textarea "allSameButtons)"
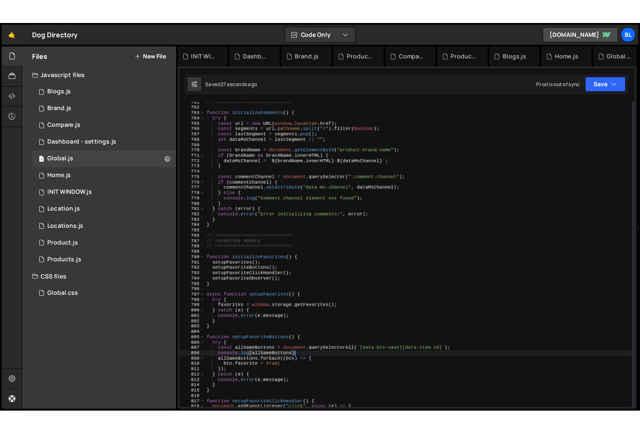
scroll to position [0, 9]
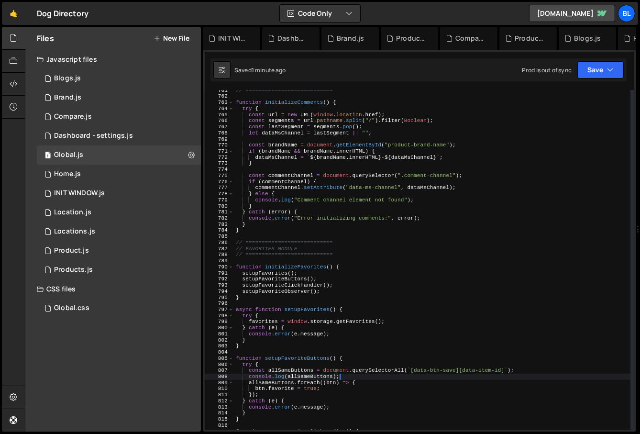
click at [383, 362] on div "// =========================== function initializeComments ( ) { try { const ur…" at bounding box center [432, 263] width 397 height 352
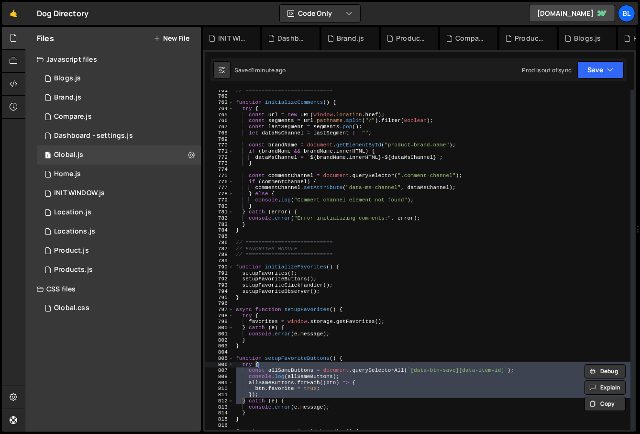
click at [428, 365] on div "// =========================== function initializeComments ( ) { try { const ur…" at bounding box center [432, 263] width 397 height 352
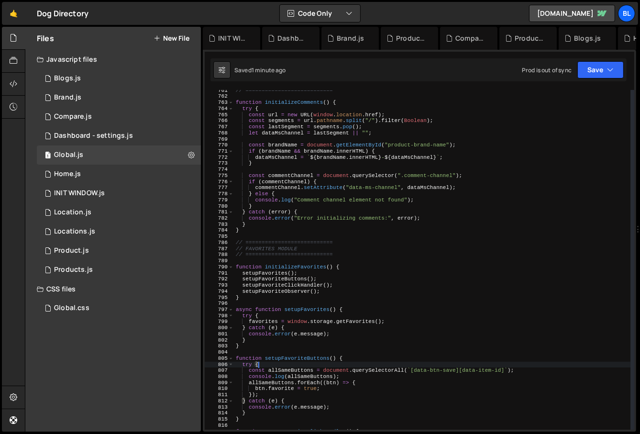
click at [428, 365] on div "// =========================== function initializeComments ( ) { try { const ur…" at bounding box center [432, 263] width 397 height 352
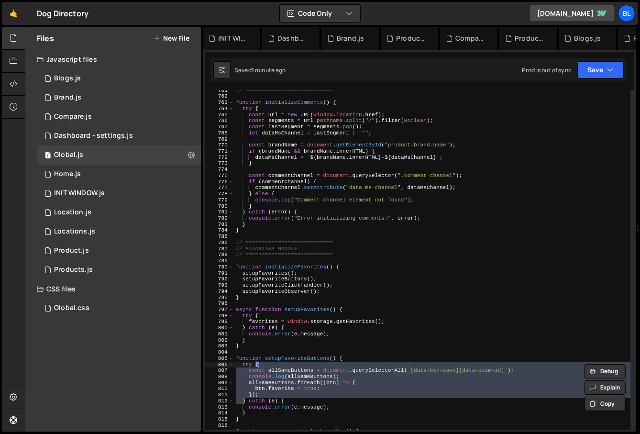
click at [429, 370] on div "// =========================== function initializeComments ( ) { try { const ur…" at bounding box center [432, 263] width 397 height 352
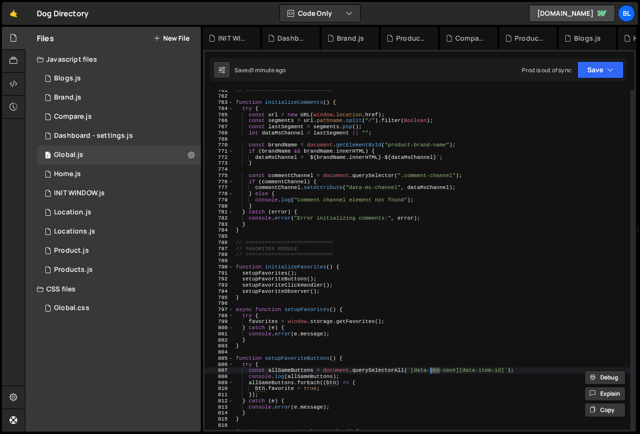
click at [414, 368] on div "// =========================== function initializeComments ( ) { try { const ur…" at bounding box center [432, 263] width 397 height 352
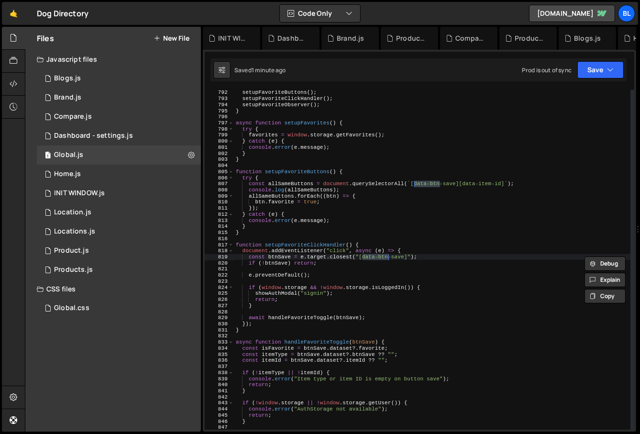
scroll to position [5099, 0]
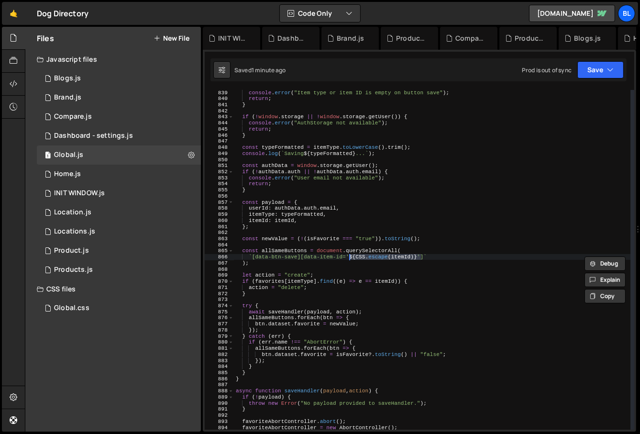
drag, startPoint x: 419, startPoint y: 257, endPoint x: 349, endPoint y: 257, distance: 69.8
click at [349, 257] on div "console . error ( "Item type or item ID is empty on button save" ) ; return ; }…" at bounding box center [432, 265] width 397 height 352
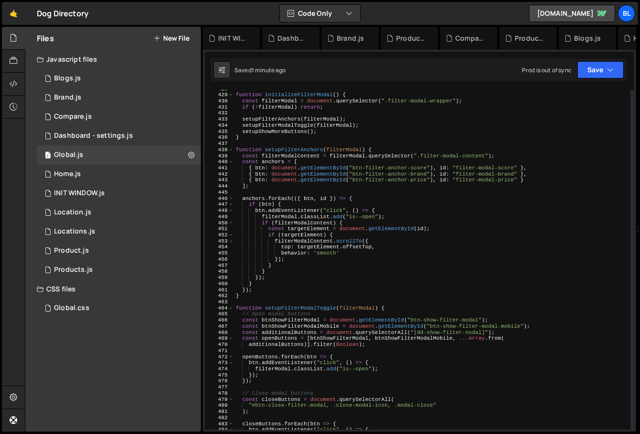
scroll to position [2601, 0]
click at [339, 269] on div "function initializeFilterModal ( ) { const filterModal = document . querySelect…" at bounding box center [432, 262] width 397 height 352
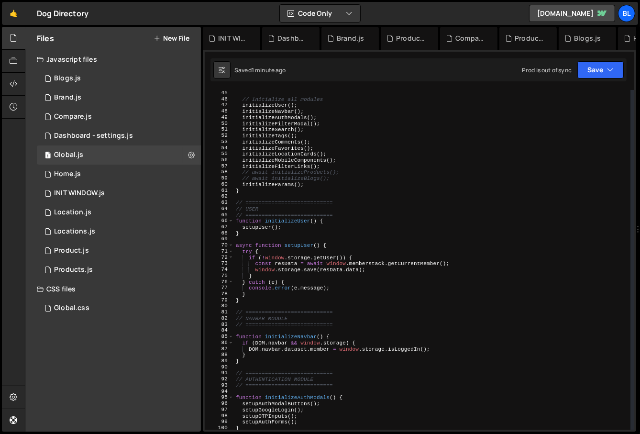
scroll to position [274, 0]
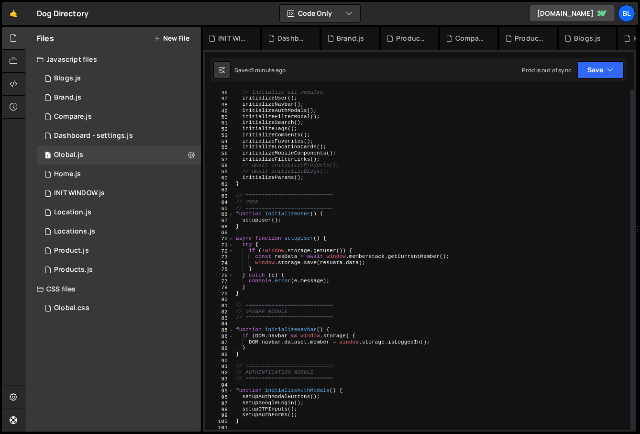
click at [305, 243] on div "// Initialize all modules initializeUser ( ) ; initializeNavbar ( ) ; initializ…" at bounding box center [432, 265] width 397 height 352
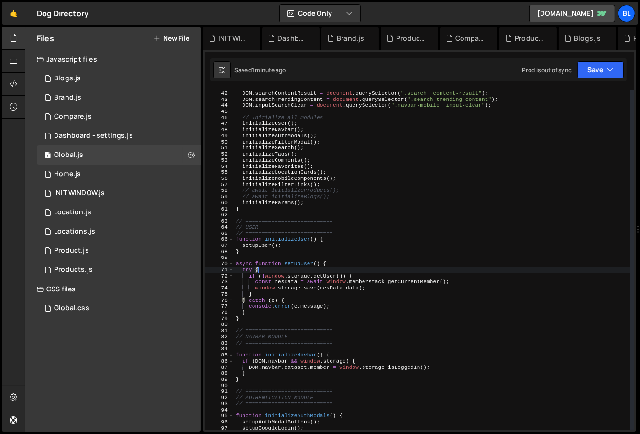
scroll to position [248, 0]
click at [282, 157] on div "DOM . searchContentDefault = document . querySelector ( ".search__content-defau…" at bounding box center [432, 262] width 397 height 352
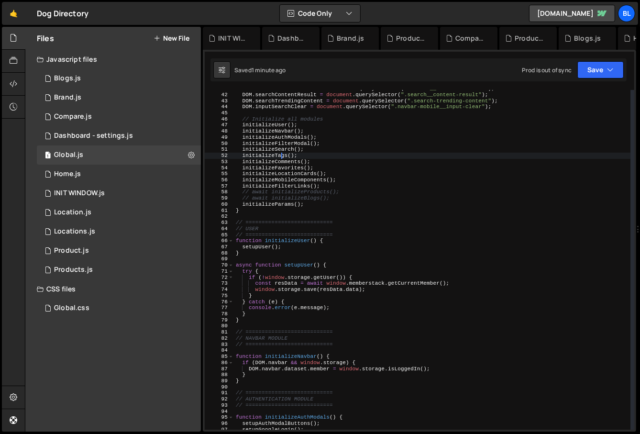
click at [282, 157] on div "DOM . searchContentDefault = document . querySelector ( ".search__content-defau…" at bounding box center [432, 262] width 397 height 352
click at [265, 164] on div "DOM . searchContentDefault = document . querySelector ( ".search__content-defau…" at bounding box center [432, 262] width 397 height 352
type textarea "initializeComments();"
click at [265, 164] on div "DOM . searchContentDefault = document . querySelector ( ".search__content-defau…" at bounding box center [432, 262] width 397 height 352
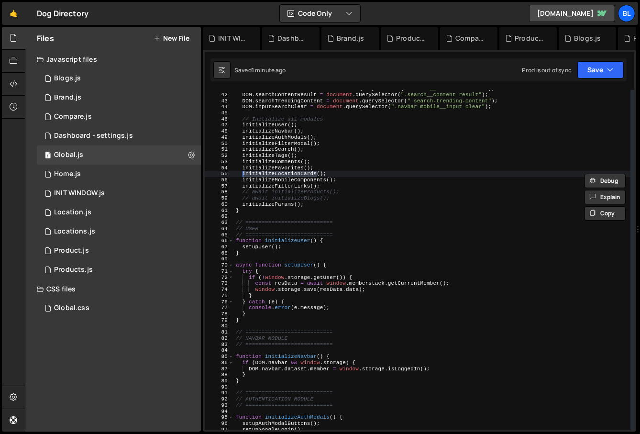
scroll to position [14760, 0]
click at [280, 166] on div "DOM . searchContentDefault = document . querySelector ( ".search__content-defau…" at bounding box center [432, 262] width 397 height 352
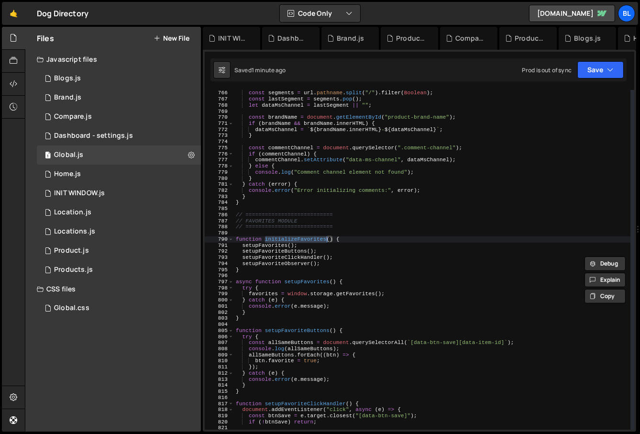
scroll to position [4679, 0]
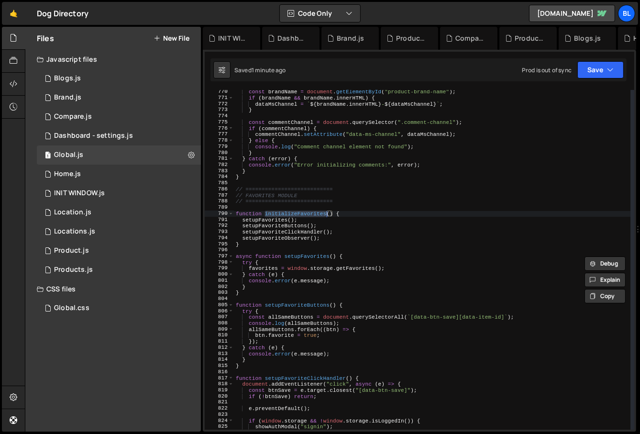
click at [346, 343] on div "const brandName = document . getElementById ( "product-brand-name" ) ; if ( bra…" at bounding box center [432, 265] width 397 height 352
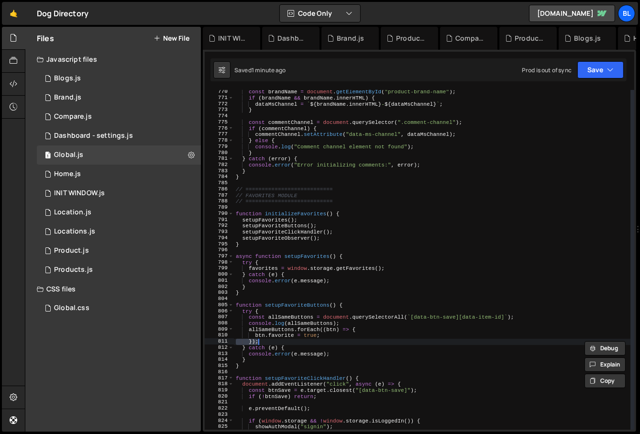
click at [356, 333] on div "const brandName = document . getElementById ( "product-brand-name" ) ; if ( bra…" at bounding box center [432, 265] width 397 height 352
type textarea "btn.favorite = true;"
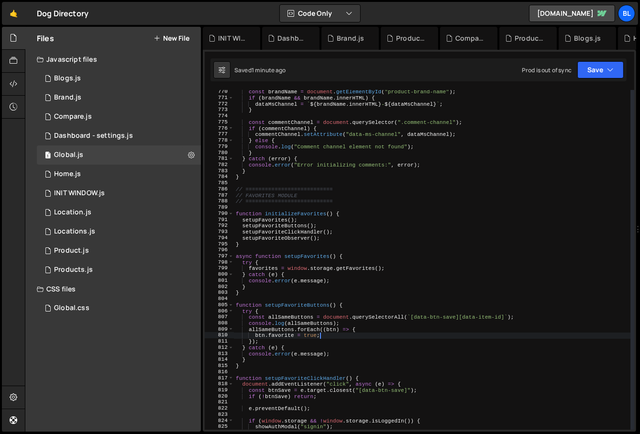
scroll to position [0, 1]
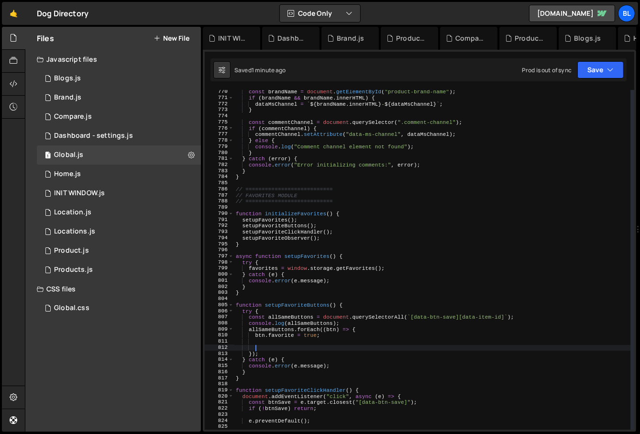
type textarea "${CSS.escape(itemId)}'"
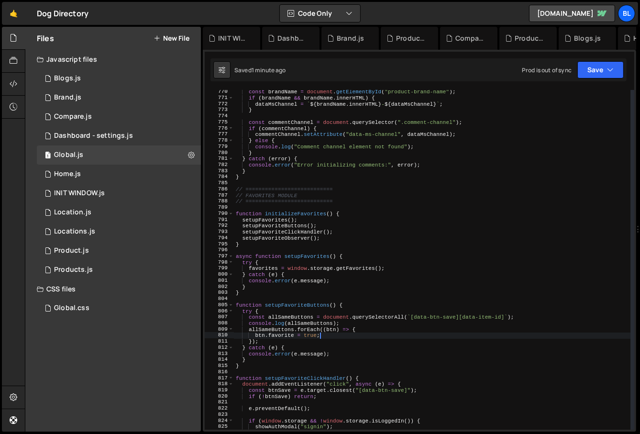
click at [388, 325] on div "const brandName = document . getElementById ( "product-brand-name" ) ; if ( bra…" at bounding box center [432, 265] width 397 height 352
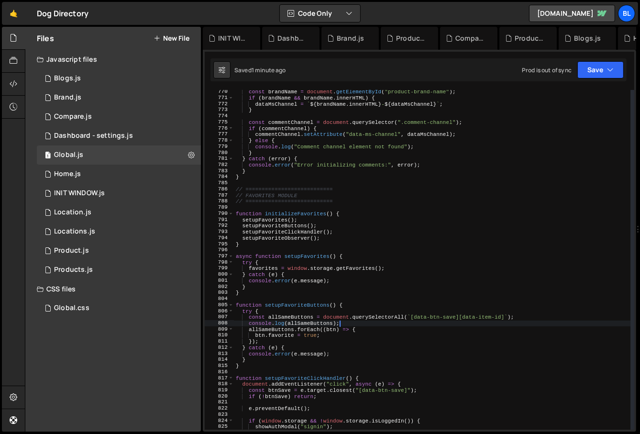
click at [506, 312] on div "const brandName = document . getElementById ( "product-brand-name" ) ; if ( bra…" at bounding box center [432, 265] width 397 height 352
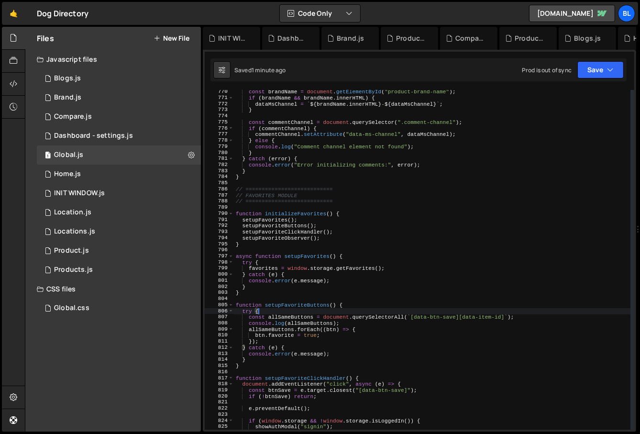
click at [503, 318] on div "const brandName = document . getElementById ( "product-brand-name" ) ; if ( bra…" at bounding box center [432, 265] width 397 height 352
click at [300, 317] on div "const brandName = document . getElementById ( "product-brand-name" ) ; if ( bra…" at bounding box center [432, 265] width 397 height 352
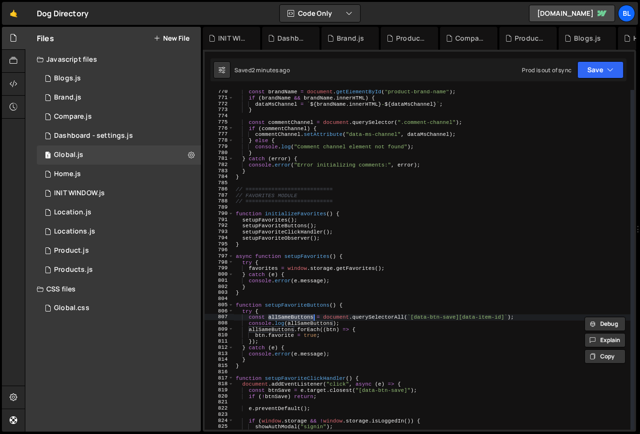
click at [350, 318] on div "const brandName = document . getElementById ( "product-brand-name" ) ; if ( bra…" at bounding box center [432, 265] width 397 height 352
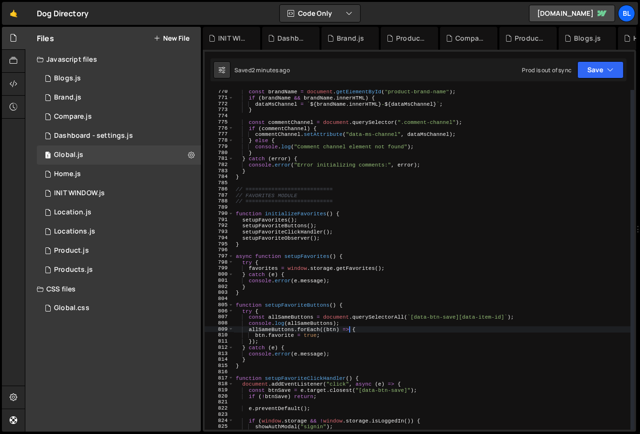
type textarea "btn.favorite = true;"
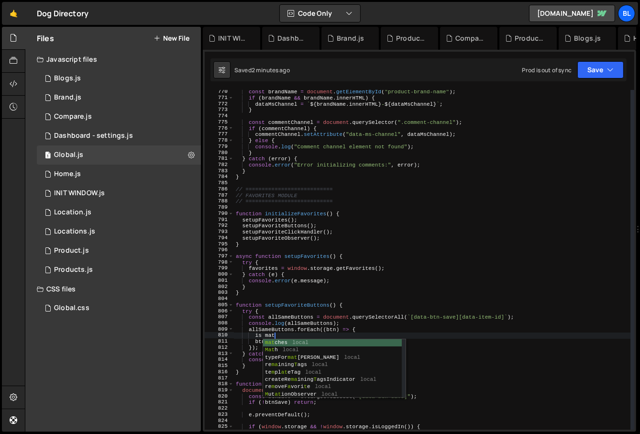
type textarea "is"
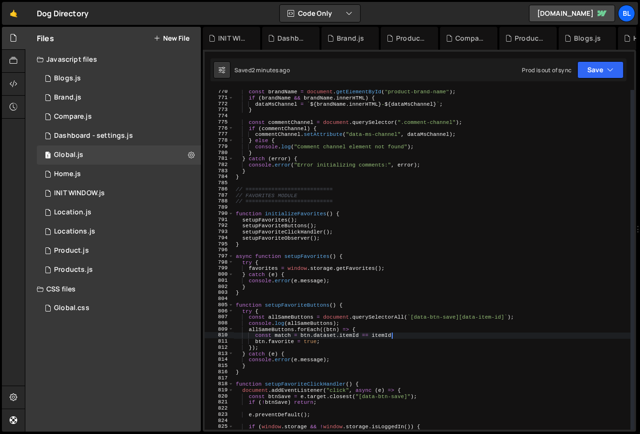
scroll to position [0, 13]
click at [358, 322] on div "const brandName = document . getElementById ( "product-brand-name" ) ; if ( bra…" at bounding box center [432, 265] width 397 height 352
type textarea "console.log(allSameButtons);"
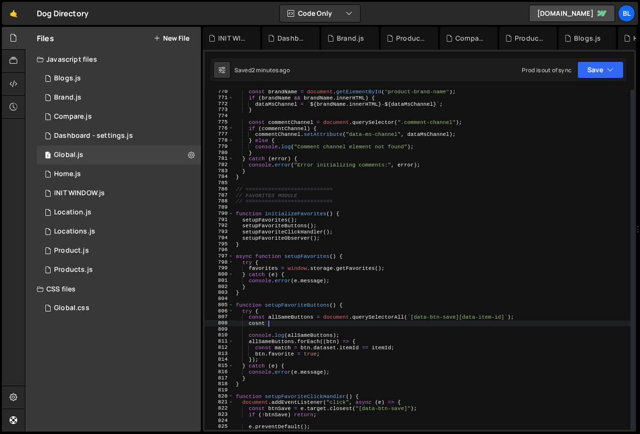
type textarea "cosnt"
type textarea "const flattenFavorites = favorites.flatten();"
click at [296, 322] on div "const brandName = document . getElementById ( "product-brand-name" ) ; if ( bra…" at bounding box center [432, 265] width 397 height 352
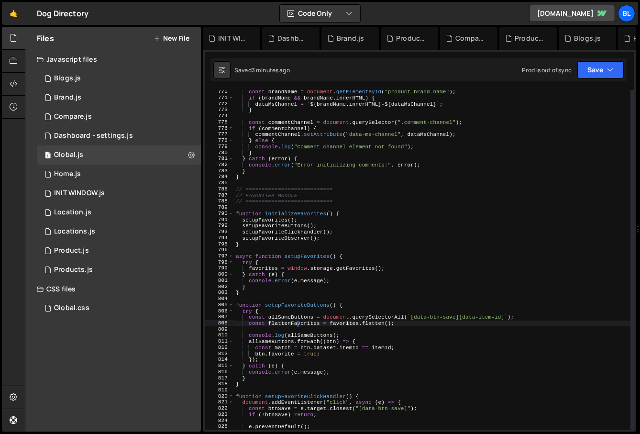
click at [296, 322] on div "const brandName = document . getElementById ( "product-brand-name" ) ; if ( bra…" at bounding box center [432, 265] width 397 height 352
click at [302, 329] on div "const brandName = document . getElementById ( "product-brand-name" ) ; if ( bra…" at bounding box center [432, 265] width 397 height 352
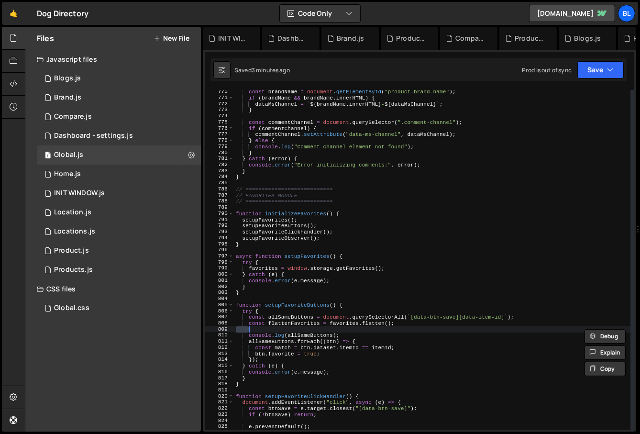
click at [307, 331] on div "const brandName = document . getElementById ( "product-brand-name" ) ; if ( bra…" at bounding box center [432, 265] width 397 height 352
click at [311, 334] on div "const brandName = document . getElementById ( "product-brand-name" ) ; if ( bra…" at bounding box center [432, 265] width 397 height 352
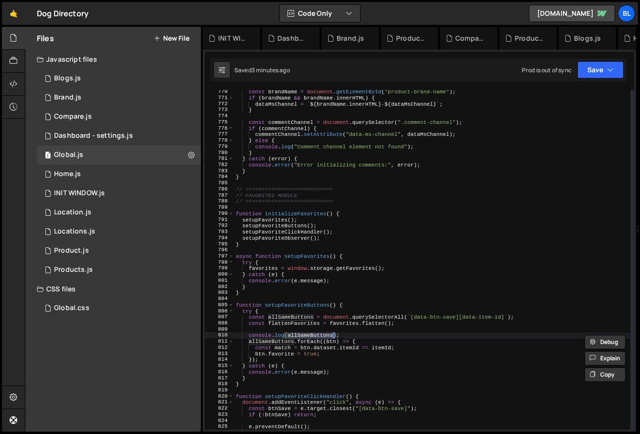
paste textarea "flattenFavorite"
click at [400, 320] on div "const brandName = document . getElementById ( "product-brand-name" ) ; if ( bra…" at bounding box center [432, 265] width 397 height 352
type textarea "const flattenFavorites = favorites.flatten();"
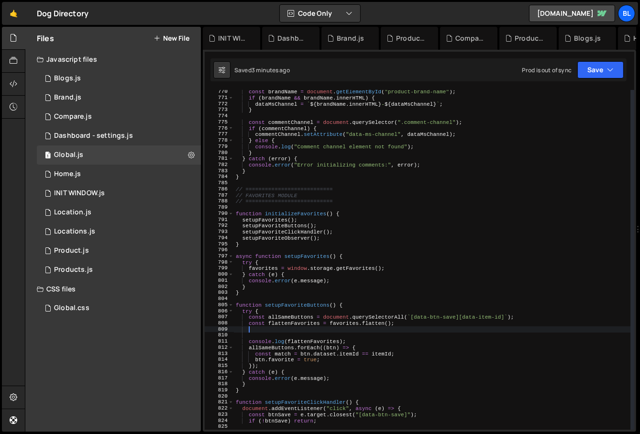
paste textarea "flattenFavorites"
type textarea "flattenFavorites.forEach((id)=>{)"
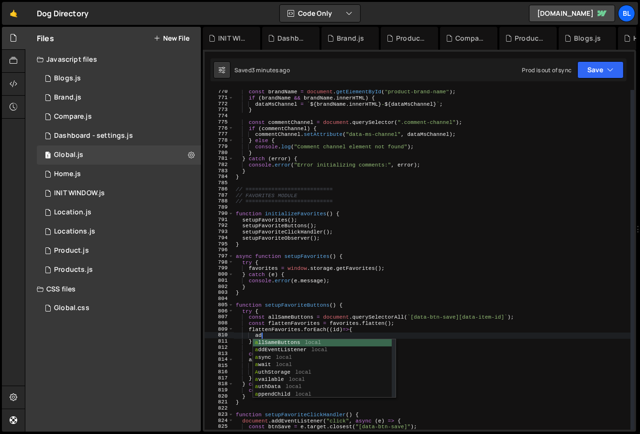
type textarea "a"
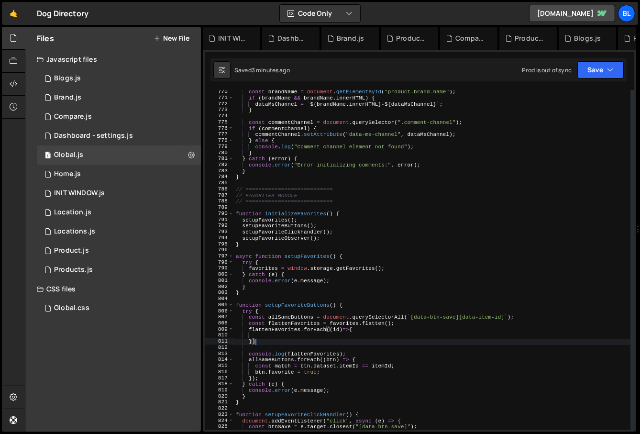
type textarea "});"
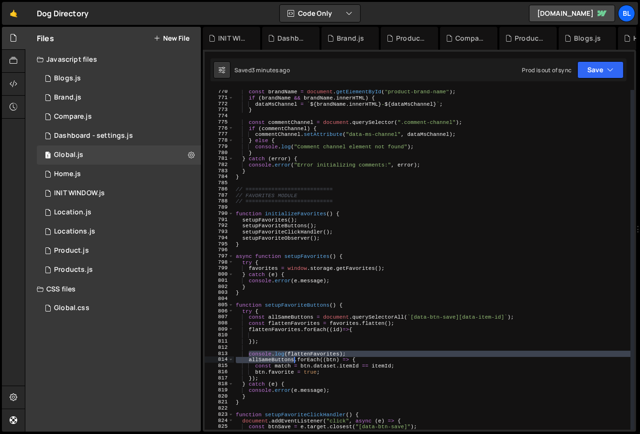
drag, startPoint x: 249, startPoint y: 356, endPoint x: 294, endPoint y: 357, distance: 44.5
click at [294, 357] on div "const brandName = document . getElementById ( "product-brand-name" ) ; if ( bra…" at bounding box center [432, 265] width 397 height 352
click at [266, 356] on div "const brandName = document . getElementById ( "product-brand-name" ) ; if ( bra…" at bounding box center [432, 265] width 397 height 352
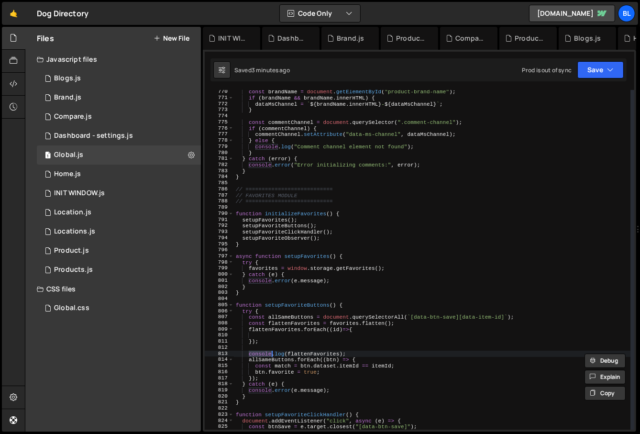
click at [296, 316] on div "const brandName = document . getElementById ( "product-brand-name" ) ; if ( bra…" at bounding box center [432, 265] width 397 height 352
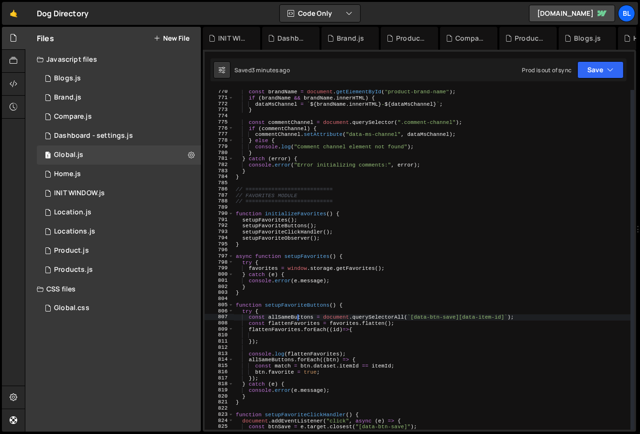
click at [296, 316] on div "const brandName = document . getElementById ( "product-brand-name" ) ; if ( bra…" at bounding box center [432, 265] width 397 height 352
click at [267, 356] on div "const brandName = document . getElementById ( "product-brand-name" ) ; if ( bra…" at bounding box center [432, 265] width 397 height 352
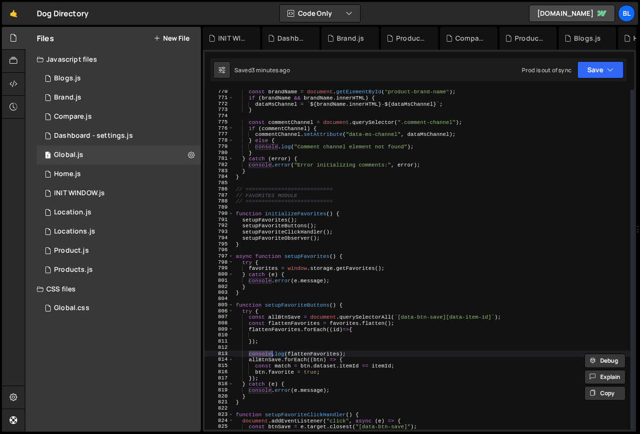
click at [260, 360] on div "const brandName = document . getElementById ( "product-brand-name" ) ; if ( bra…" at bounding box center [432, 265] width 397 height 352
type textarea "allBtnSave.forEach((btn) => {"
click at [260, 360] on div "const brandName = document . getElementById ( "product-brand-name" ) ; if ( bra…" at bounding box center [432, 265] width 397 height 352
click at [273, 335] on div "const brandName = document . getElementById ( "product-brand-name" ) ; if ( bra…" at bounding box center [432, 265] width 397 height 352
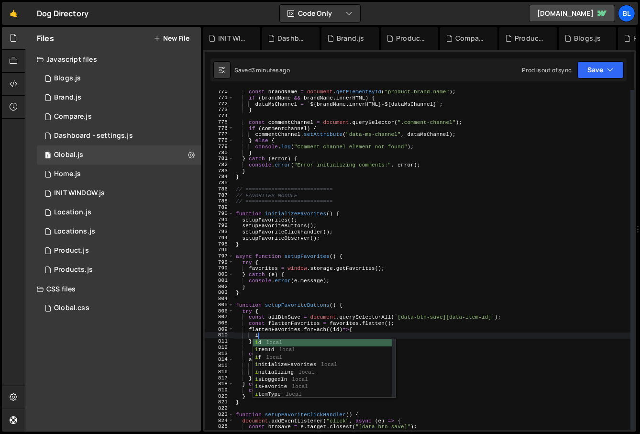
type textarea "if"
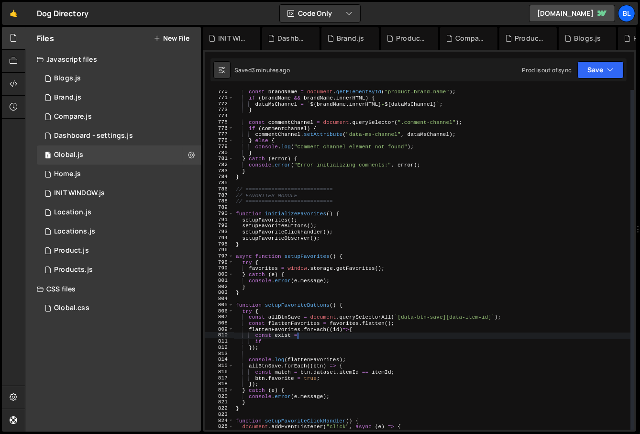
scroll to position [0, 5]
paste textarea "allBtnSave"
type textarea "if(exist){"
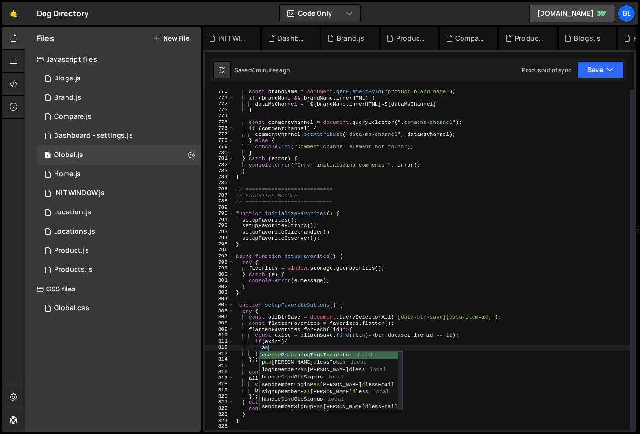
type textarea "a"
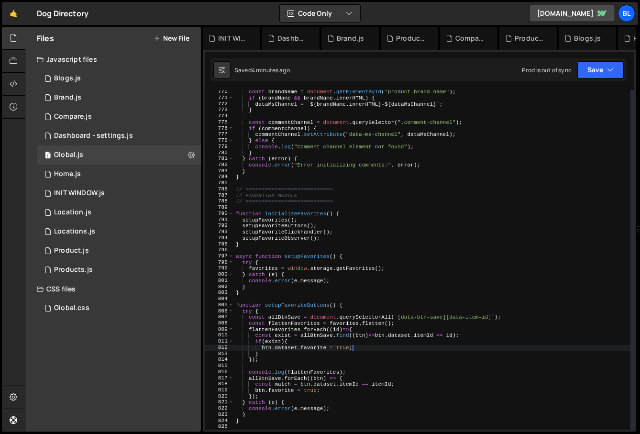
scroll to position [0, 1]
click at [283, 330] on div "const brandName = document . getElementById ( "product-brand-name" ) ; if ( bra…" at bounding box center [432, 265] width 397 height 352
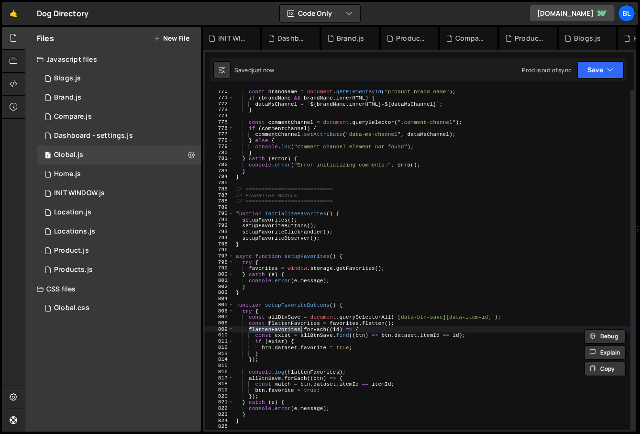
click at [283, 337] on div "const brandName = document . getElementById ( "product-brand-name" ) ; if ( bra…" at bounding box center [432, 265] width 397 height 352
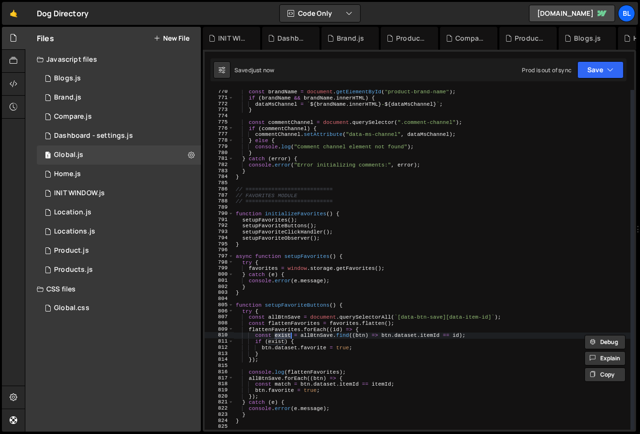
click at [345, 348] on div "const brandName = document . getElementById ( "product-brand-name" ) ; if ( bra…" at bounding box center [432, 265] width 397 height 352
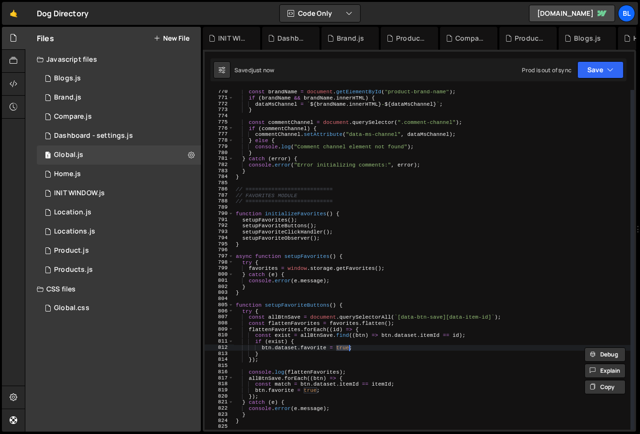
paste textarea "exist"
type textarea "btn.dataset.favorite = exist;"
drag, startPoint x: 254, startPoint y: 338, endPoint x: 296, endPoint y: 342, distance: 42.7
click at [296, 342] on div "const brandName = document . getElementById ( "product-brand-name" ) ; if ( bra…" at bounding box center [432, 265] width 397 height 352
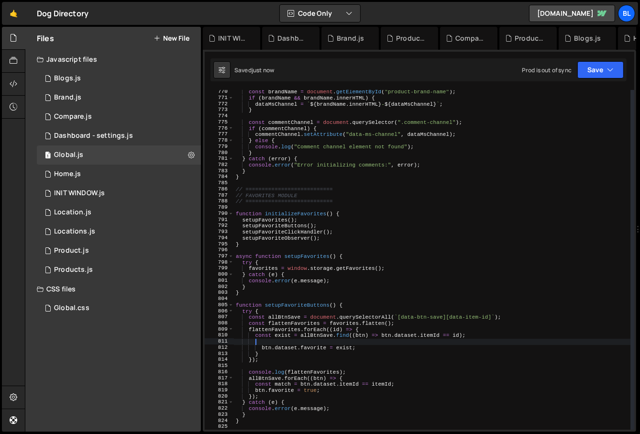
click at [273, 350] on div "const brandName = document . getElementById ( "product-brand-name" ) ; if ( bra…" at bounding box center [432, 265] width 397 height 352
type textarea "}"
type textarea "btn.dataset.favorite = exist;"
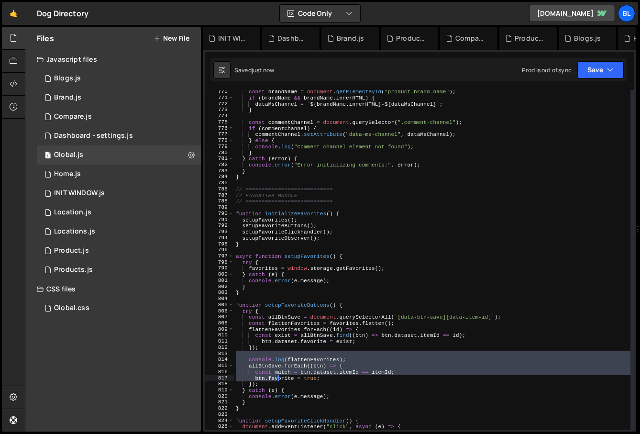
drag, startPoint x: 244, startPoint y: 353, endPoint x: 278, endPoint y: 378, distance: 42.5
click at [278, 378] on div "const brandName = document . getElementById ( "product-brand-name" ) ; if ( bra…" at bounding box center [432, 265] width 397 height 352
click at [265, 385] on div "const brandName = document . getElementById ( "product-brand-name" ) ; if ( bra…" at bounding box center [432, 265] width 397 height 352
type textarea "btn.favorite = true; });"
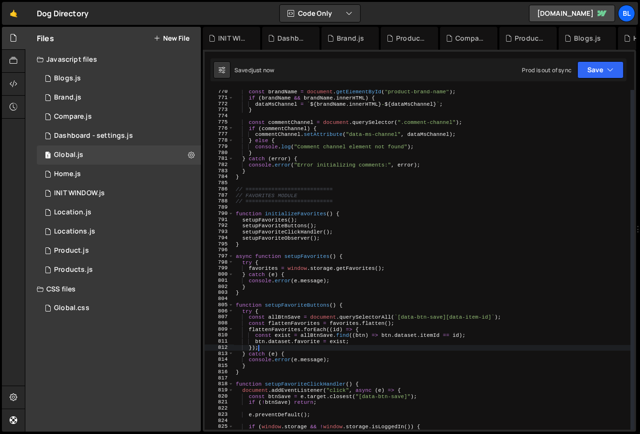
click at [298, 323] on div "const brandName = document . getElementById ( "product-brand-name" ) ; if ( bra…" at bounding box center [432, 265] width 397 height 352
type textarea "const flattenFavorites = favorites.flatten();"
click at [298, 323] on div "const brandName = document . getElementById ( "product-brand-name" ) ; if ( bra…" at bounding box center [432, 265] width 397 height 352
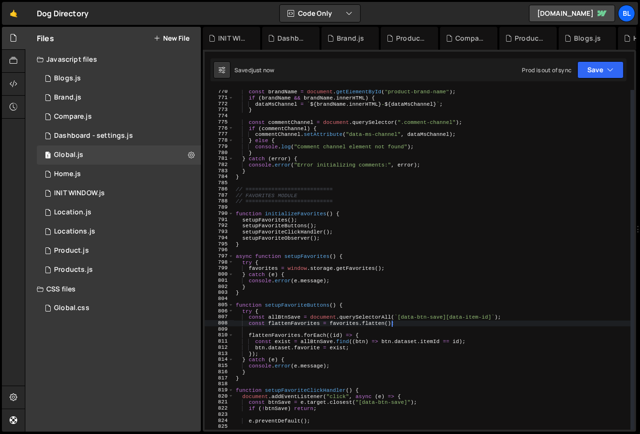
click at [392, 320] on div "const brandName = document . getElementById ( "product-brand-name" ) ; if ( bra…" at bounding box center [432, 265] width 397 height 352
type textarea "const flattenFavorites = favorites.flatten() ?? [];"
click at [379, 322] on div "const brandName = document . getElementById ( "product-brand-name" ) ; if ( bra…" at bounding box center [432, 265] width 397 height 352
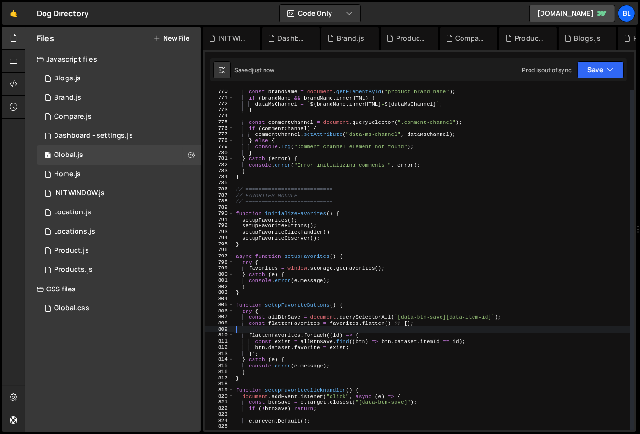
type textarea "const flattenFavorites = favorites.flatten() ?? [];"
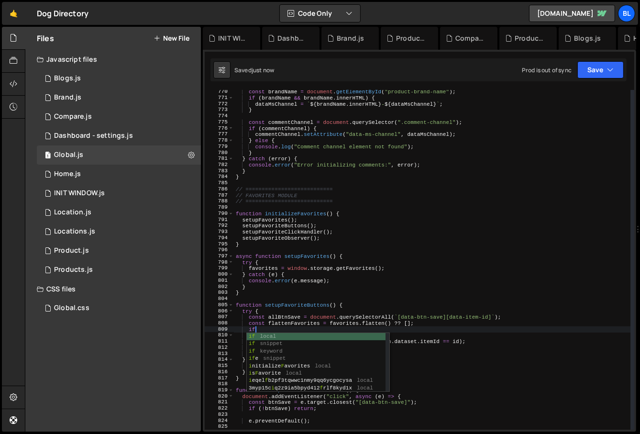
scroll to position [0, 1]
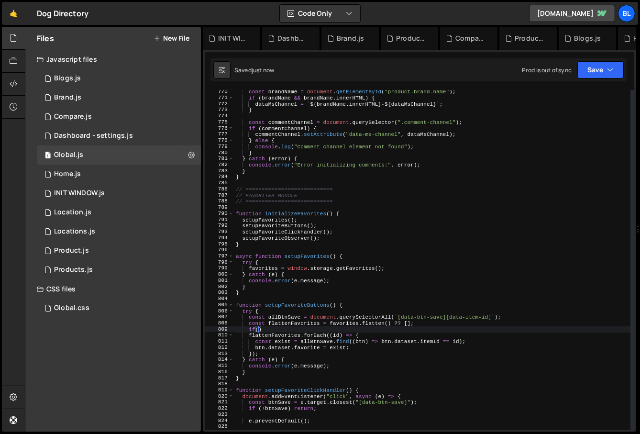
paste textarea "flattenFavorites)"
type textarea "if(flattenFavorites.length){"
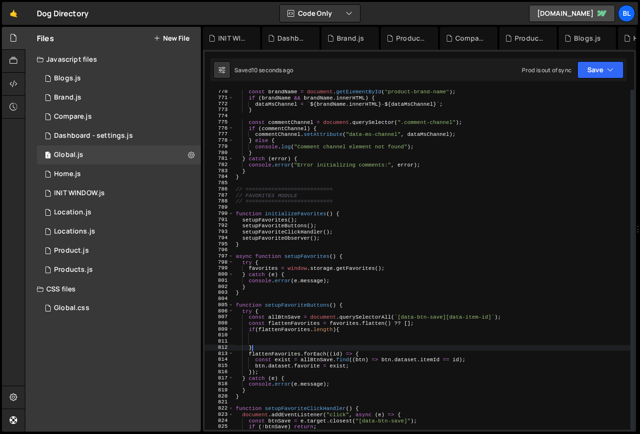
scroll to position [0, 1]
type textarea "flattenFavorites.forEach((id) => {"
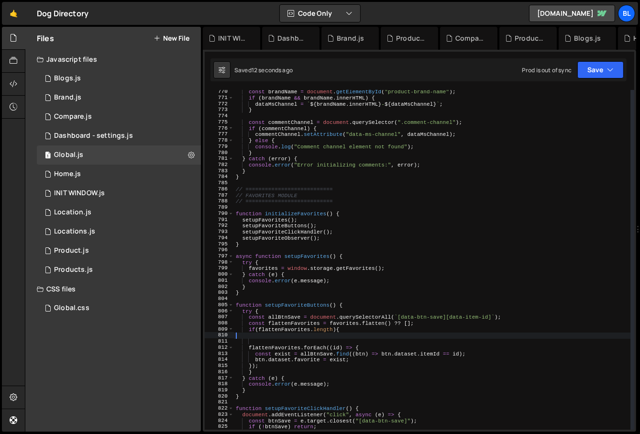
scroll to position [0, 0]
type textarea "if(flattenFavorites.length){"
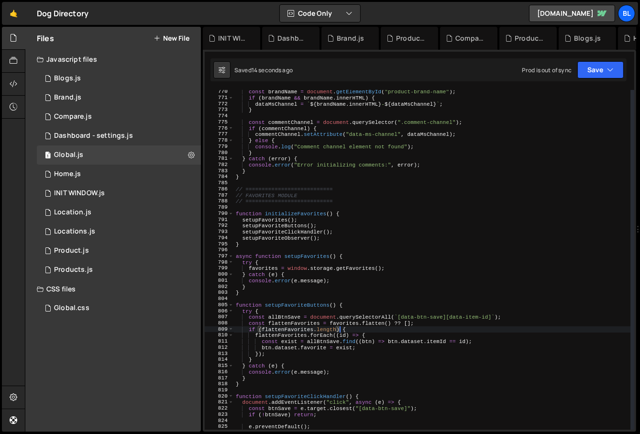
click at [379, 320] on div "const brandName = document . getElementById ( "product-brand-name" ) ; if ( bra…" at bounding box center [432, 265] width 397 height 352
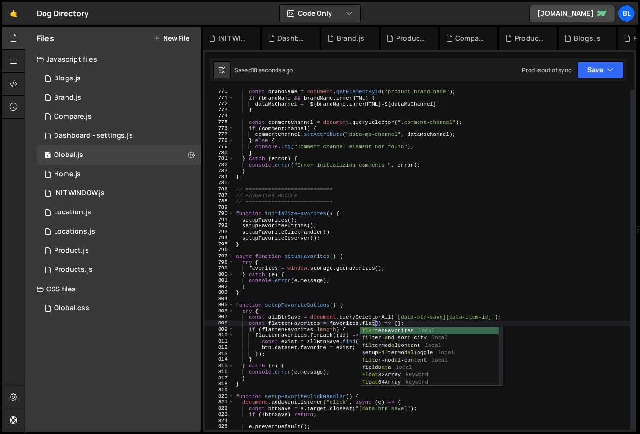
scroll to position [0, 12]
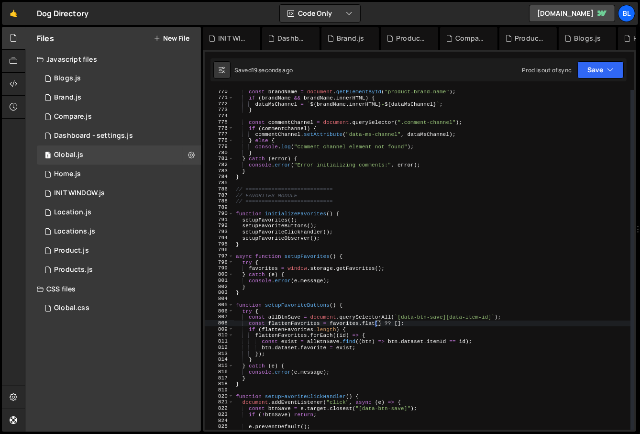
click at [359, 338] on div "const brandName = document . getElementById ( "product-brand-name" ) ; if ( bra…" at bounding box center [432, 265] width 397 height 352
drag, startPoint x: 245, startPoint y: 327, endPoint x: 309, endPoint y: 328, distance: 64.1
click at [309, 328] on div "const brandName = document . getElementById ( "product-brand-name" ) ; if ( bra…" at bounding box center [432, 265] width 397 height 352
type textarea "if (flattenFavorites.length) {"
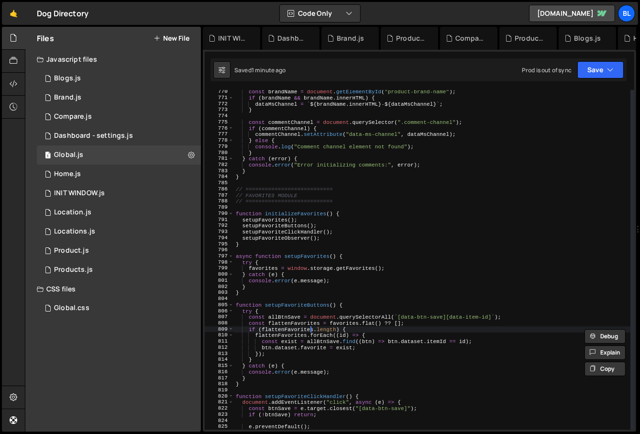
scroll to position [0, 0]
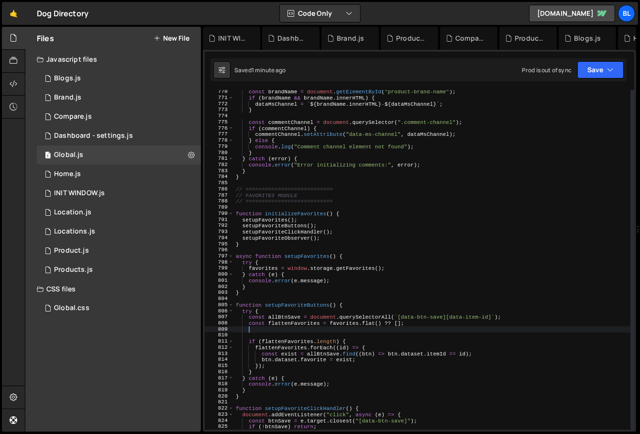
paste textarea
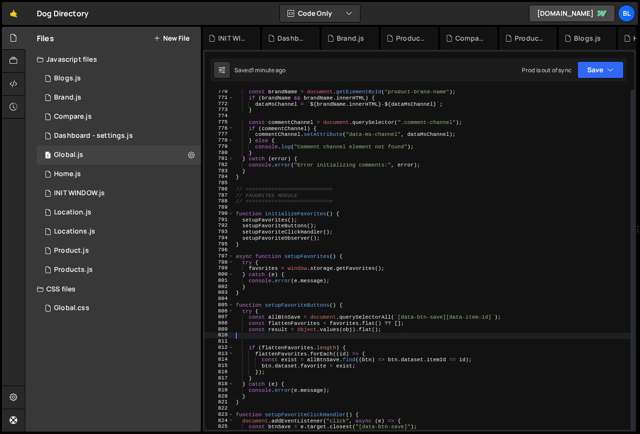
click at [285, 326] on div "const brandName = document . getElementById ( "product-brand-name" ) ; if ( bra…" at bounding box center [432, 265] width 397 height 352
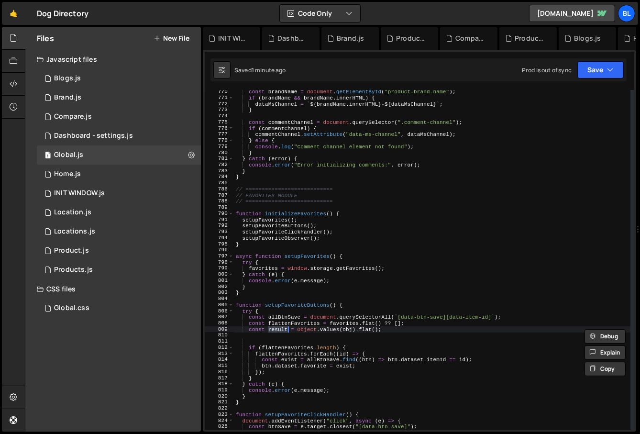
click at [272, 345] on div "const brandName = document . getElementById ( "product-brand-name" ) ; if ( bra…" at bounding box center [432, 265] width 397 height 352
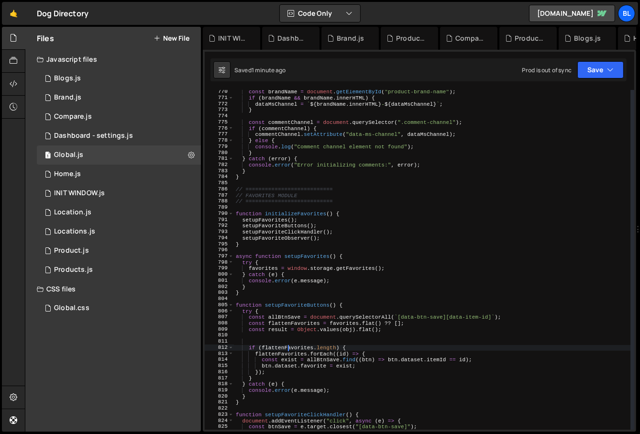
click at [288, 346] on div "const brandName = document . getElementById ( "product-brand-name" ) ; if ( bra…" at bounding box center [432, 265] width 397 height 352
paste textarea "result"
click at [332, 320] on div "const brandName = document . getElementById ( "product-brand-name" ) ; if ( bra…" at bounding box center [432, 265] width 397 height 352
click at [353, 322] on div "const brandName = document . getElementById ( "product-brand-name" ) ; if ( bra…" at bounding box center [432, 265] width 397 height 352
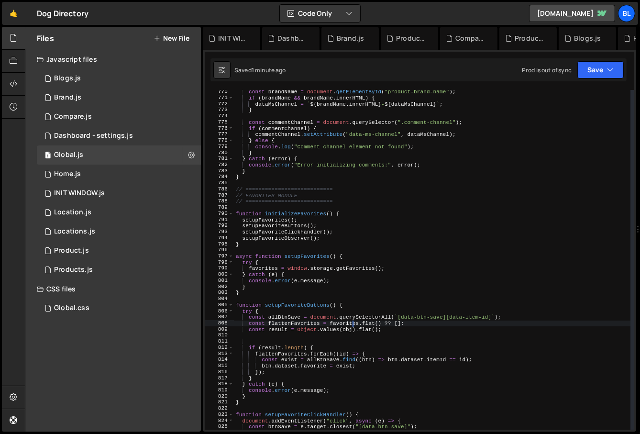
click at [331, 327] on div "const brandName = document . getElementById ( "product-brand-name" ) ; if ( bra…" at bounding box center [432, 265] width 397 height 352
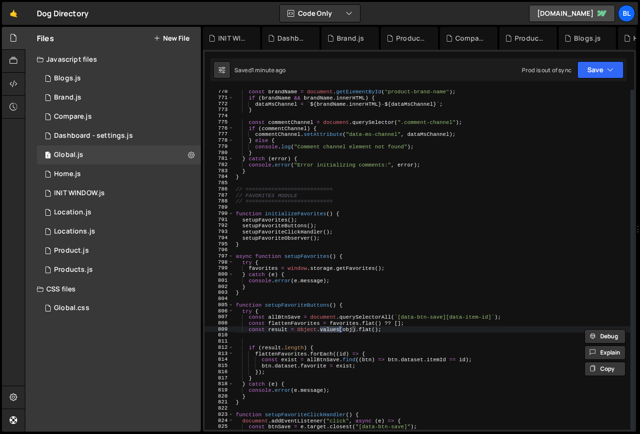
click at [348, 327] on div "const brandName = document . getElementById ( "product-brand-name" ) ; if ( bra…" at bounding box center [432, 265] width 397 height 352
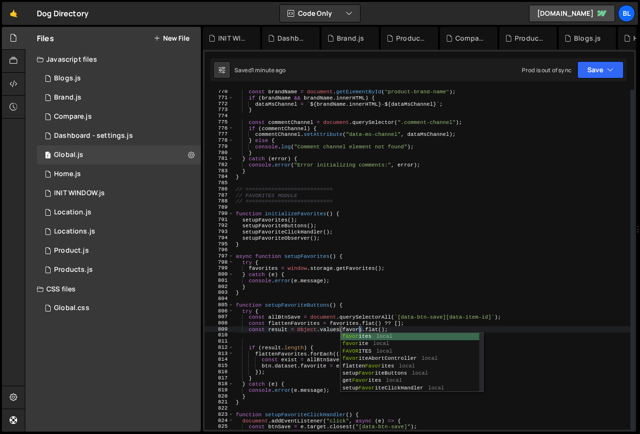
scroll to position [0, 11]
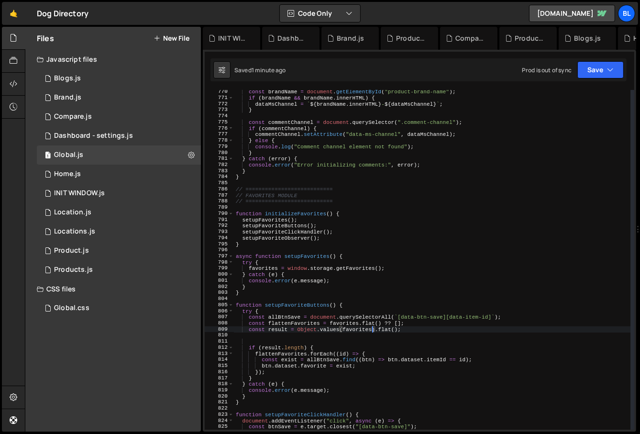
click at [412, 317] on div "const brandName = document . getElementById ( "product-brand-name" ) ; if ( bra…" at bounding box center [432, 265] width 397 height 352
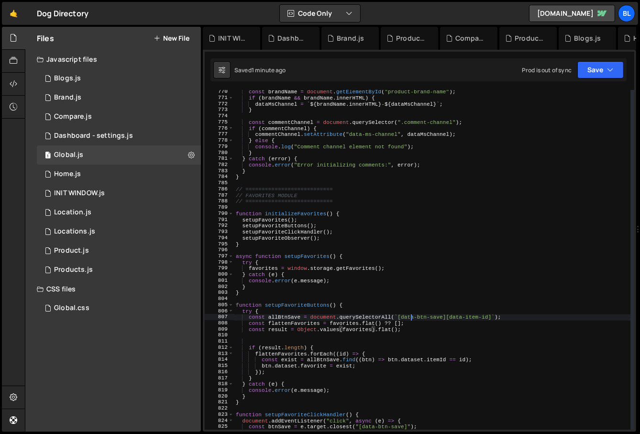
click at [412, 317] on div "const brandName = document . getElementById ( "product-brand-name" ) ; if ( bra…" at bounding box center [432, 265] width 397 height 352
click at [514, 318] on div "const brandName = document . getElementById ( "product-brand-name" ) ; if ( bra…" at bounding box center [432, 265] width 397 height 352
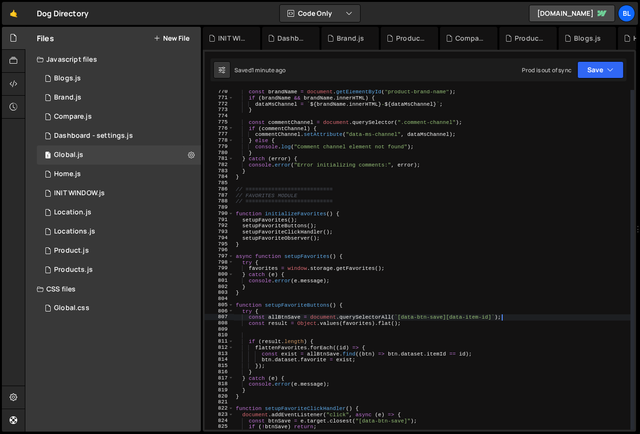
type textarea "const result = Object.values(favorites).flat();"
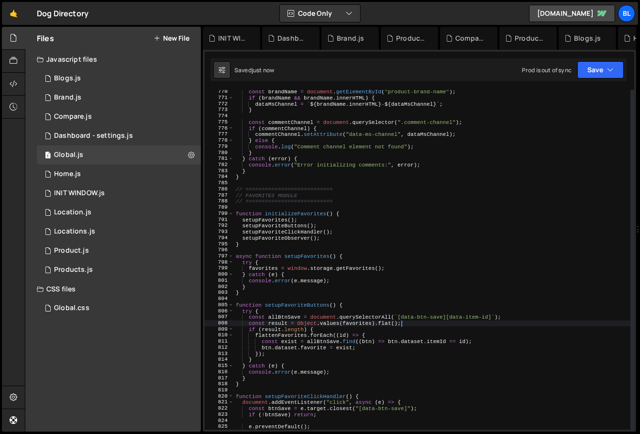
click at [497, 340] on div "const brandName = document . getElementById ( "product-brand-name" ) ; if ( bra…" at bounding box center [432, 265] width 397 height 352
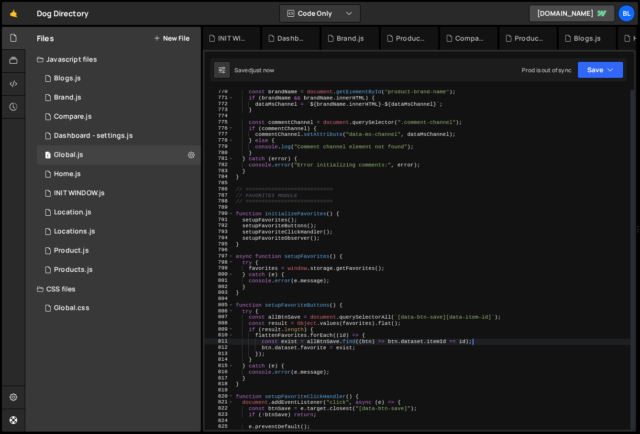
click at [301, 348] on div "const brandName = document . getElementById ( "product-brand-name" ) ; if ( bra…" at bounding box center [432, 265] width 397 height 352
click at [289, 343] on div "const brandName = document . getElementById ( "product-brand-name" ) ; if ( bra…" at bounding box center [432, 265] width 397 height 352
click at [346, 353] on div "const brandName = document . getElementById ( "product-brand-name" ) ; if ( bra…" at bounding box center [432, 265] width 397 height 352
click at [269, 348] on div "const brandName = document . getElementById ( "product-brand-name" ) ; if ( bra…" at bounding box center [432, 265] width 397 height 352
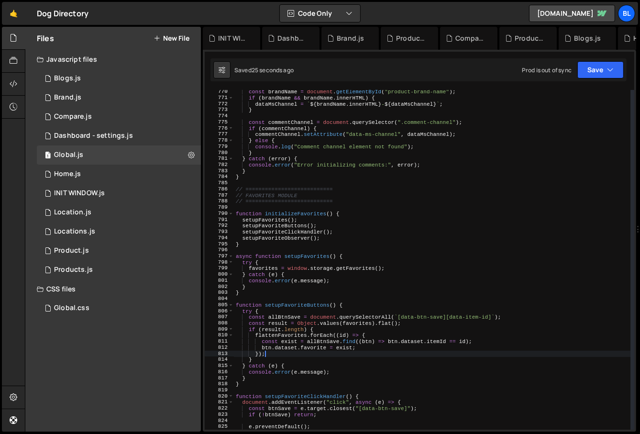
click at [269, 348] on div "const brandName = document . getElementById ( "product-brand-name" ) ; if ( bra…" at bounding box center [432, 265] width 397 height 352
click at [337, 342] on div "const brandName = document . getElementById ( "product-brand-name" ) ; if ( bra…" at bounding box center [432, 265] width 397 height 352
type textarea "const exist = allBtnSave.find((btn) => btn.dataset.itemId == id);"
click at [292, 342] on div "const brandName = document . getElementById ( "product-brand-name" ) ; if ( bra…" at bounding box center [432, 265] width 397 height 352
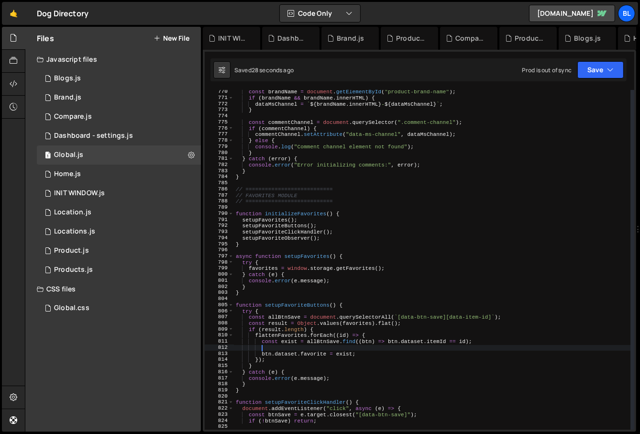
type textarea "c"
paste textarea "exist)"
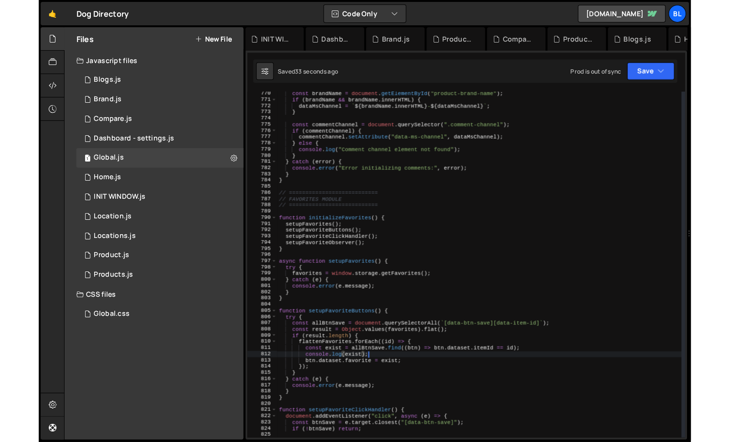
scroll to position [0, 7]
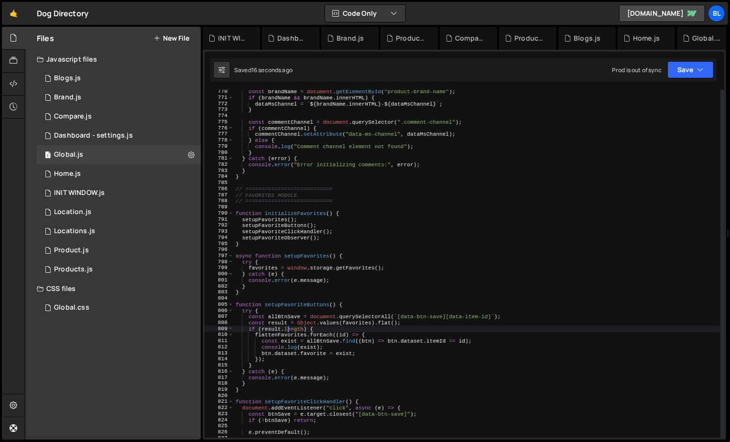
click at [287, 328] on div "const brandName = document . getElementById ( "product-brand-name" ) ; if ( bra…" at bounding box center [477, 269] width 487 height 360
click at [284, 333] on div "const brandName = document . getElementById ( "product-brand-name" ) ; if ( bra…" at bounding box center [477, 269] width 487 height 360
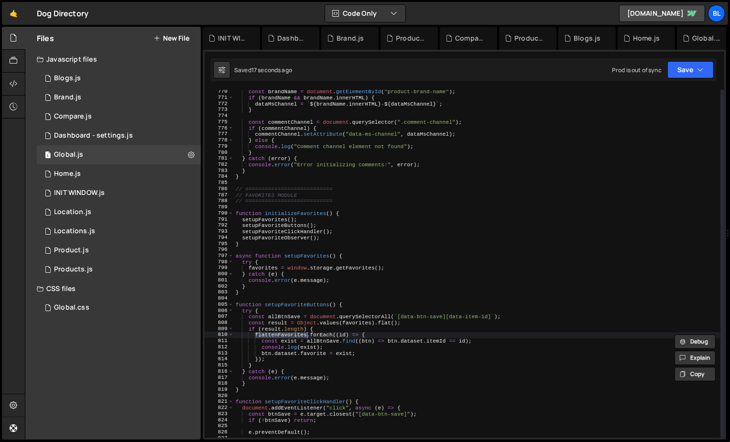
scroll to position [0, 2]
click at [323, 338] on div "const brandName = document . getElementById ( "product-brand-name" ) ; if ( bra…" at bounding box center [477, 269] width 487 height 360
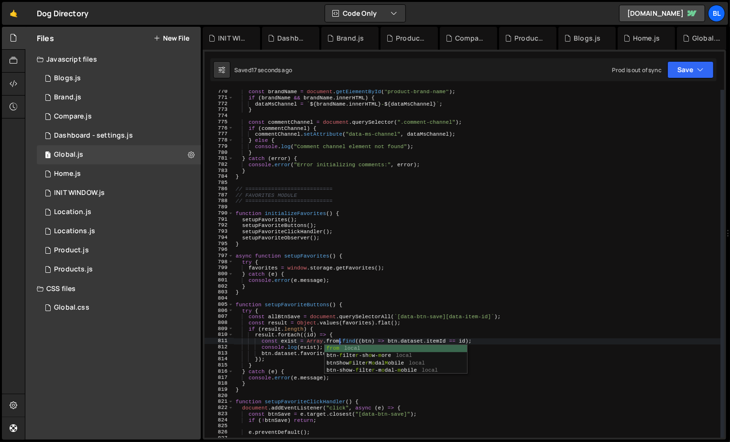
scroll to position [0, 10]
paste textarea "allBtnSave"
paste textarea "allBtnSave)"
click at [294, 339] on div "const brandName = document . getElementById ( "product-brand-name" ) ; if ( bra…" at bounding box center [477, 269] width 487 height 360
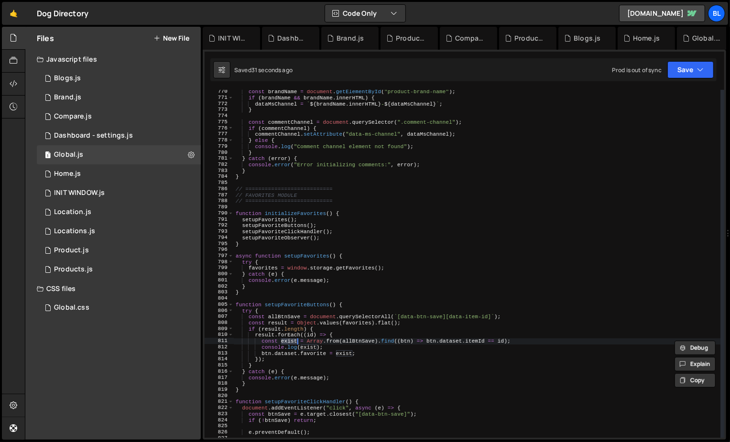
click at [264, 352] on div "const brandName = document . getElementById ( "product-brand-name" ) ; if ( bra…" at bounding box center [477, 269] width 487 height 360
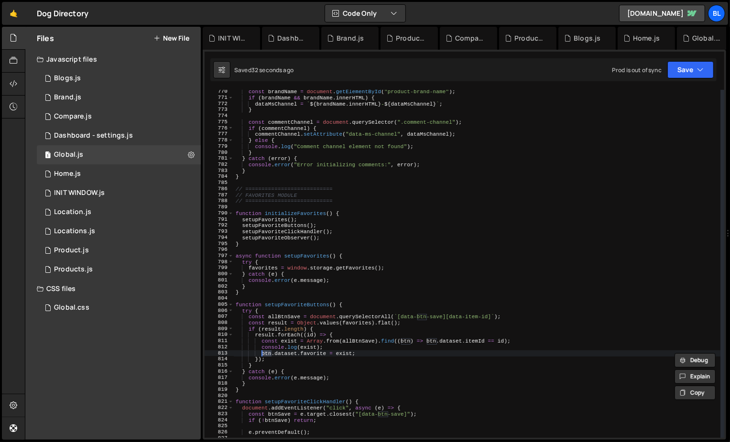
paste textarea "exist"
click at [324, 357] on div "const brandName = document . getElementById ( "product-brand-name" ) ; if ( bra…" at bounding box center [477, 269] width 487 height 360
click at [289, 342] on div "const brandName = document . getElementById ( "product-brand-name" ) ; if ( bra…" at bounding box center [477, 269] width 487 height 360
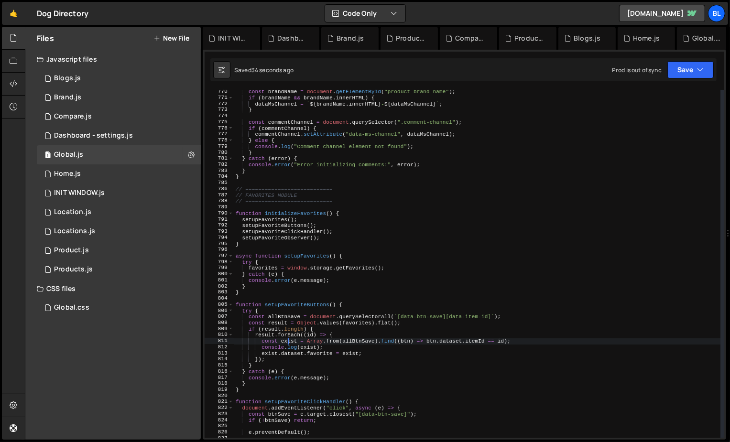
click at [289, 342] on div "const brandName = document . getElementById ( "product-brand-name" ) ; if ( bra…" at bounding box center [477, 269] width 487 height 360
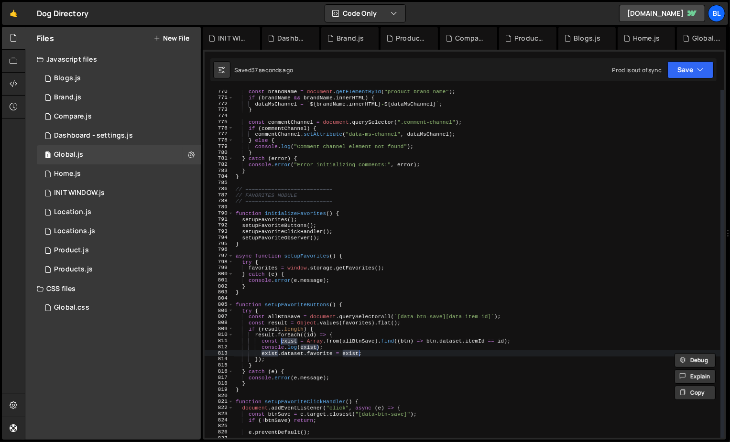
click at [331, 348] on div "const brandName = document . getElementById ( "product-brand-name" ) ; if ( bra…" at bounding box center [477, 269] width 487 height 360
click at [283, 344] on div "const brandName = document . getElementById ( "product-brand-name" ) ; if ( bra…" at bounding box center [477, 269] width 487 height 360
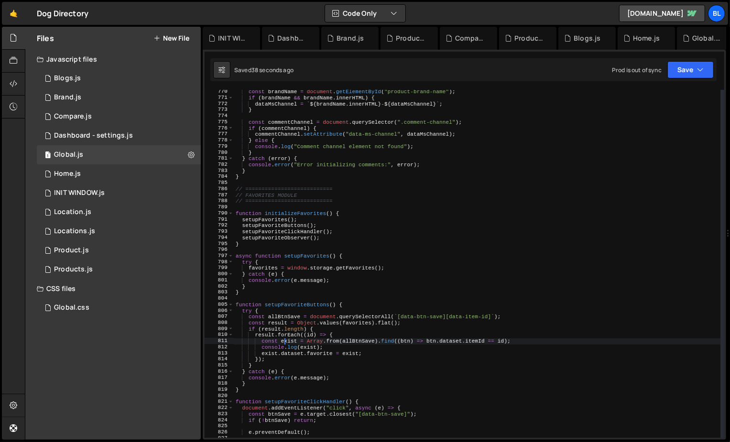
click at [283, 344] on div "const brandName = document . getElementById ( "product-brand-name" ) ; if ( bra…" at bounding box center [477, 269] width 487 height 360
click at [315, 354] on div "const brandName = document . getElementById ( "product-brand-name" ) ; if ( bra…" at bounding box center [477, 269] width 487 height 360
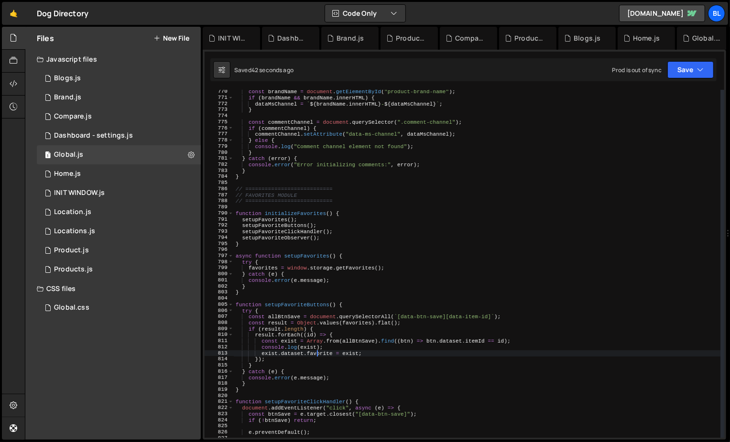
click at [311, 344] on div "const brandName = document . getElementById ( "product-brand-name" ) ; if ( bra…" at bounding box center [477, 269] width 487 height 360
type textarea "console.log(exist);"
click at [311, 344] on div "const brandName = document . getElementById ( "product-brand-name" ) ; if ( bra…" at bounding box center [477, 269] width 487 height 360
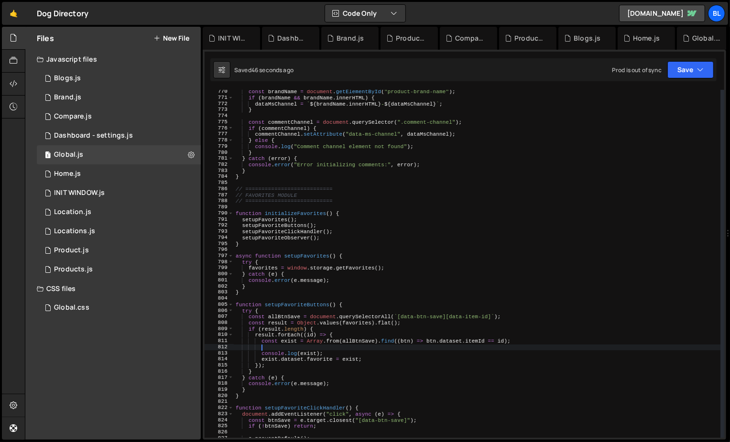
click at [289, 337] on div "const brandName = document . getElementById ( "product-brand-name" ) ; if ( bra…" at bounding box center [477, 269] width 487 height 360
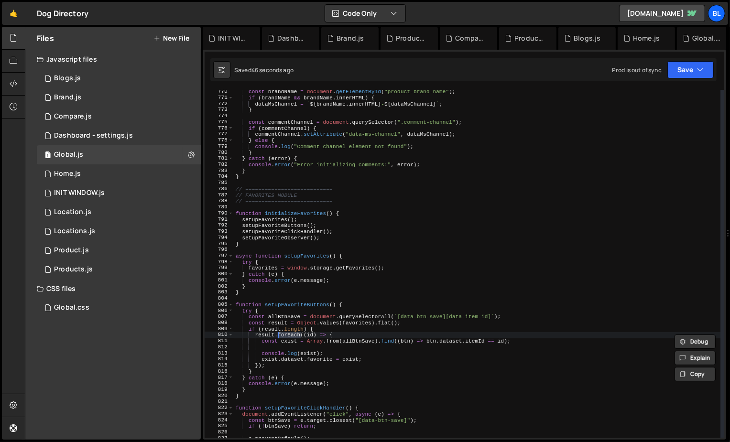
click at [290, 342] on div "const brandName = document . getElementById ( "product-brand-name" ) ; if ( bra…" at bounding box center [477, 269] width 487 height 360
paste textarea
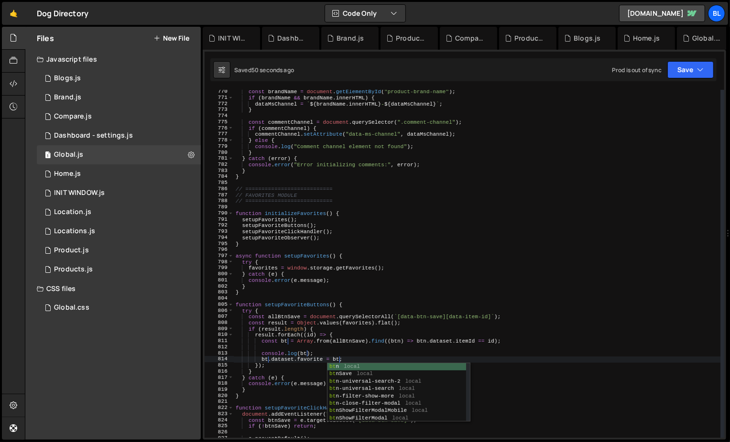
type textarea "btn.dataset.favorite = btn;"
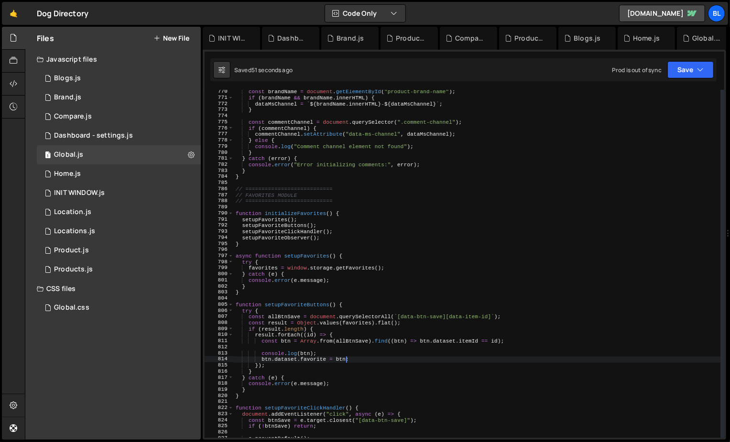
scroll to position [0, 10]
click at [320, 347] on div "const brandName = document . getElementById ( "product-brand-name" ) ; if ( bra…" at bounding box center [477, 269] width 487 height 360
click at [326, 350] on div "const brandName = document . getElementById ( "product-brand-name" ) ; if ( bra…" at bounding box center [477, 269] width 487 height 360
click at [328, 355] on div "const brandName = document . getElementById ( "product-brand-name" ) ; if ( bra…" at bounding box center [477, 269] width 487 height 360
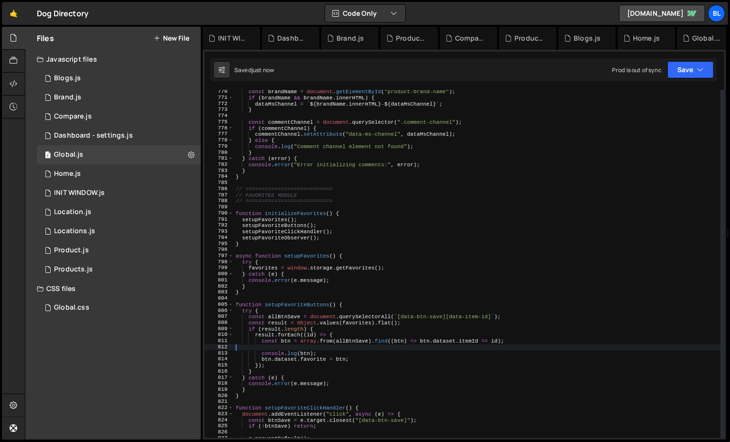
type textarea "console.log(btn);"
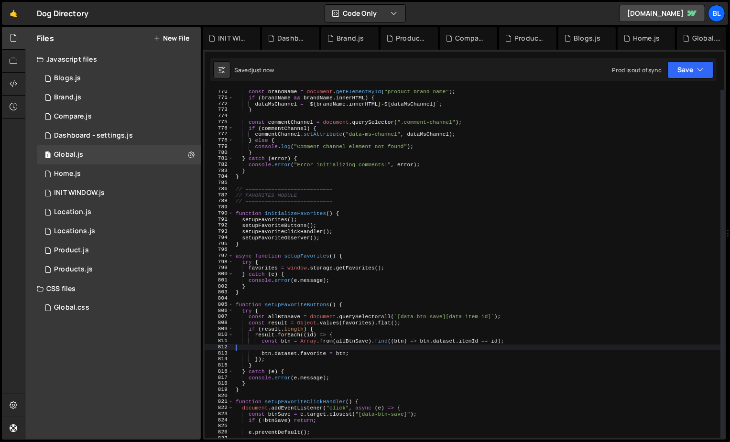
click at [339, 350] on div "const brandName = document . getElementById ( "product-brand-name" ) ; if ( bra…" at bounding box center [477, 269] width 487 height 360
type textarea "btn.dataset.favorite = !!btn;"
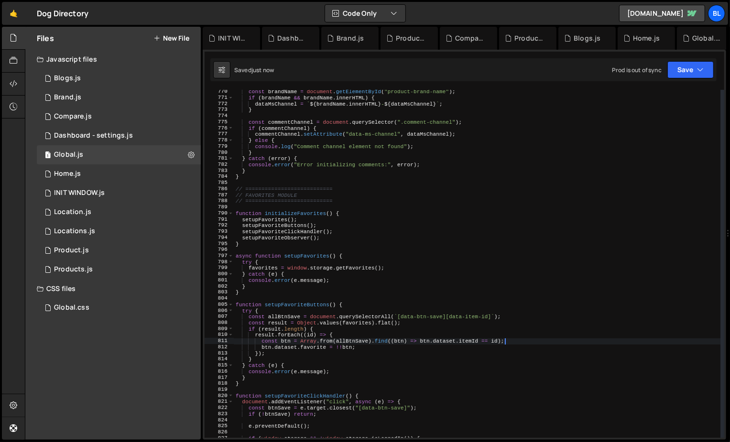
click at [359, 364] on div "const brandName = document . getElementById ( "product-brand-name" ) ; if ( bra…" at bounding box center [477, 269] width 487 height 360
click at [288, 338] on div "const brandName = document . getElementById ( "product-brand-name" ) ; if ( bra…" at bounding box center [477, 269] width 487 height 360
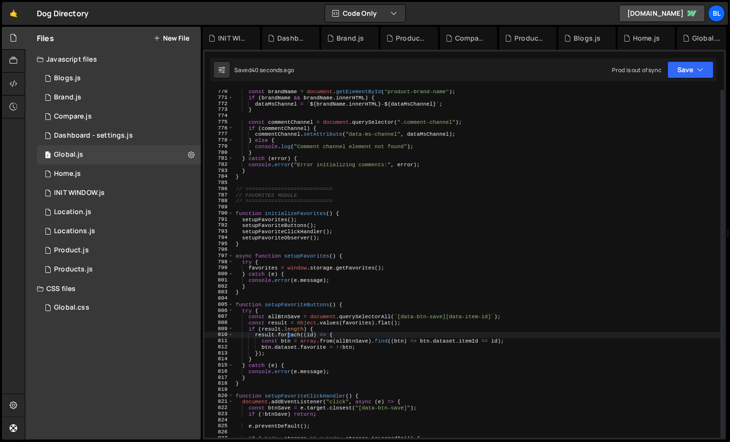
click at [288, 338] on div "const brandName = document . getElementById ( "product-brand-name" ) ; if ( bra…" at bounding box center [477, 269] width 487 height 360
click at [311, 344] on div "const brandName = document . getElementById ( "product-brand-name" ) ; if ( bra…" at bounding box center [477, 269] width 487 height 360
click at [288, 341] on div "const brandName = document . getElementById ( "product-brand-name" ) ; if ( bra…" at bounding box center [477, 269] width 487 height 360
type textarea "const btn = Array.from(allBtnSave).find((btn) => btn.dataset.itemId == id);"
click at [288, 341] on div "const brandName = document . getElementById ( "product-brand-name" ) ; if ( bra…" at bounding box center [477, 269] width 487 height 360
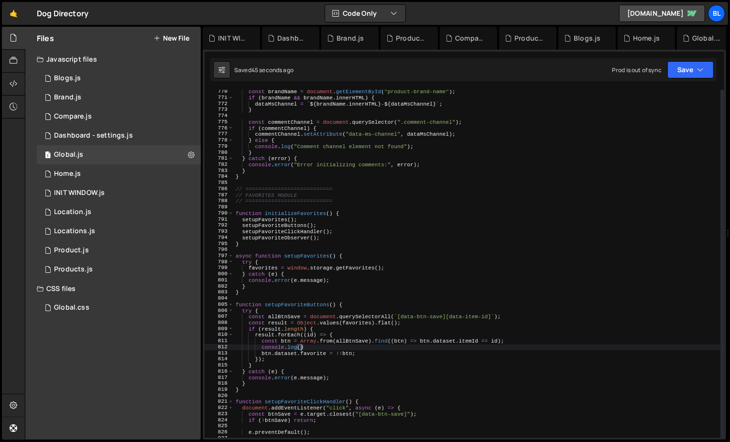
paste textarea "btn)"
type textarea "console.log(btn);"
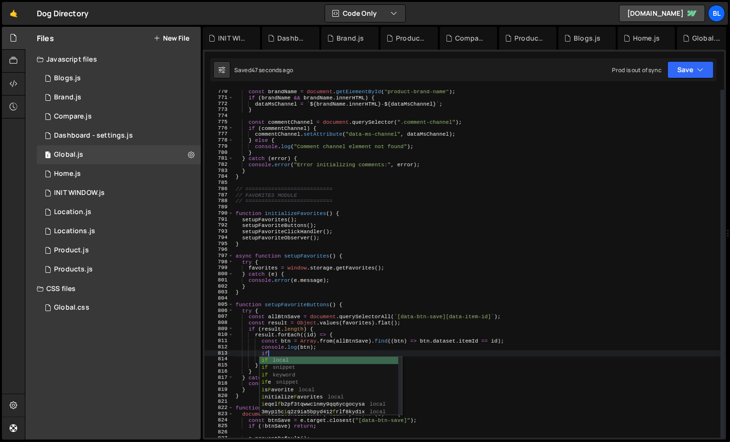
scroll to position [0, 2]
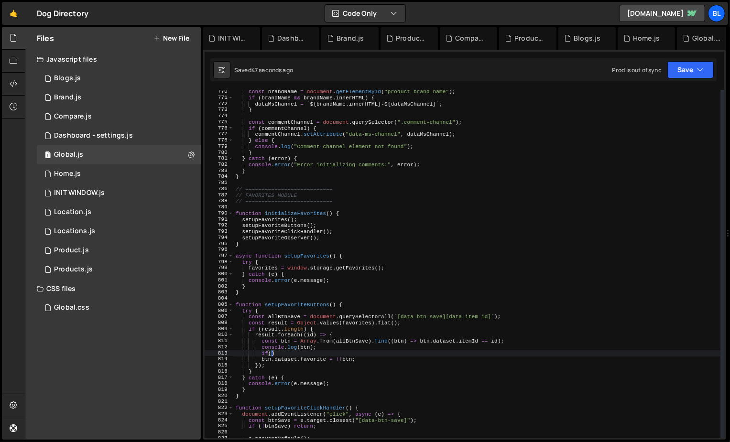
paste textarea "btn)"
type textarea "if(btn){"
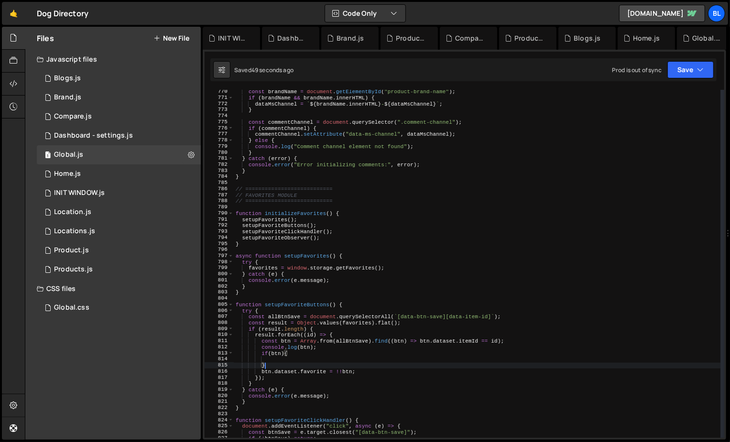
scroll to position [0, 2]
type textarea "btn.dataset.favorite = !!btn;"
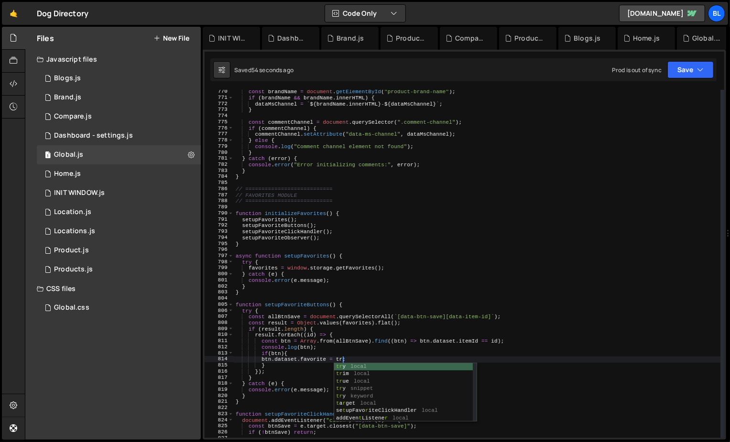
scroll to position [0, 10]
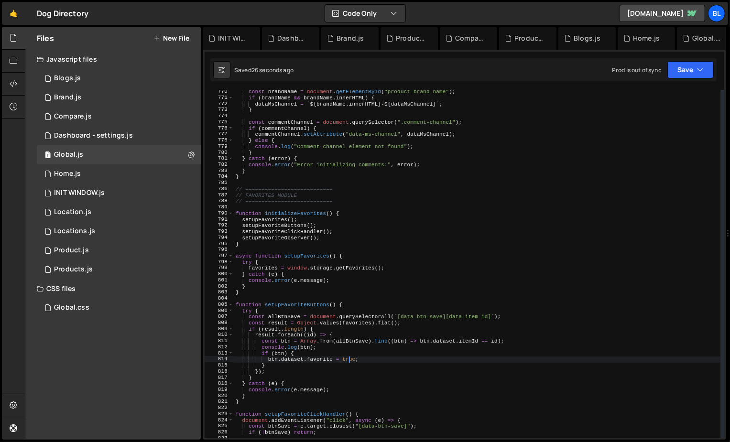
click at [371, 360] on div "const brandName = document . getElementById ( "product-brand-name" ) ; if ( bra…" at bounding box center [477, 269] width 487 height 360
click at [379, 351] on div "const brandName = document . getElementById ( "product-brand-name" ) ; if ( bra…" at bounding box center [477, 269] width 487 height 360
click at [497, 315] on div "const brandName = document . getElementById ( "product-brand-name" ) ; if ( bra…" at bounding box center [477, 269] width 487 height 360
click at [283, 316] on div "const brandName = document . getElementById ( "product-brand-name" ) ; if ( bra…" at bounding box center [477, 269] width 487 height 360
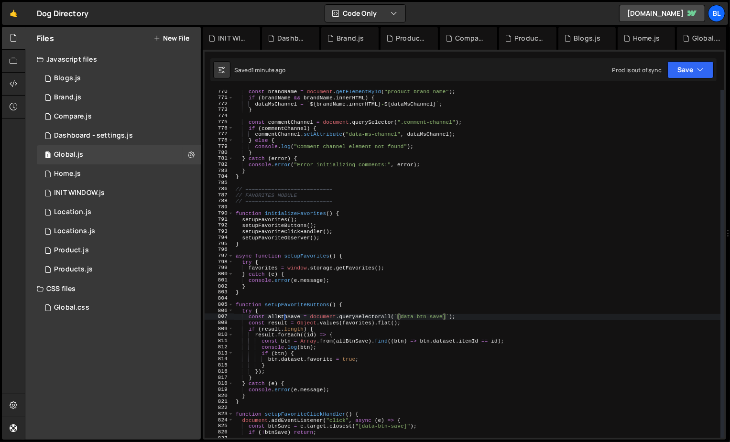
click at [283, 316] on div "const brandName = document . getElementById ( "product-brand-name" ) ; if ( bra…" at bounding box center [477, 269] width 487 height 360
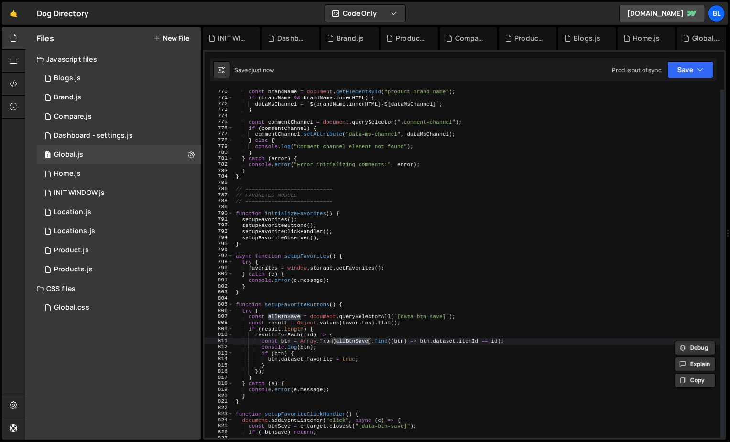
click at [350, 345] on div "const brandName = document . getElementById ( "product-brand-name" ) ; if ( bra…" at bounding box center [477, 269] width 487 height 360
click at [333, 340] on div "const brandName = document . getElementById ( "product-brand-name" ) ; if ( bra…" at bounding box center [477, 269] width 487 height 360
type textarea "const btn = Array.from(allBtnSave).find((btn) => btn.dataset.itemId == id);"
paste textarea "</svg></div></button>"
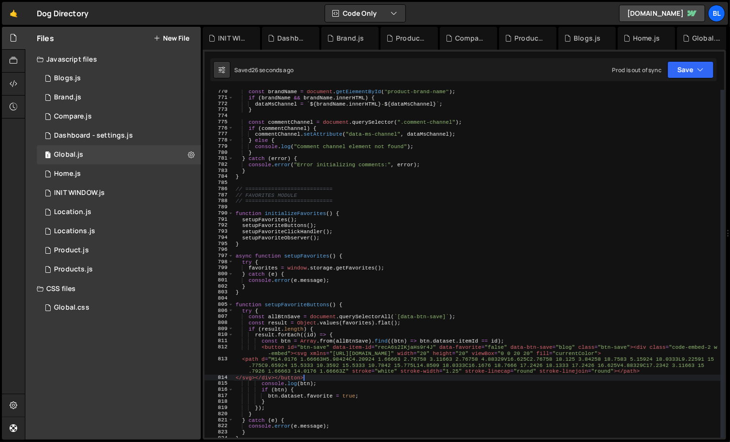
click at [396, 337] on div "const brandName = document . getElementById ( "product-brand-name" ) ; if ( bra…" at bounding box center [477, 269] width 487 height 360
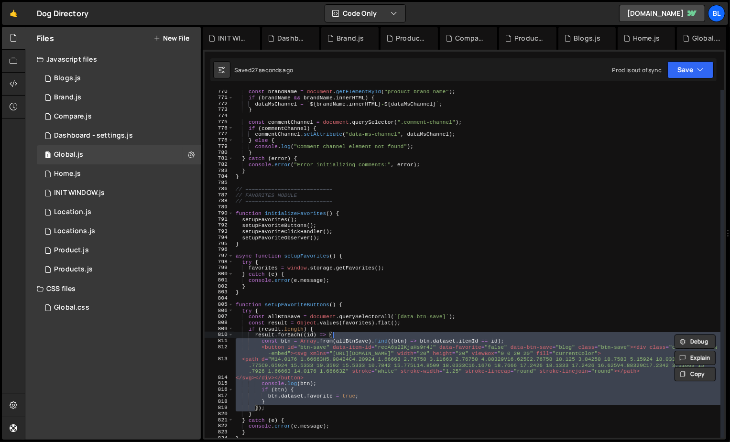
click at [406, 343] on div "const brandName = document . getElementById ( "product-brand-name" ) ; if ( bra…" at bounding box center [477, 269] width 487 height 360
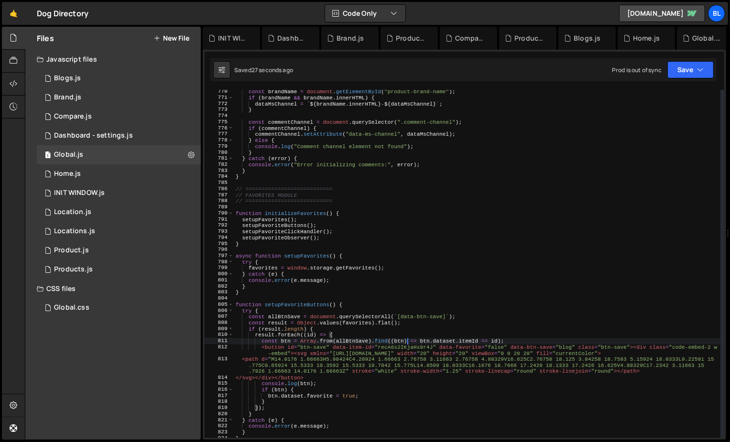
click at [406, 343] on div "const brandName = document . getElementById ( "product-brand-name" ) ; if ( bra…" at bounding box center [477, 269] width 487 height 360
click at [400, 349] on div "const brandName = document . getElementById ( "product-brand-name" ) ; if ( bra…" at bounding box center [477, 269] width 487 height 360
click at [333, 377] on div "const brandName = document . getElementById ( "product-brand-name" ) ; if ( bra…" at bounding box center [477, 269] width 487 height 360
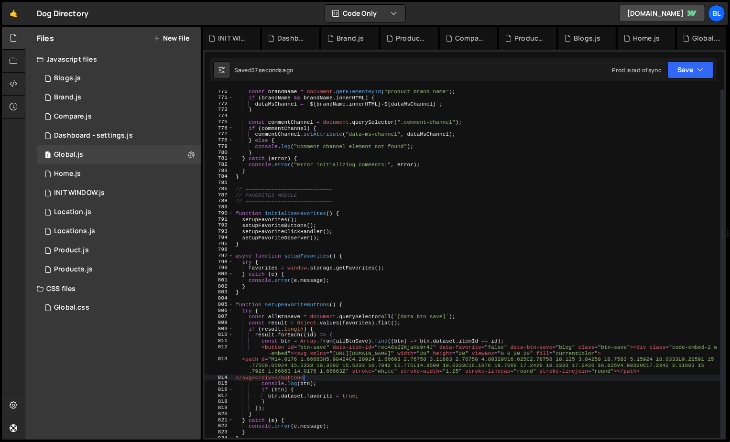
click at [519, 336] on div "const brandName = document . getElementById ( "product-brand-name" ) ; if ( bra…" at bounding box center [477, 269] width 487 height 360
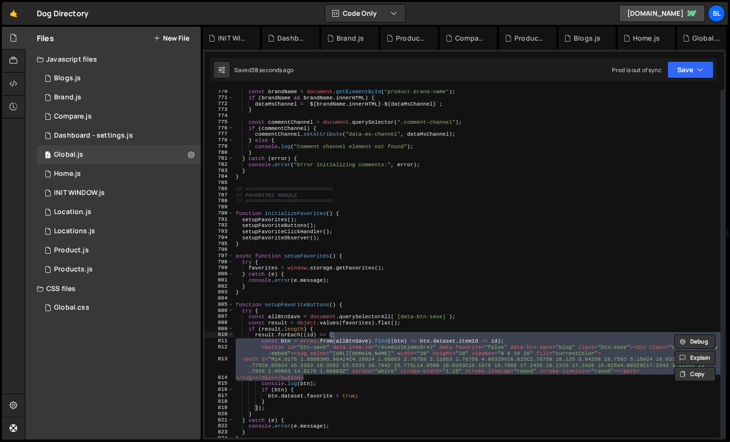
click at [505, 350] on div "const brandName = document . getElementById ( "product-brand-name" ) ; if ( bra…" at bounding box center [477, 269] width 487 height 360
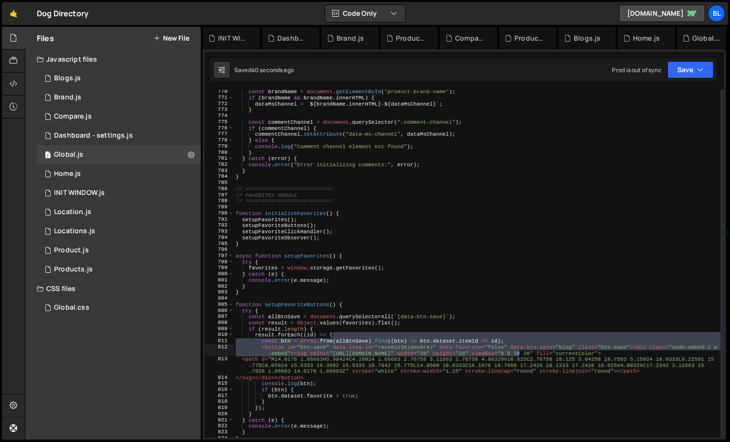
drag, startPoint x: 514, startPoint y: 335, endPoint x: 518, endPoint y: 352, distance: 17.1
click at [518, 352] on div "const brandName = document . getElementById ( "product-brand-name" ) ; if ( bra…" at bounding box center [477, 269] width 487 height 360
click at [510, 344] on div "const brandName = document . getElementById ( "product-brand-name" ) ; if ( bra…" at bounding box center [477, 269] width 487 height 360
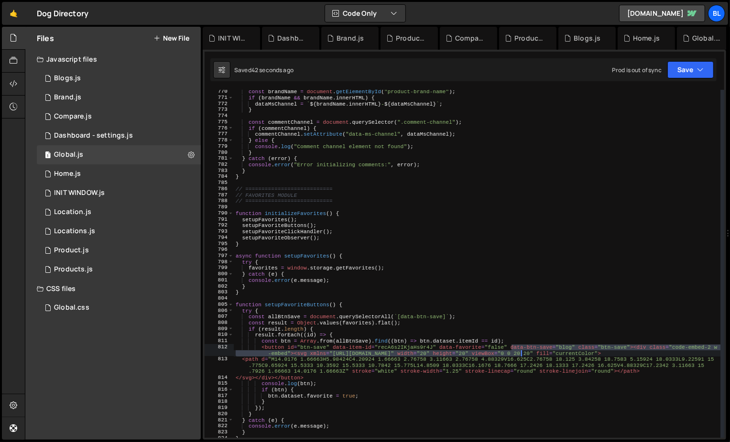
drag, startPoint x: 510, startPoint y: 344, endPoint x: 514, endPoint y: 354, distance: 10.5
click at [514, 354] on div "const brandName = document . getElementById ( "product-brand-name" ) ; if ( bra…" at bounding box center [477, 269] width 487 height 360
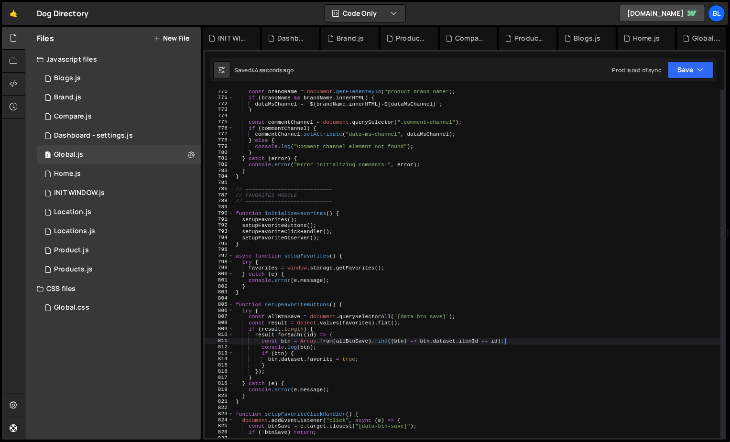
drag, startPoint x: 507, startPoint y: 341, endPoint x: 513, endPoint y: 377, distance: 35.8
click at [513, 377] on div "const brandName = document . getElementById ( "product-brand-name" ) ; if ( bra…" at bounding box center [477, 269] width 487 height 360
click at [382, 337] on div "const brandName = document . getElementById ( "product-brand-name" ) ; if ( bra…" at bounding box center [477, 269] width 487 height 360
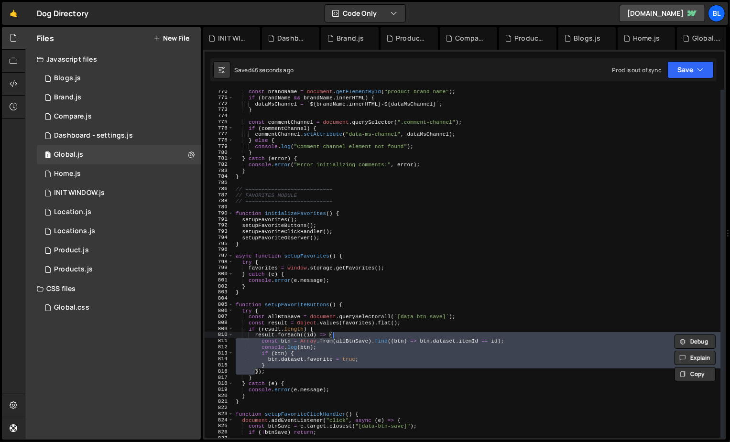
click at [359, 336] on div "const brandName = document . getElementById ( "product-brand-name" ) ; if ( bra…" at bounding box center [477, 269] width 487 height 360
click at [353, 334] on div "const brandName = document . getElementById ( "product-brand-name" ) ; if ( bra…" at bounding box center [477, 269] width 487 height 360
click at [362, 338] on div "const brandName = document . getElementById ( "product-brand-name" ) ; if ( bra…" at bounding box center [477, 269] width 487 height 360
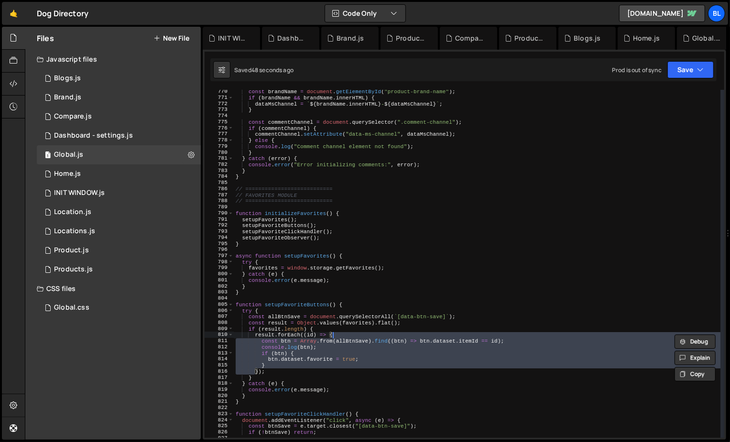
click at [362, 338] on div "const brandName = document . getElementById ( "product-brand-name" ) ; if ( bra…" at bounding box center [477, 269] width 487 height 360
click at [404, 340] on div "const brandName = document . getElementById ( "product-brand-name" ) ; if ( bra…" at bounding box center [477, 269] width 487 height 360
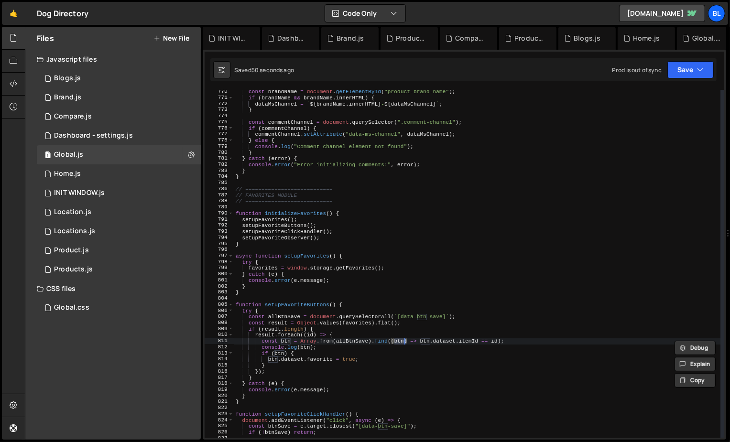
click at [385, 335] on div "const brandName = document . getElementById ( "product-brand-name" ) ; if ( bra…" at bounding box center [477, 269] width 487 height 360
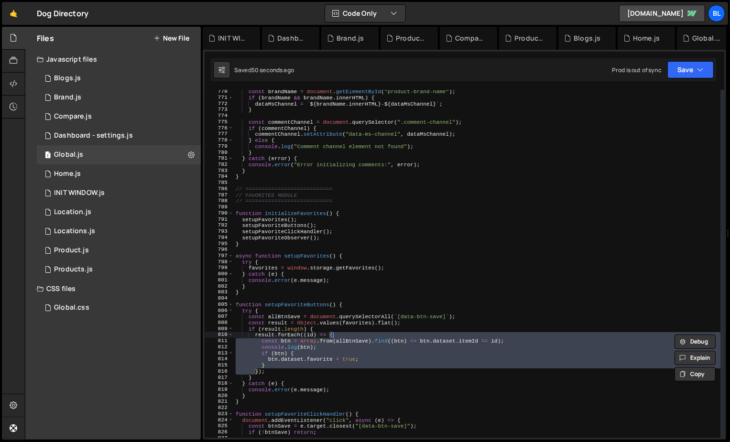
click at [384, 341] on div "const brandName = document . getElementById ( "product-brand-name" ) ; if ( bra…" at bounding box center [477, 269] width 487 height 360
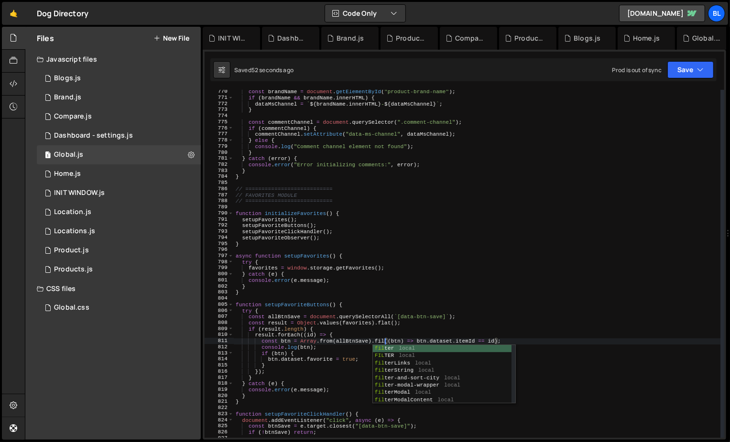
scroll to position [0, 13]
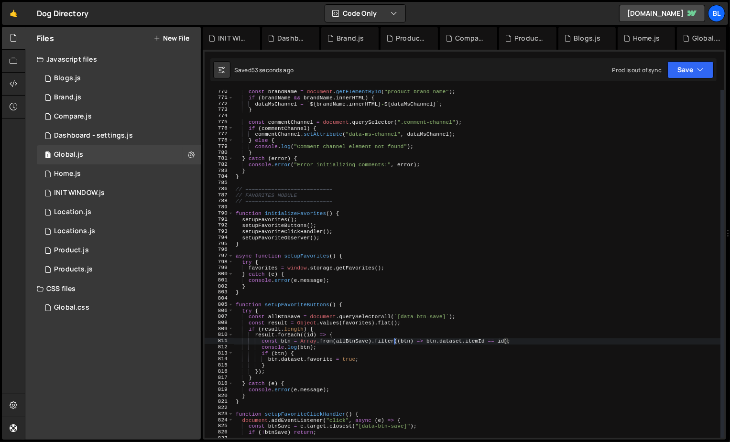
click at [423, 338] on div "const brandName = document . getElementById ( "product-brand-name" ) ; if ( bra…" at bounding box center [477, 269] width 487 height 360
click at [507, 335] on div "const brandName = document . getElementById ( "product-brand-name" ) ; if ( bra…" at bounding box center [477, 269] width 487 height 360
click at [514, 349] on div "const brandName = document . getElementById ( "product-brand-name" ) ; if ( bra…" at bounding box center [477, 269] width 487 height 360
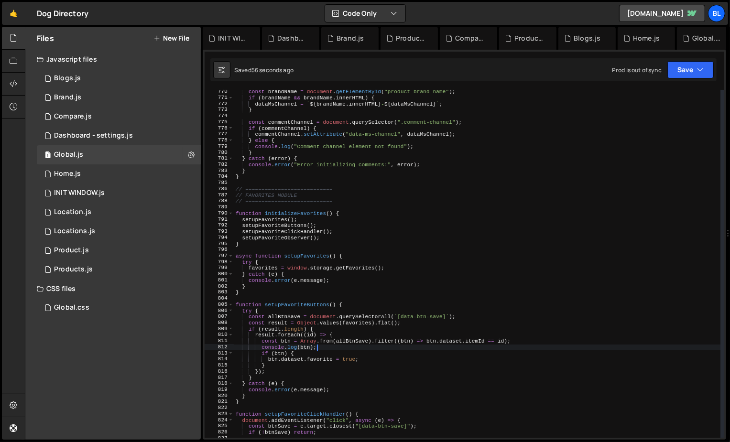
click at [529, 334] on div "const brandName = document . getElementById ( "product-brand-name" ) ; if ( bra…" at bounding box center [477, 269] width 487 height 360
click at [287, 342] on div "const brandName = document . getElementById ( "product-brand-name" ) ; if ( bra…" at bounding box center [477, 269] width 487 height 360
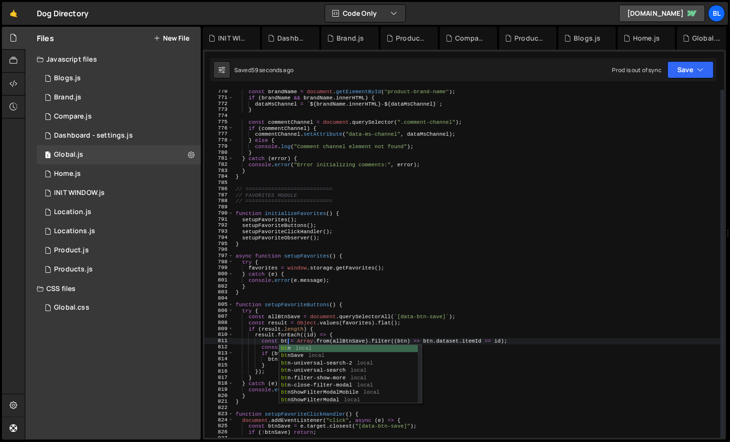
type textarea "const btns = Array.from(allBtnSave).filter((btn) => btn.dataset.itemId == id);"
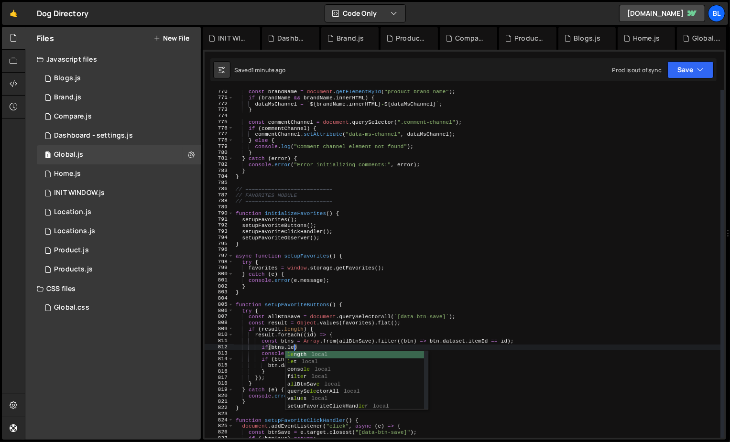
scroll to position [0, 5]
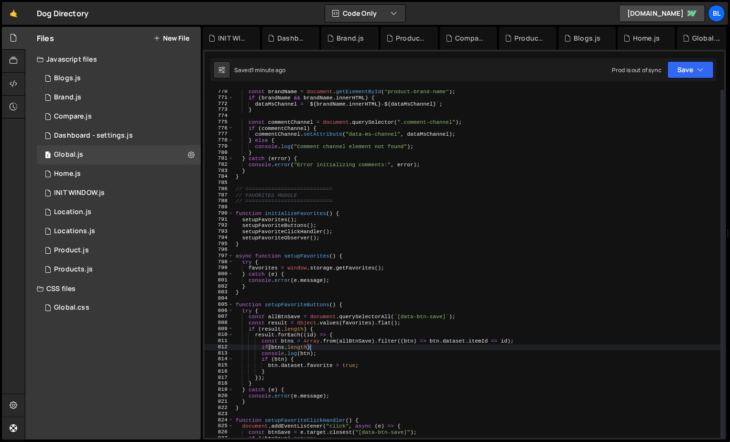
type textarea "if(btns.length){"
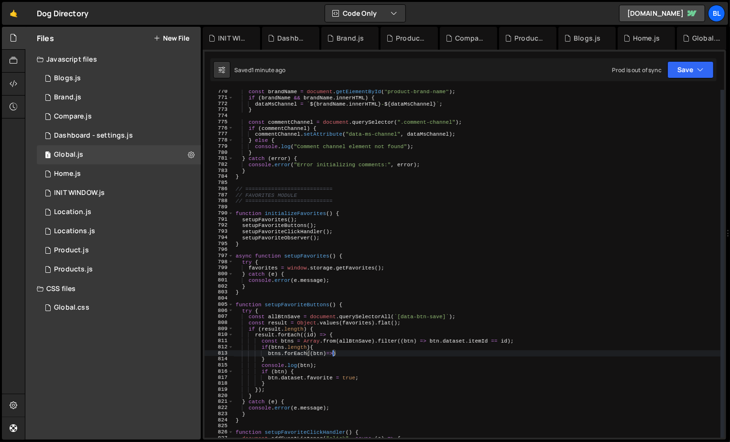
type textarea "btns.forEach((btn)=>{)"
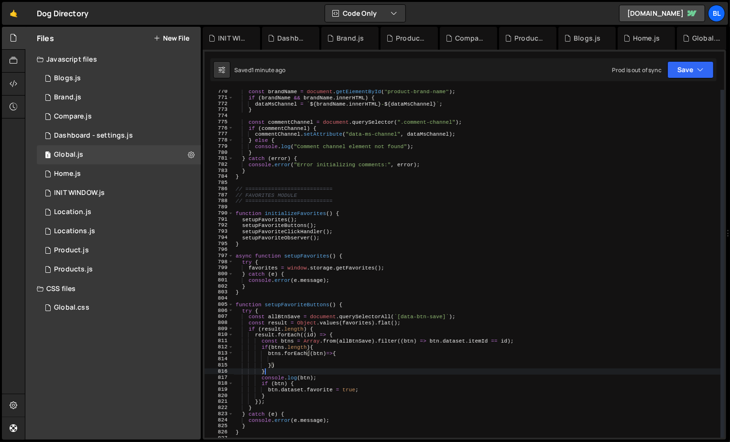
scroll to position [0, 2]
type textarea "btn.dataset.favorite = true;"
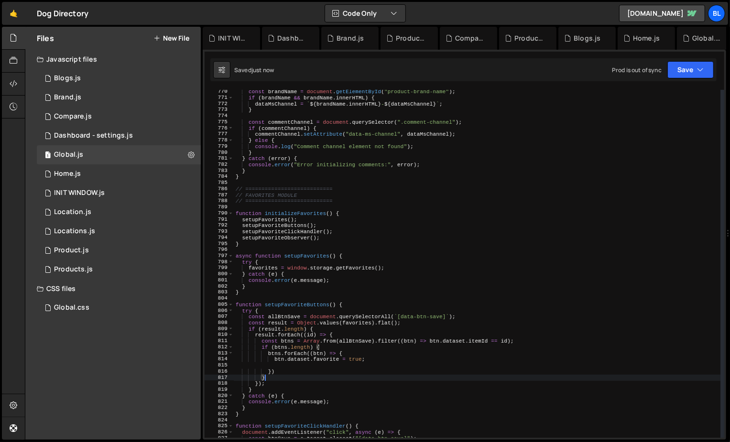
click at [289, 362] on div "const brandName = document . getElementById ( "product-brand-name" ) ; if ( bra…" at bounding box center [477, 269] width 487 height 360
type textarea "btn.dataset.favorite = true;"
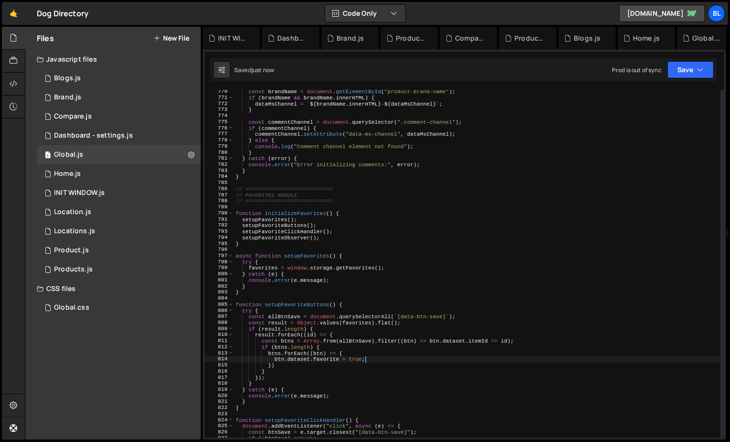
click at [274, 355] on div "const brandName = document . getElementById ( "product-brand-name" ) ; if ( bra…" at bounding box center [477, 269] width 487 height 360
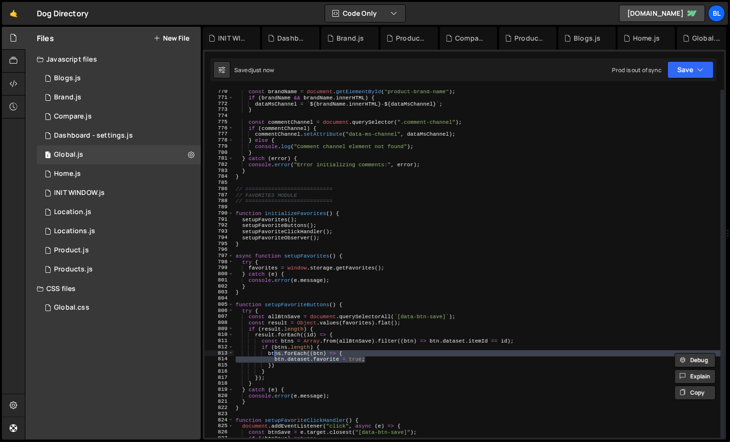
click at [297, 370] on div "const brandName = document . getElementById ( "product-brand-name" ) ; if ( bra…" at bounding box center [477, 269] width 487 height 360
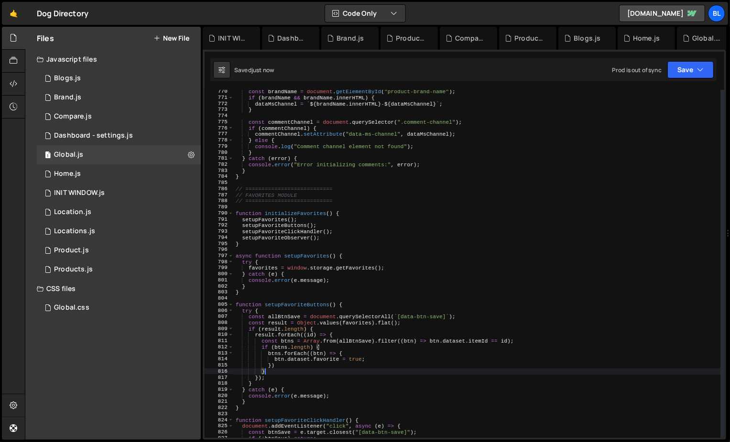
click at [332, 365] on div "const brandName = document . getElementById ( "product-brand-name" ) ; if ( bra…" at bounding box center [477, 269] width 487 height 360
type textarea "})"
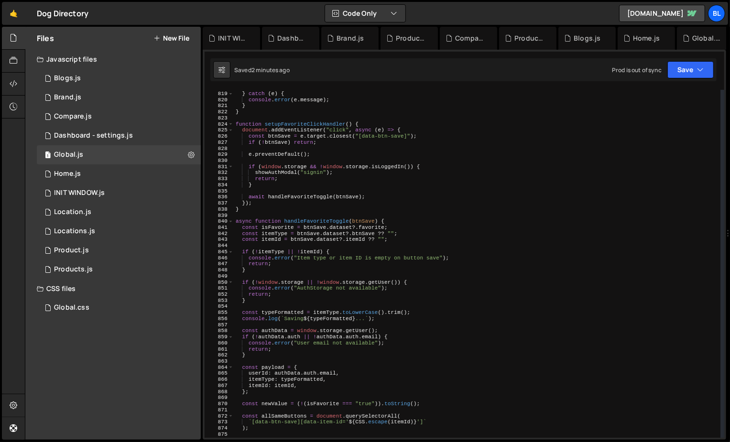
scroll to position [4964, 0]
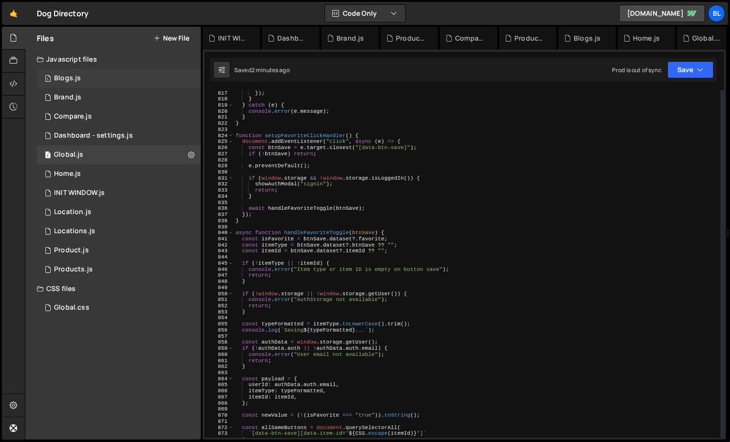
click at [99, 77] on div "1 Blogs.js 0" at bounding box center [120, 78] width 167 height 19
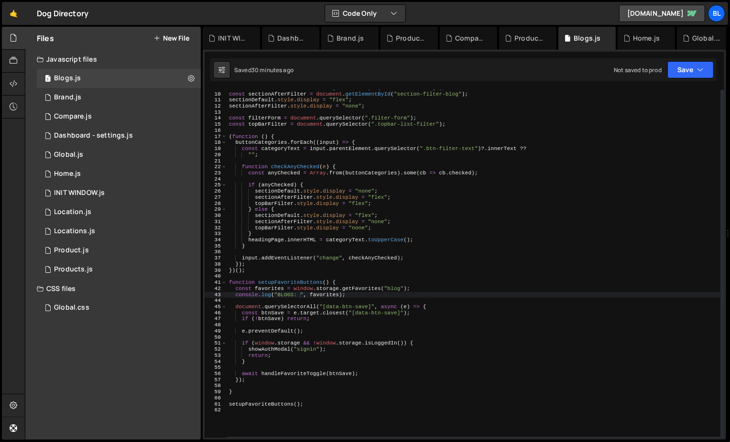
scroll to position [53, 0]
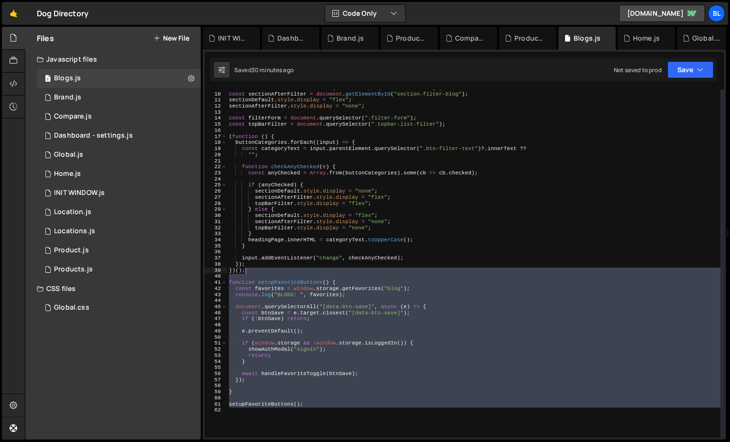
drag, startPoint x: 310, startPoint y: 418, endPoint x: 282, endPoint y: 268, distance: 152.3
click at [282, 268] on div "const sectionDefault = document . getElementById ( "section-all-blog" ) ; const…" at bounding box center [474, 265] width 494 height 360
type textarea "})();"
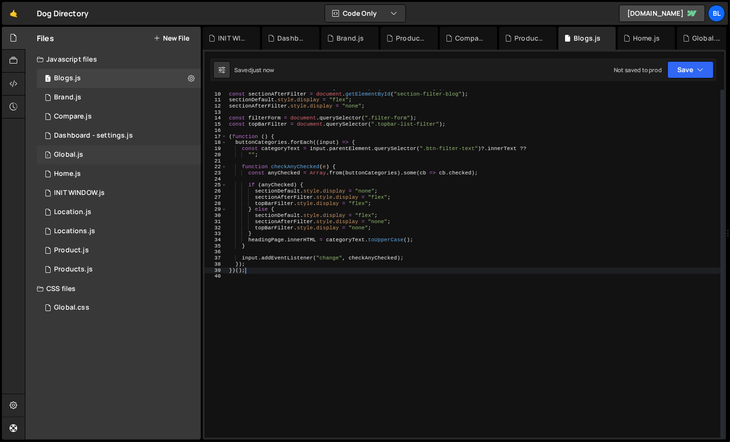
click at [139, 148] on div "1 Global.js 0" at bounding box center [120, 154] width 167 height 19
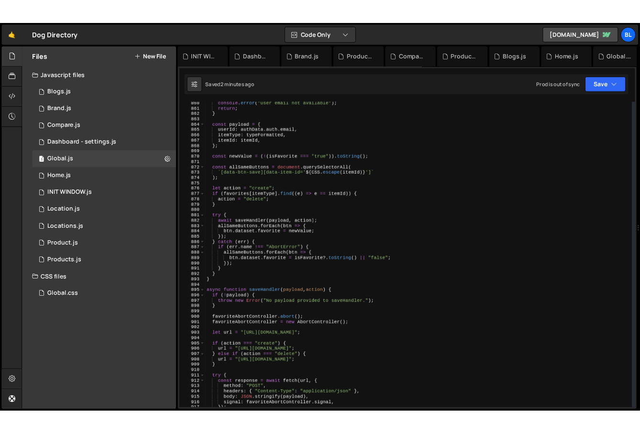
scroll to position [5231, 0]
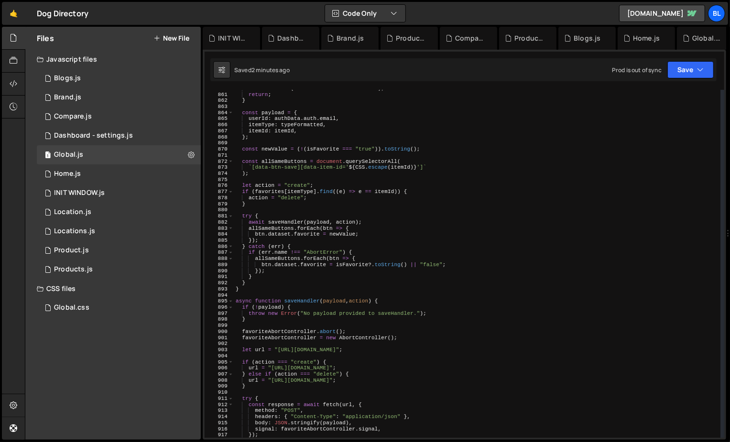
click at [293, 198] on div "console . error ( "User email not available" ) ; return ; } const payload = { u…" at bounding box center [477, 266] width 487 height 360
click at [264, 203] on div "console . error ( "User email not available" ) ; return ; } const payload = { u…" at bounding box center [477, 266] width 487 height 360
click at [293, 203] on div "console . error ( "User email not available" ) ; return ; } const payload = { u…" at bounding box center [477, 266] width 487 height 360
click at [269, 187] on div "console . error ( "User email not available" ) ; return ; } const payload = { u…" at bounding box center [477, 266] width 487 height 360
click at [295, 192] on div "console . error ( "User email not available" ) ; return ; } const payload = { u…" at bounding box center [477, 266] width 487 height 360
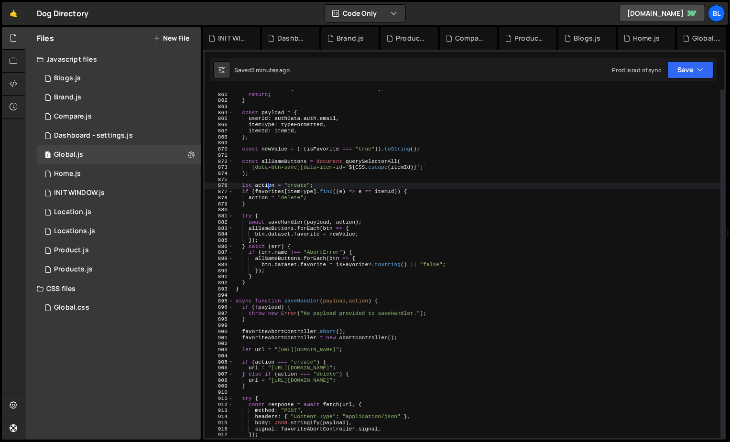
click at [295, 192] on div "console . error ( "User email not available" ) ; return ; } const payload = { u…" at bounding box center [477, 266] width 487 height 360
click at [261, 199] on div "console . error ( "User email not available" ) ; return ; } const payload = { u…" at bounding box center [477, 266] width 487 height 360
click at [320, 226] on div "console . error ( "User email not available" ) ; return ; } const payload = { u…" at bounding box center [477, 266] width 487 height 360
click at [294, 227] on div "console . error ( "User email not available" ) ; return ; } const payload = { u…" at bounding box center [477, 266] width 487 height 360
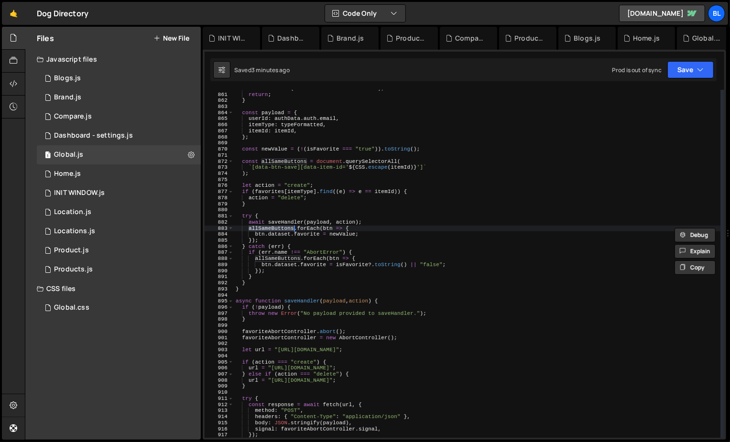
click at [286, 223] on div "console . error ( "User email not available" ) ; return ; } const payload = { u…" at bounding box center [477, 266] width 487 height 360
click at [317, 218] on div "console . error ( "User email not available" ) ; return ; } const payload = { u…" at bounding box center [477, 266] width 487 height 360
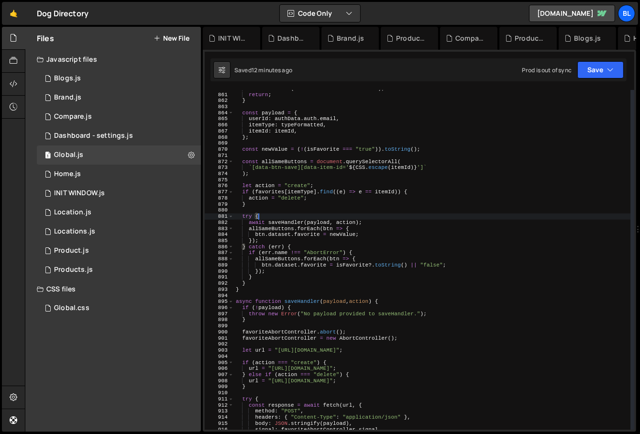
click at [334, 250] on div "console . error ( "User email not available" ) ; return ; } const payload = { u…" at bounding box center [432, 262] width 397 height 352
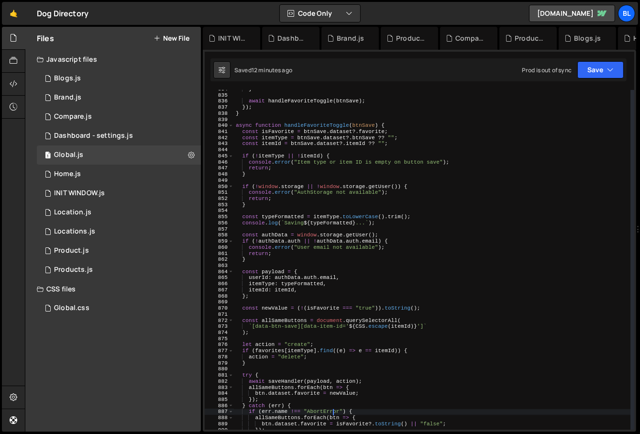
scroll to position [5070, 0]
click at [293, 218] on div "} await handleFavoriteToggle ( btnSave ) ; }) ; } async function handleFavorite…" at bounding box center [432, 263] width 397 height 352
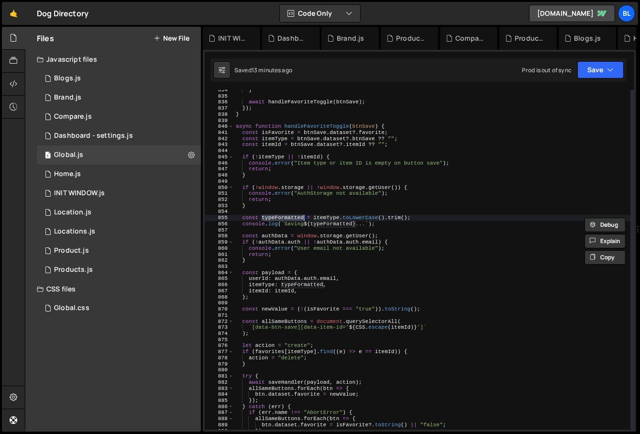
click at [364, 216] on div "} await handleFavoriteToggle ( btnSave ) ; }) ; } async function handleFavorite…" at bounding box center [432, 263] width 397 height 352
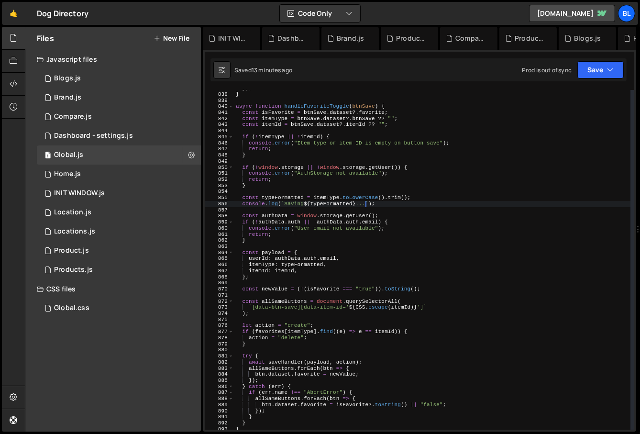
scroll to position [5092, 0]
click at [294, 194] on div "}) ; } async function handleFavoriteToggle ( btnSave ) { const isFavorite = btn…" at bounding box center [432, 261] width 397 height 352
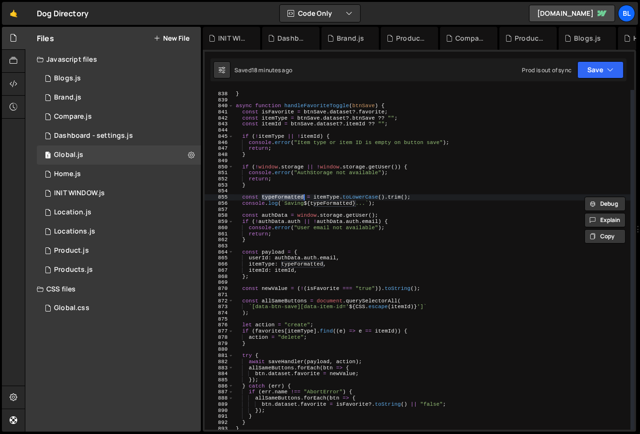
click at [294, 197] on div "}) ; } async function handleFavoriteToggle ( btnSave ) { const isFavorite = btn…" at bounding box center [432, 261] width 397 height 352
click at [293, 202] on div "}) ; } async function handleFavoriteToggle ( btnSave ) { const isFavorite = btn…" at bounding box center [432, 261] width 397 height 352
type textarea "console.log(`Saving ${typeFormatted}...`);"
click at [293, 202] on div "}) ; } async function handleFavoriteToggle ( btnSave ) { const isFavorite = btn…" at bounding box center [432, 261] width 397 height 352
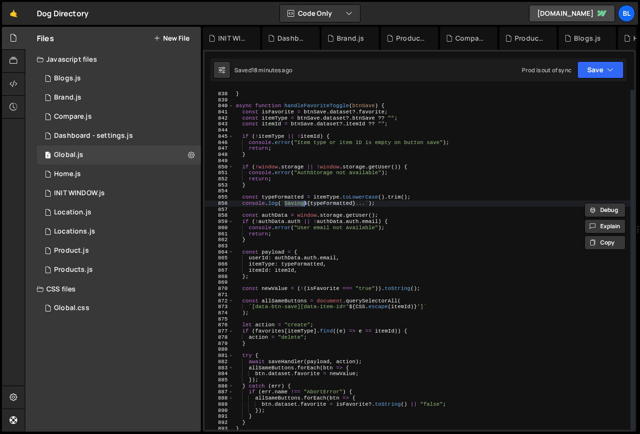
click at [360, 207] on div "}) ; } async function handleFavoriteToggle ( btnSave ) { const isFavorite = btn…" at bounding box center [432, 261] width 397 height 352
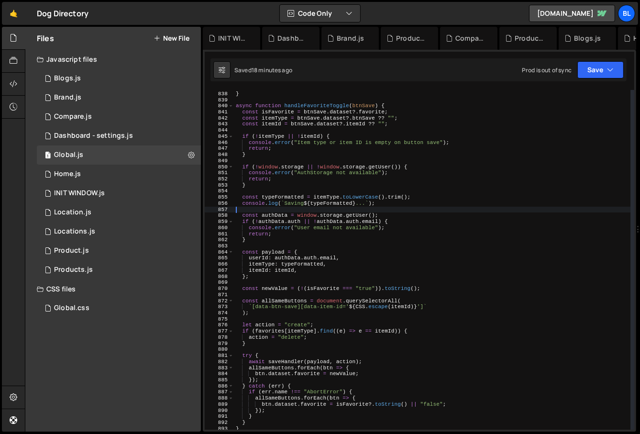
click at [306, 228] on div "}) ; } async function handleFavoriteToggle ( btnSave ) { const isFavorite = btn…" at bounding box center [432, 261] width 397 height 352
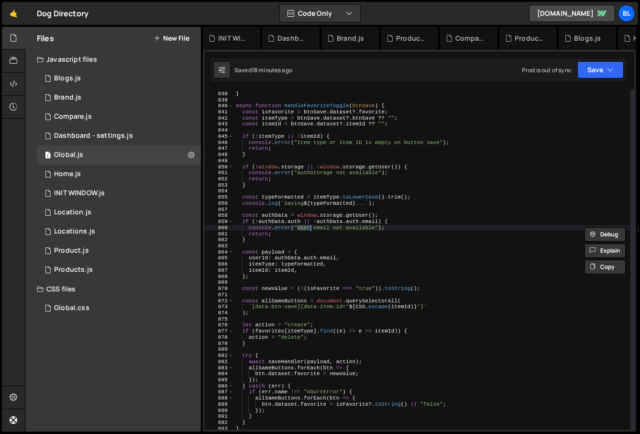
click at [293, 205] on div "}) ; } async function handleFavoriteToggle ( btnSave ) { const isFavorite = btn…" at bounding box center [432, 261] width 397 height 352
type textarea "console.log(`Saving ${typeFormatted}...`);"
click at [293, 205] on div "}) ; } async function handleFavoriteToggle ( btnSave ) { const isFavorite = btn…" at bounding box center [432, 261] width 397 height 352
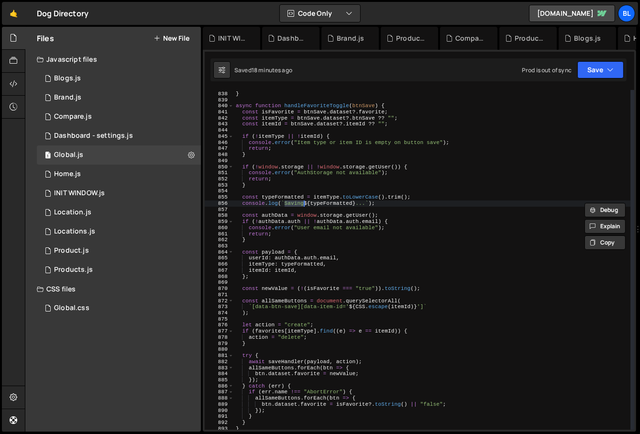
click at [344, 248] on div "}) ; } async function handleFavoriteToggle ( btnSave ) { const isFavorite = btn…" at bounding box center [432, 261] width 397 height 352
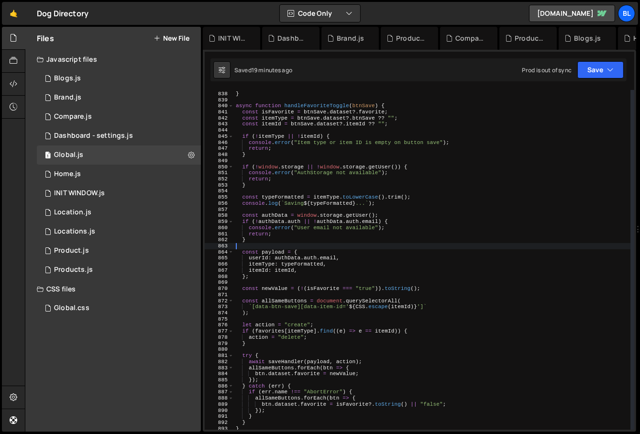
click at [269, 339] on div "}) ; } async function handleFavoriteToggle ( btnSave ) { const isFavorite = btn…" at bounding box center [432, 261] width 397 height 352
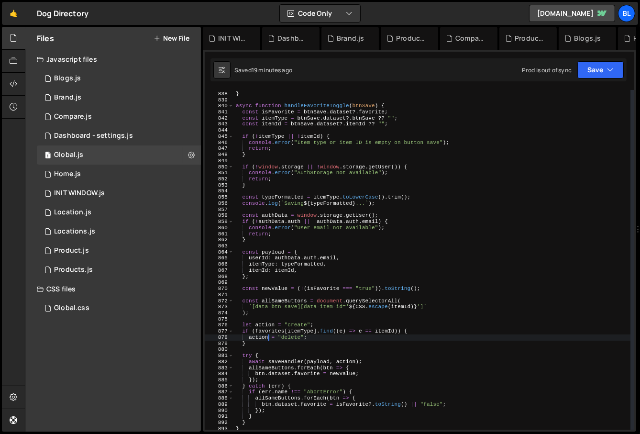
click at [270, 339] on div "}) ; } async function handleFavoriteToggle ( btnSave ) { const isFavorite = btn…" at bounding box center [432, 261] width 397 height 352
type textarea "}"
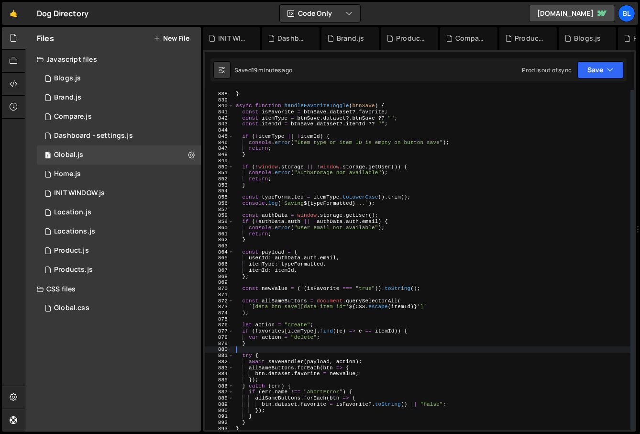
scroll to position [0, 0]
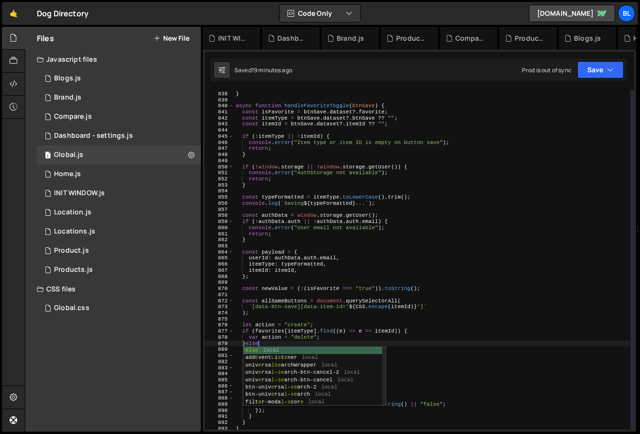
type textarea "}else{"
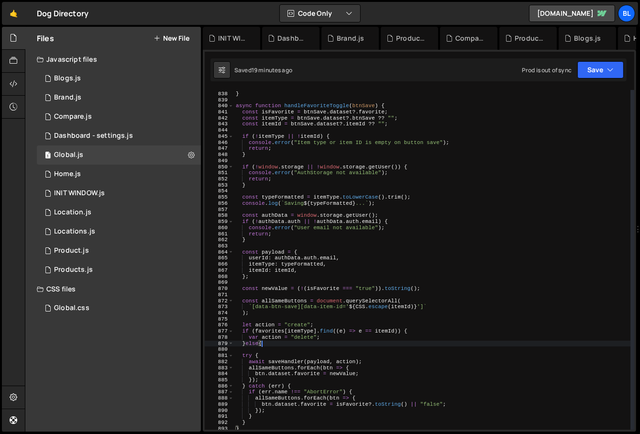
scroll to position [0, 0]
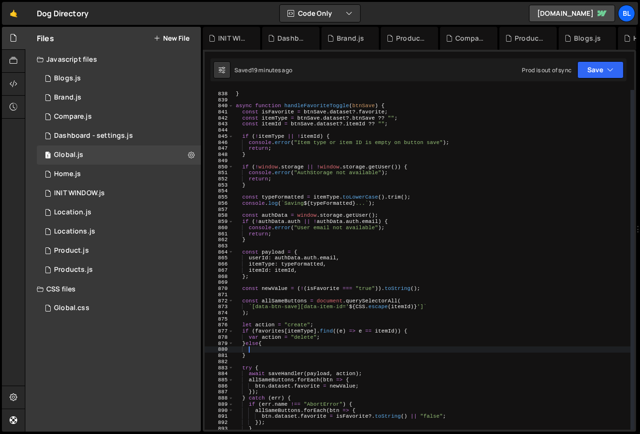
type textarea "}"
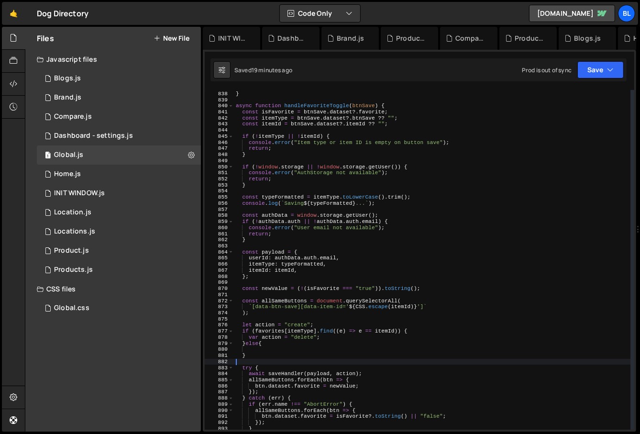
scroll to position [0, 0]
type textarea "try {"
type textarea "}"
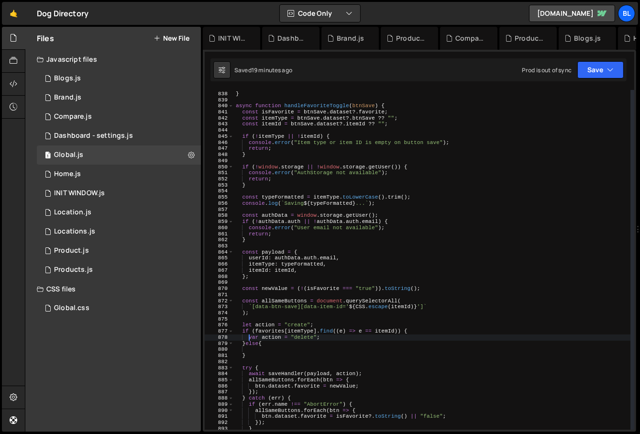
type textarea "let action = "create";"
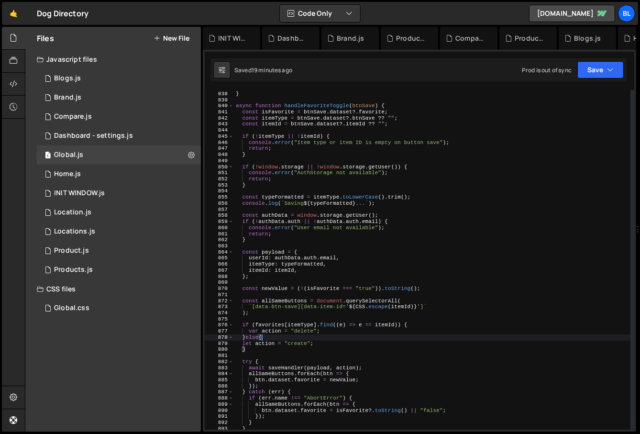
click at [373, 199] on div "}) ; } async function handleFavoriteToggle ( btnSave ) { const isFavorite = btn…" at bounding box center [432, 261] width 397 height 352
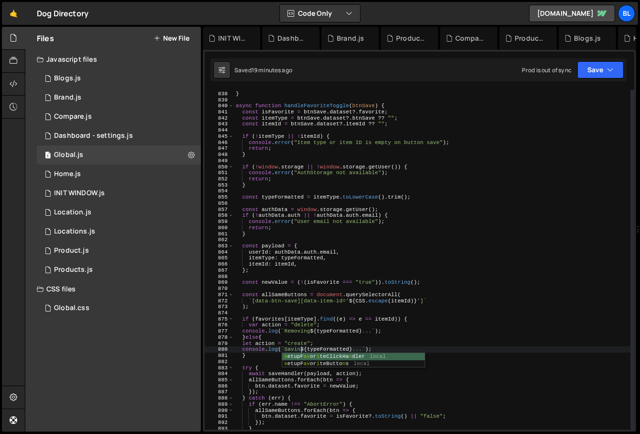
scroll to position [0, 6]
type textarea "console.log(`Saving ${typeFormatted}...`);"
click at [306, 358] on div "}) ; } async function handleFavoriteToggle ( btnSave ) { const isFavorite = btn…" at bounding box center [432, 261] width 397 height 352
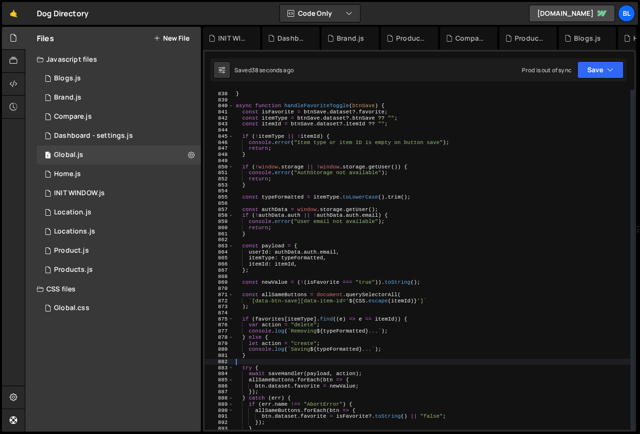
scroll to position [0, 0]
click at [296, 353] on div "}) ; } async function handleFavoriteToggle ( btnSave ) { const isFavorite = btn…" at bounding box center [432, 261] width 397 height 352
click at [287, 264] on div "}) ; } async function handleFavoriteToggle ( btnSave ) { const isFavorite = btn…" at bounding box center [432, 261] width 397 height 352
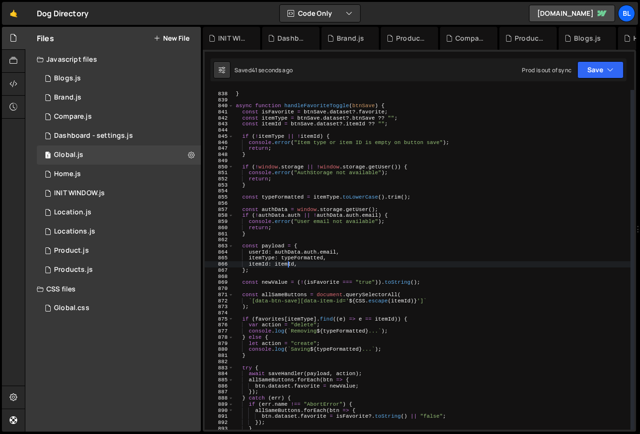
click at [286, 270] on div "}) ; } async function handleFavoriteToggle ( btnSave ) { const isFavorite = btn…" at bounding box center [432, 261] width 397 height 352
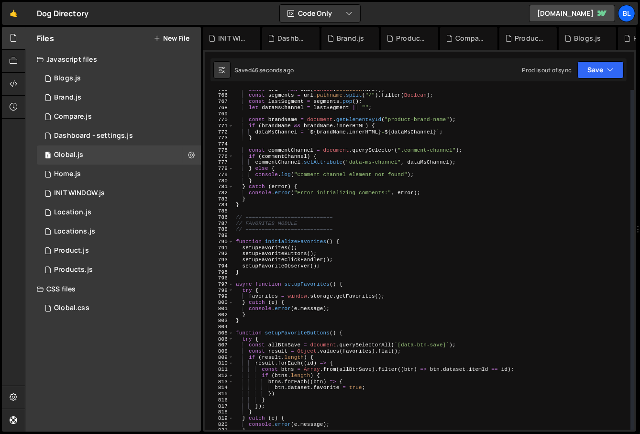
scroll to position [4651, 0]
click at [298, 320] on div "const url = new URL ( window . location . href ) ; const segments = url . pathn…" at bounding box center [432, 263] width 397 height 352
type textarea "}"
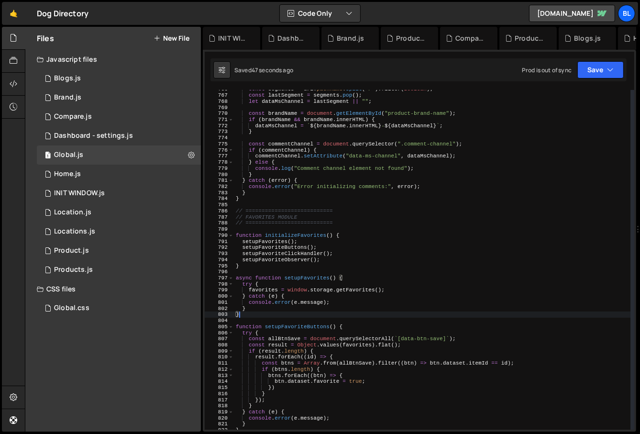
scroll to position [4663, 0]
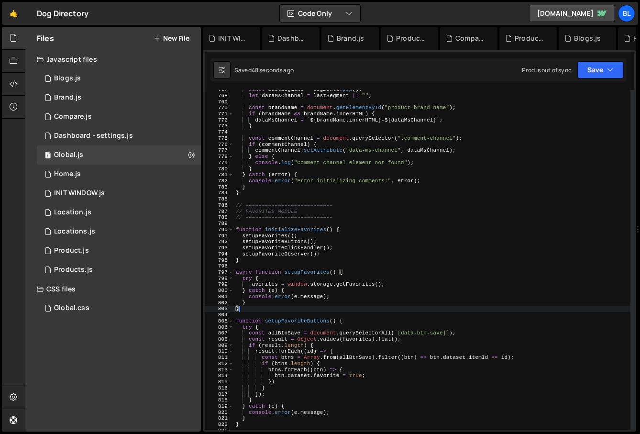
click at [330, 313] on div "const lastSegment = segments . pop ( ) ; let dataMsChannel = lastSegment || "" …" at bounding box center [432, 263] width 397 height 352
type textarea "try {"
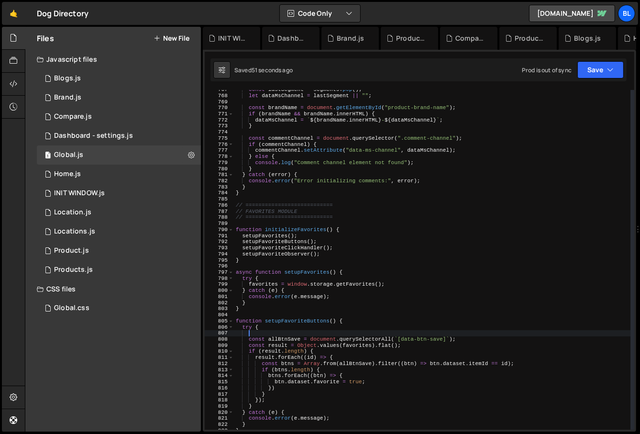
paste textarea ""Can Dogs Eat Apple?""
type textarea ""Can Dogs Eat Apple?""
paste textarea ""Can Dogs Eat Apple?""
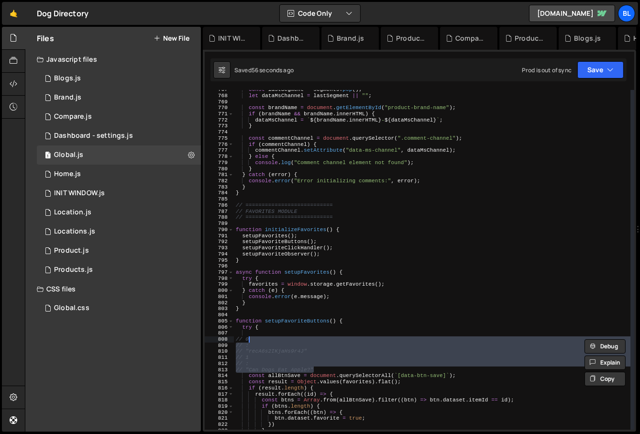
type textarea "// "Can Dogs Eat Apple?""
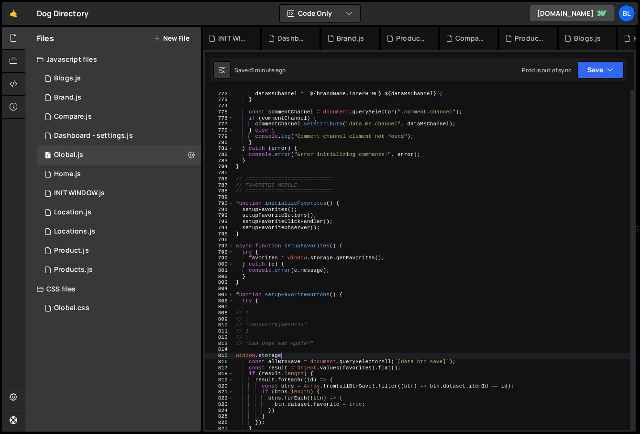
scroll to position [0, 1]
type textarea "window"
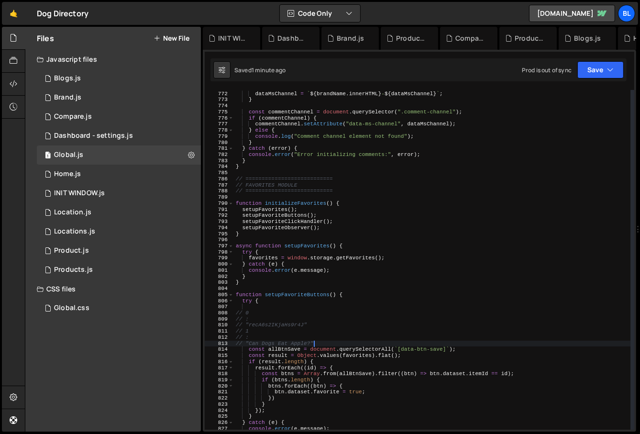
click at [270, 254] on div "if ( brandName && brandName . innerHTML ) { dataMsChannel = ` ${ brandName . in…" at bounding box center [432, 261] width 397 height 352
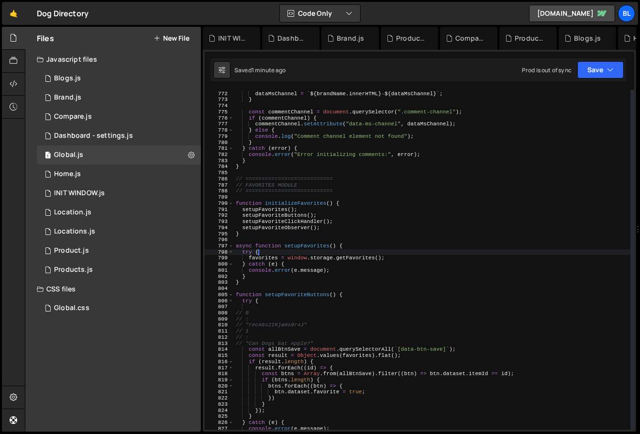
click at [270, 254] on div "if ( brandName && brandName . innerHTML ) { dataMsChannel = ` ${ brandName . in…" at bounding box center [432, 261] width 397 height 352
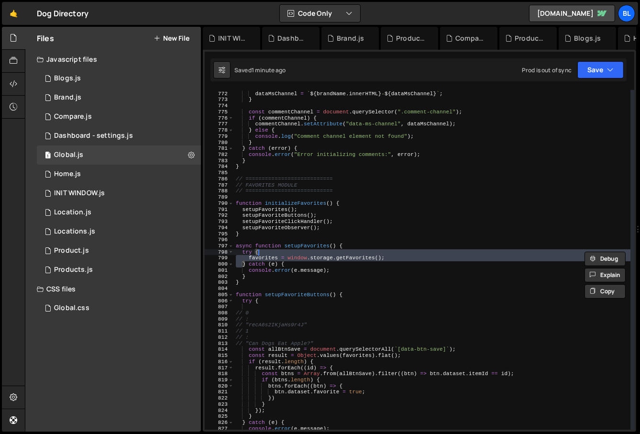
click at [289, 261] on div "if ( brandName && brandName . innerHTML ) { dataMsChannel = ` ${ brandName . in…" at bounding box center [432, 261] width 397 height 352
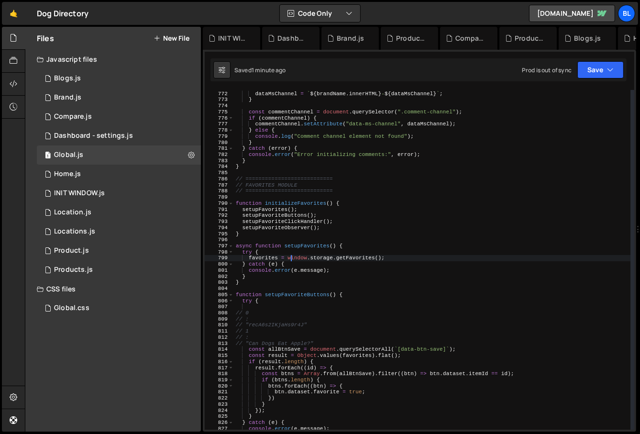
click at [264, 259] on div "if ( brandName && brandName . innerHTML ) { dataMsChannel = ` ${ brandName . in…" at bounding box center [432, 261] width 397 height 352
click at [338, 254] on div "if ( brandName && brandName . innerHTML ) { dataMsChannel = ` ${ brandName . in…" at bounding box center [432, 261] width 397 height 352
click at [348, 256] on div "if ( brandName && brandName . innerHTML ) { dataMsChannel = ` ${ brandName . in…" at bounding box center [432, 261] width 397 height 352
click at [353, 252] on div "if ( brandName && brandName . innerHTML ) { dataMsChannel = ` ${ brandName . in…" at bounding box center [432, 261] width 397 height 352
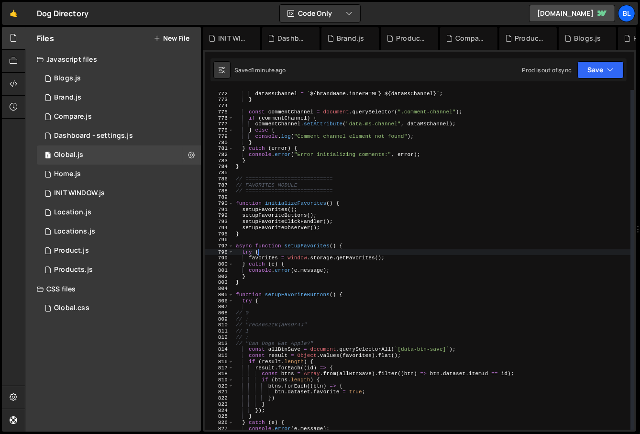
click at [353, 252] on div "if ( brandName && brandName . innerHTML ) { dataMsChannel = ` ${ brandName . in…" at bounding box center [432, 261] width 397 height 352
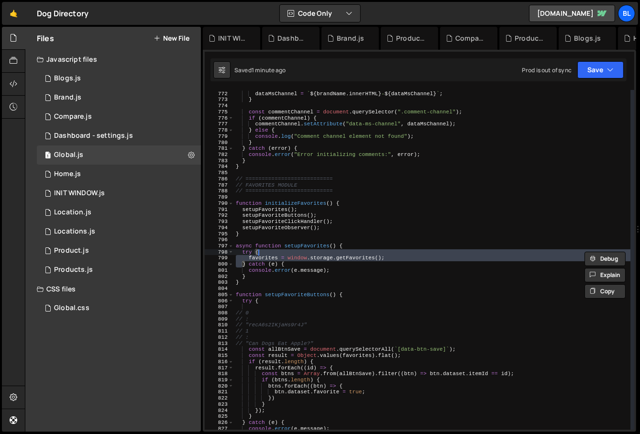
click at [356, 257] on div "if ( brandName && brandName . innerHTML ) { dataMsChannel = ` ${ brandName . in…" at bounding box center [432, 261] width 397 height 352
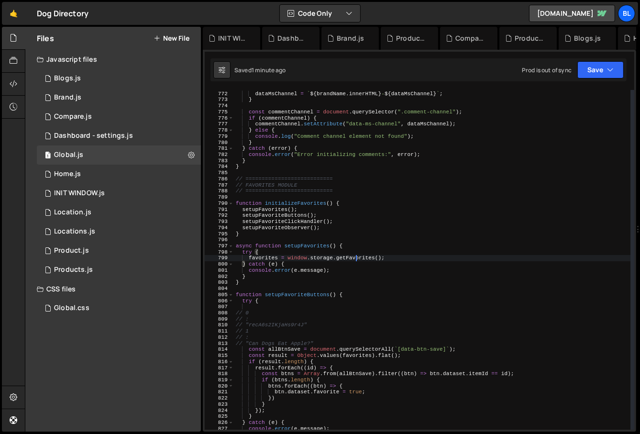
type textarea "favorites = window.storage.getFavorites();"
click at [356, 257] on div "if ( brandName && brandName . innerHTML ) { dataMsChannel = ` ${ brandName . in…" at bounding box center [432, 261] width 397 height 352
click at [318, 290] on div "if ( brandName && brandName . innerHTML ) { dataMsChannel = ` ${ brandName . in…" at bounding box center [432, 261] width 397 height 352
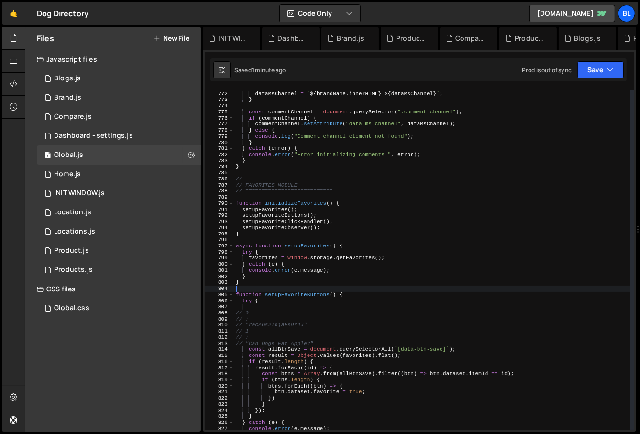
click at [304, 319] on div "if ( brandName && brandName . innerHTML ) { dataMsChannel = ` ${ brandName . in…" at bounding box center [432, 261] width 397 height 352
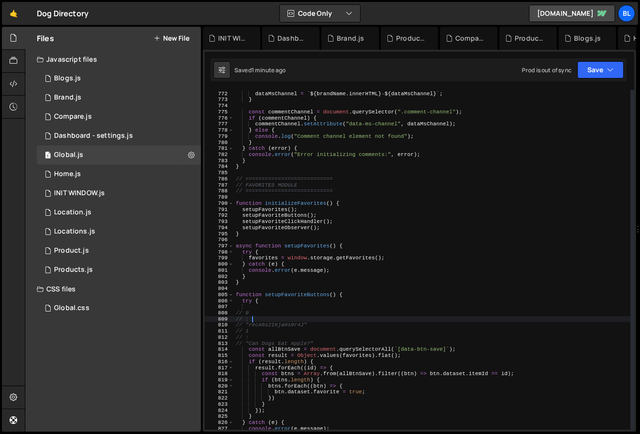
click at [301, 323] on div "if ( brandName && brandName . innerHTML ) { dataMsChannel = ` ${ brandName . in…" at bounding box center [432, 261] width 397 height 352
click at [328, 320] on div "if ( brandName && brandName . innerHTML ) { dataMsChannel = ` ${ brandName . in…" at bounding box center [432, 261] width 397 height 352
click at [322, 332] on div "if ( brandName && brandName . innerHTML ) { dataMsChannel = ` ${ brandName . in…" at bounding box center [432, 261] width 397 height 352
type textarea "// 1"
